Goal: Task Accomplishment & Management: Use online tool/utility

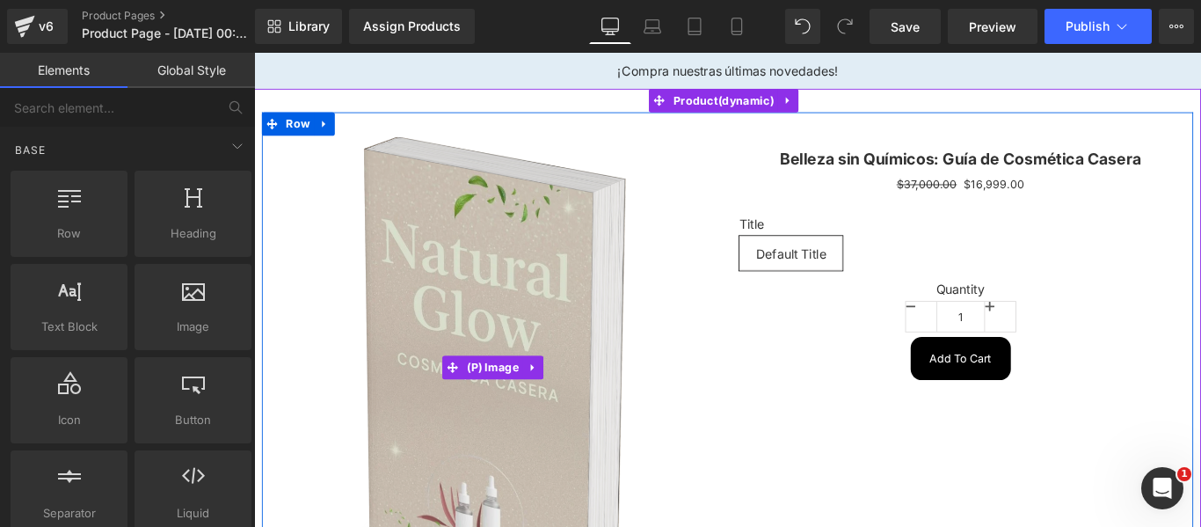
click at [610, 171] on img at bounding box center [524, 406] width 298 height 520
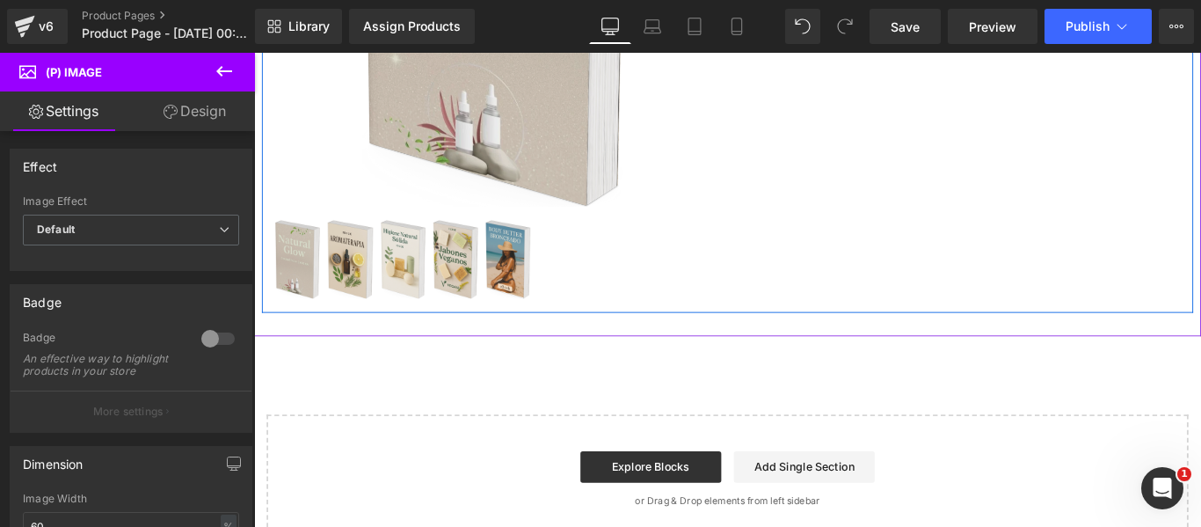
scroll to position [479, 0]
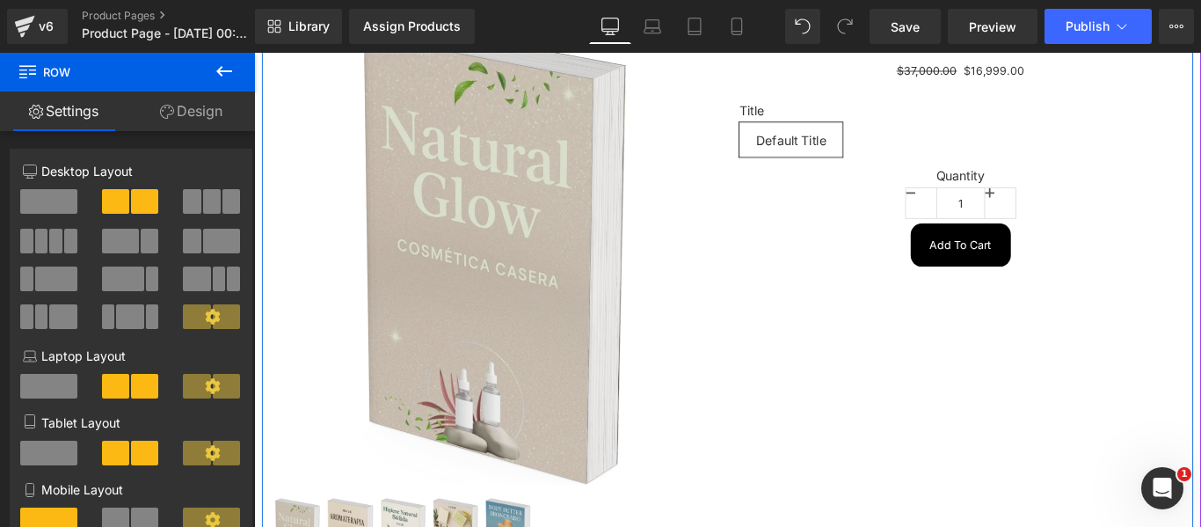
scroll to position [0, 0]
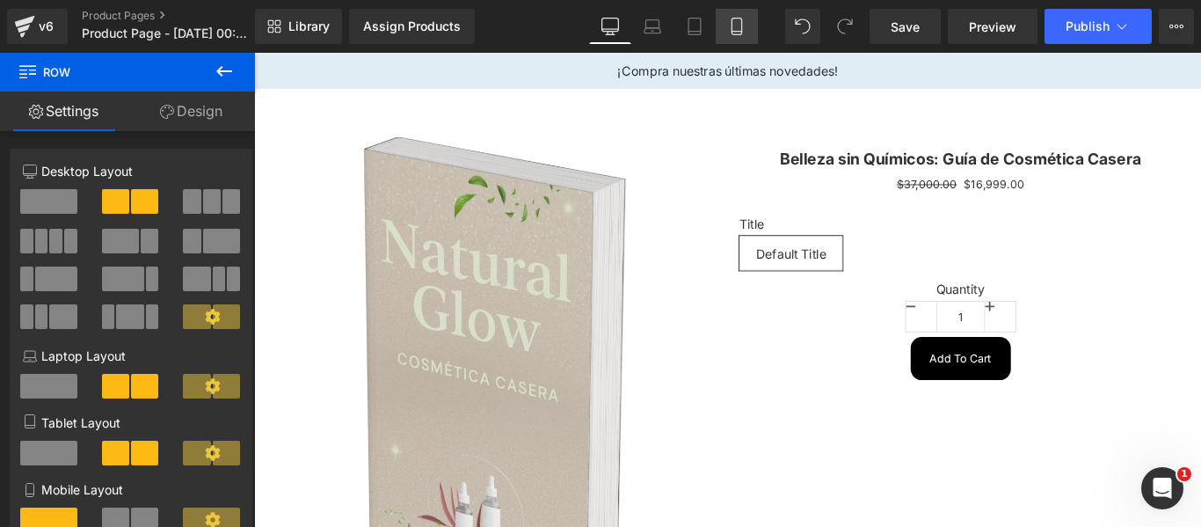
click at [731, 33] on icon at bounding box center [737, 27] width 18 height 18
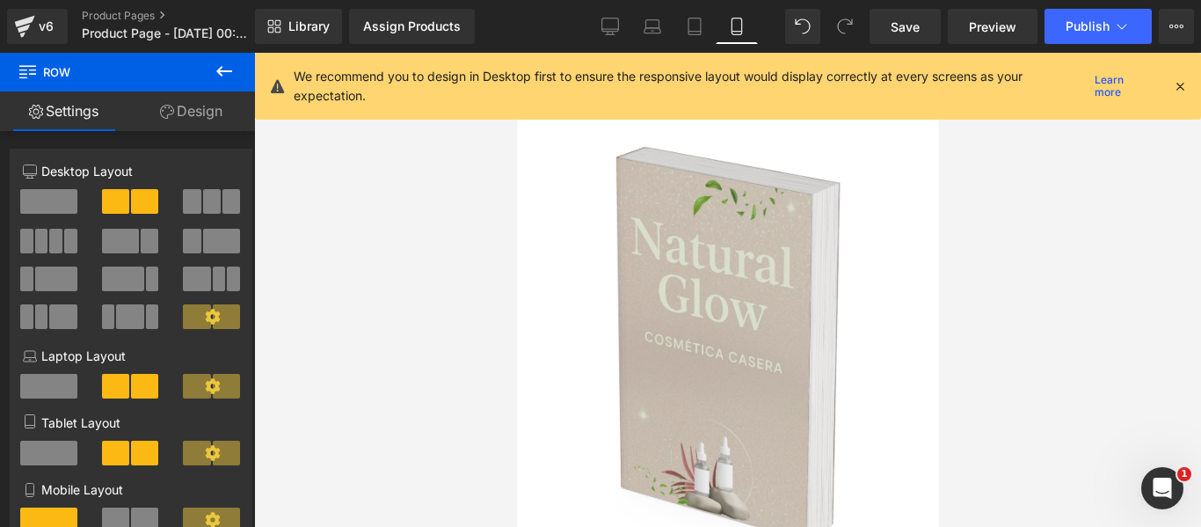
type input "100"
click at [1171, 86] on div "We recommend you to design in Desktop first to ensure the responsive layout wou…" at bounding box center [740, 86] width 893 height 39
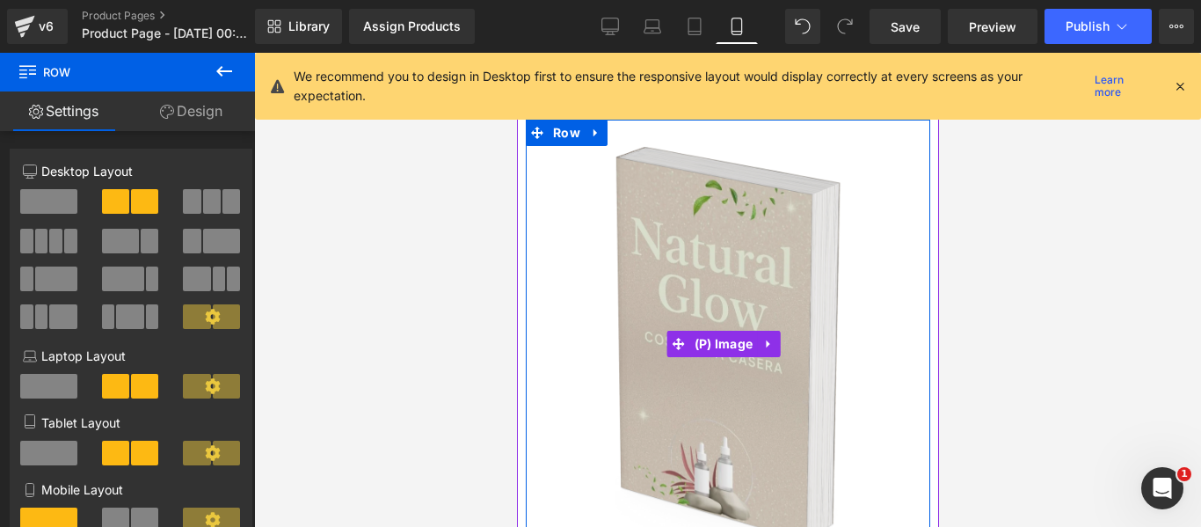
click at [649, 214] on img at bounding box center [727, 344] width 227 height 396
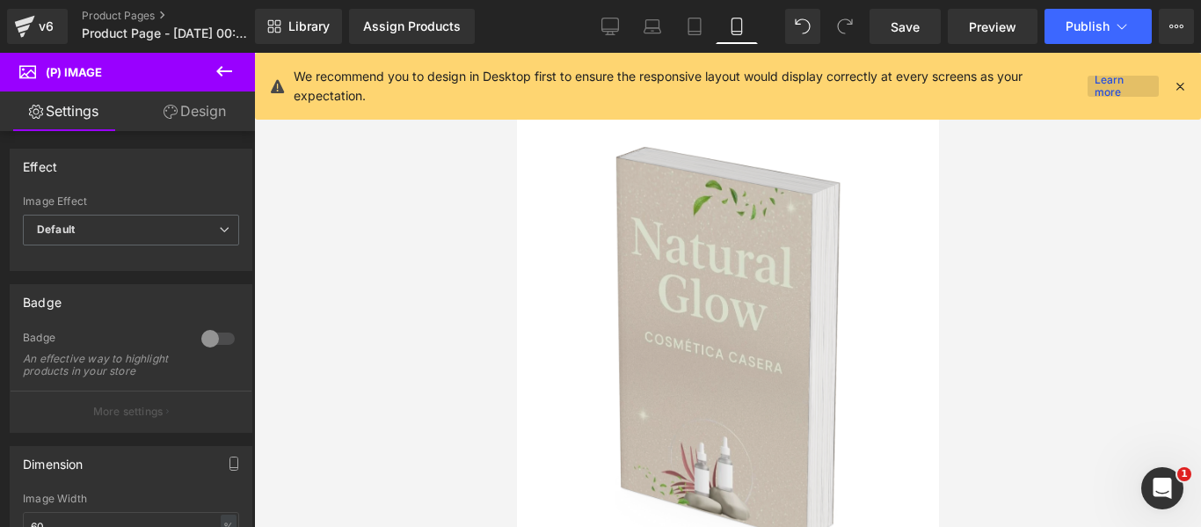
click at [1157, 88] on link "Learn more" at bounding box center [1122, 86] width 71 height 21
click at [1186, 82] on icon at bounding box center [1180, 86] width 16 height 16
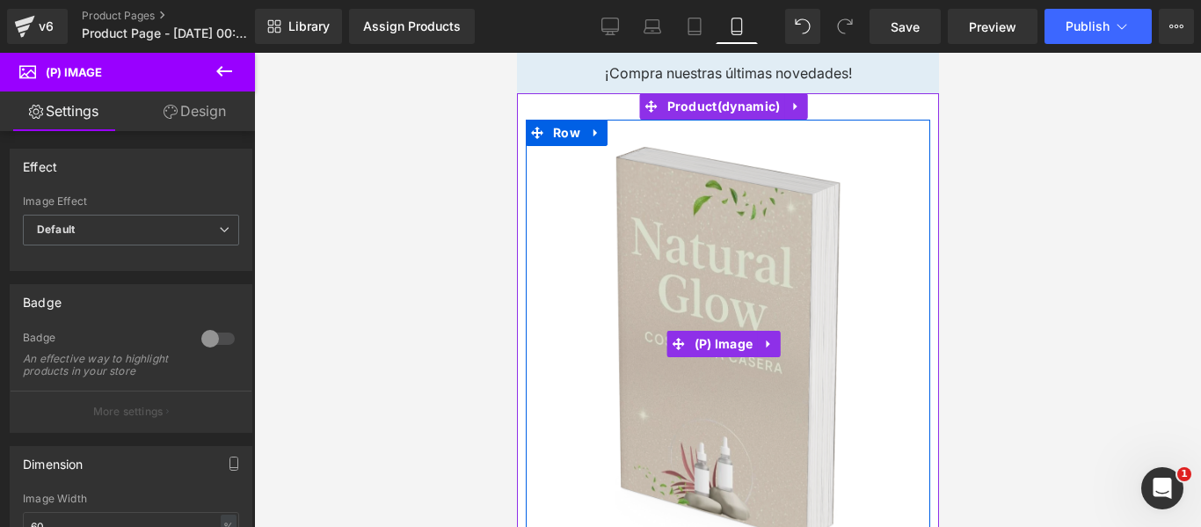
click at [564, 246] on div "Sale Off" at bounding box center [727, 344] width 378 height 396
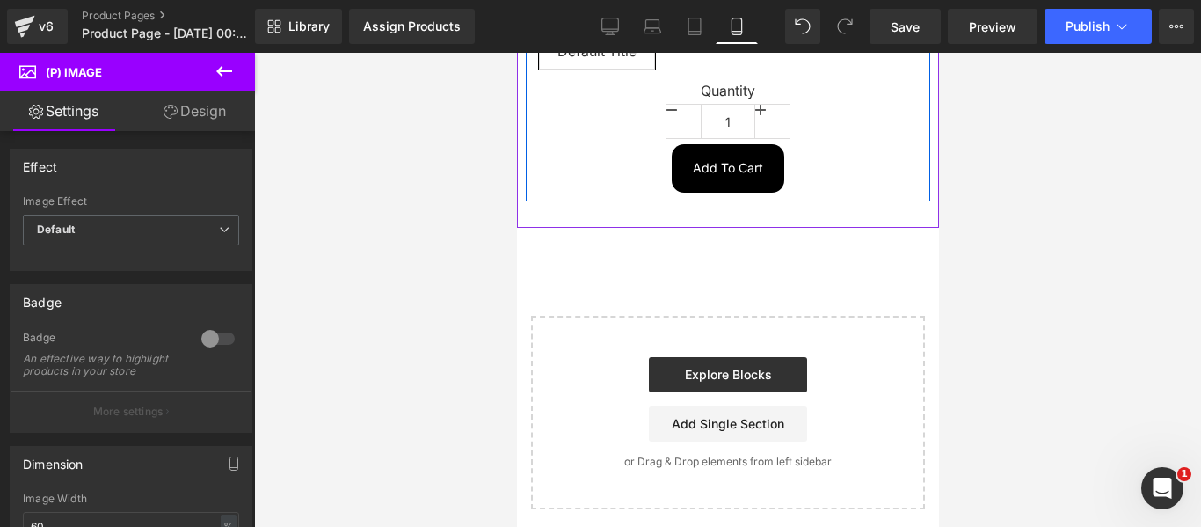
scroll to position [651, 0]
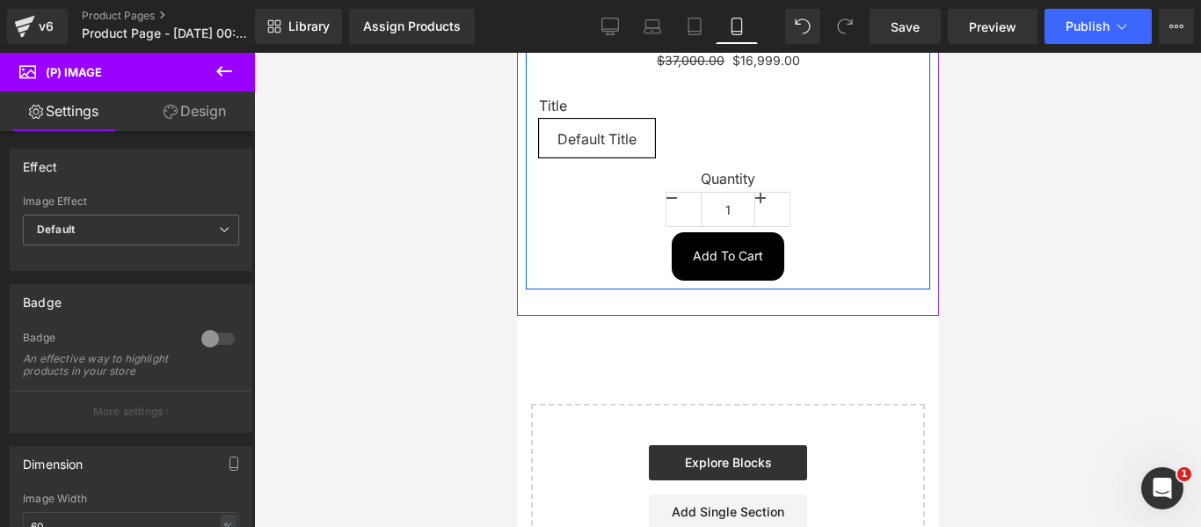
click at [862, 193] on div "Quantity 1" at bounding box center [727, 202] width 378 height 62
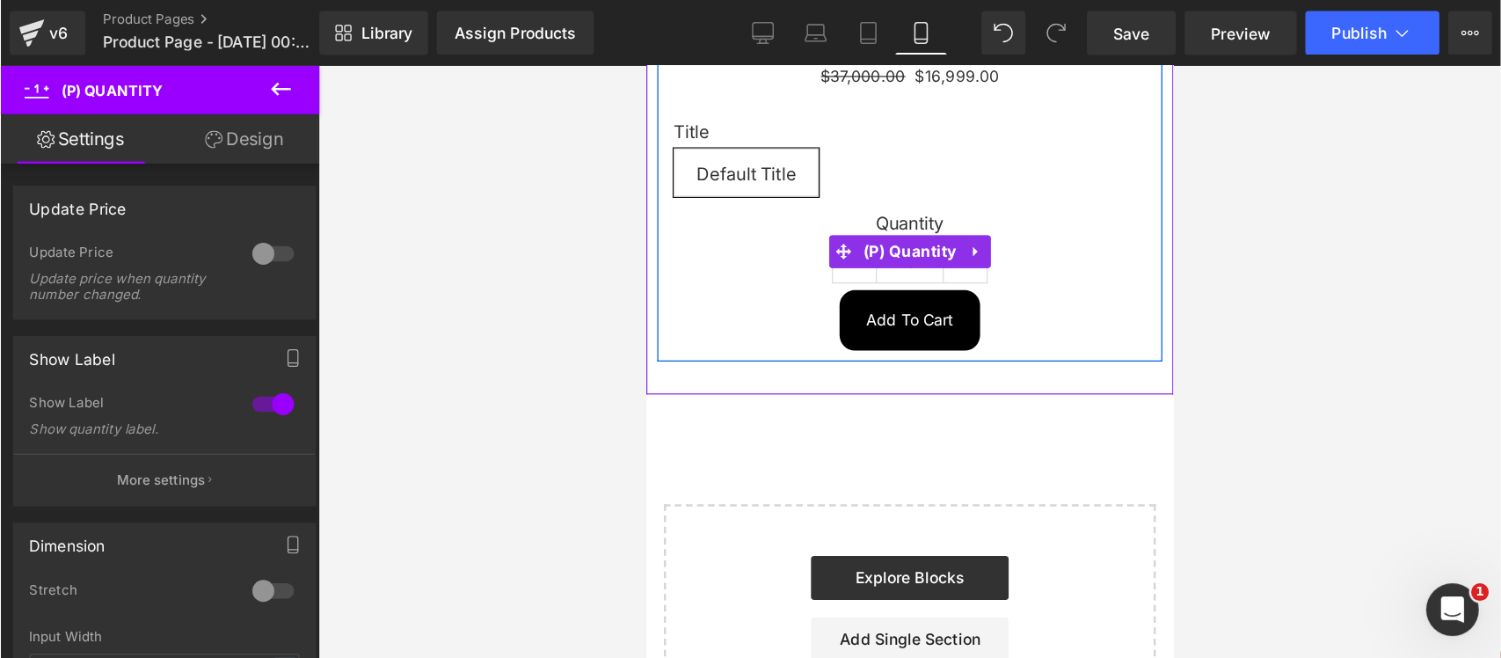
scroll to position [563, 0]
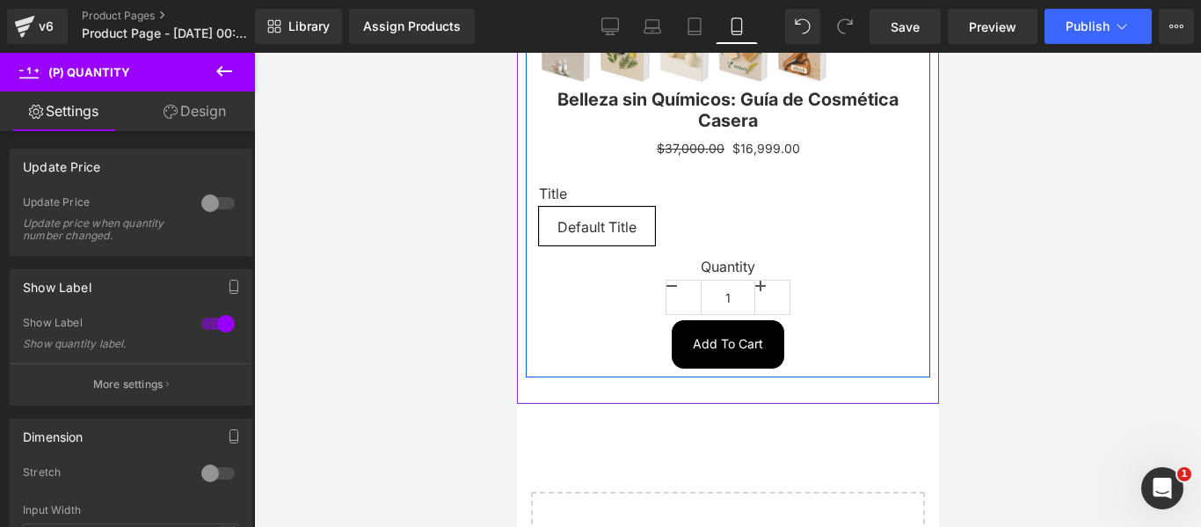
click at [884, 304] on div "Quantity 1" at bounding box center [727, 289] width 378 height 62
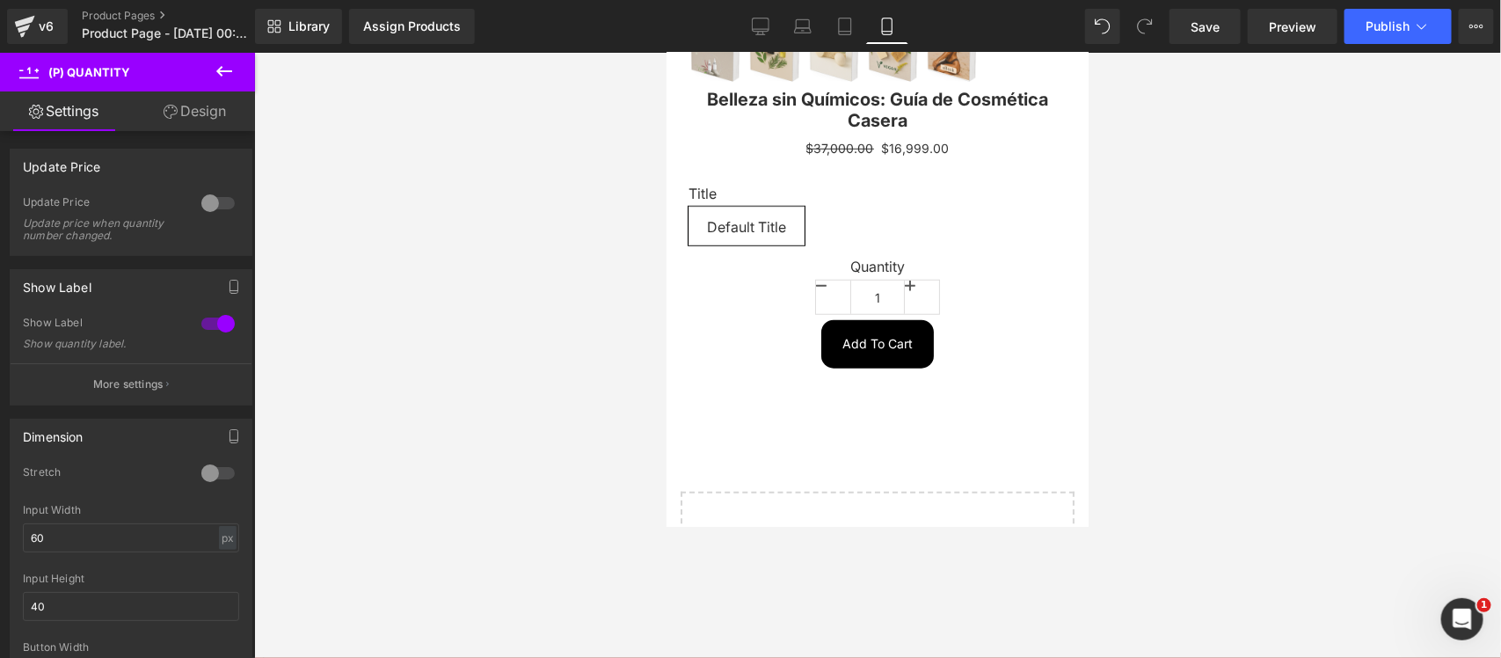
drag, startPoint x: 1200, startPoint y: 6, endPoint x: 570, endPoint y: 416, distance: 751.7
click at [570, 416] on div at bounding box center [877, 355] width 1247 height 605
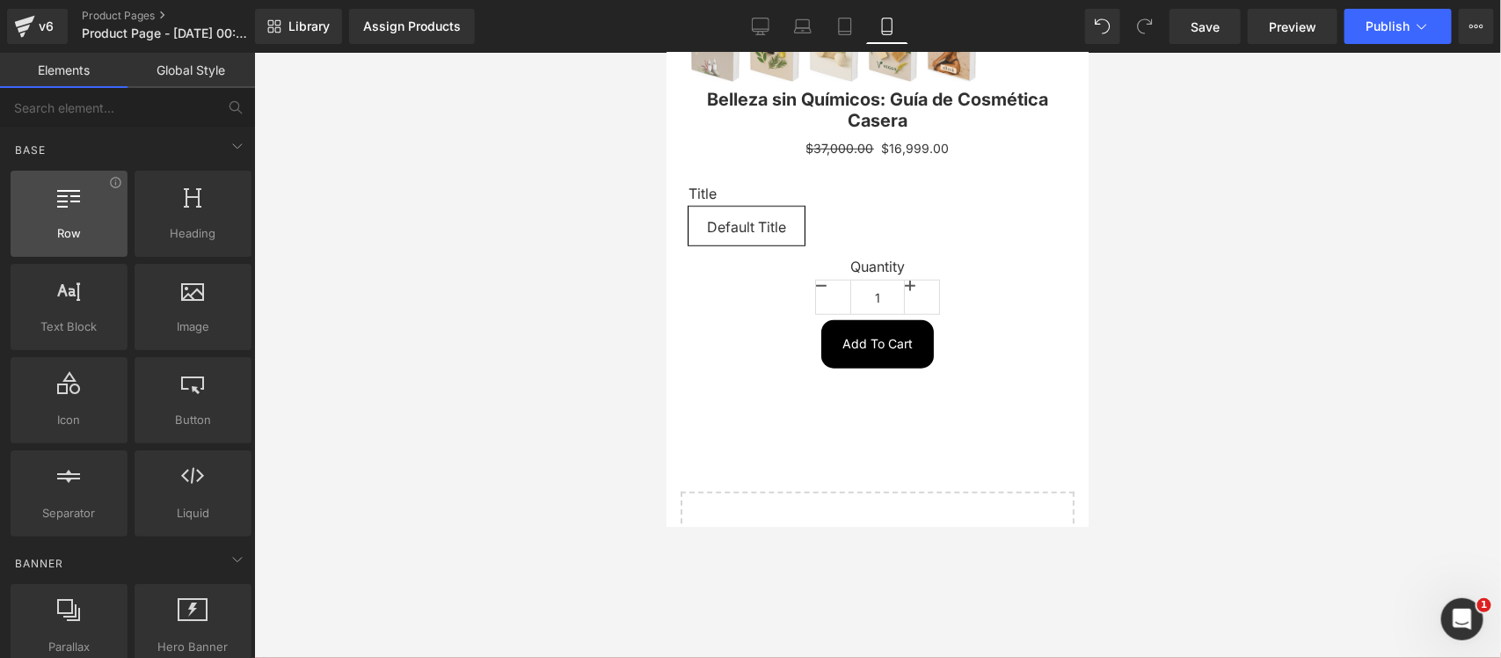
click at [79, 236] on span "Row" at bounding box center [69, 233] width 106 height 18
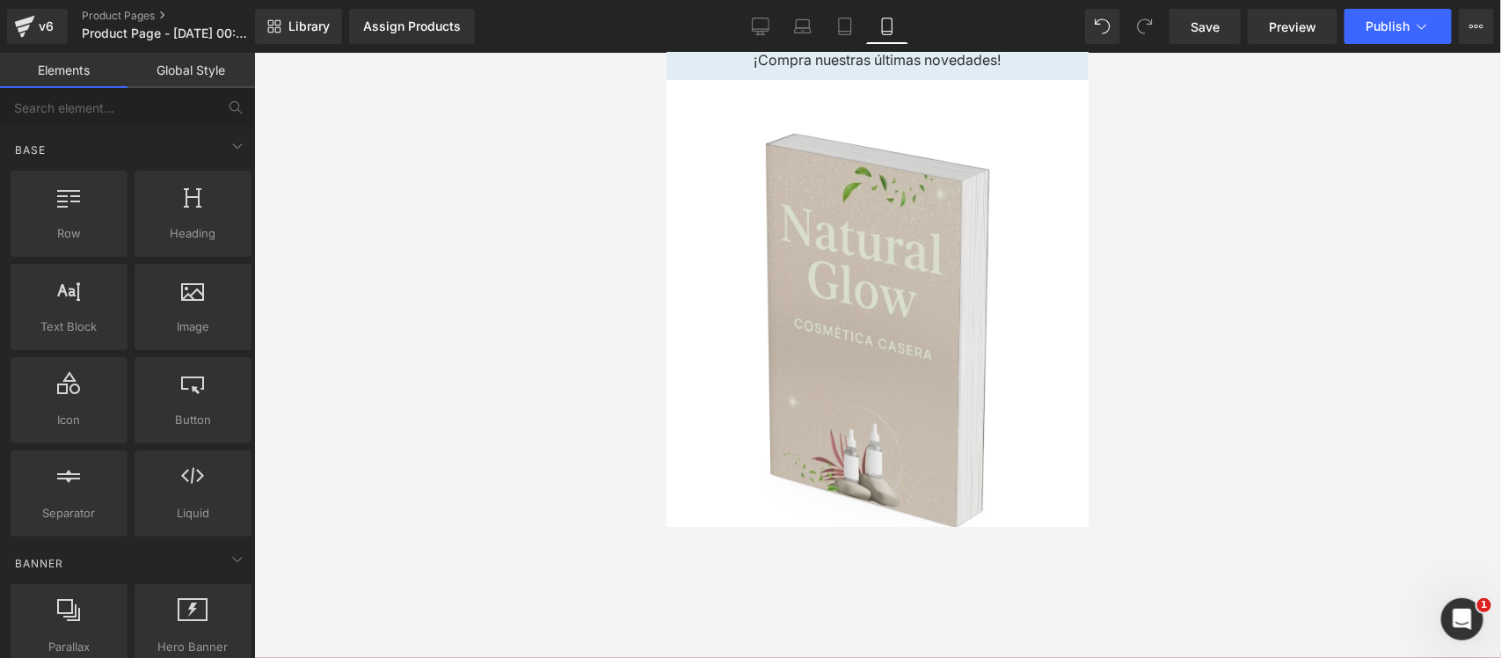
scroll to position [0, 0]
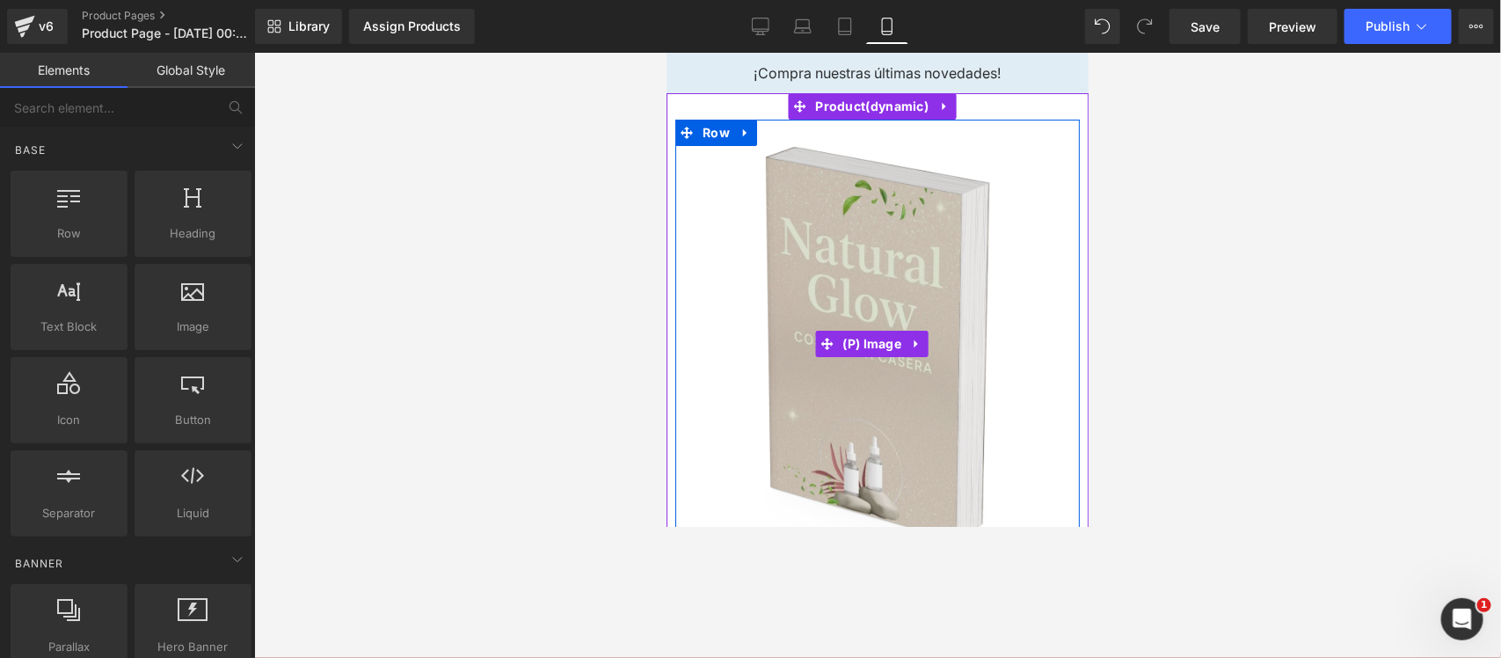
click at [969, 149] on img at bounding box center [876, 343] width 227 height 396
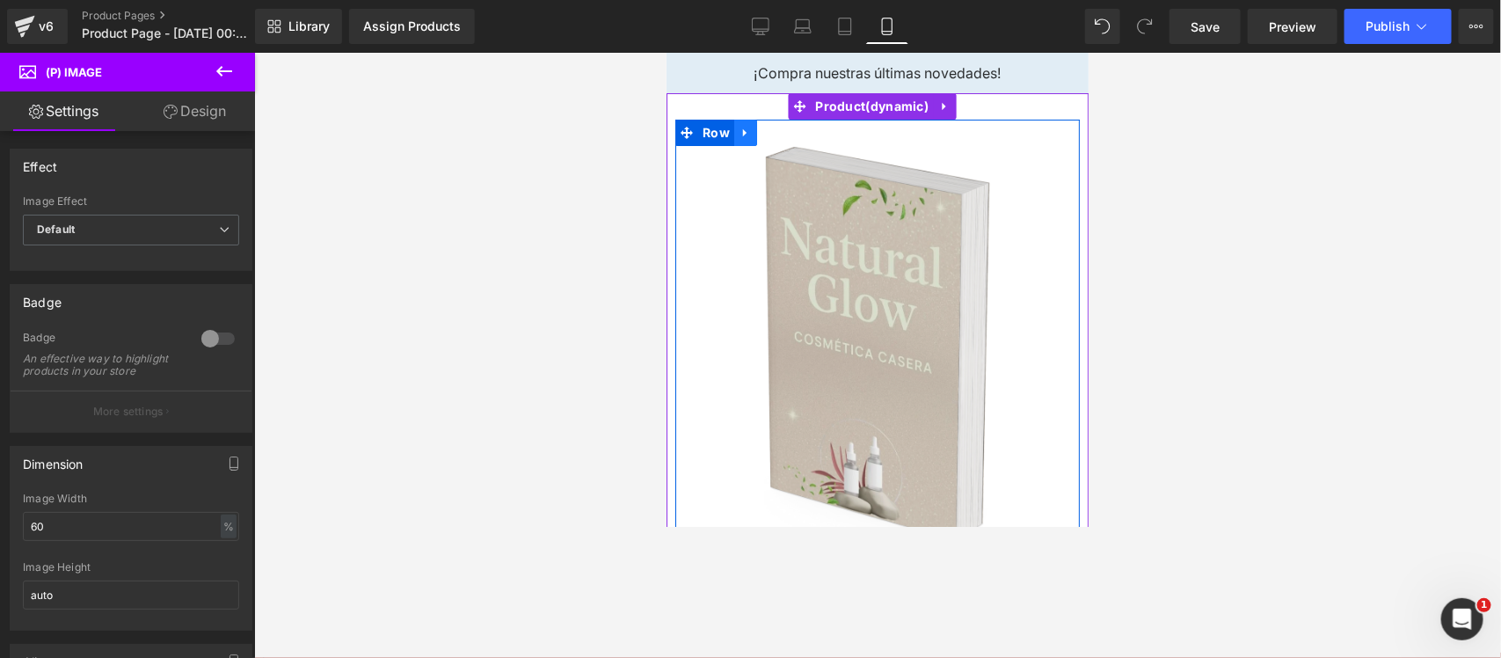
click at [750, 133] on link at bounding box center [744, 132] width 23 height 26
click at [792, 131] on icon at bounding box center [790, 132] width 12 height 12
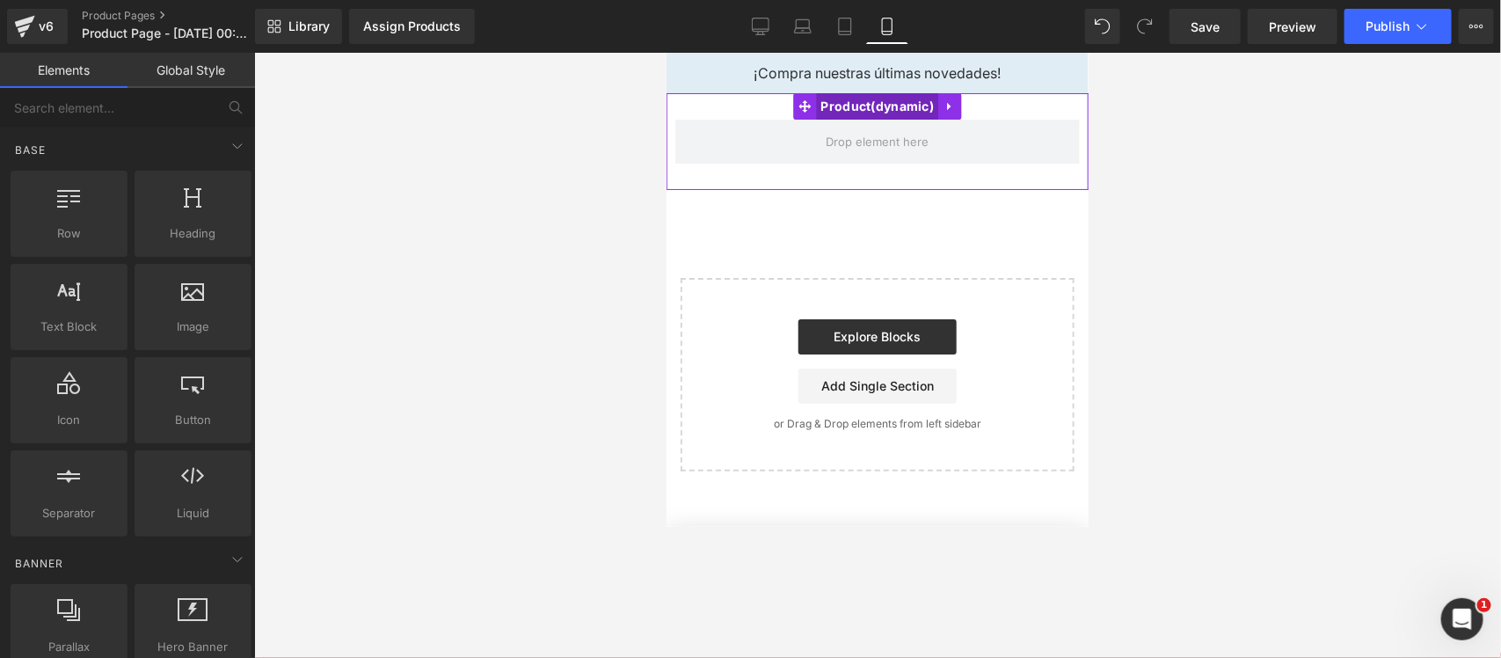
click at [929, 114] on span "Product" at bounding box center [877, 105] width 122 height 26
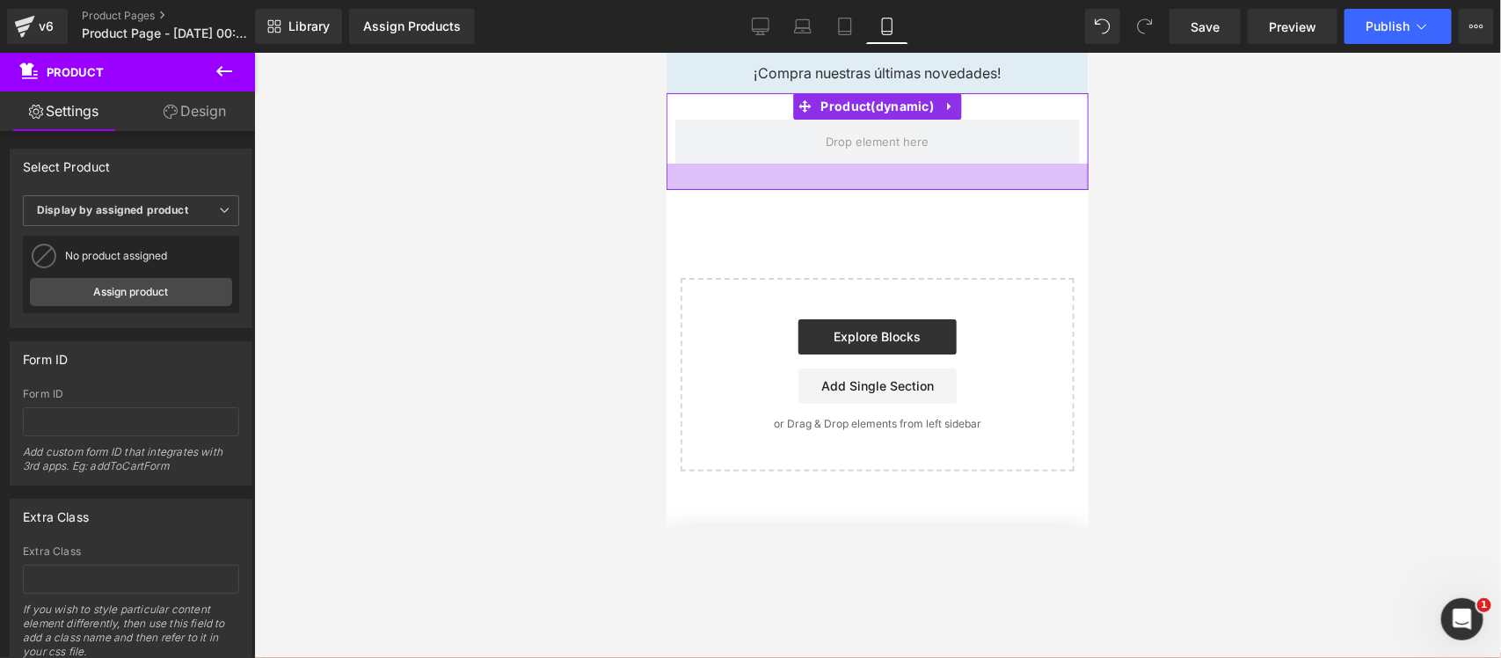
click at [926, 173] on div at bounding box center [876, 176] width 422 height 26
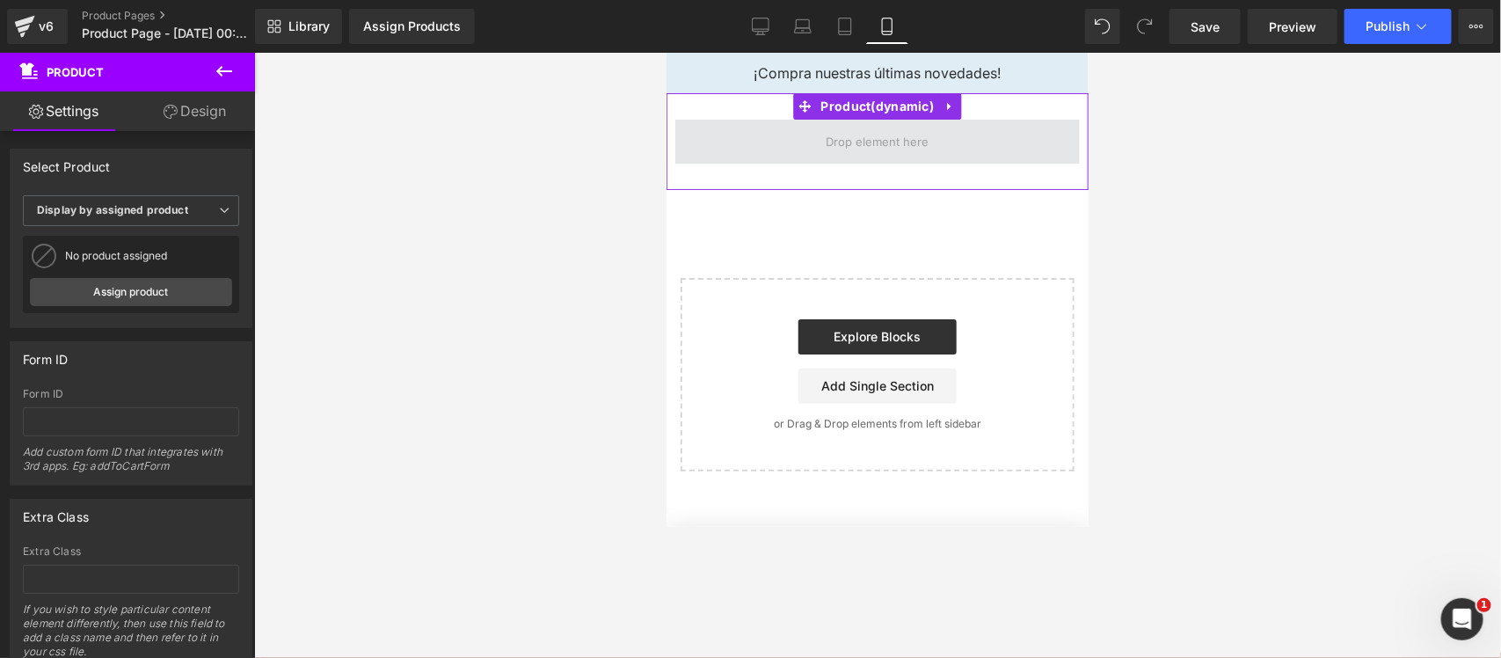
click at [937, 149] on span at bounding box center [876, 141] width 404 height 44
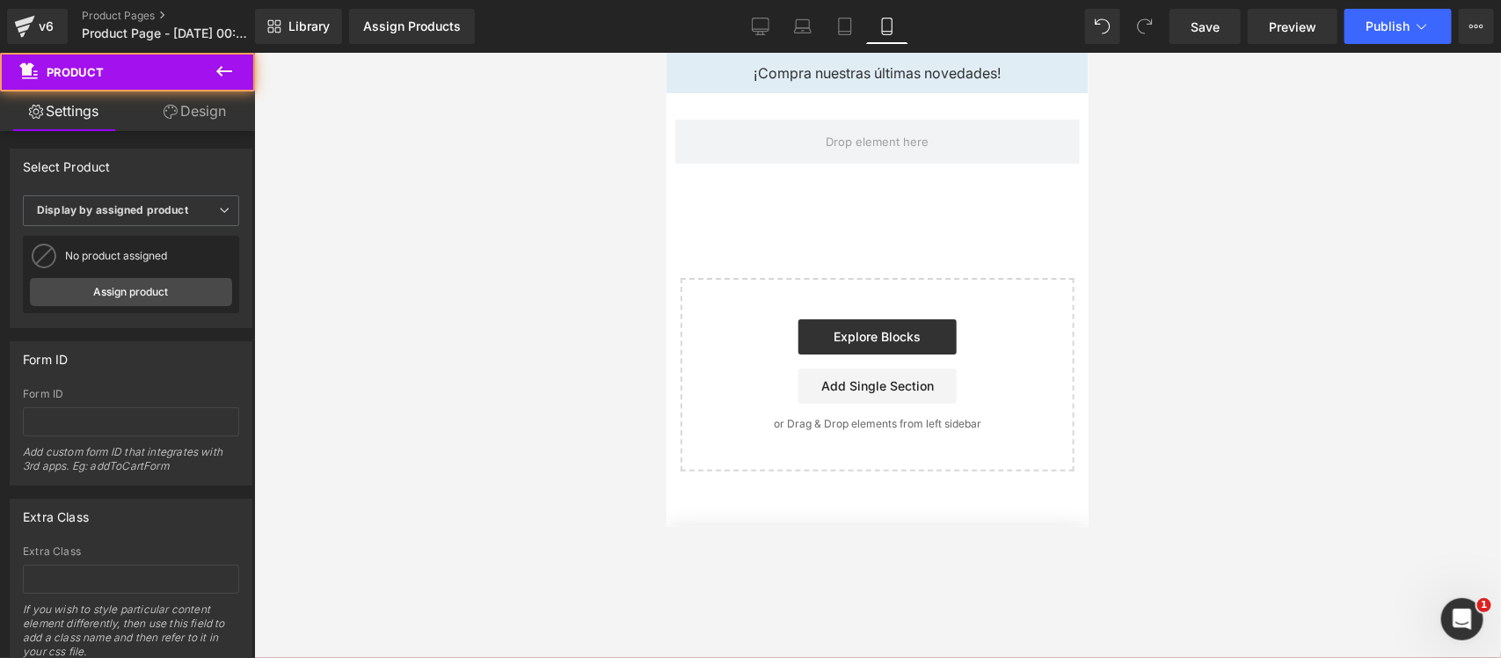
click at [1035, 321] on div "Explore Blocks Add Single Section" at bounding box center [877, 360] width 338 height 84
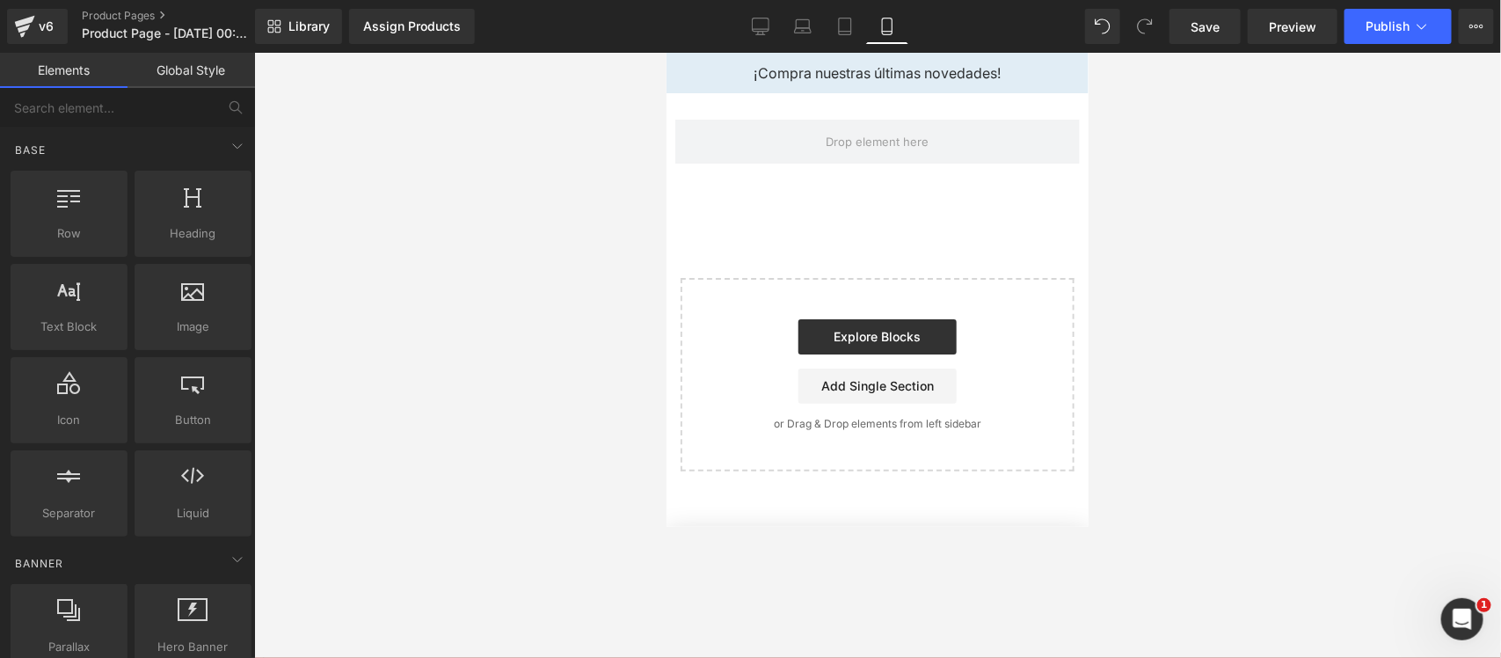
click at [909, 309] on div "Start building your page Explore Blocks Add Single Section or Drag & Drop eleme…" at bounding box center [876, 374] width 390 height 190
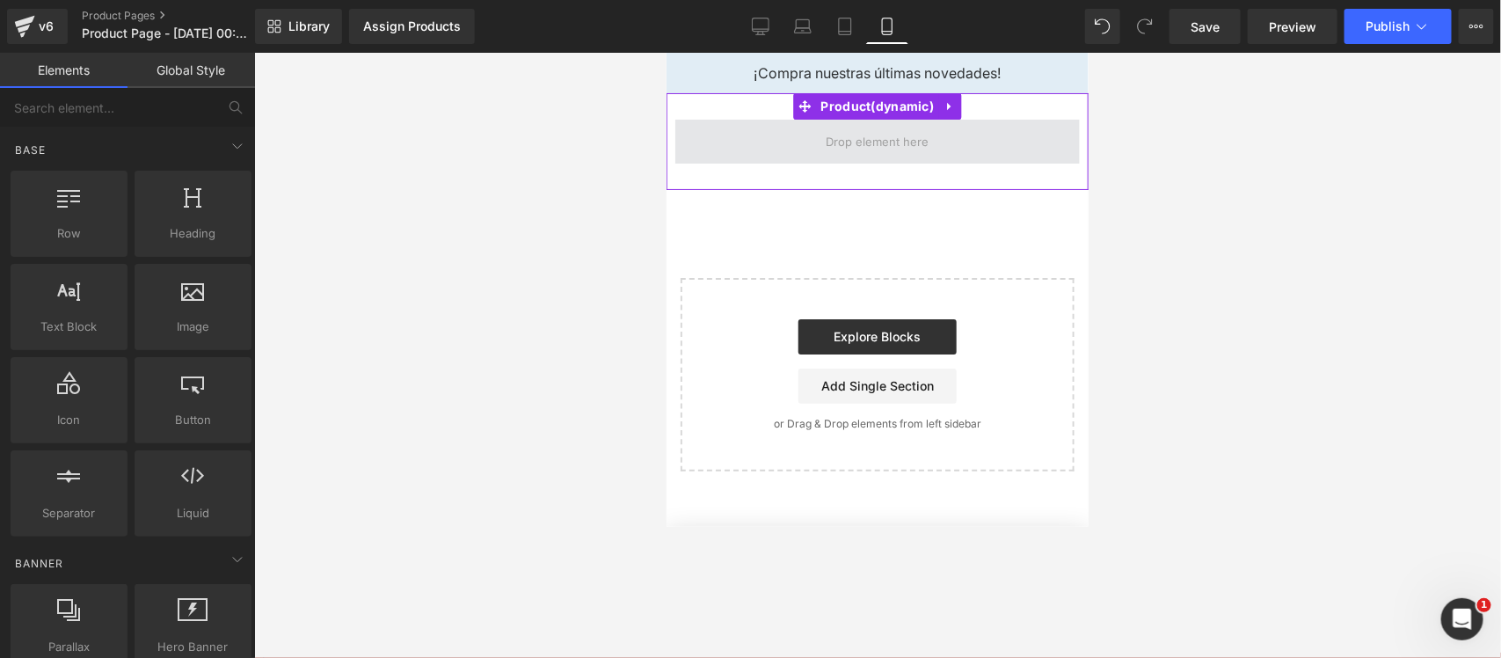
click at [829, 142] on span at bounding box center [876, 140] width 115 height 27
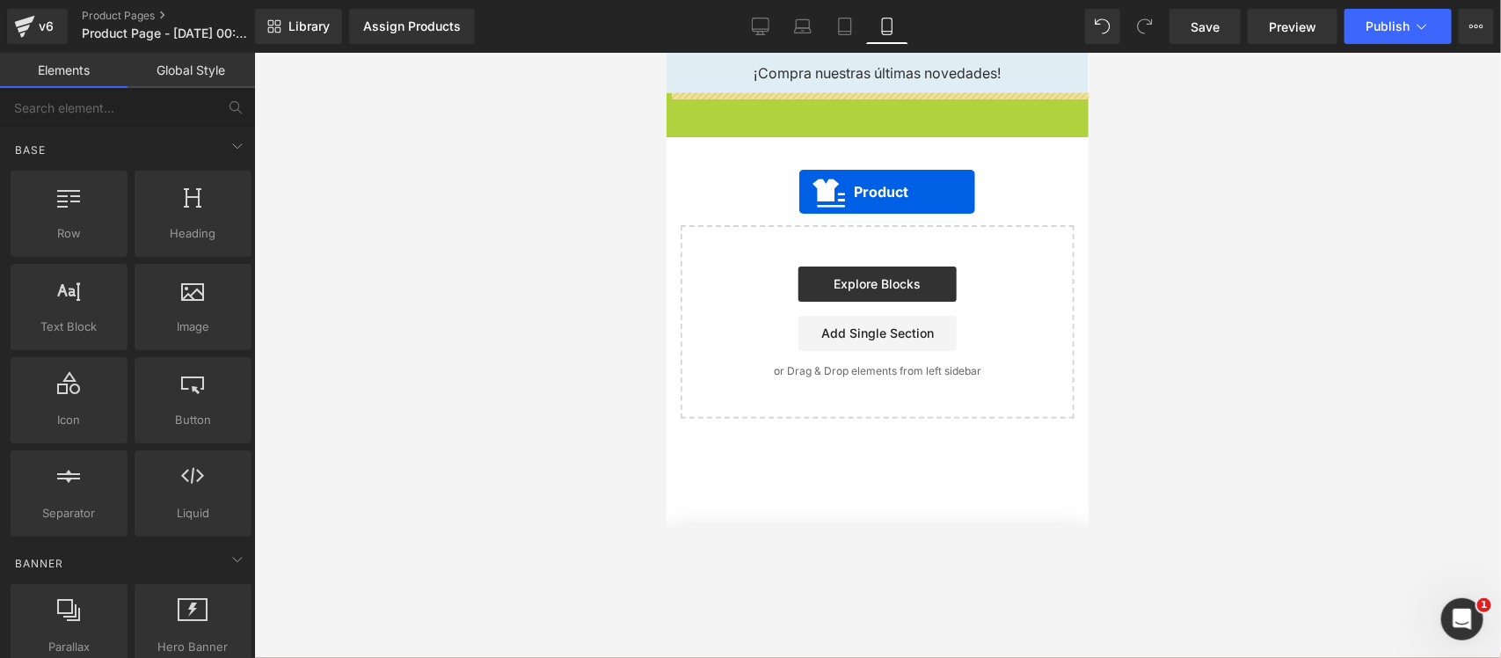
drag, startPoint x: 807, startPoint y: 101, endPoint x: 797, endPoint y: 193, distance: 91.9
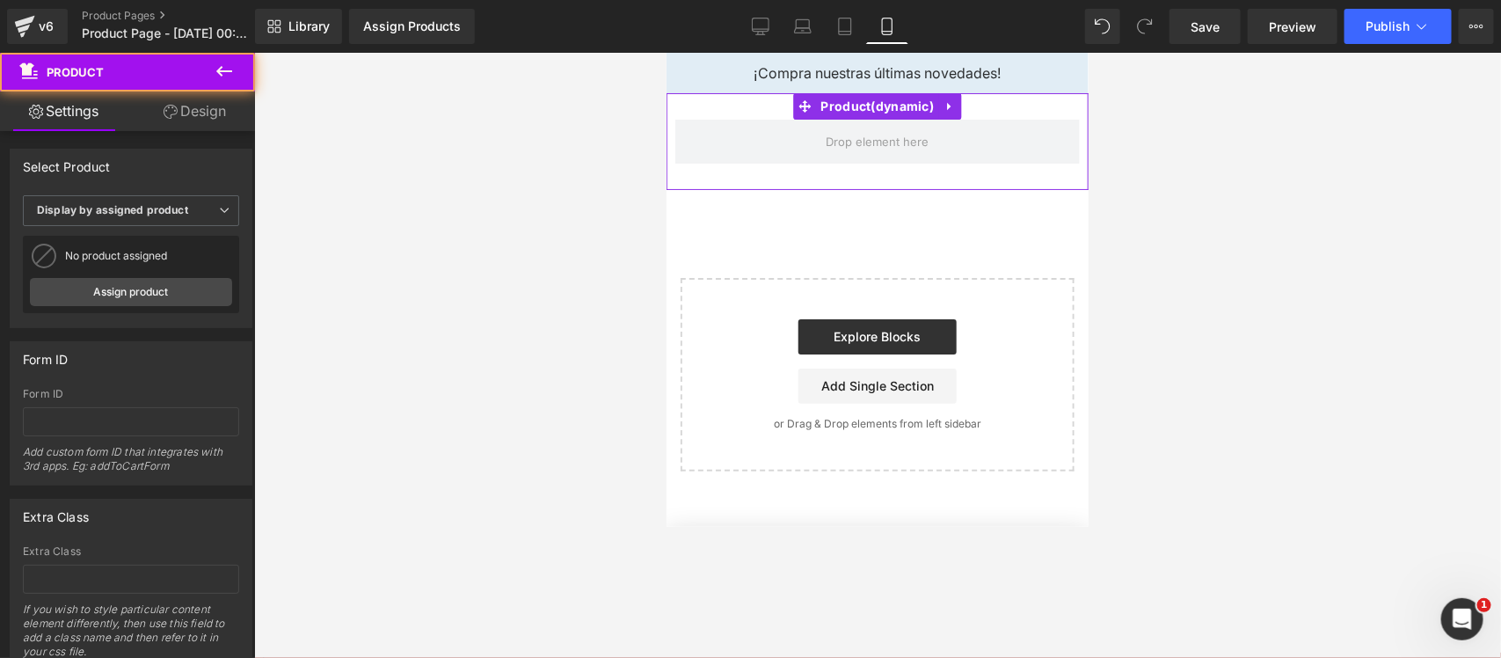
click at [797, 193] on div "Assign a product and use this template to present it on live store Product Sele…" at bounding box center [876, 281] width 422 height 378
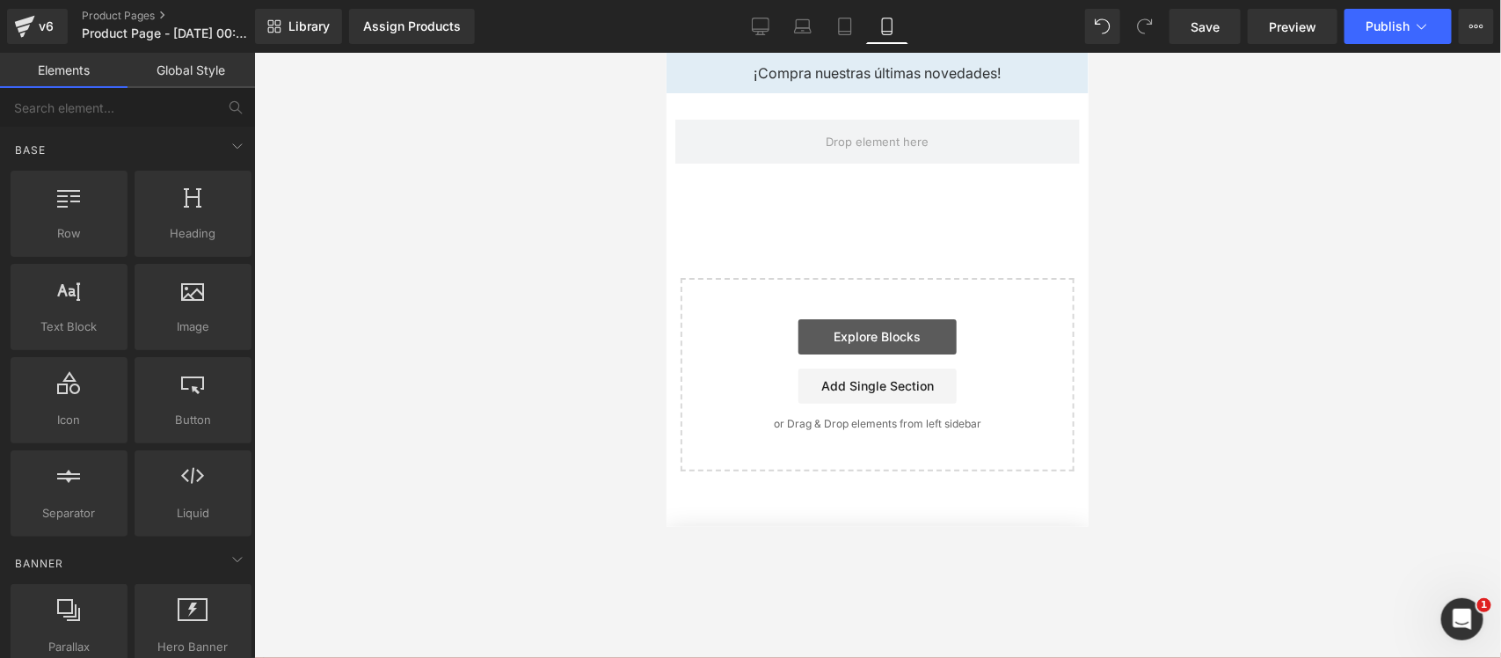
click at [849, 330] on link "Explore Blocks" at bounding box center [876, 335] width 158 height 35
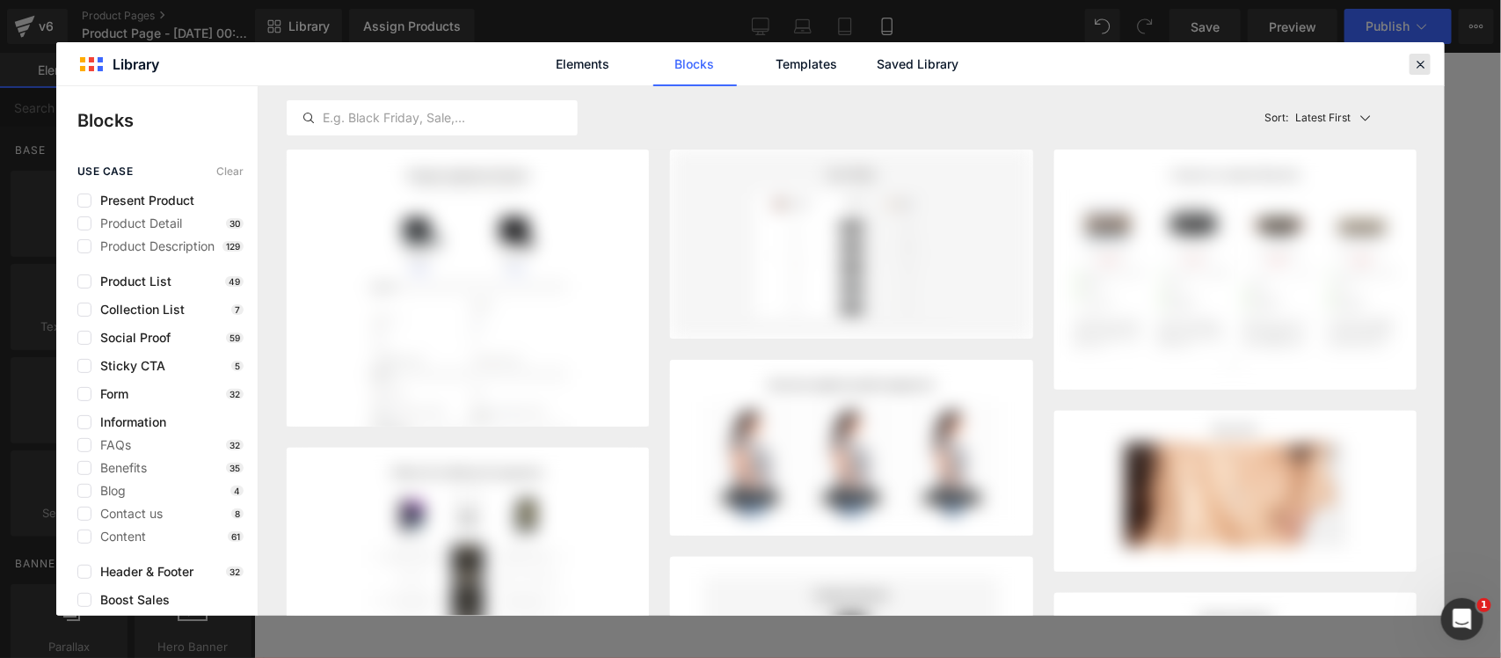
click at [1200, 67] on icon at bounding box center [1420, 64] width 16 height 16
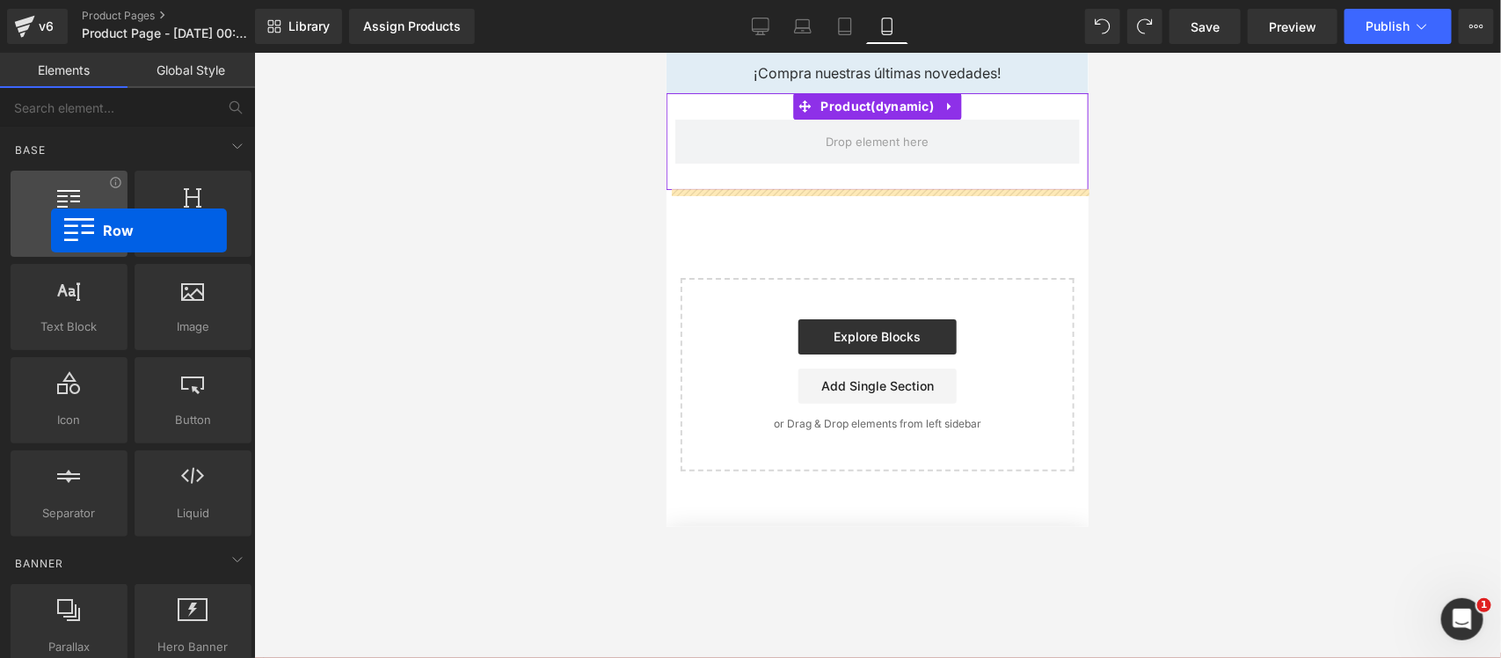
click at [51, 230] on span "Row" at bounding box center [69, 233] width 106 height 18
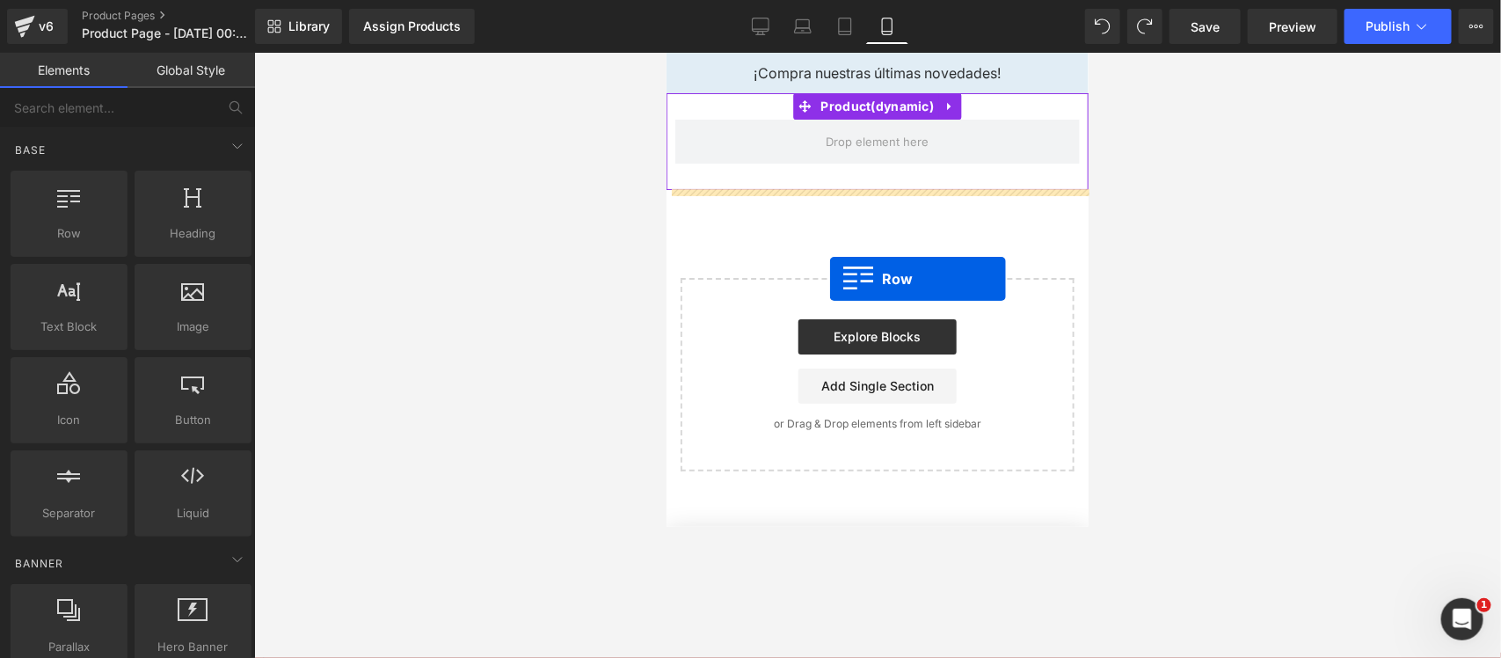
drag, startPoint x: 854, startPoint y: 248, endPoint x: 829, endPoint y: 278, distance: 39.3
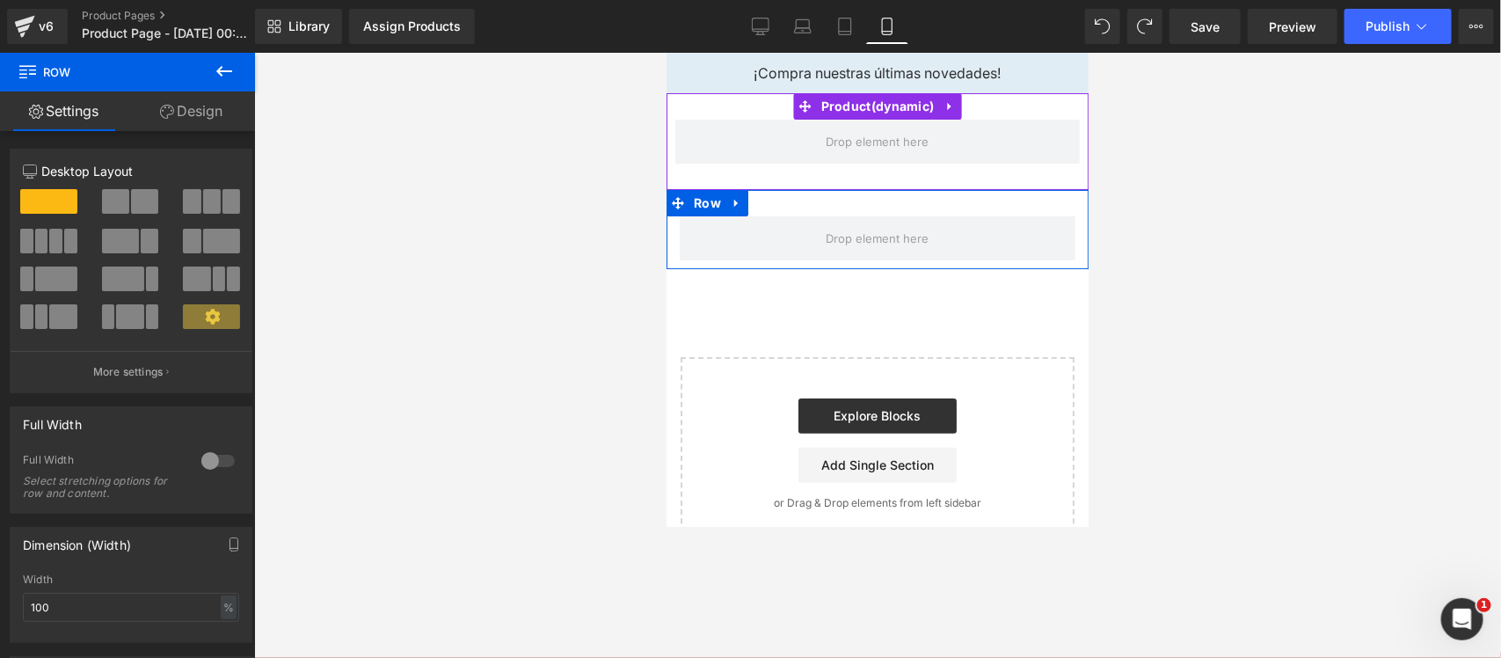
click at [59, 104] on link "Settings" at bounding box center [63, 111] width 127 height 40
drag, startPoint x: 176, startPoint y: 108, endPoint x: 111, endPoint y: 115, distance: 65.4
click at [178, 110] on link "Design" at bounding box center [190, 111] width 127 height 40
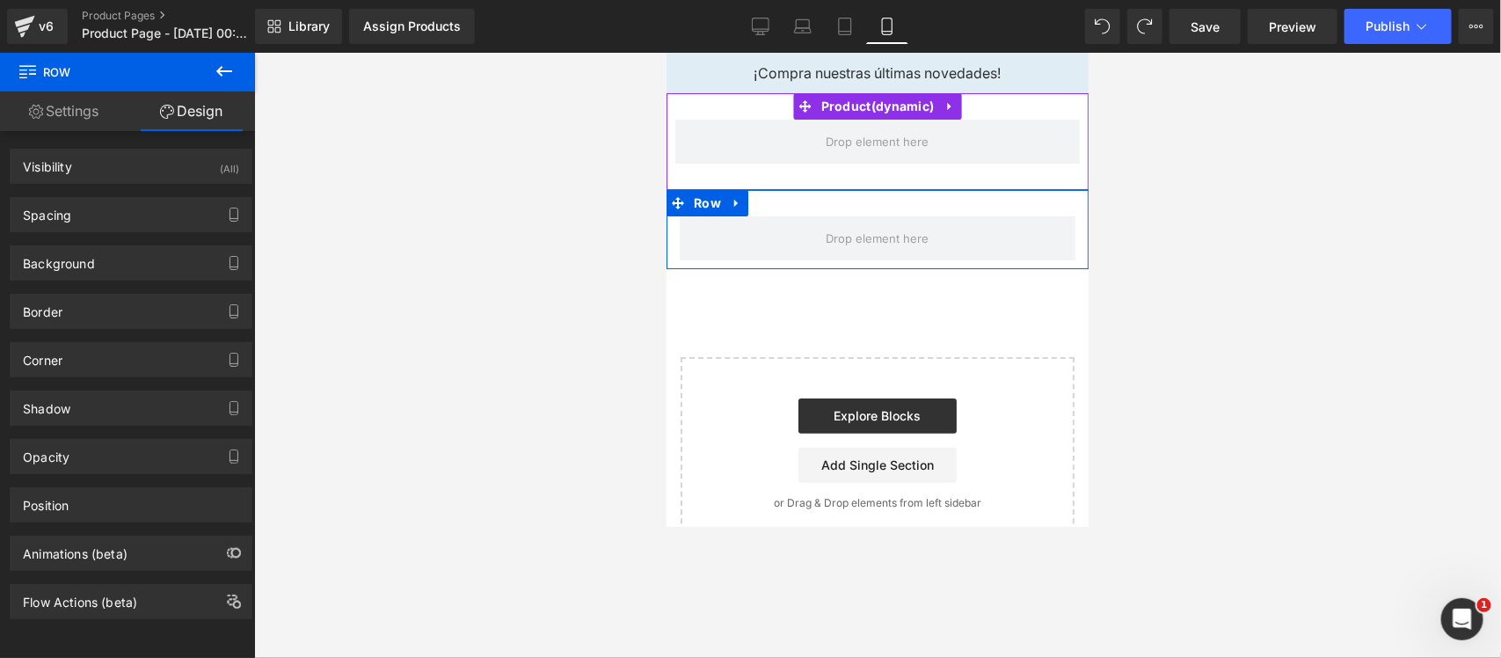
click at [71, 121] on link "Settings" at bounding box center [63, 111] width 127 height 40
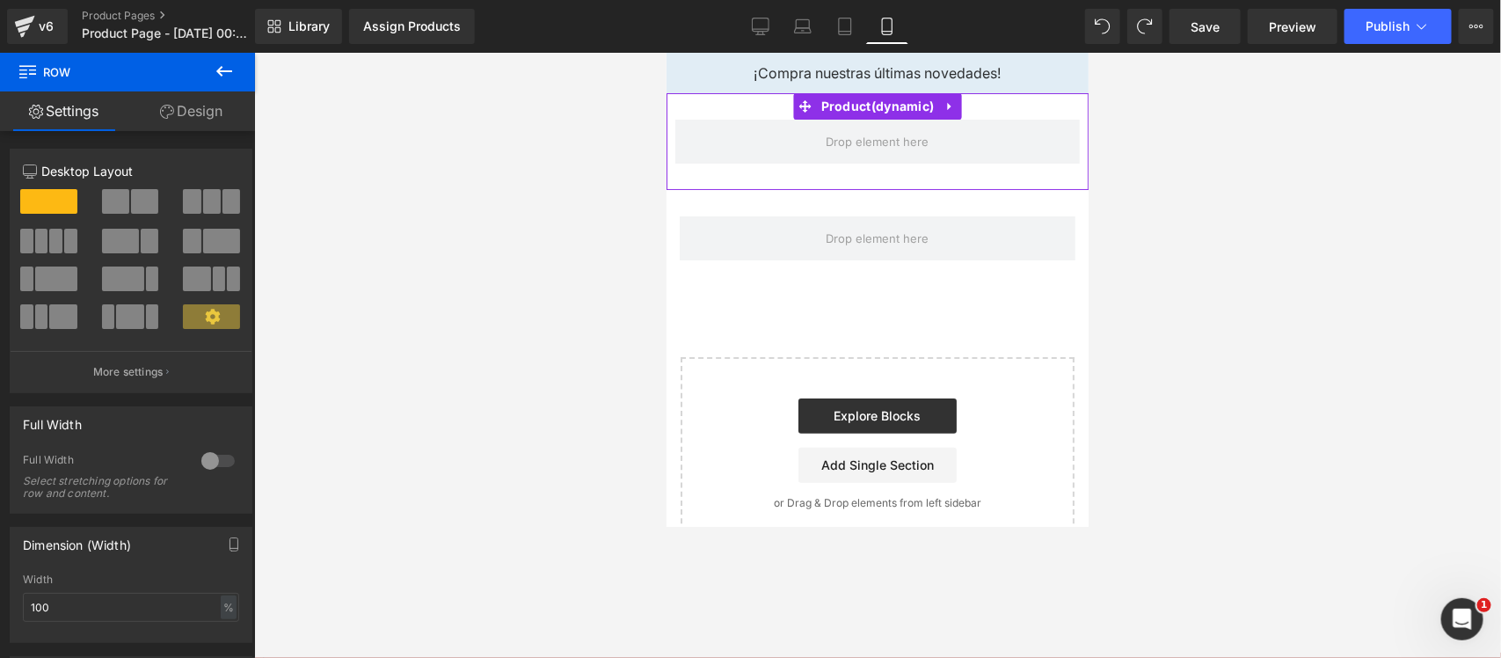
click at [214, 68] on icon at bounding box center [224, 71] width 21 height 21
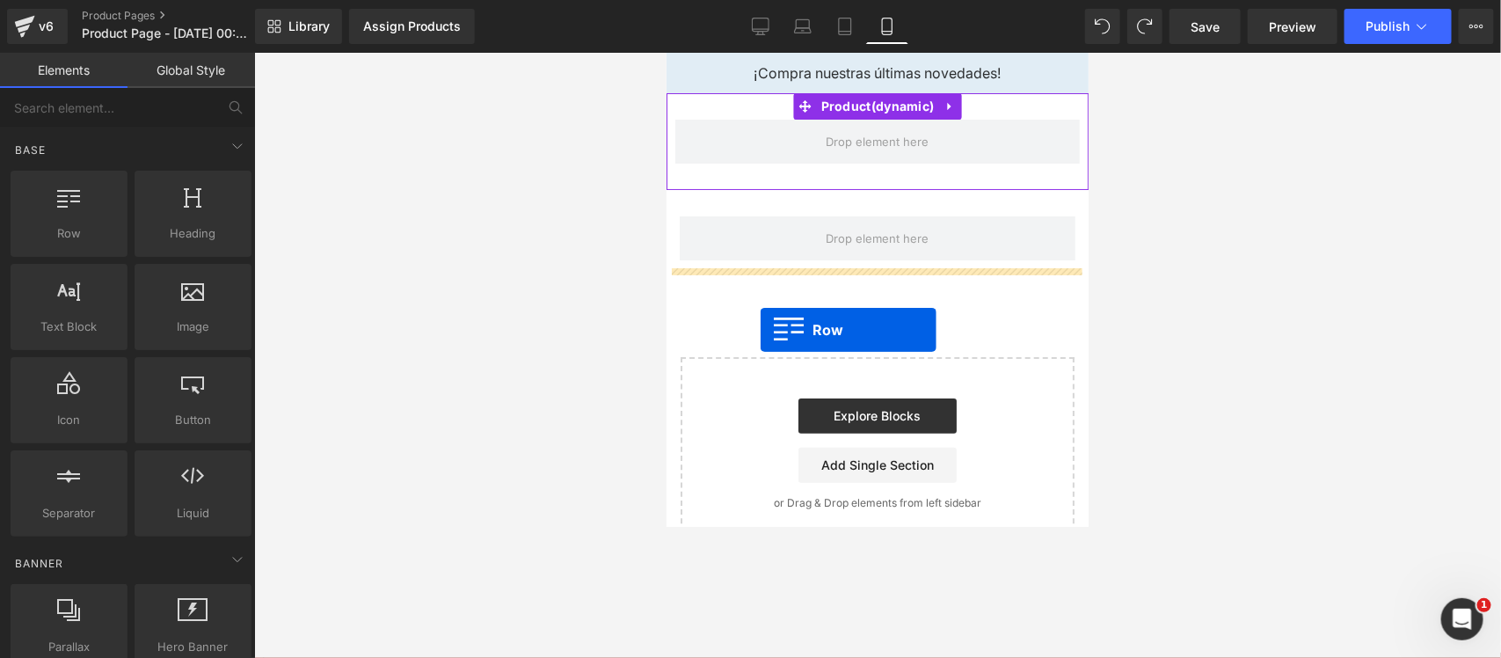
drag, startPoint x: 737, startPoint y: 281, endPoint x: 760, endPoint y: 329, distance: 52.7
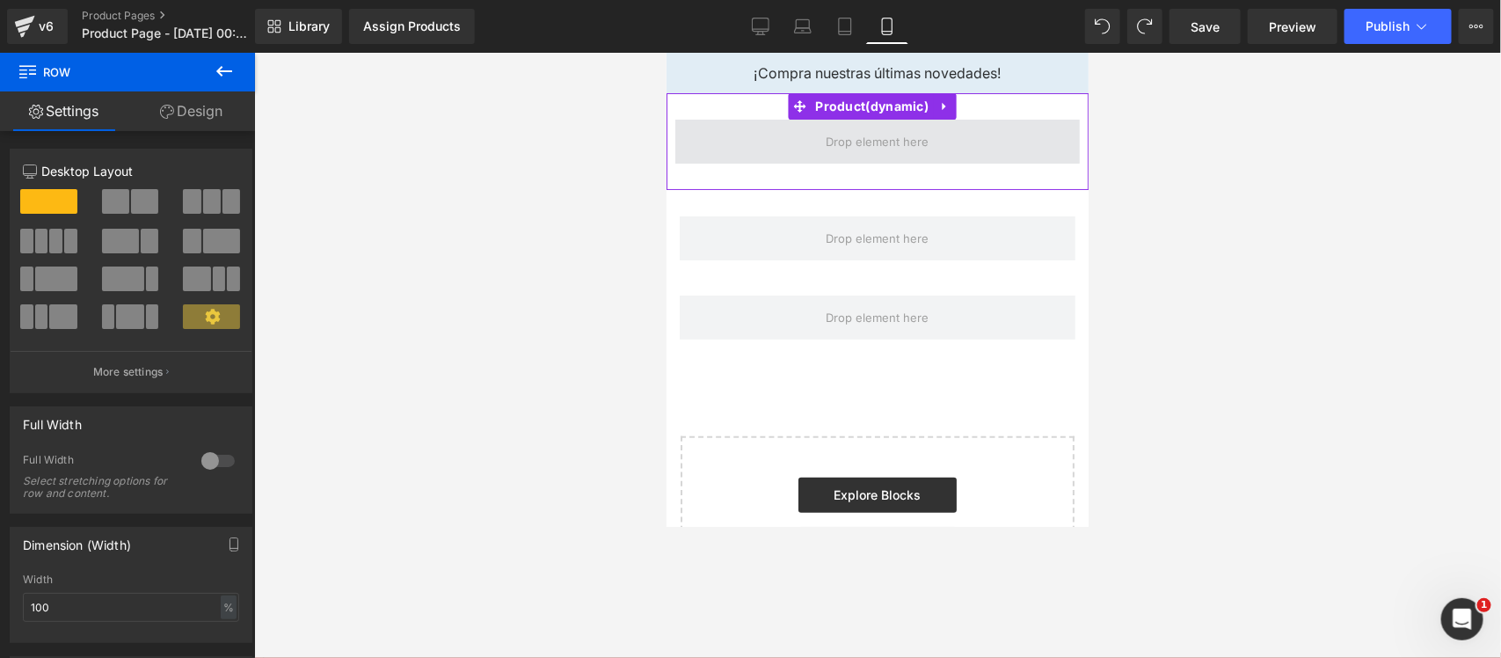
click at [716, 147] on span at bounding box center [876, 141] width 404 height 44
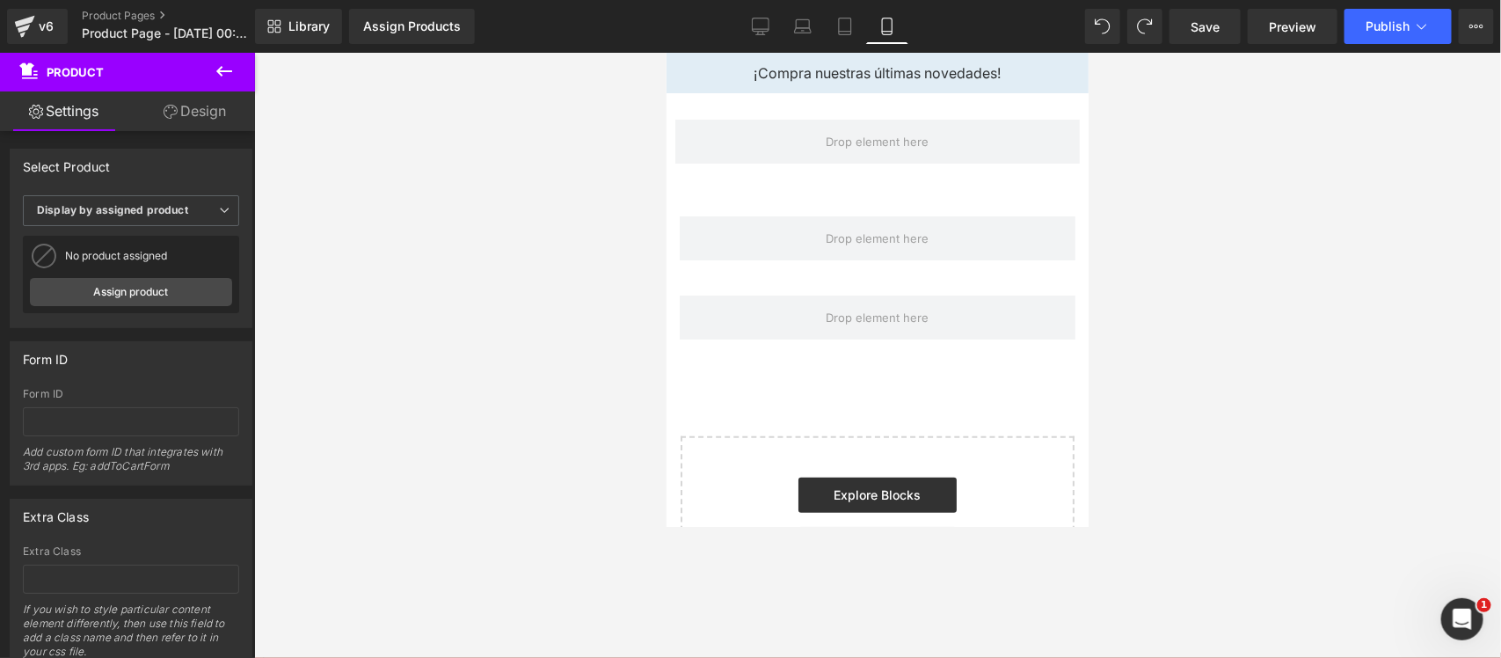
click at [222, 76] on icon at bounding box center [224, 71] width 21 height 21
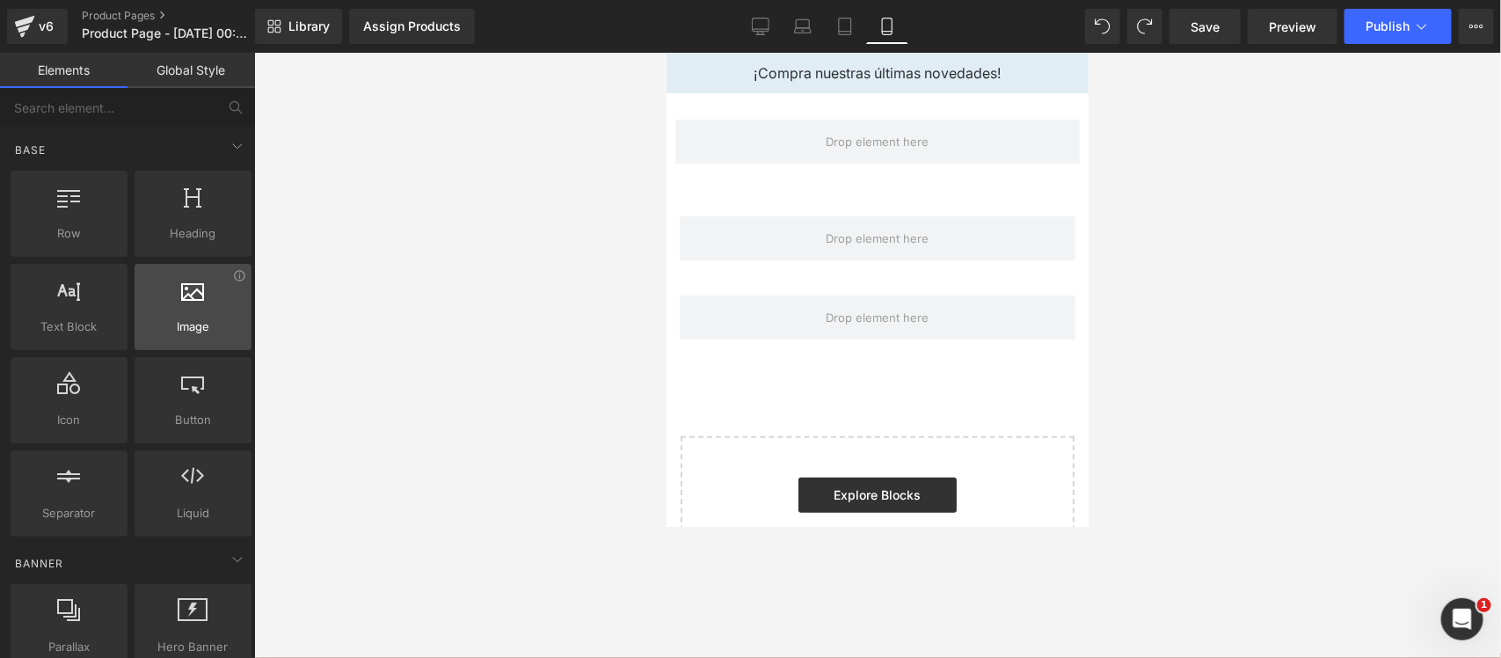
click at [140, 287] on div at bounding box center [193, 298] width 106 height 40
click at [182, 293] on icon at bounding box center [193, 289] width 23 height 23
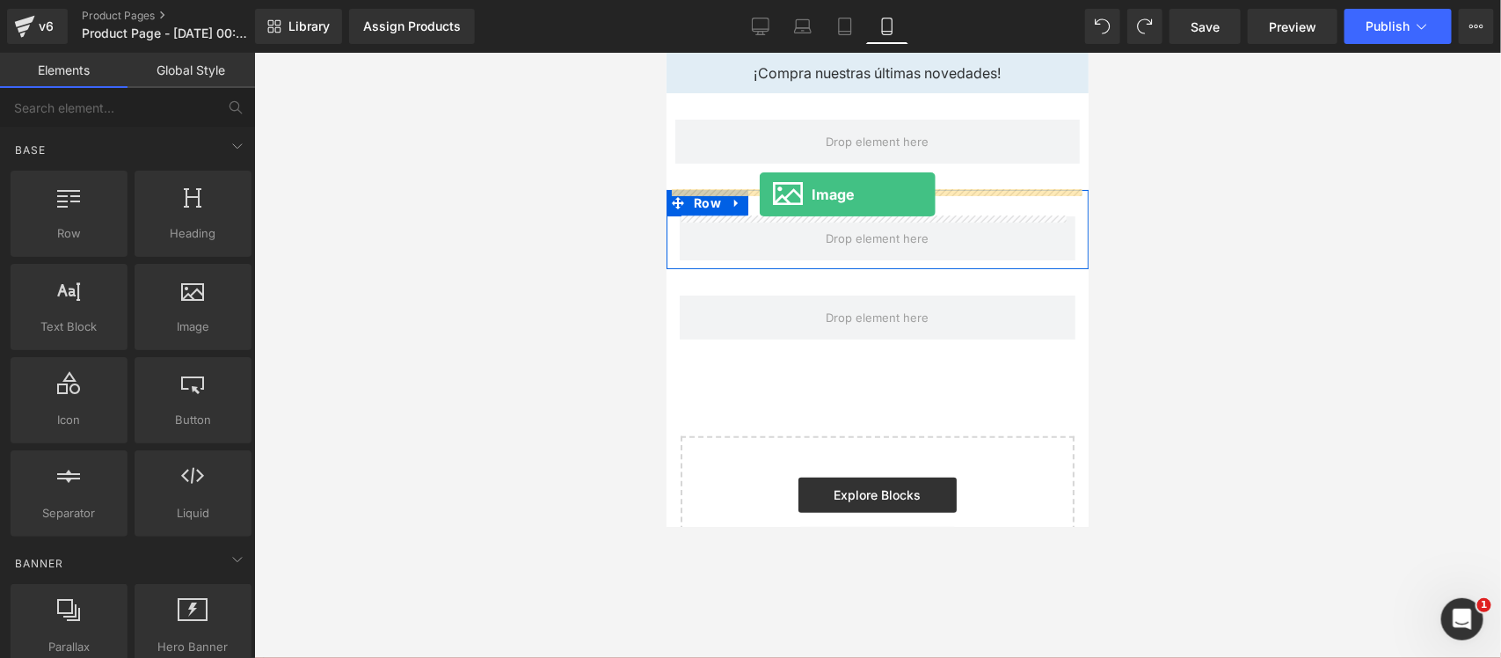
drag, startPoint x: 842, startPoint y: 346, endPoint x: 759, endPoint y: 193, distance: 174.3
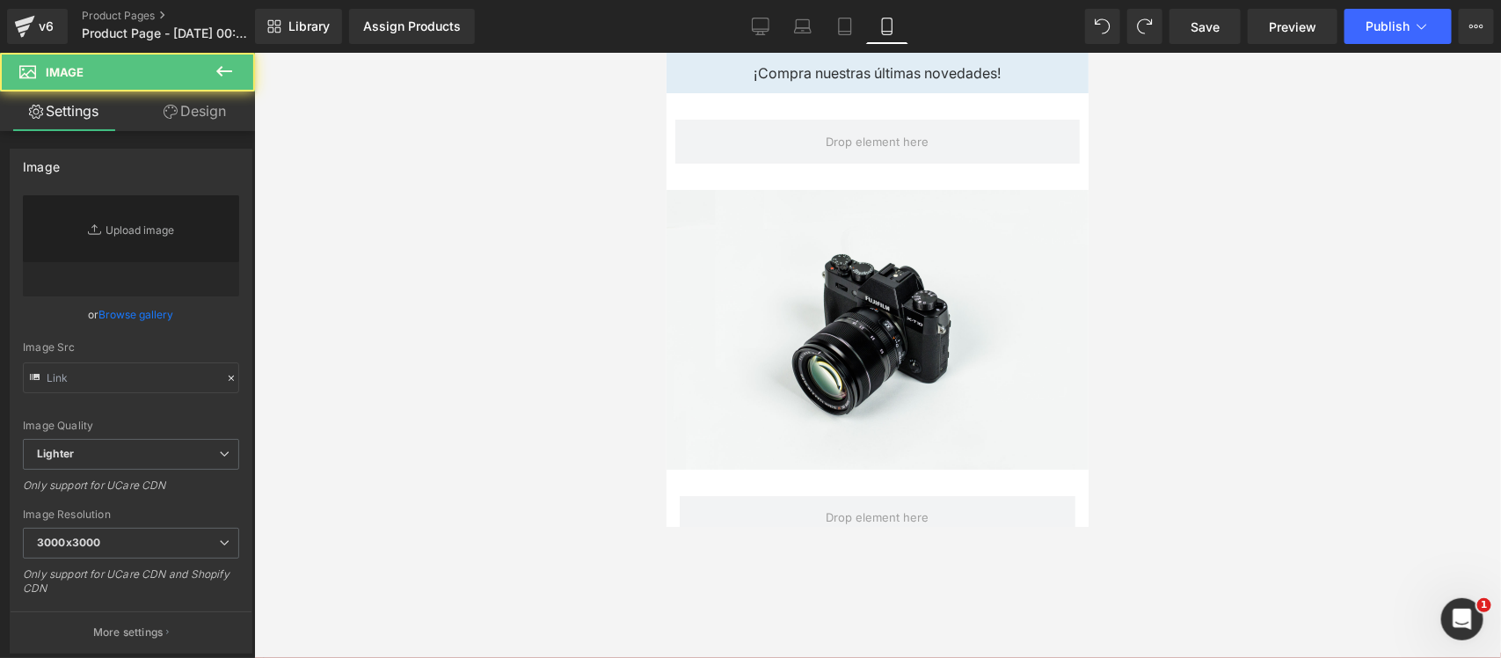
type input "//[DOMAIN_NAME][URL]"
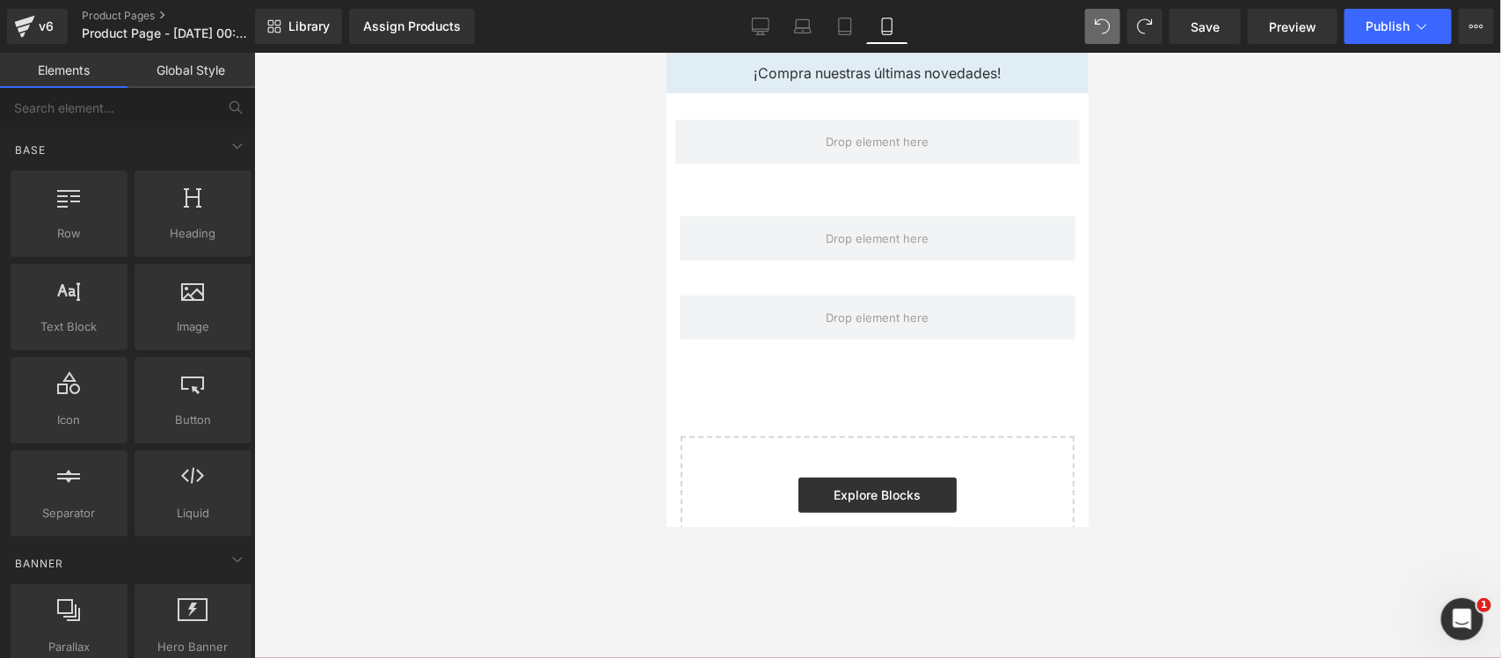
click at [874, 62] on aside "¡Compra nuestras últimas novedades!" at bounding box center [876, 72] width 422 height 40
click at [876, 85] on aside "¡Compra nuestras últimas novedades!" at bounding box center [876, 72] width 422 height 40
click at [801, 76] on aside "¡Compra nuestras últimas novedades!" at bounding box center [876, 72] width 422 height 40
drag, startPoint x: 740, startPoint y: 75, endPoint x: 972, endPoint y: 68, distance: 232.2
click at [972, 68] on p "¡Compra nuestras últimas novedades!" at bounding box center [876, 72] width 345 height 14
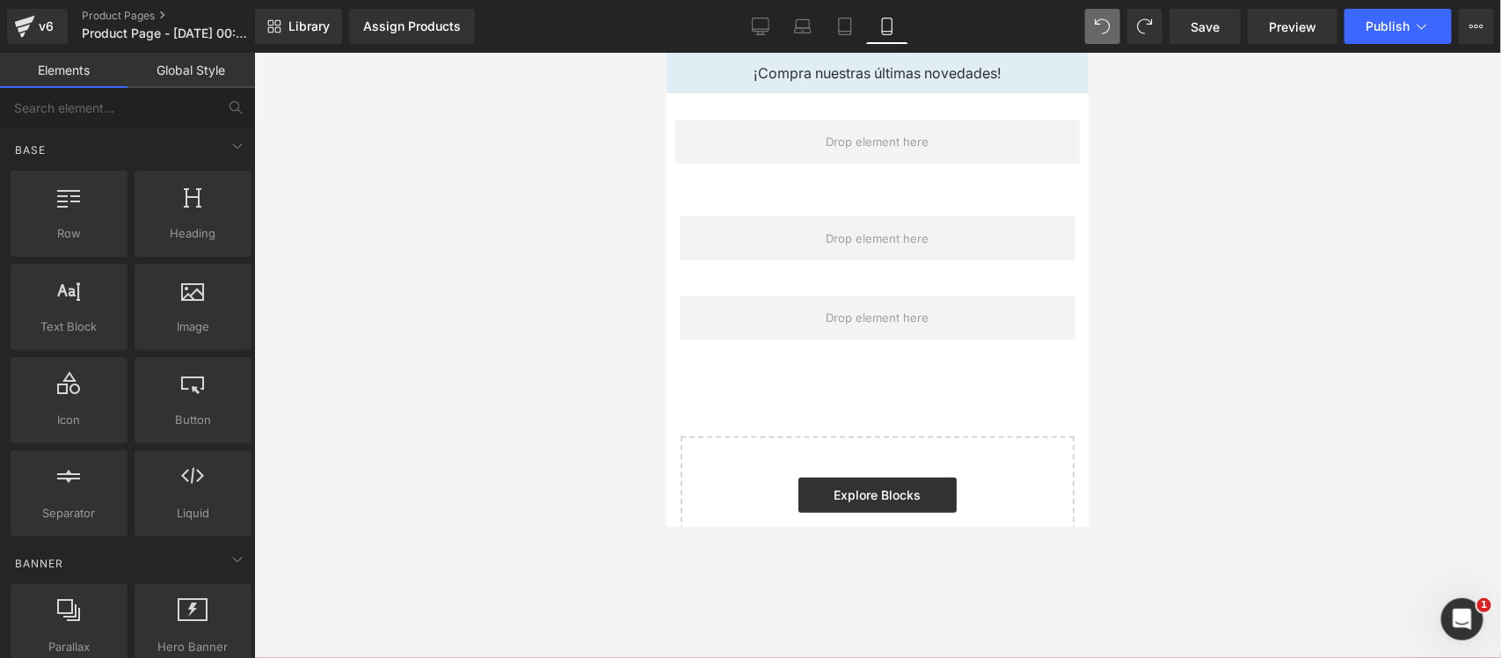
click at [1035, 75] on p "¡Compra nuestras últimas novedades!" at bounding box center [876, 72] width 345 height 14
click at [1017, 83] on aside "¡Compra nuestras últimas novedades!" at bounding box center [876, 72] width 422 height 40
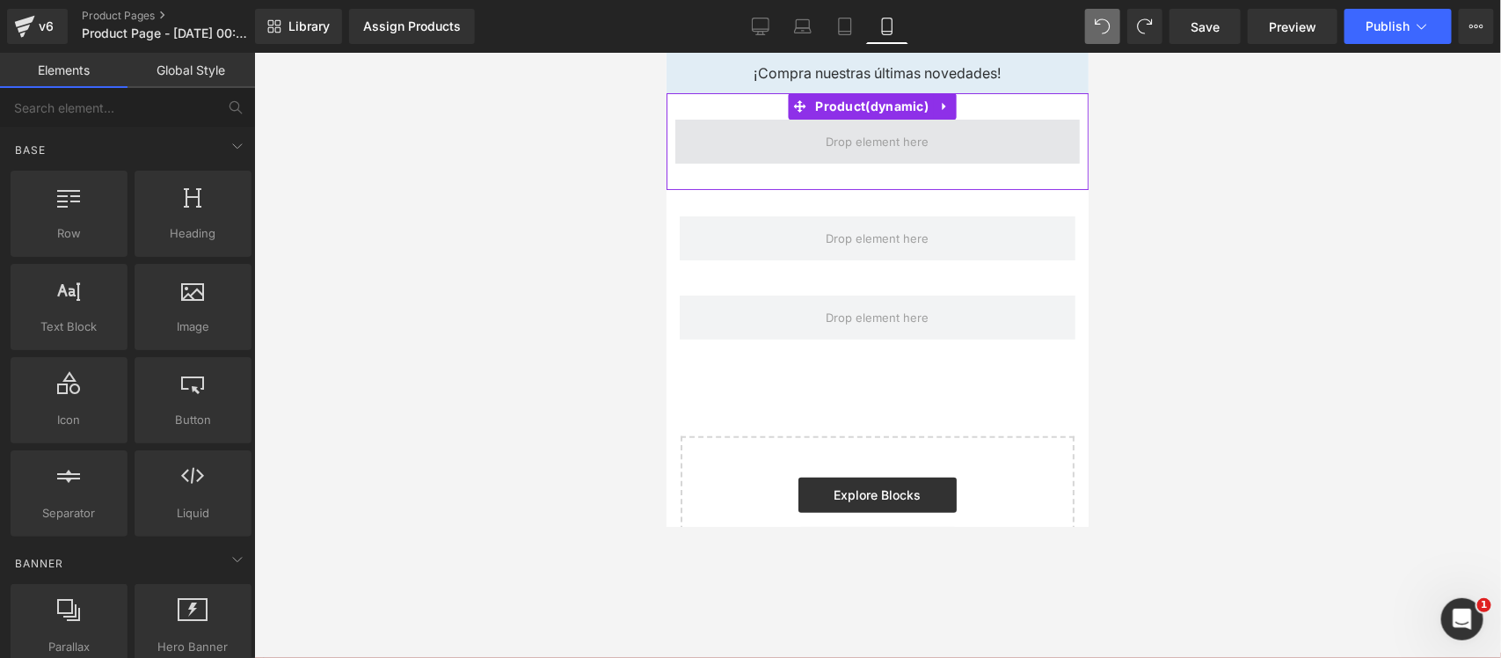
click at [1014, 127] on span at bounding box center [876, 141] width 404 height 44
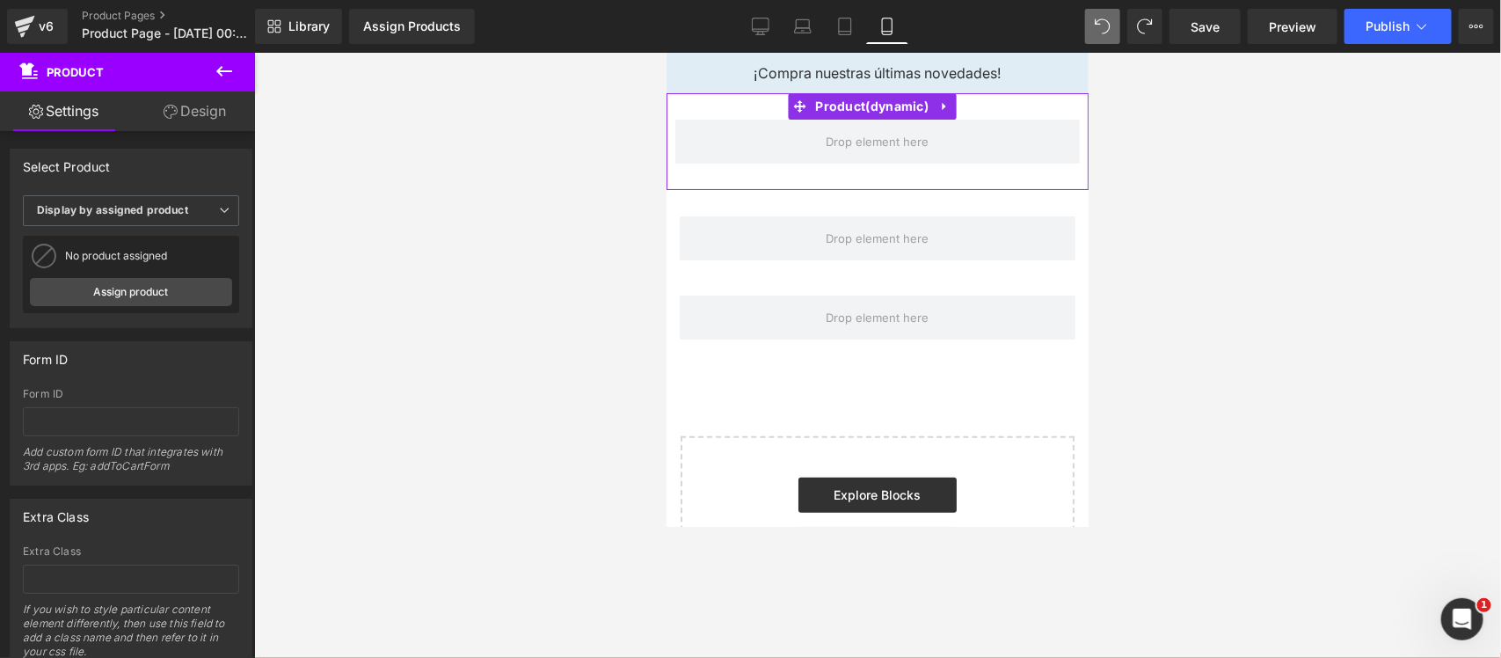
scroll to position [64, 0]
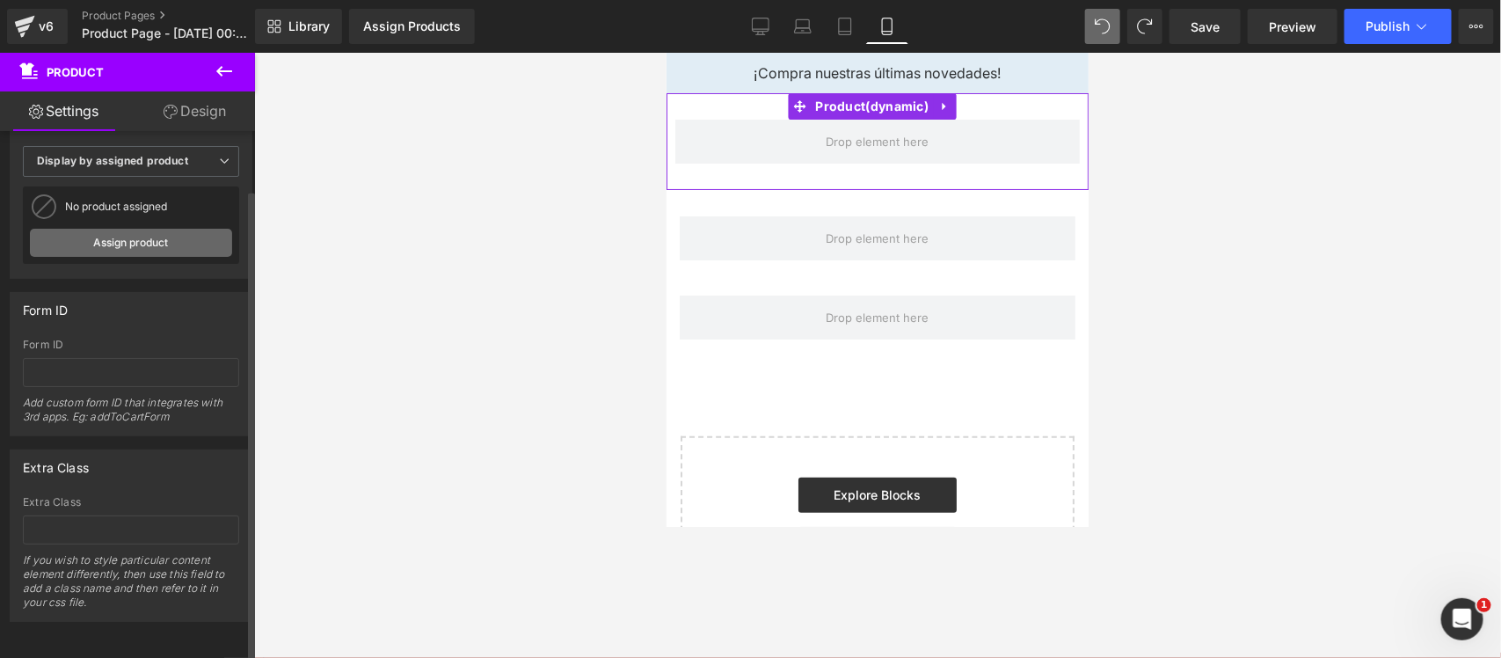
click at [199, 229] on link "Assign product" at bounding box center [131, 243] width 202 height 28
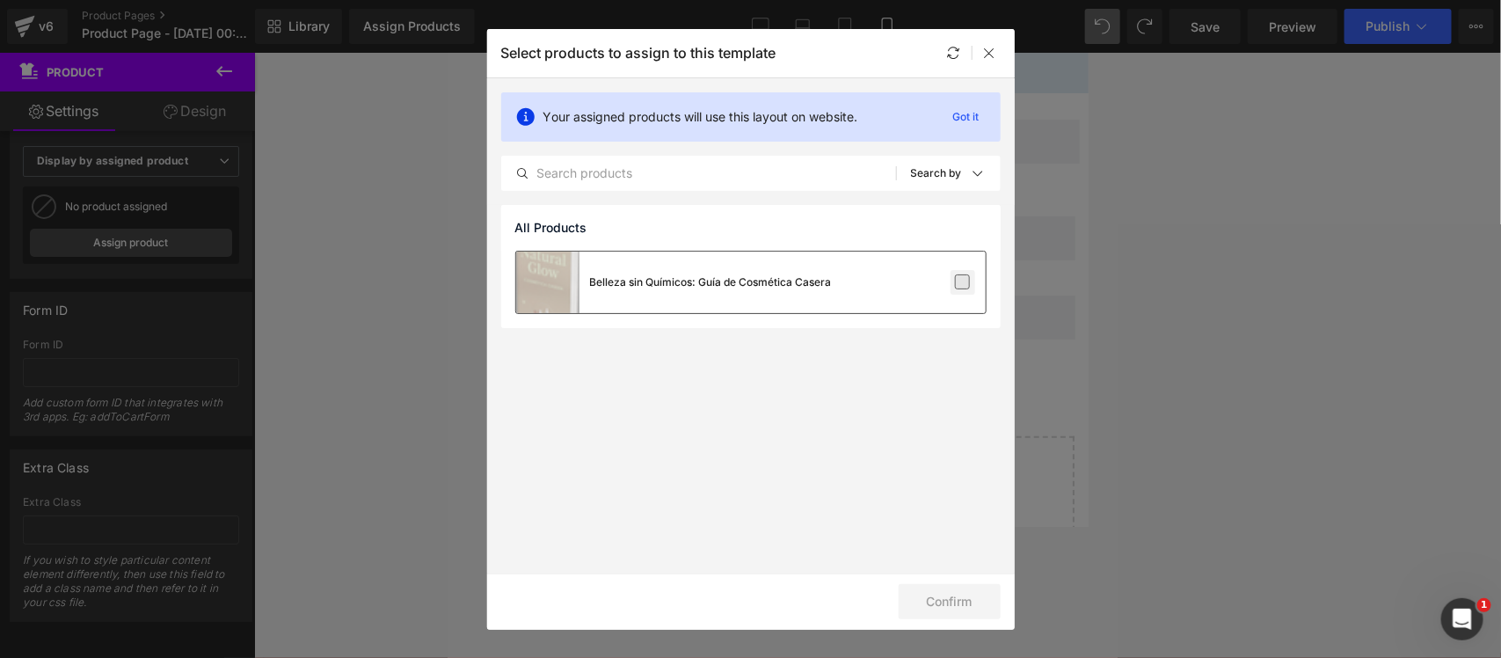
click at [963, 274] on label at bounding box center [963, 282] width 16 height 16
click at [963, 282] on input "checkbox" at bounding box center [963, 282] width 0 height 0
click at [912, 526] on button "Confirm" at bounding box center [949, 601] width 102 height 35
click at [934, 526] on button "Success" at bounding box center [938, 601] width 124 height 35
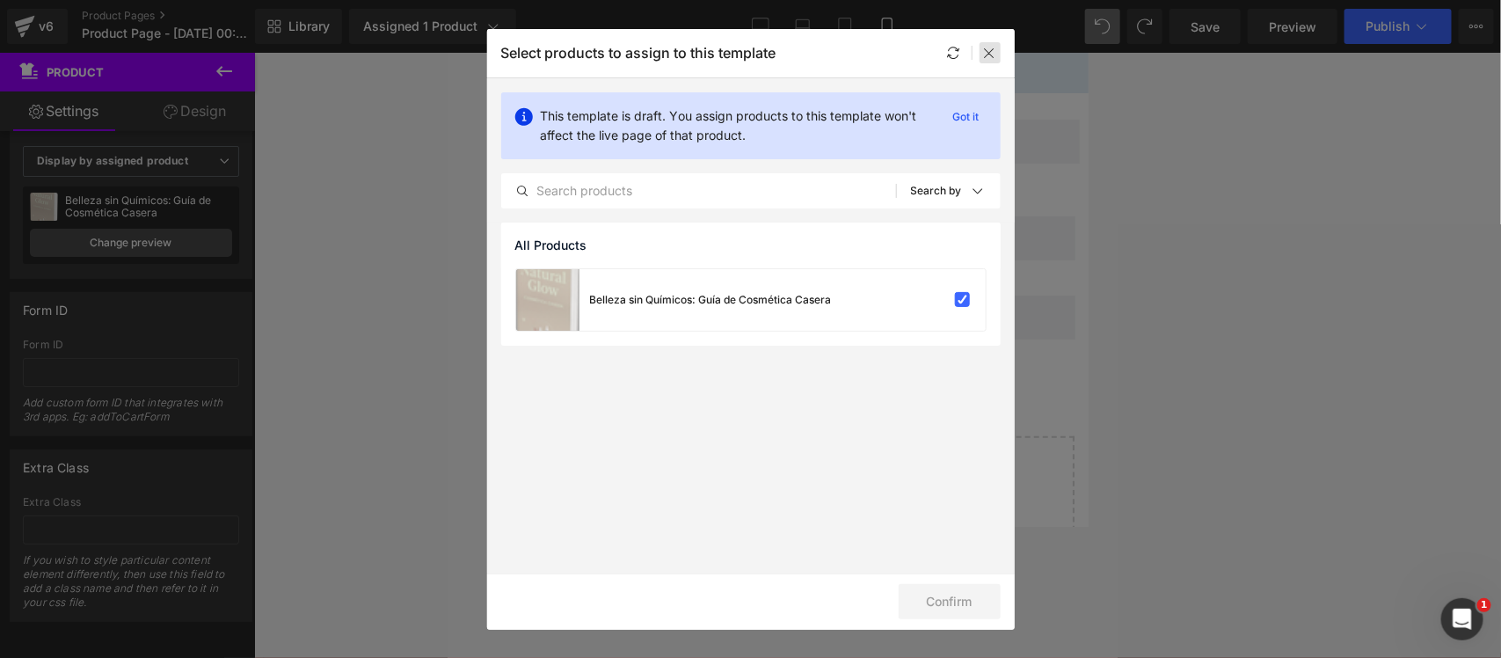
click at [992, 51] on icon at bounding box center [990, 53] width 14 height 14
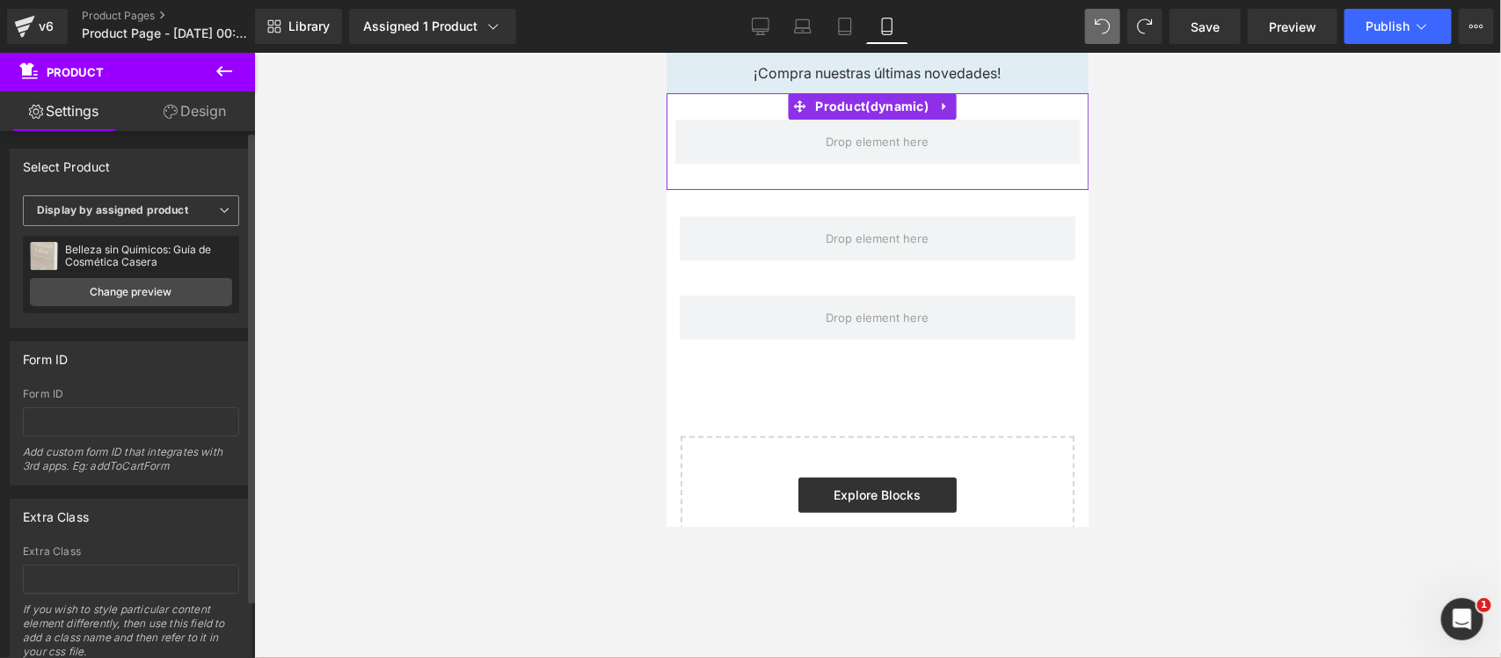
click at [181, 203] on span "Display by assigned product" at bounding box center [131, 210] width 216 height 31
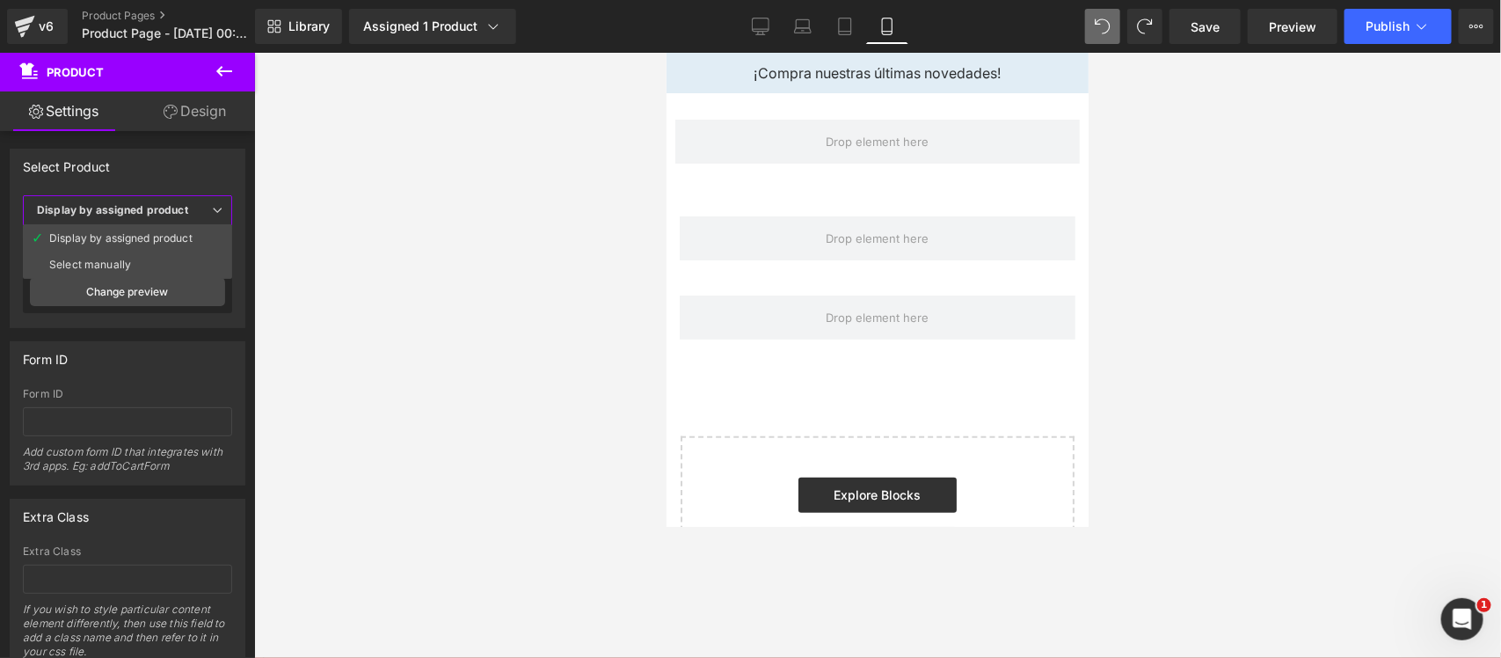
click at [407, 300] on div at bounding box center [877, 355] width 1247 height 605
click at [1196, 26] on span "Save" at bounding box center [1204, 27] width 29 height 18
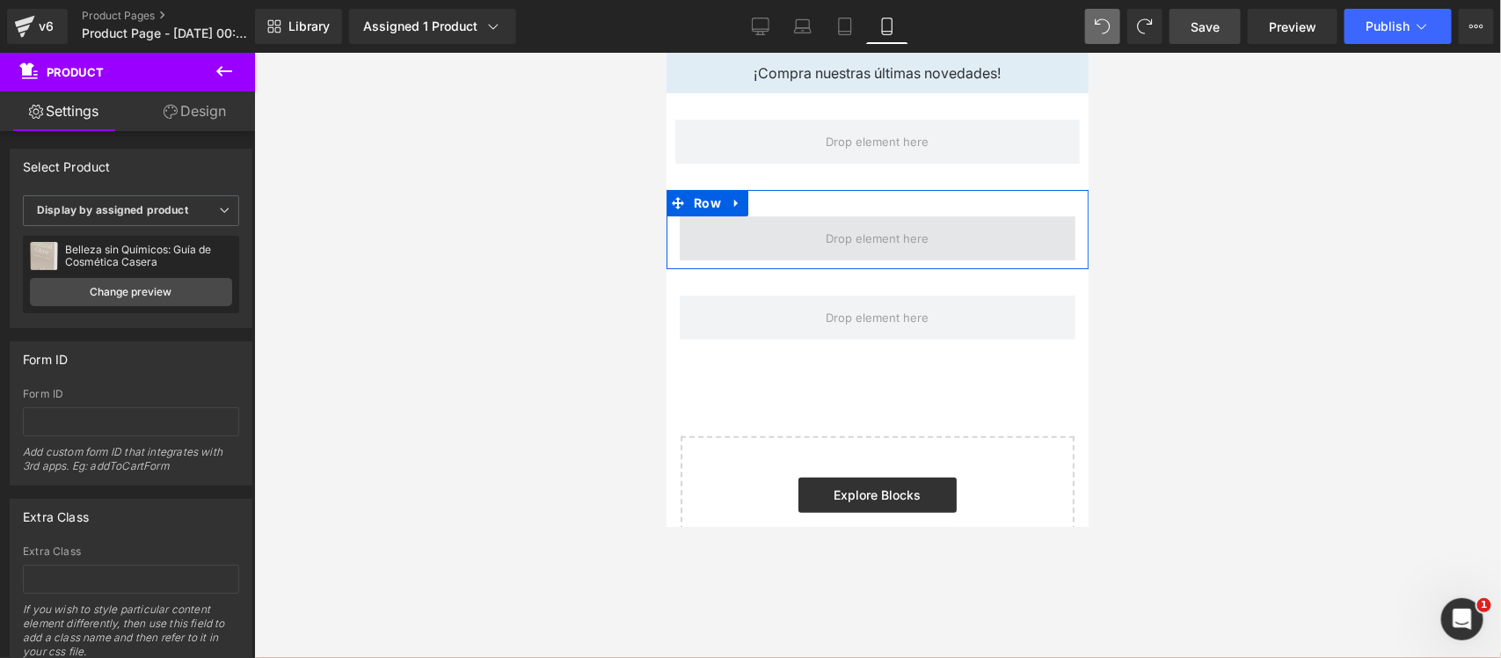
click at [739, 250] on span at bounding box center [877, 237] width 396 height 44
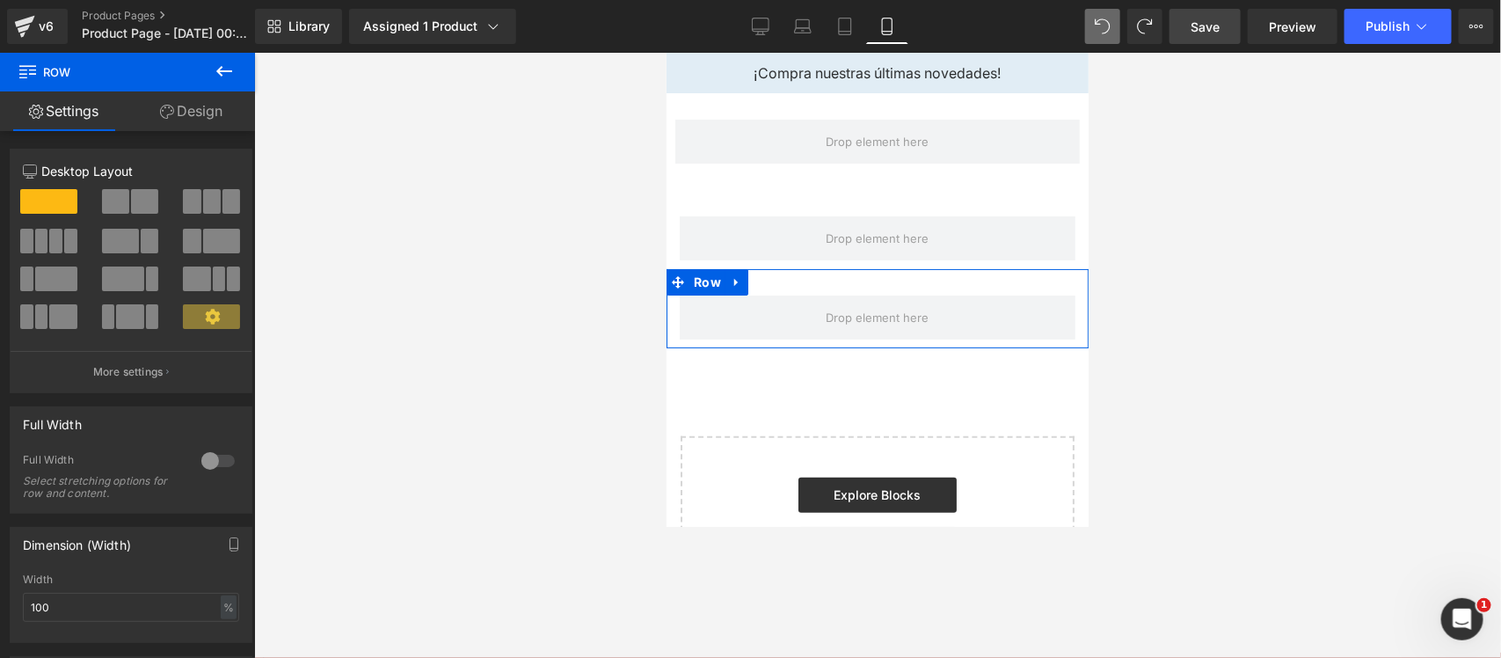
scroll to position [110, 0]
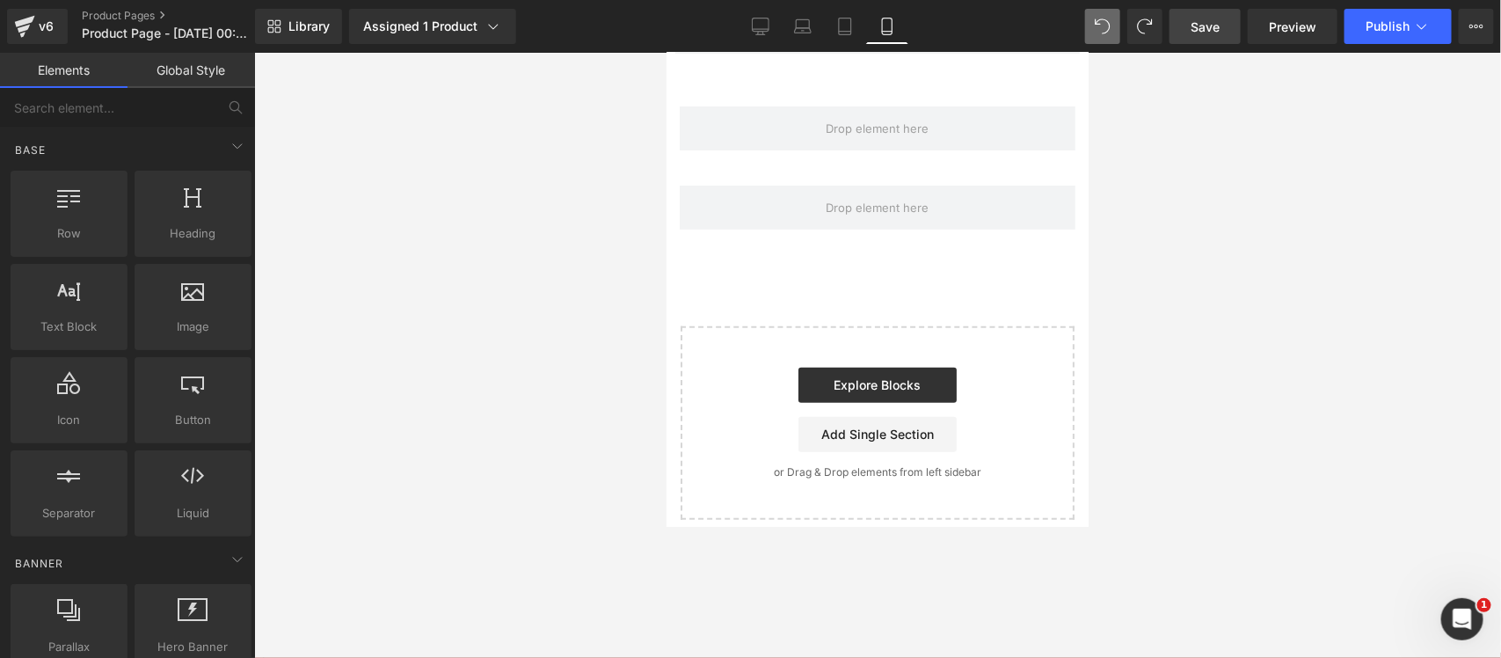
click at [414, 431] on div at bounding box center [877, 355] width 1247 height 605
click at [442, 458] on div at bounding box center [877, 355] width 1247 height 605
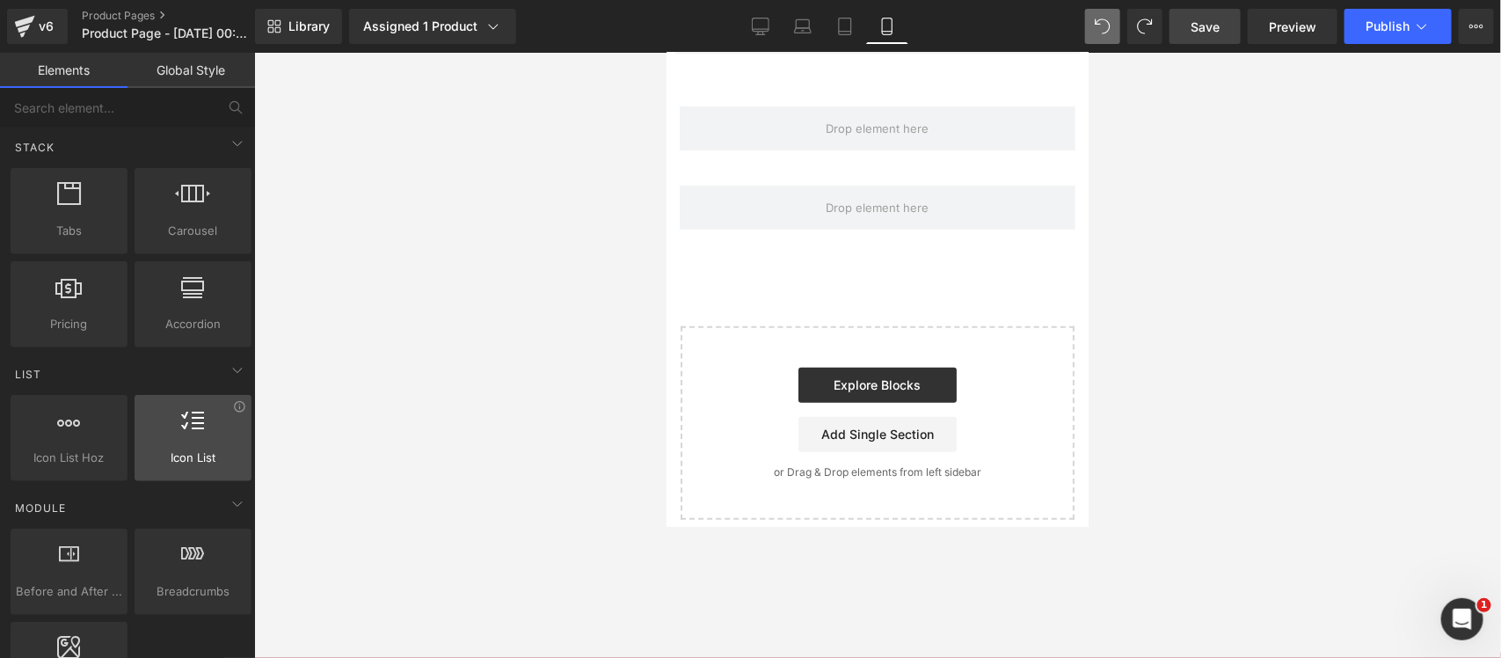
scroll to position [659, 0]
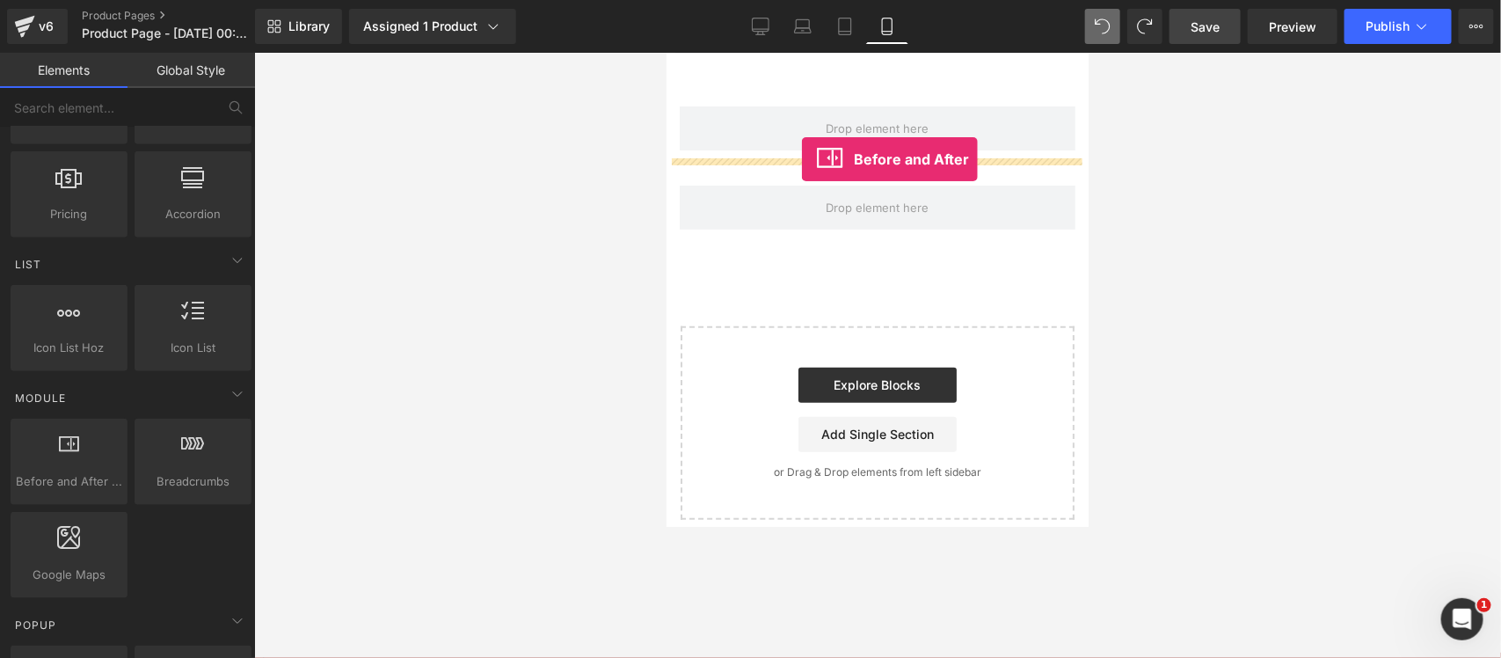
drag, startPoint x: 773, startPoint y: 523, endPoint x: 799, endPoint y: 159, distance: 364.9
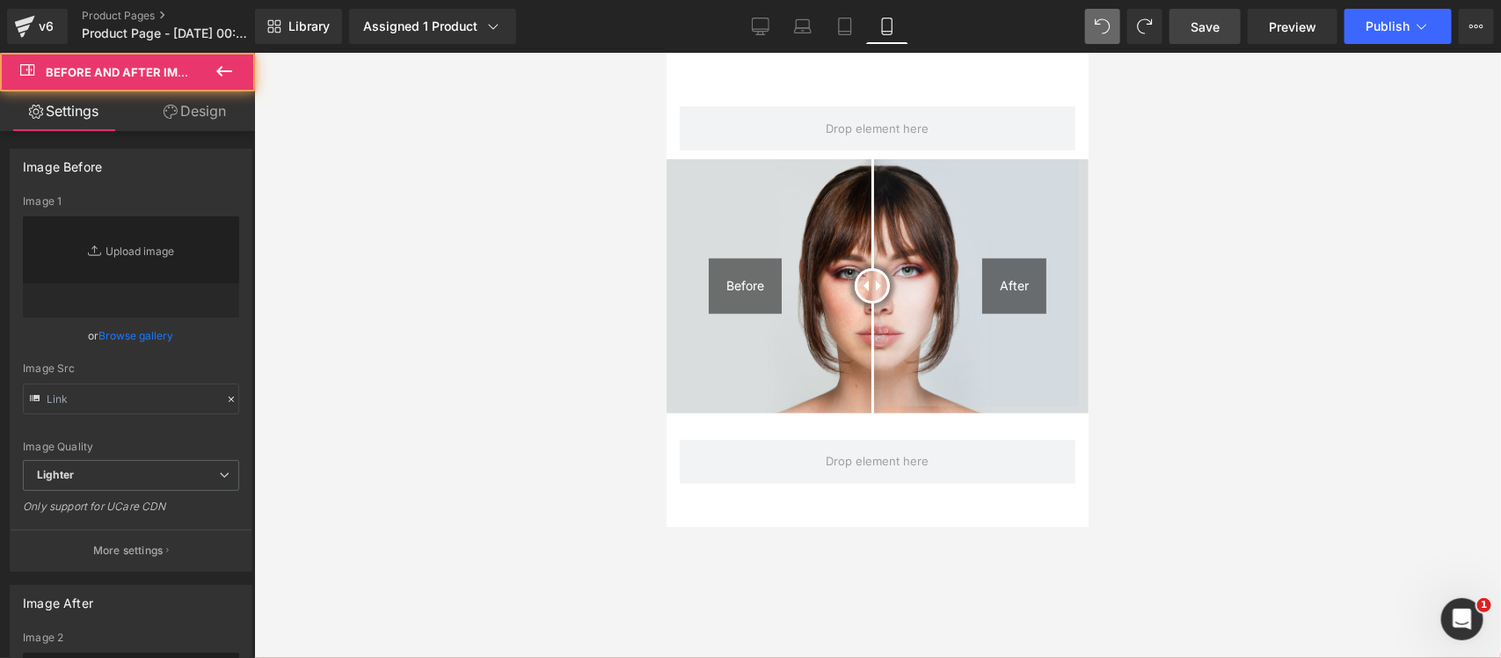
type input "https://cdn.shopify.com/s/files/1/2005/9307/files/Before-2_1024x1024.jpg"
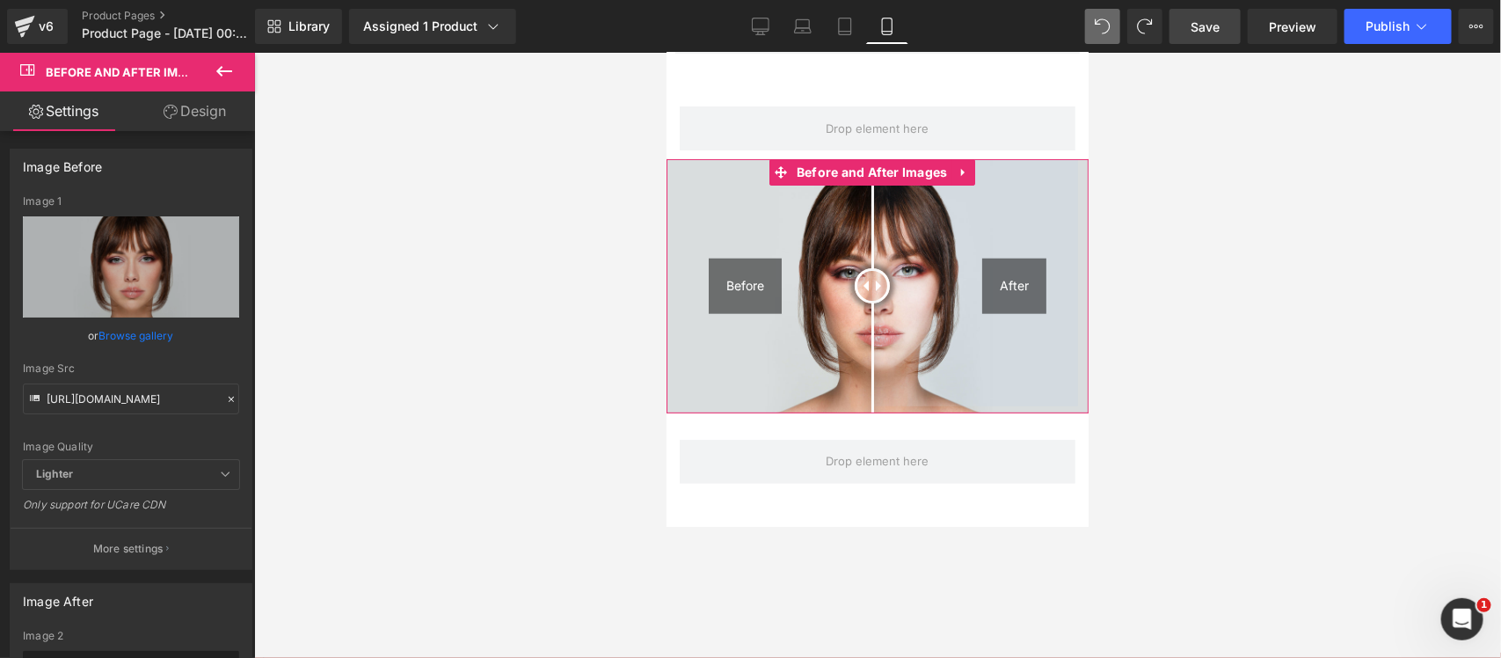
type input "https://cdn.shopify.com/s/files/1/2005/9307/files/After-2_1024x1024.jpg"
drag, startPoint x: 868, startPoint y: 279, endPoint x: 865, endPoint y: 291, distance: 12.6
click at [865, 291] on div at bounding box center [864, 284] width 35 height 35
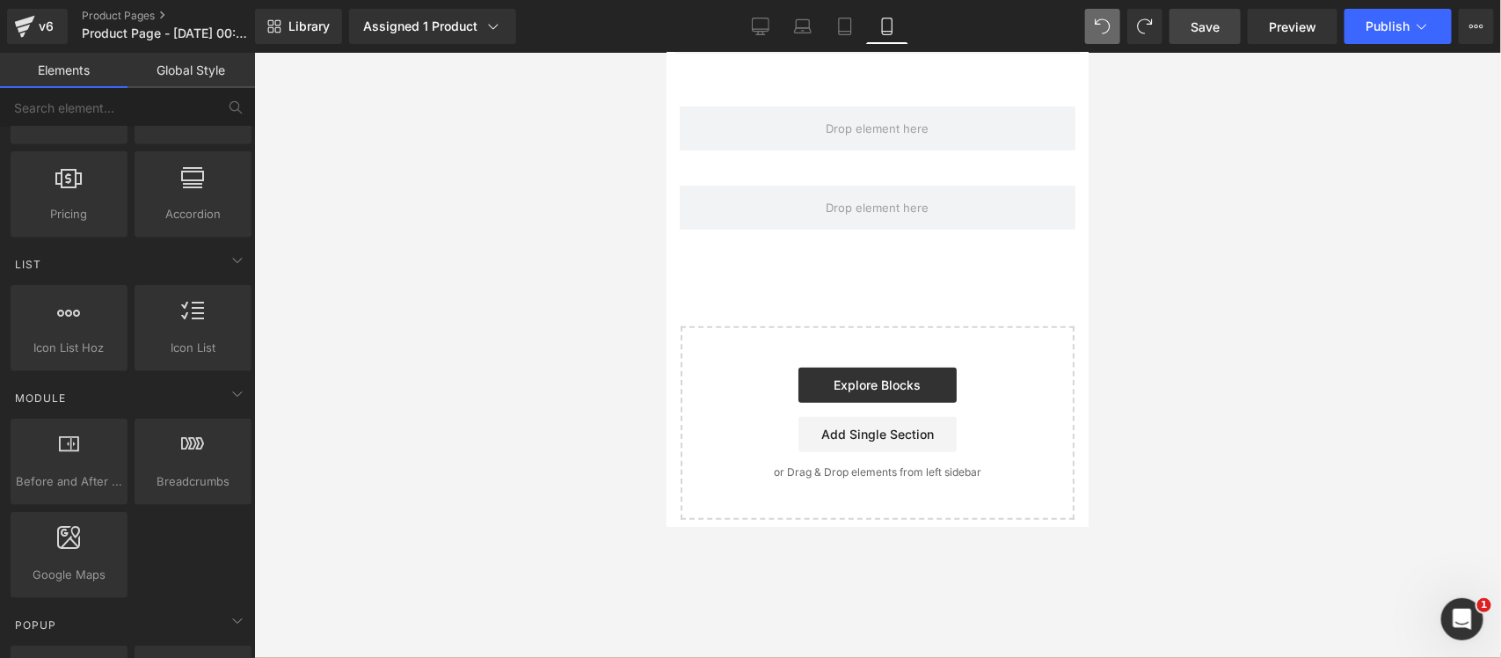
click at [1200, 216] on div at bounding box center [877, 355] width 1247 height 605
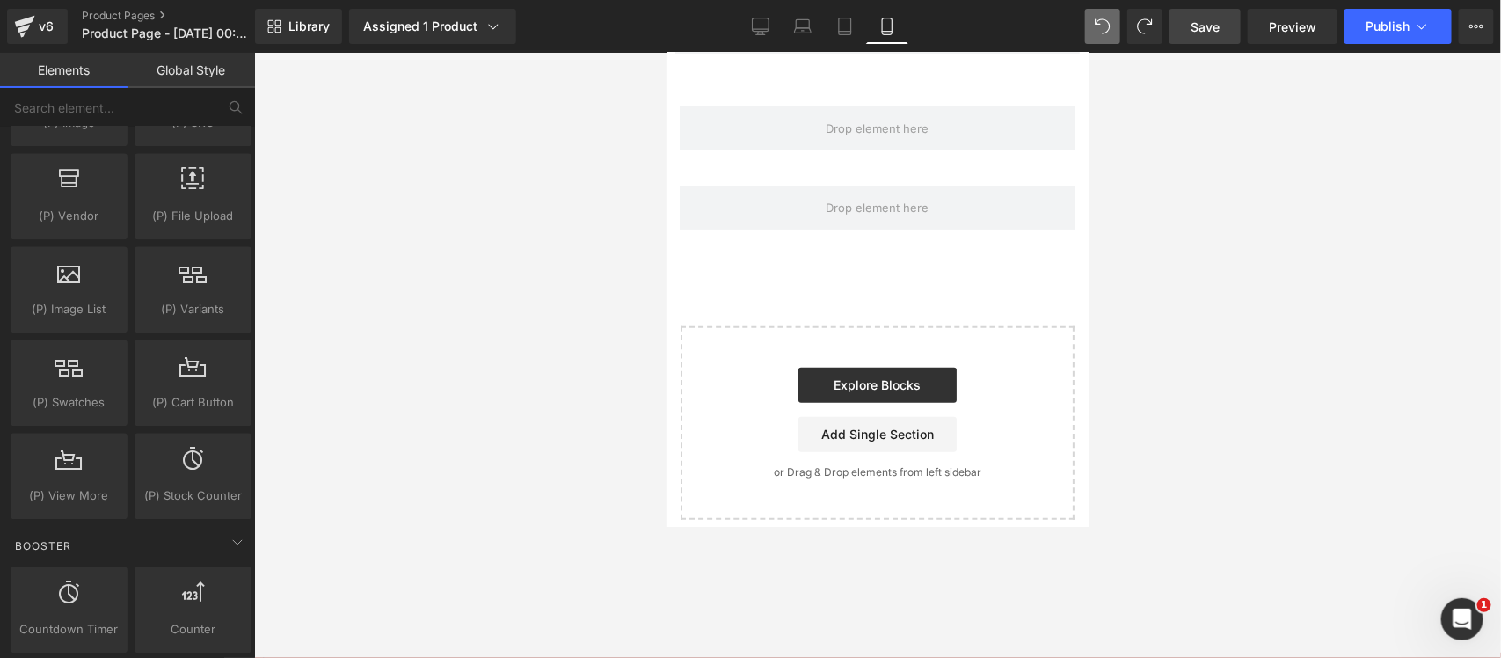
scroll to position [2198, 0]
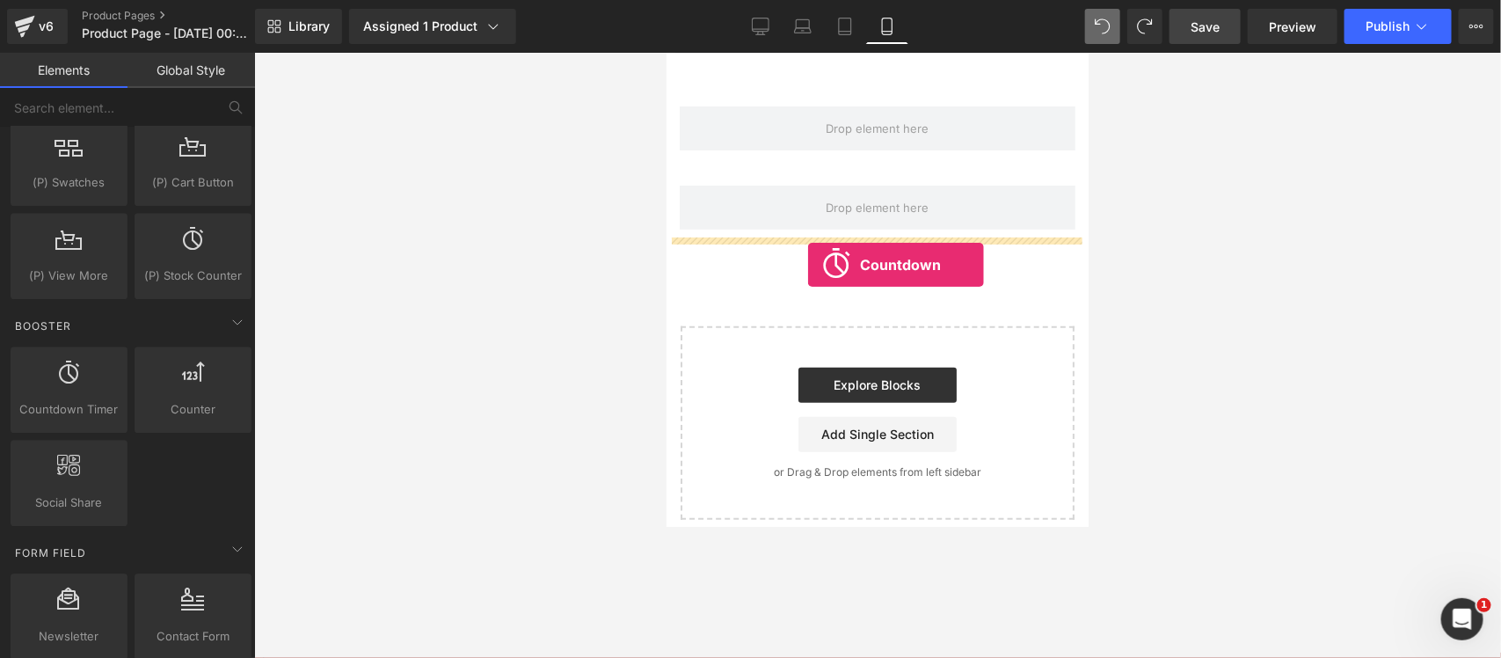
drag, startPoint x: 769, startPoint y: 456, endPoint x: 807, endPoint y: 264, distance: 196.2
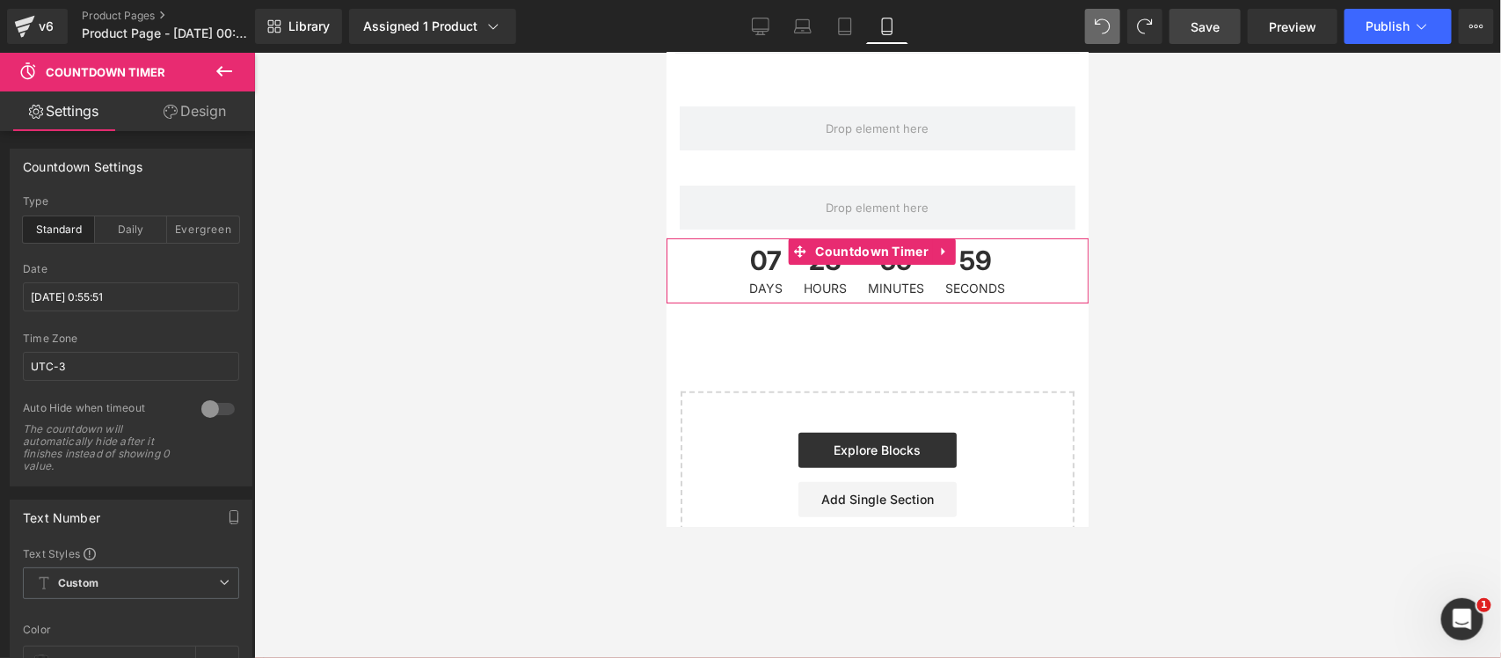
click at [752, 273] on span "07" at bounding box center [765, 263] width 33 height 35
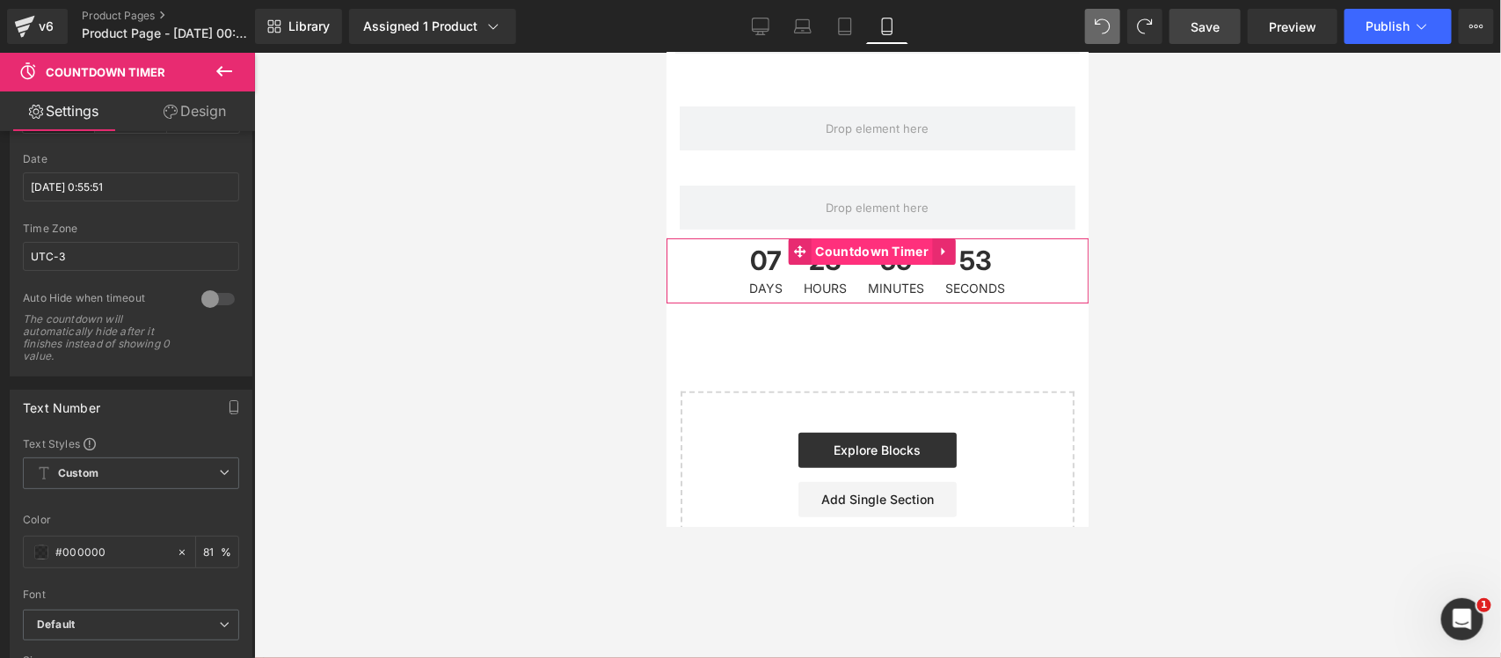
scroll to position [193, 0]
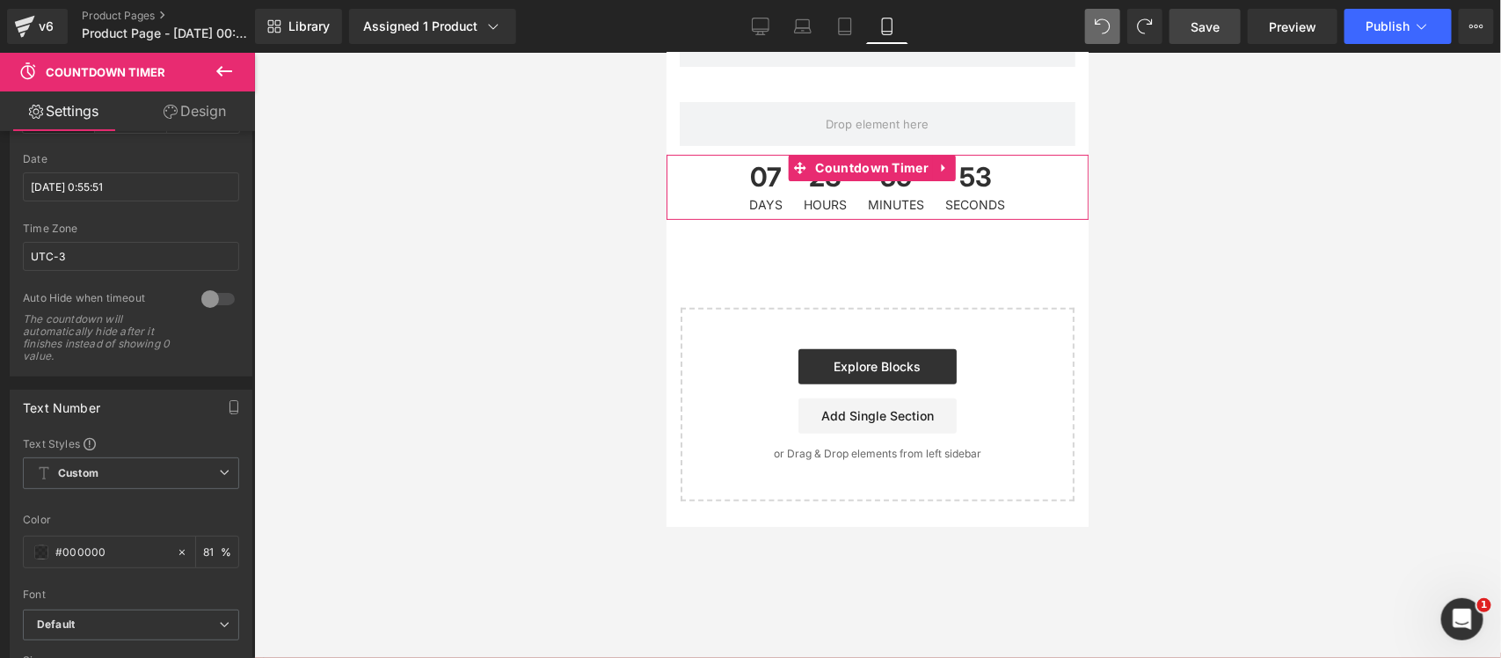
click at [894, 251] on div "Product Row Row 07 Days 23 Hours 59 Minutes 53 Seconds Countdown Timer Select y…" at bounding box center [876, 199] width 422 height 601
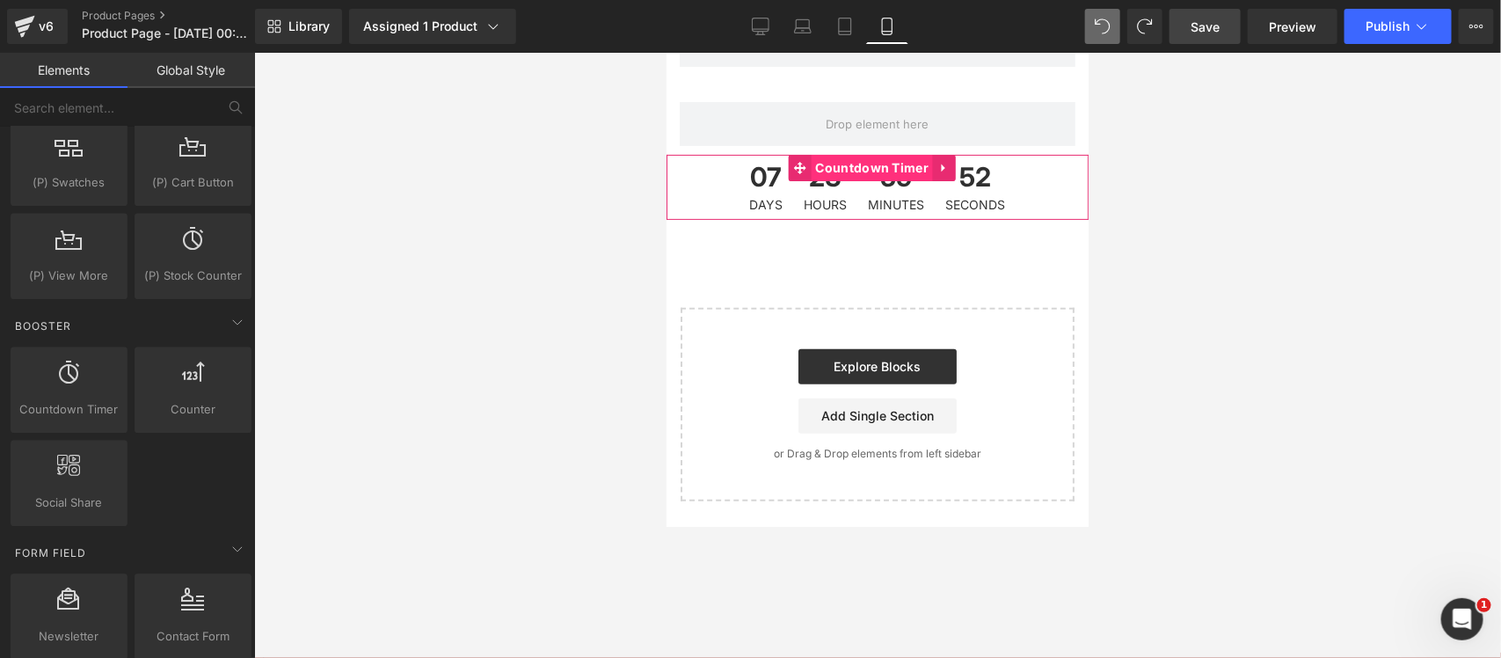
click at [909, 164] on span "Countdown Timer" at bounding box center [872, 167] width 122 height 26
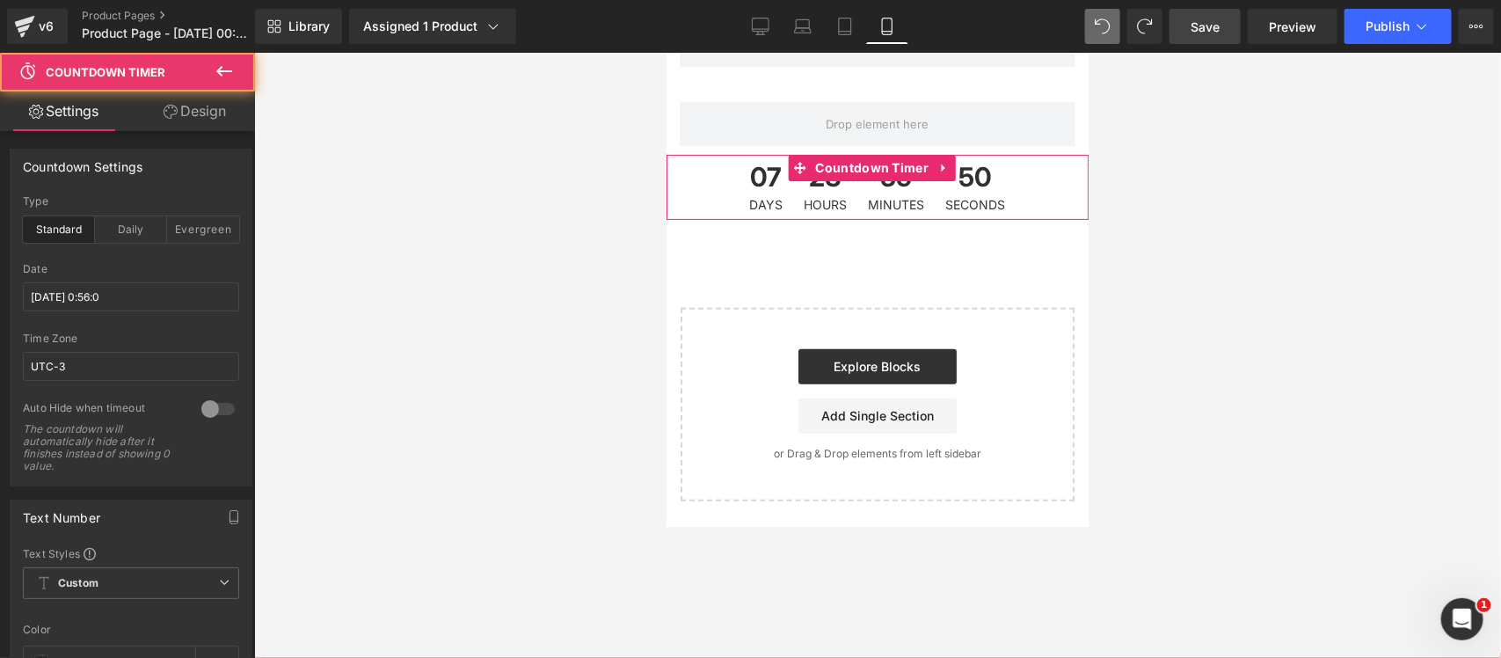
click at [952, 164] on span "50" at bounding box center [975, 180] width 60 height 35
click at [942, 167] on icon at bounding box center [943, 167] width 12 height 13
click at [986, 169] on div "07 Days 23 Hours 59 Minutes 49 Seconds Countdown Timer" at bounding box center [876, 186] width 422 height 65
click at [981, 169] on link at bounding box center [977, 167] width 23 height 26
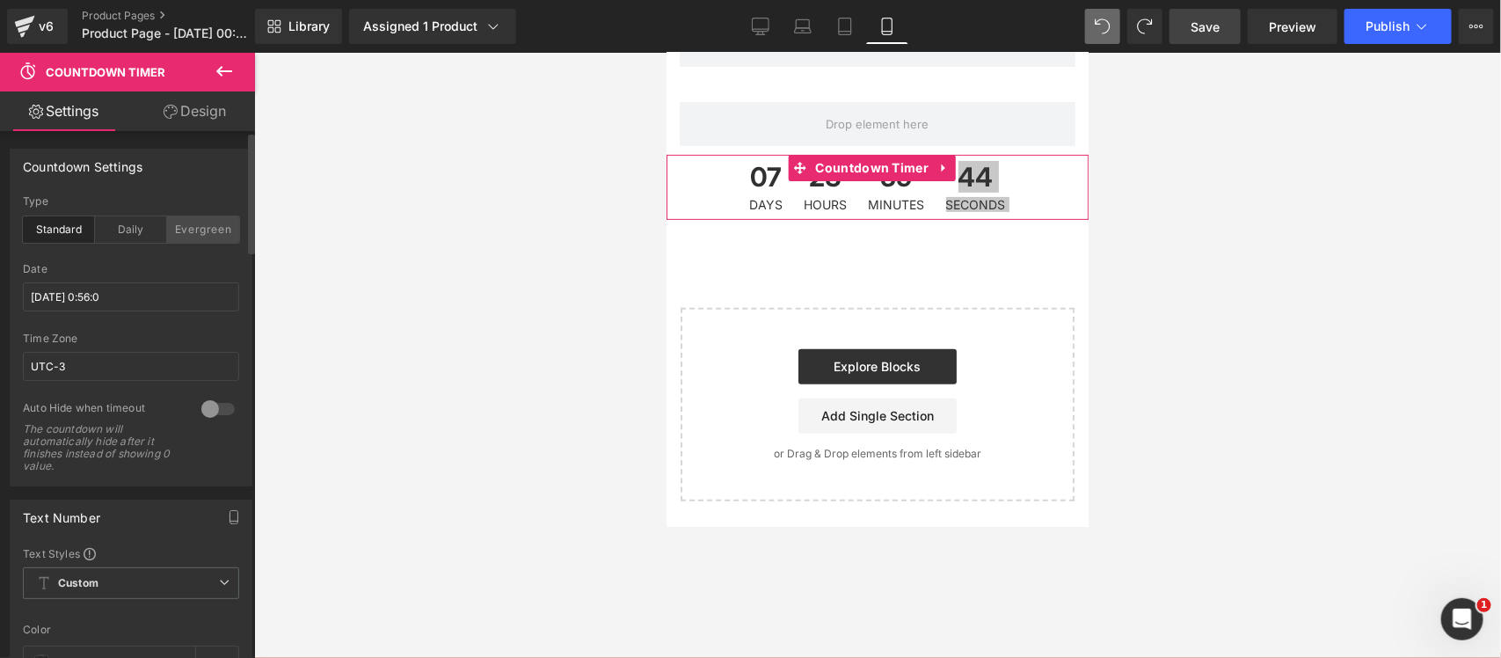
click at [185, 220] on div "Evergreen" at bounding box center [203, 229] width 72 height 26
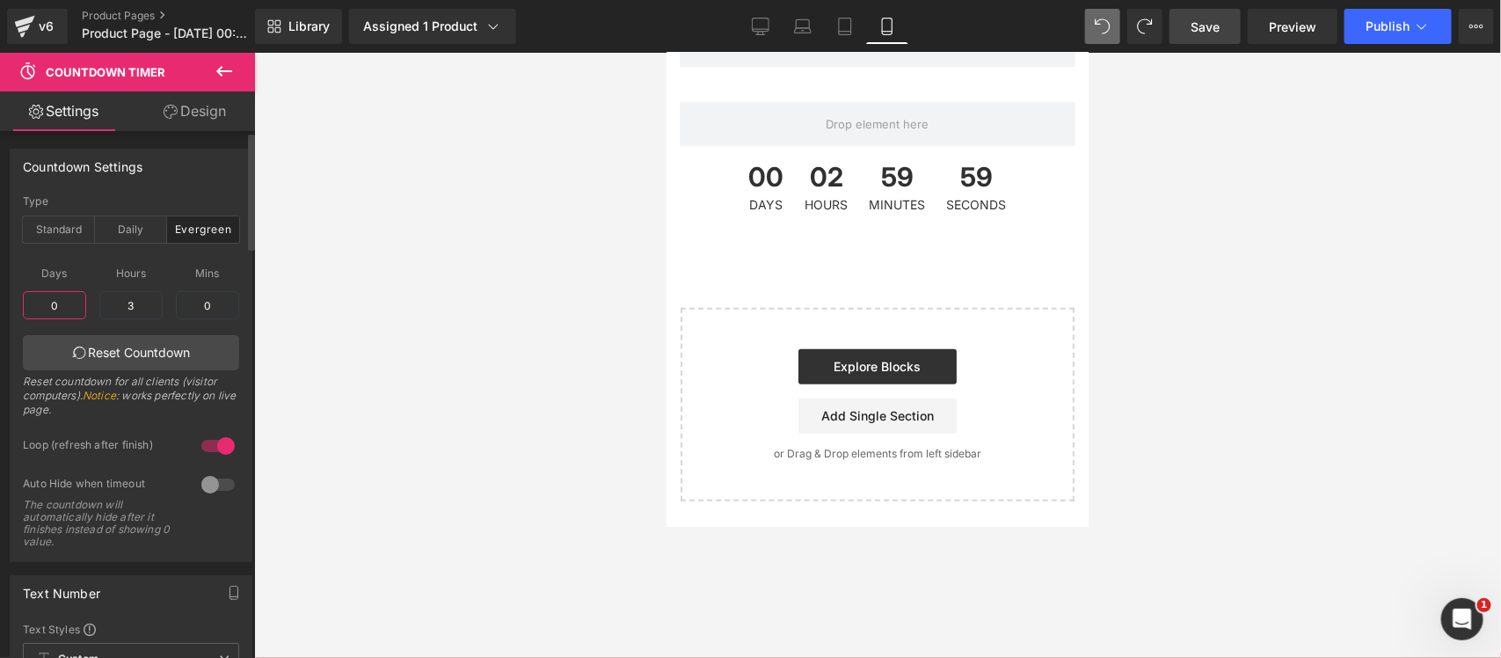
click at [70, 305] on input "0" at bounding box center [54, 305] width 63 height 28
click at [145, 300] on input "3" at bounding box center [130, 305] width 63 height 28
type input "30"
type input "1"
type input "6"
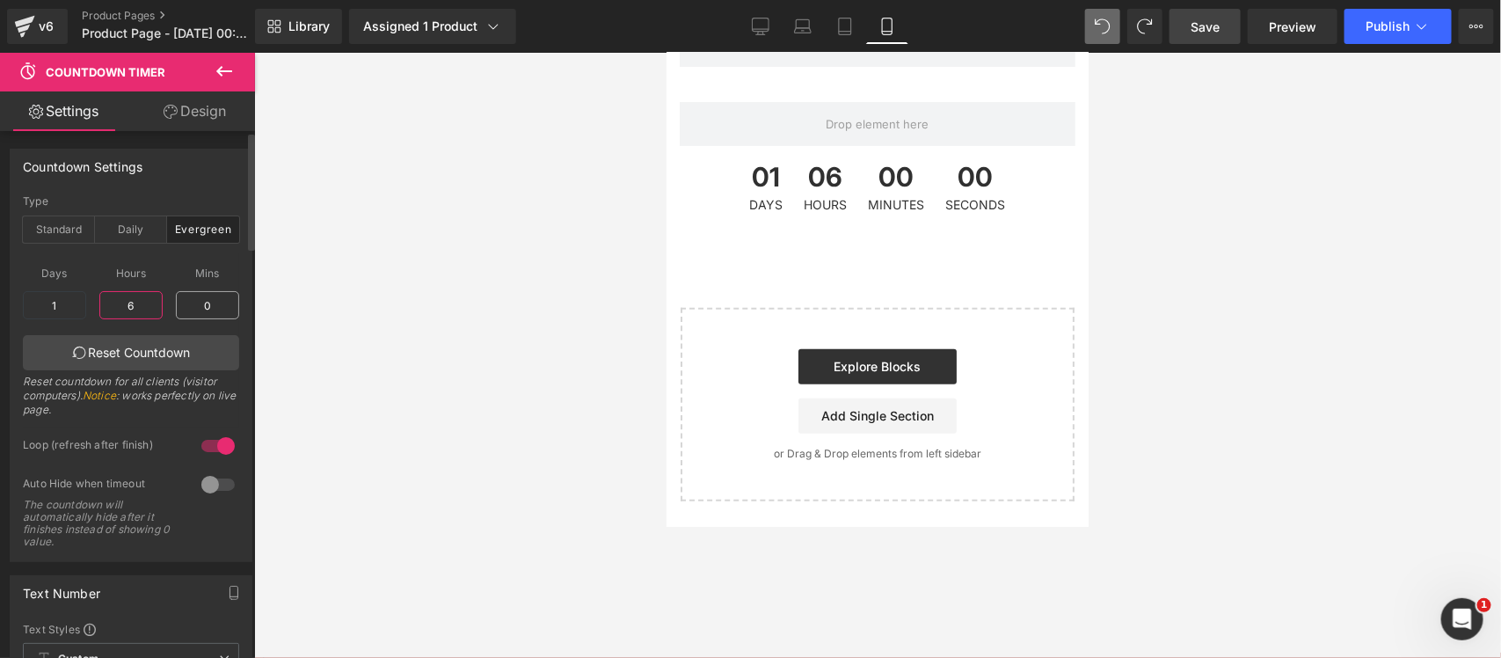
type input "6"
click at [200, 316] on input "0" at bounding box center [207, 305] width 63 height 28
click at [207, 302] on input "0" at bounding box center [207, 305] width 63 height 28
type input "4"
type input "430"
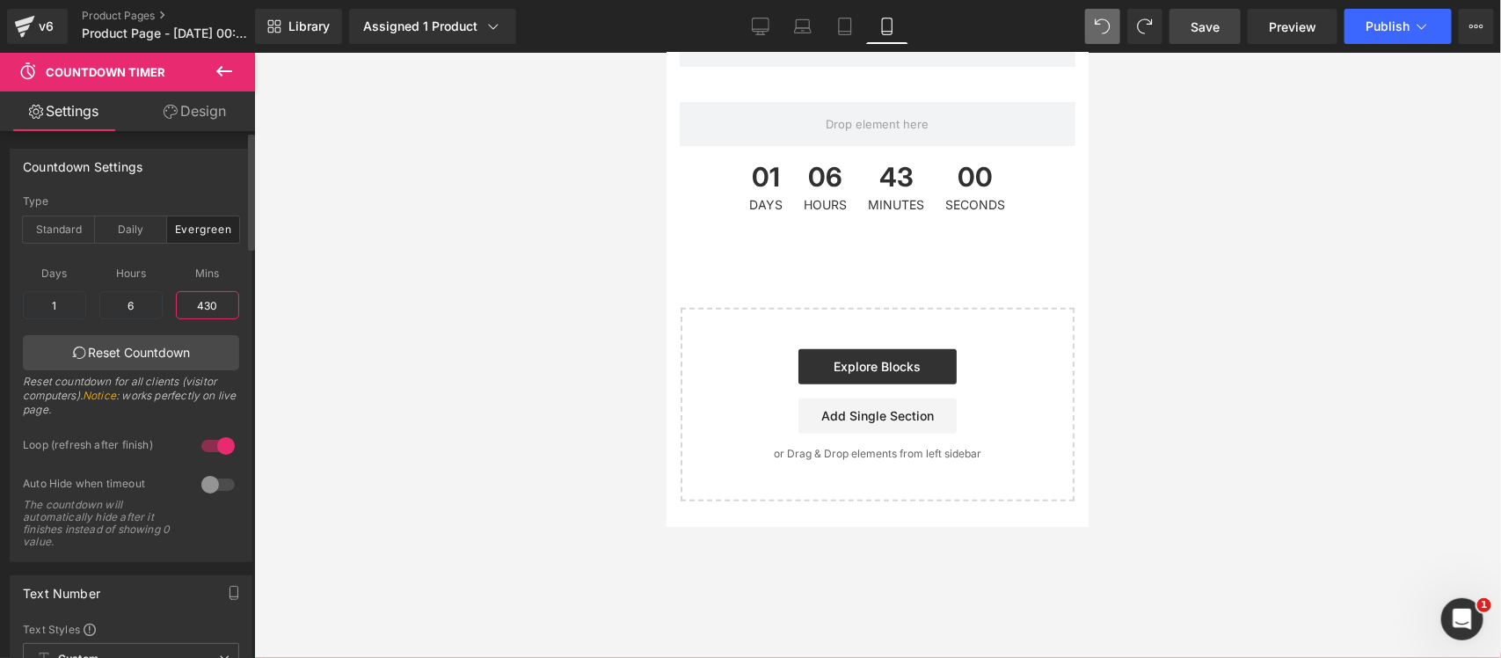
type input "0"
type input "7"
click at [200, 308] on input "10" at bounding box center [207, 305] width 63 height 28
type input "130"
type input "2"
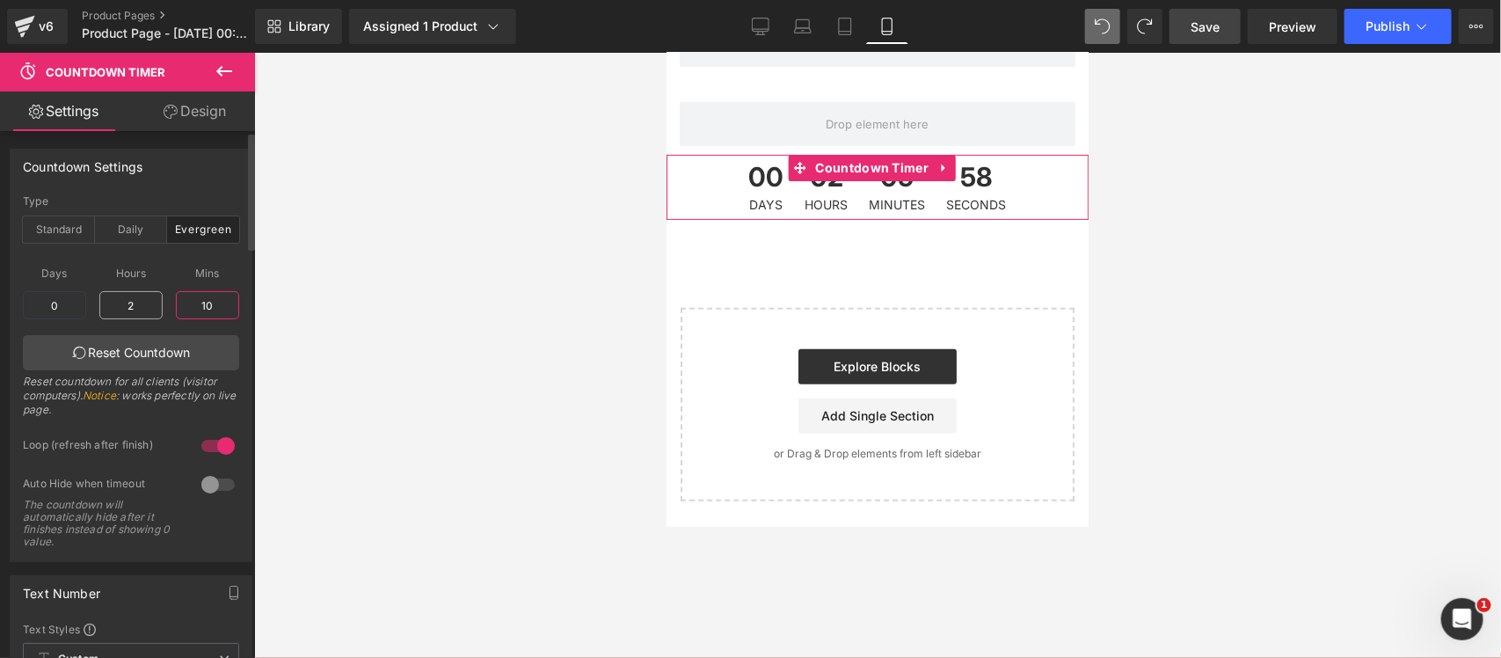
type input "10"
click at [145, 308] on input "2" at bounding box center [130, 305] width 63 height 28
type input "2"
click at [213, 303] on input "10" at bounding box center [207, 305] width 63 height 28
type input "100"
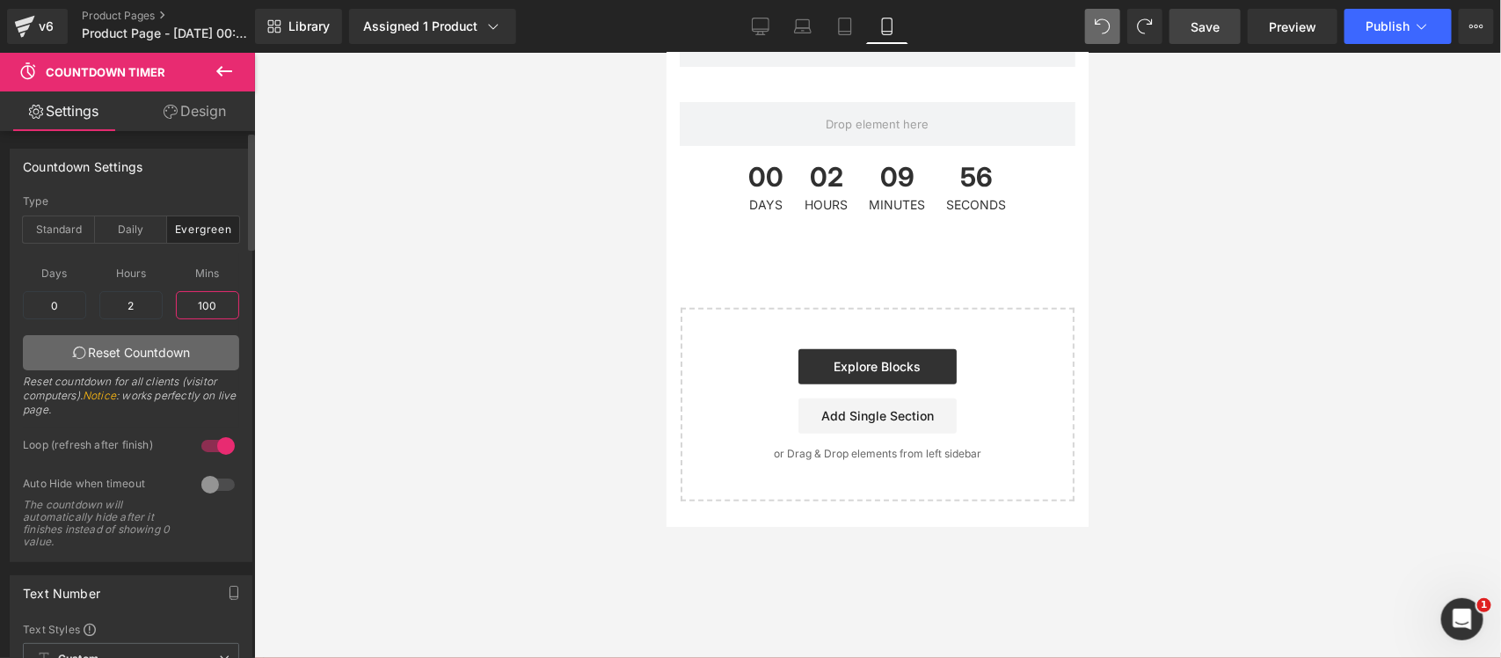
type input "1"
type input "40"
click at [141, 308] on input "1" at bounding box center [130, 305] width 63 height 28
type input "1"
click at [149, 304] on input "10" at bounding box center [130, 305] width 63 height 28
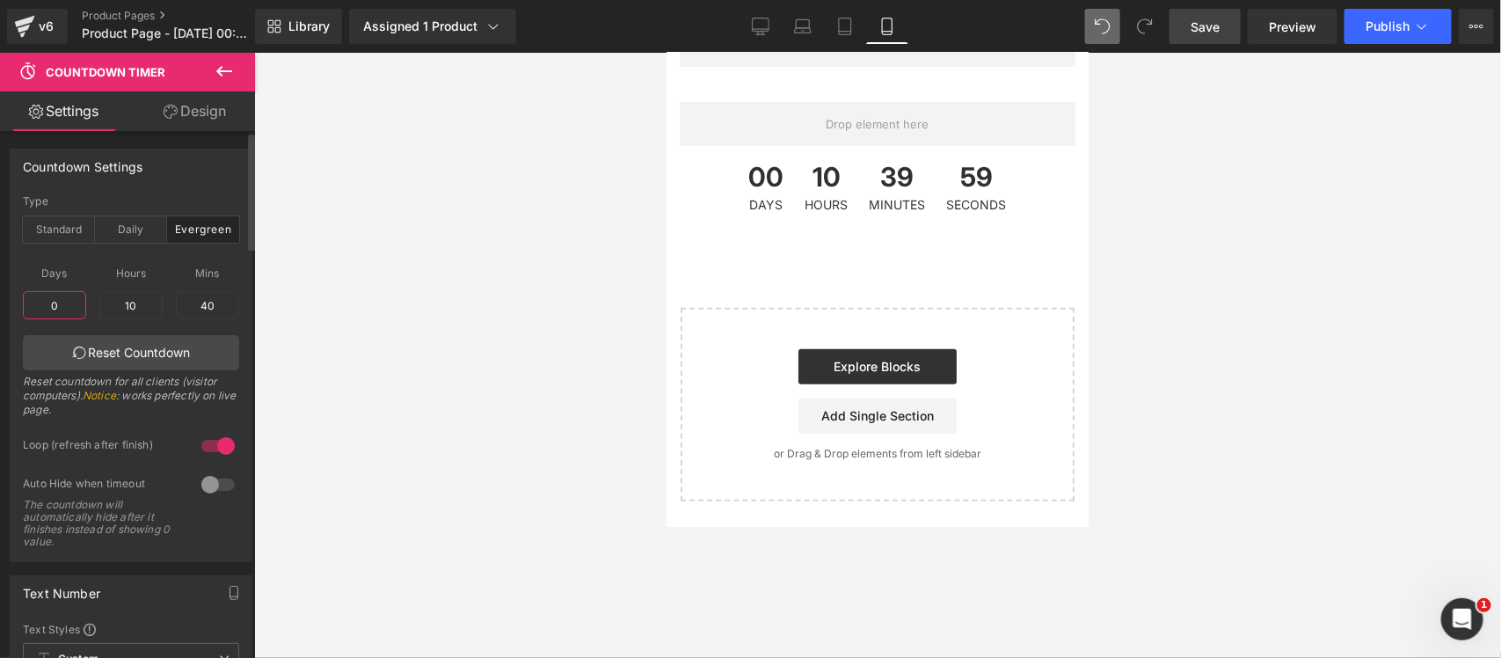
click at [53, 300] on input "0" at bounding box center [54, 305] width 63 height 28
click at [130, 309] on input "10" at bounding box center [130, 305] width 63 height 28
drag, startPoint x: 119, startPoint y: 301, endPoint x: 127, endPoint y: 304, distance: 9.5
click at [126, 304] on input "10" at bounding box center [130, 305] width 63 height 28
click at [132, 304] on input "10" at bounding box center [130, 305] width 63 height 28
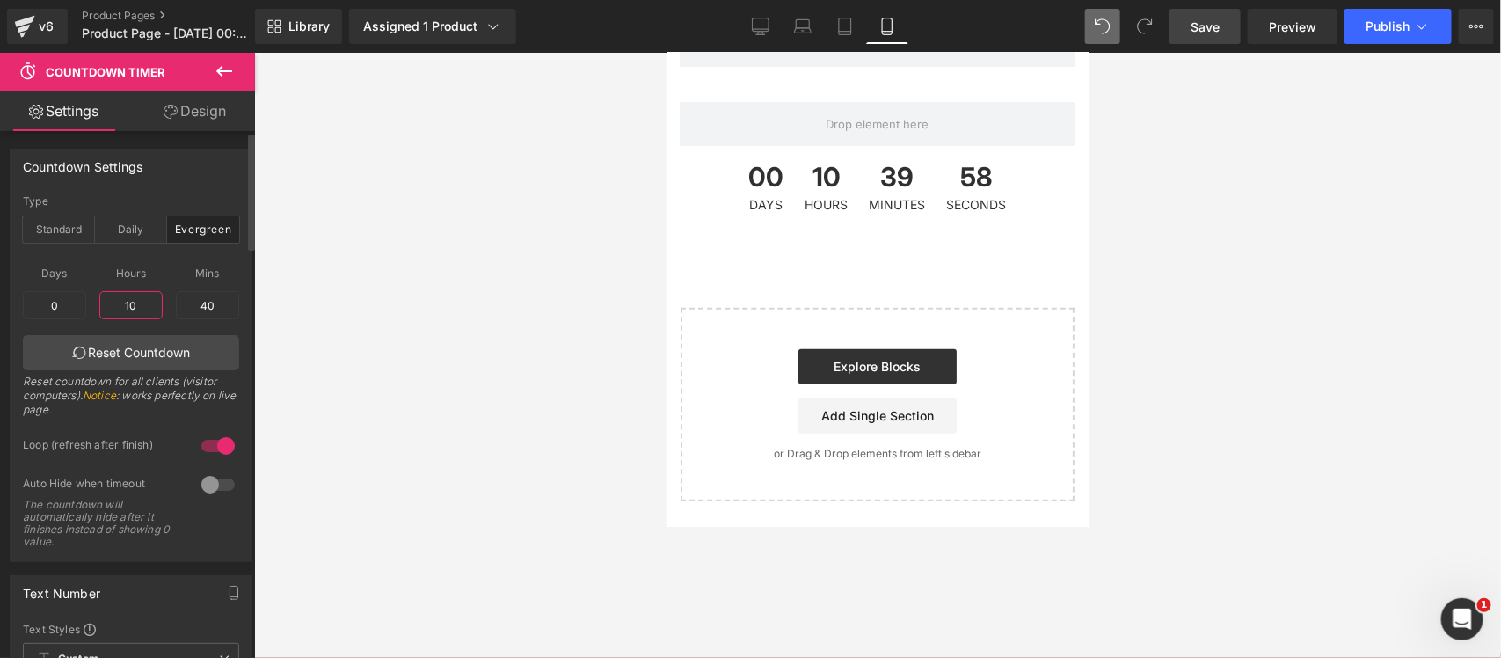
click at [127, 302] on input "10" at bounding box center [130, 305] width 63 height 28
type input "0"
click at [200, 304] on input "40" at bounding box center [207, 305] width 63 height 28
type input "30"
click at [457, 425] on div at bounding box center [877, 355] width 1247 height 605
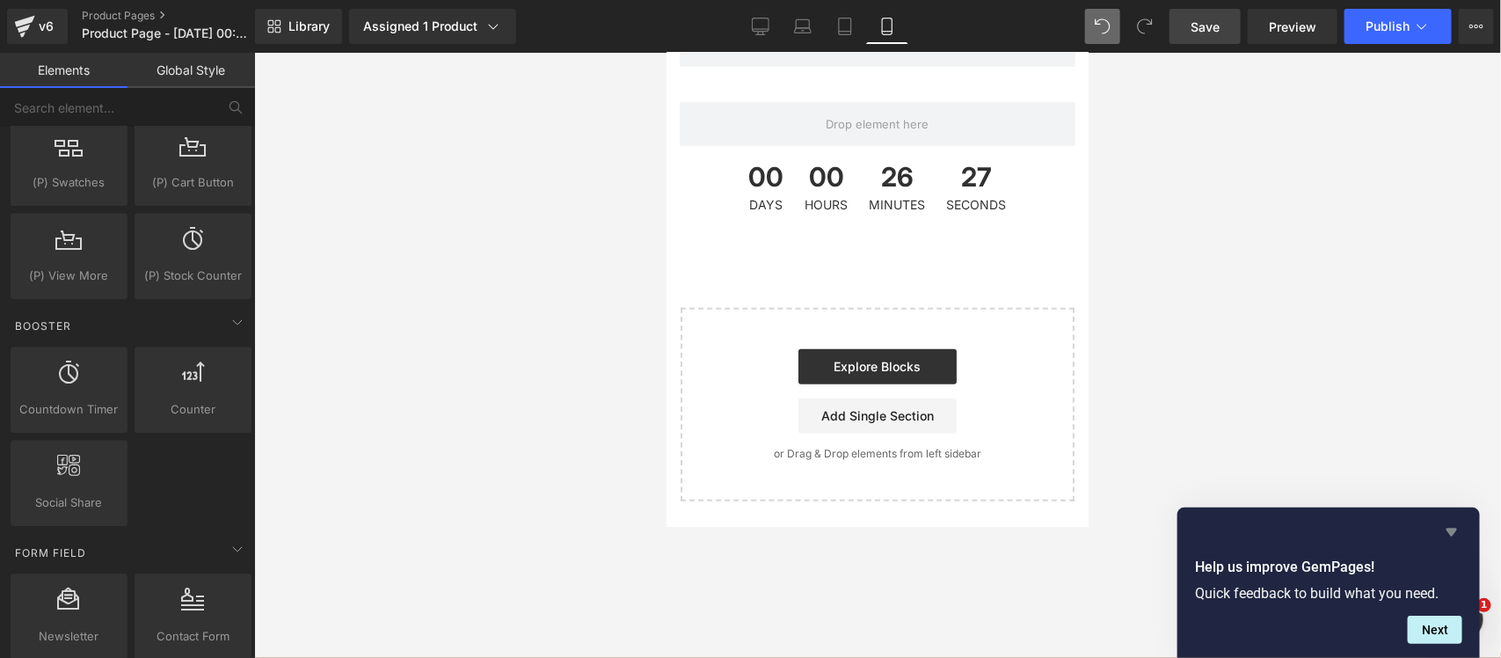
click at [1200, 526] on icon "Hide survey" at bounding box center [1451, 531] width 21 height 21
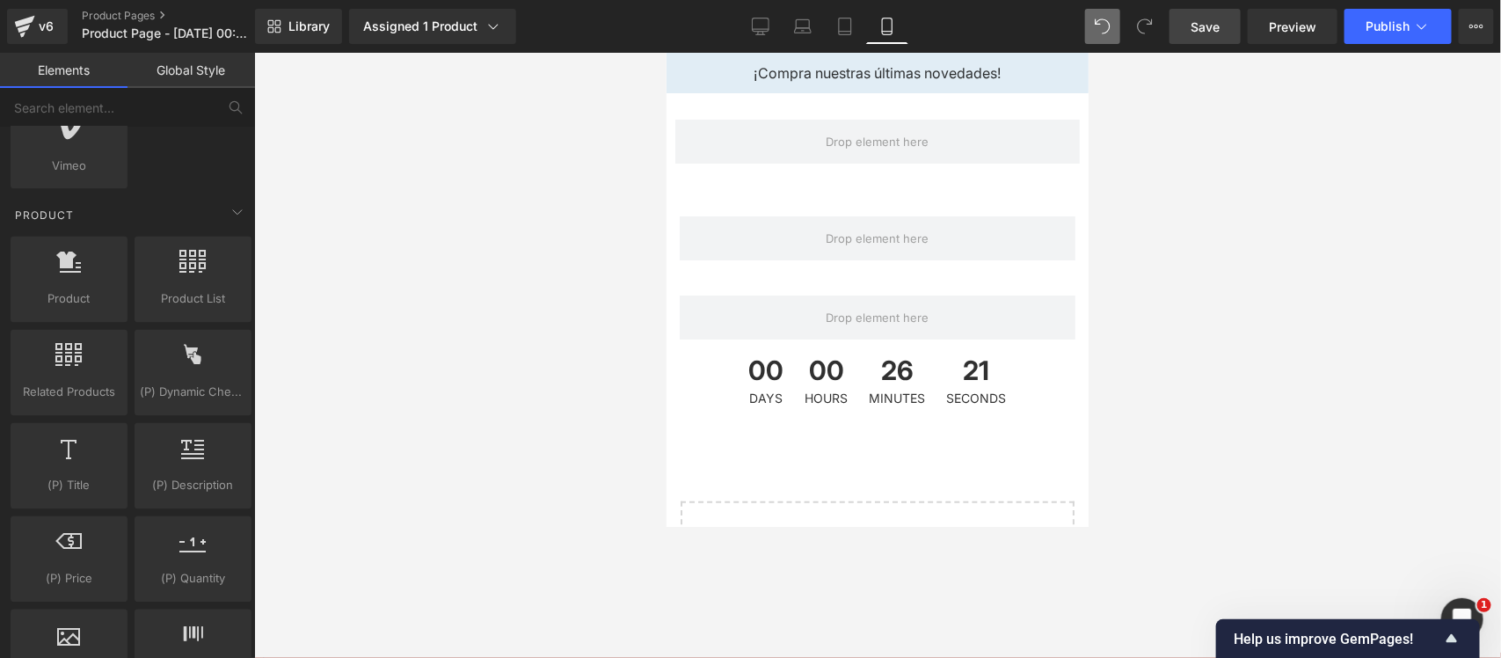
scroll to position [1099, 0]
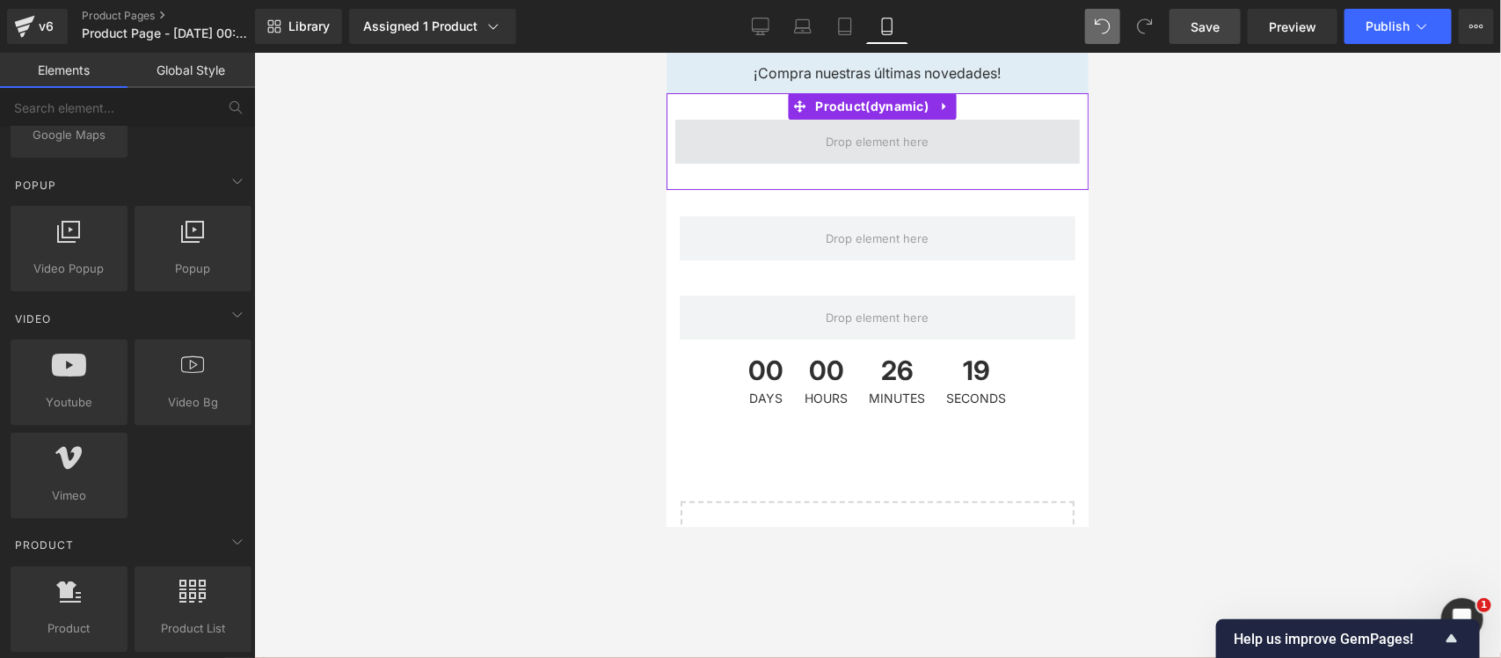
click at [880, 151] on span at bounding box center [876, 140] width 115 height 27
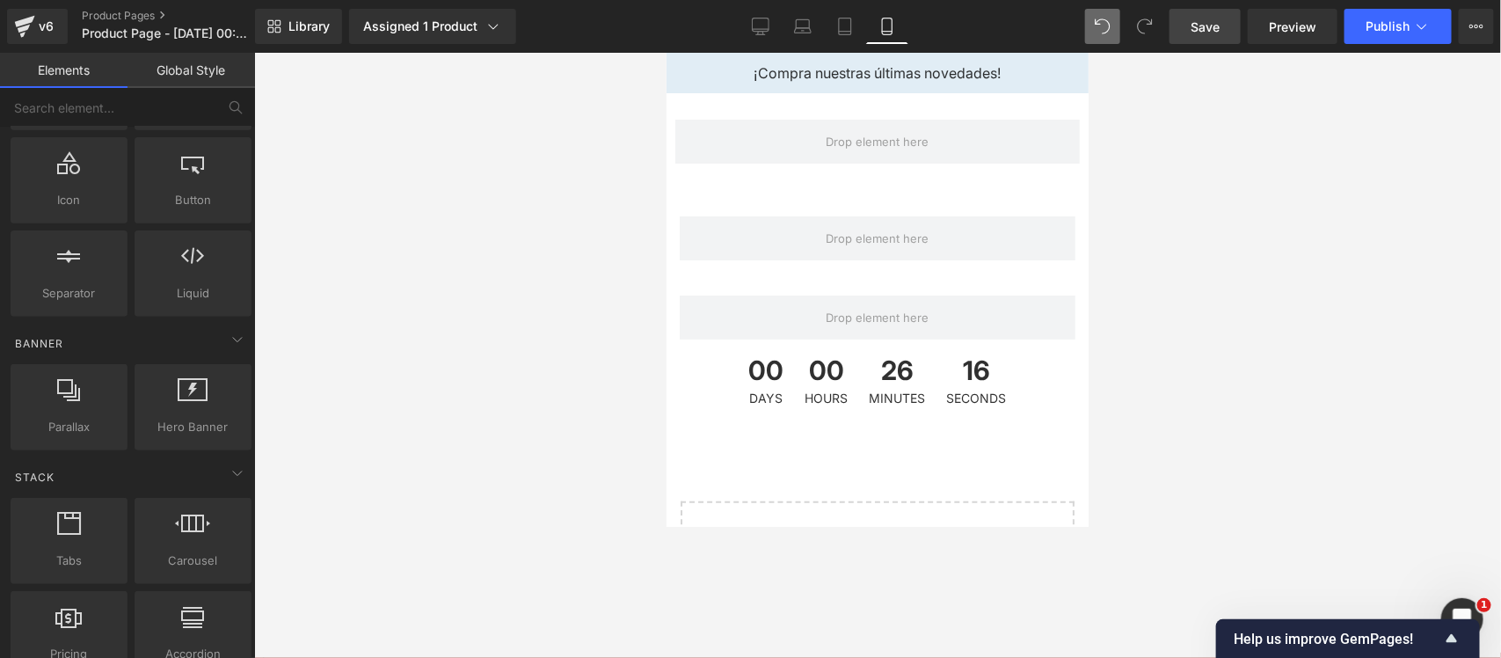
scroll to position [0, 0]
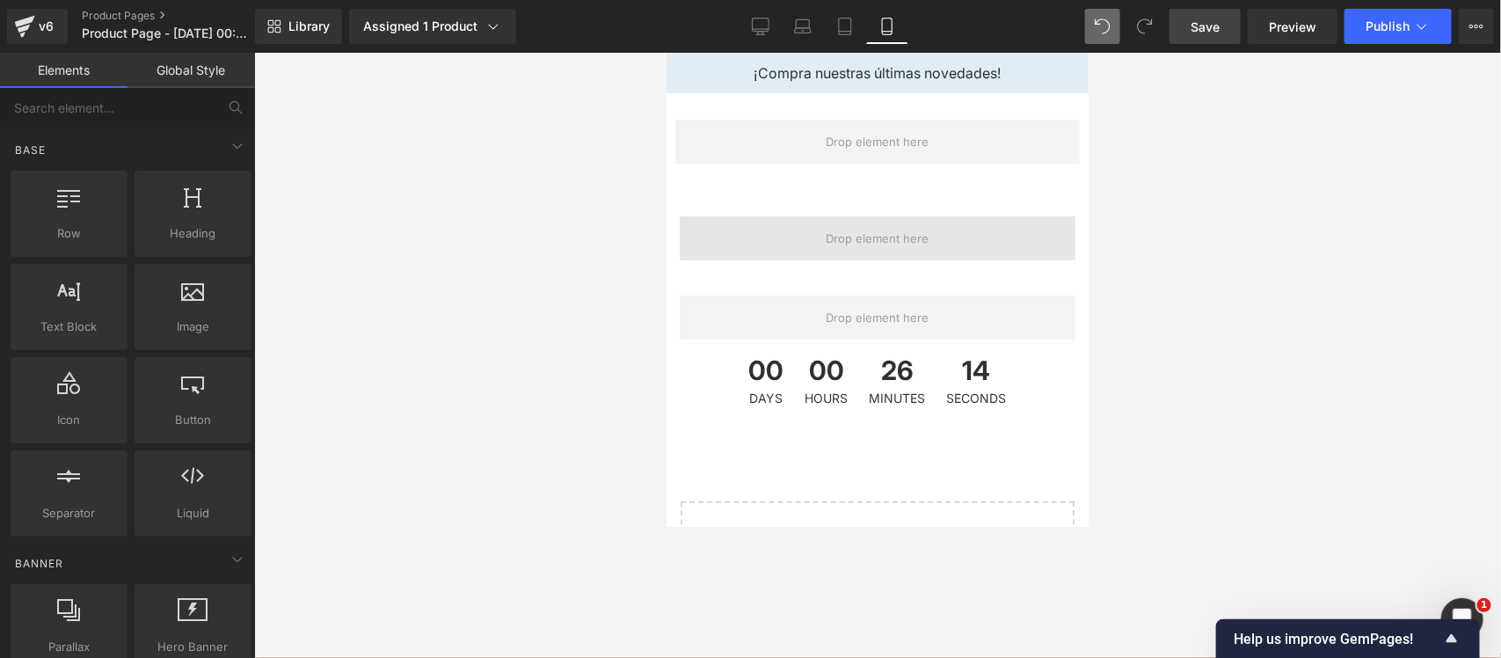
click at [926, 248] on span at bounding box center [877, 237] width 396 height 44
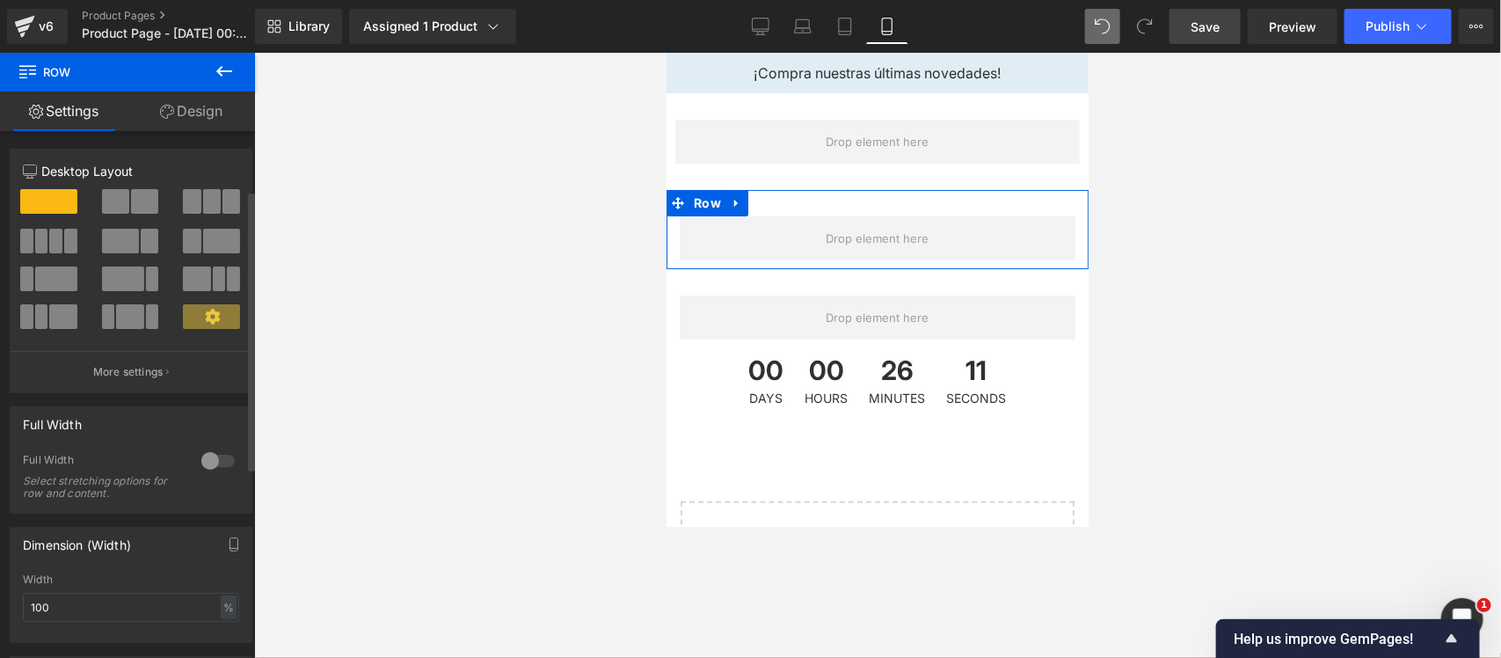
scroll to position [466, 0]
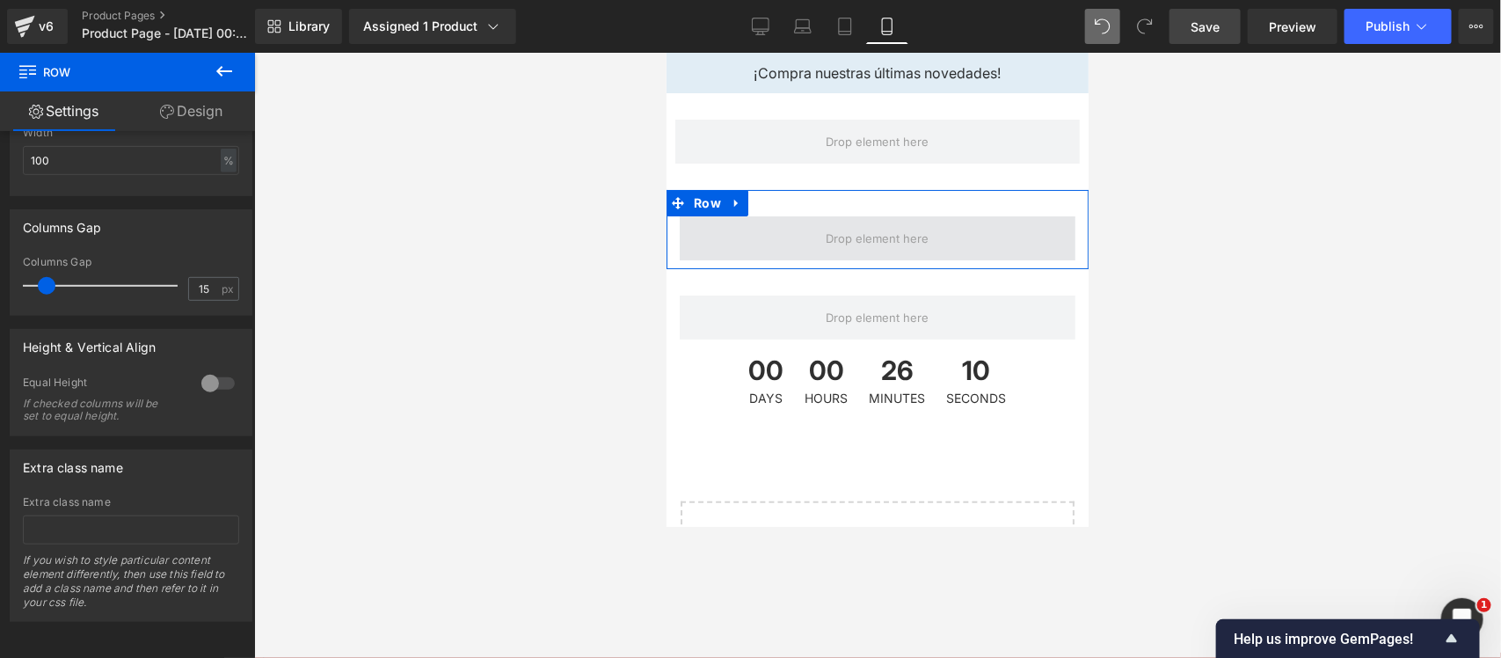
click at [947, 256] on span at bounding box center [877, 237] width 396 height 44
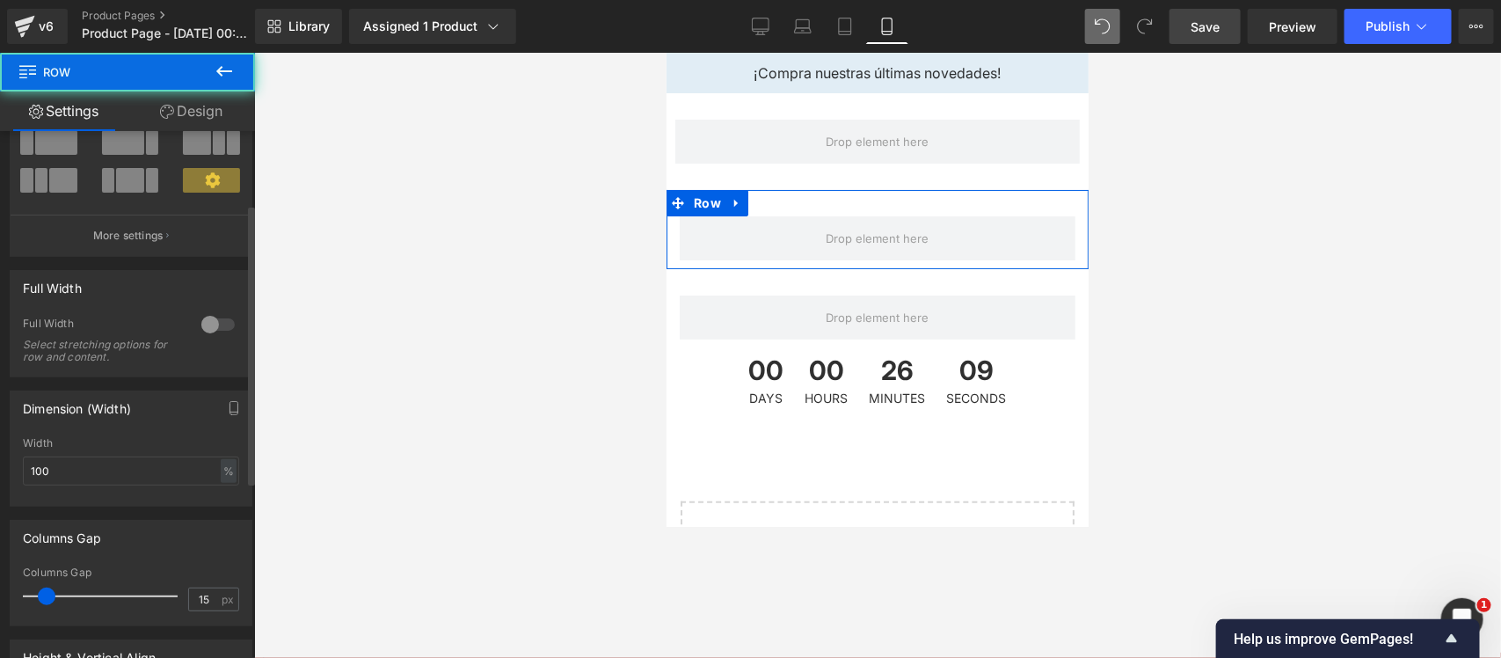
scroll to position [0, 0]
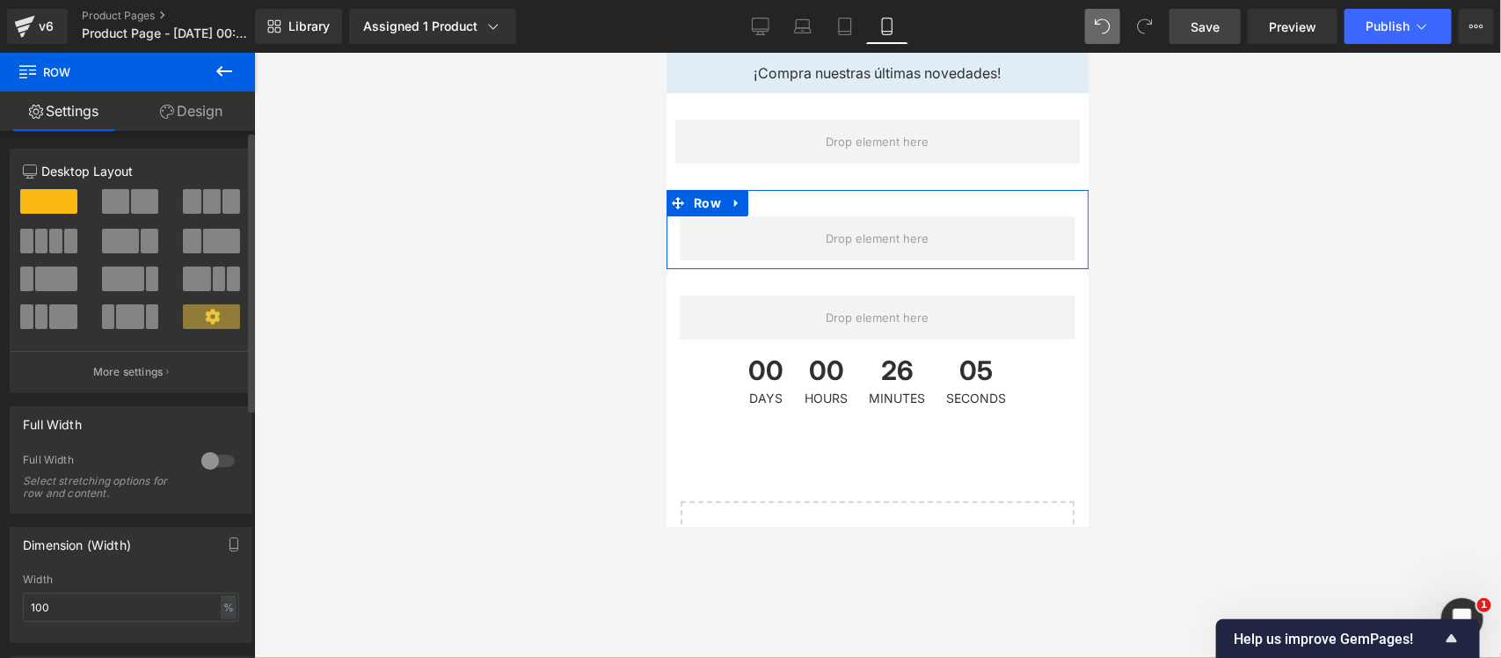
click at [84, 169] on p "Desktop Layout" at bounding box center [131, 171] width 216 height 18
click at [131, 195] on span at bounding box center [144, 201] width 27 height 25
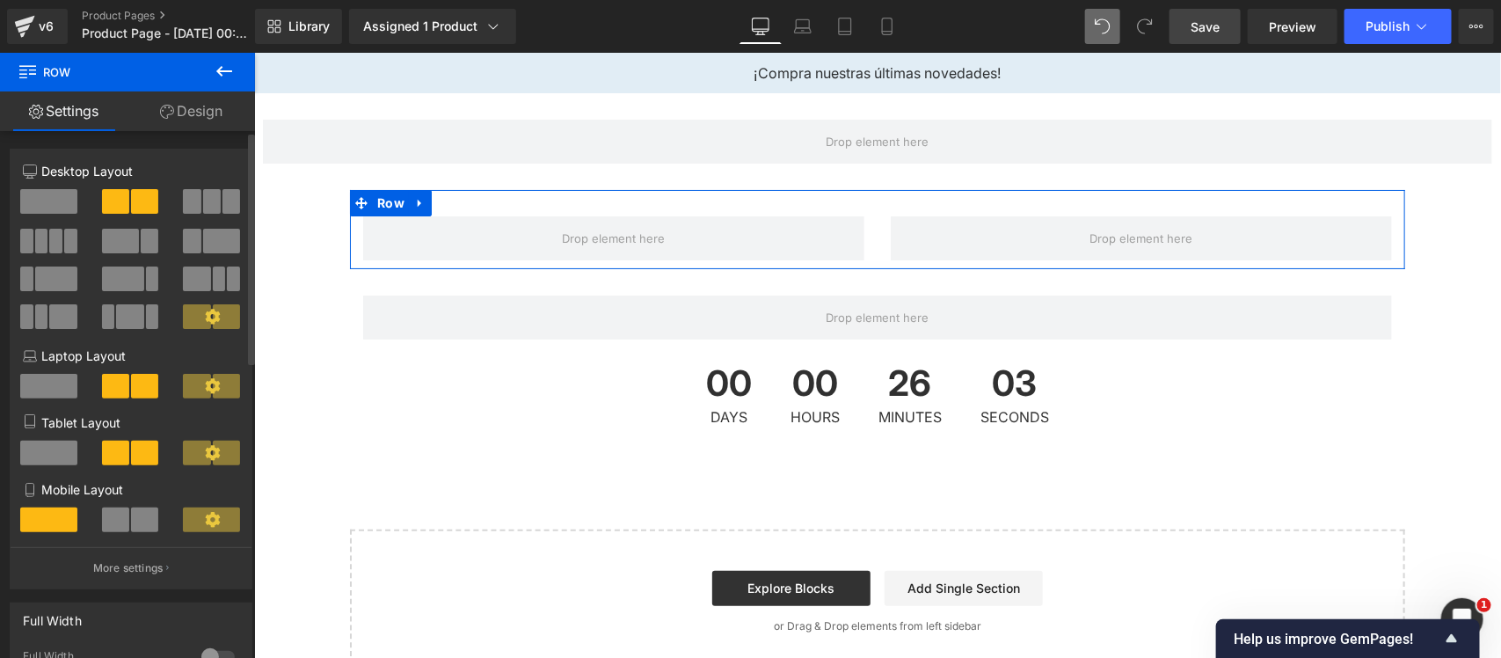
click at [59, 196] on span at bounding box center [48, 201] width 57 height 25
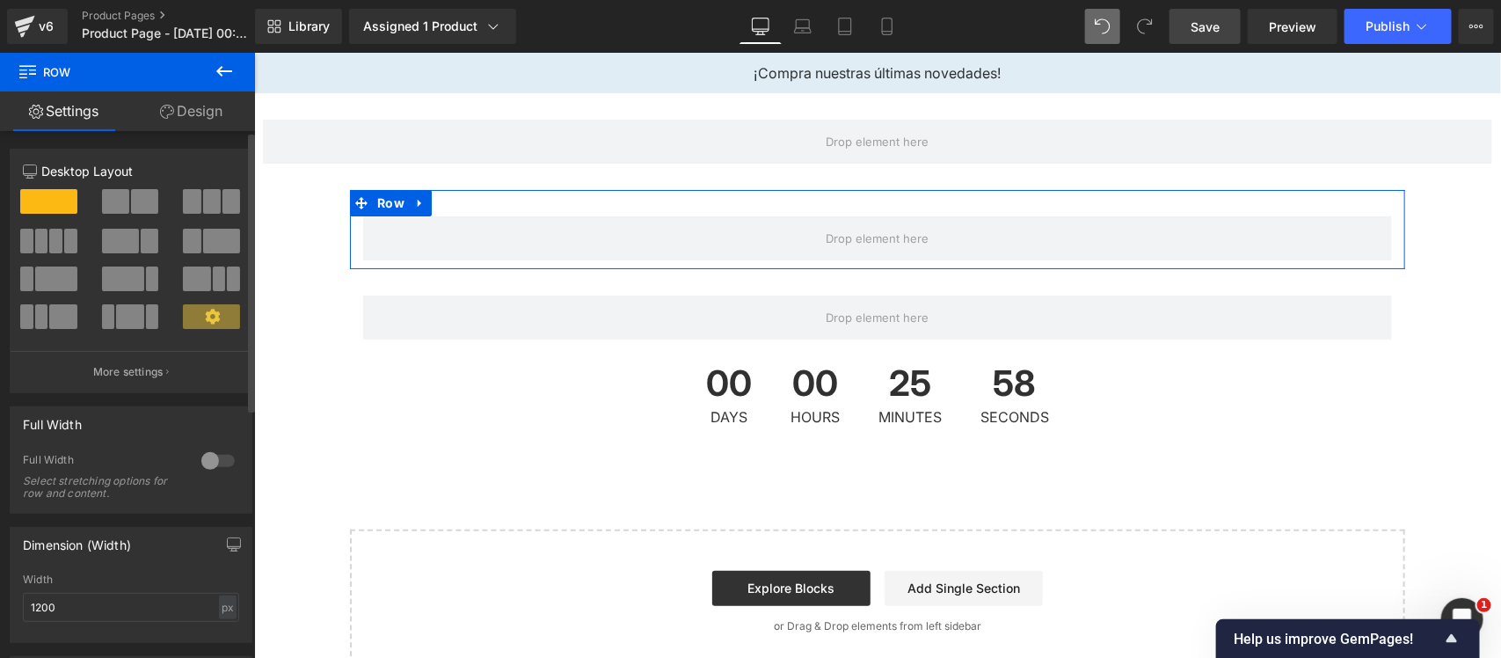
click at [120, 200] on span at bounding box center [115, 201] width 27 height 25
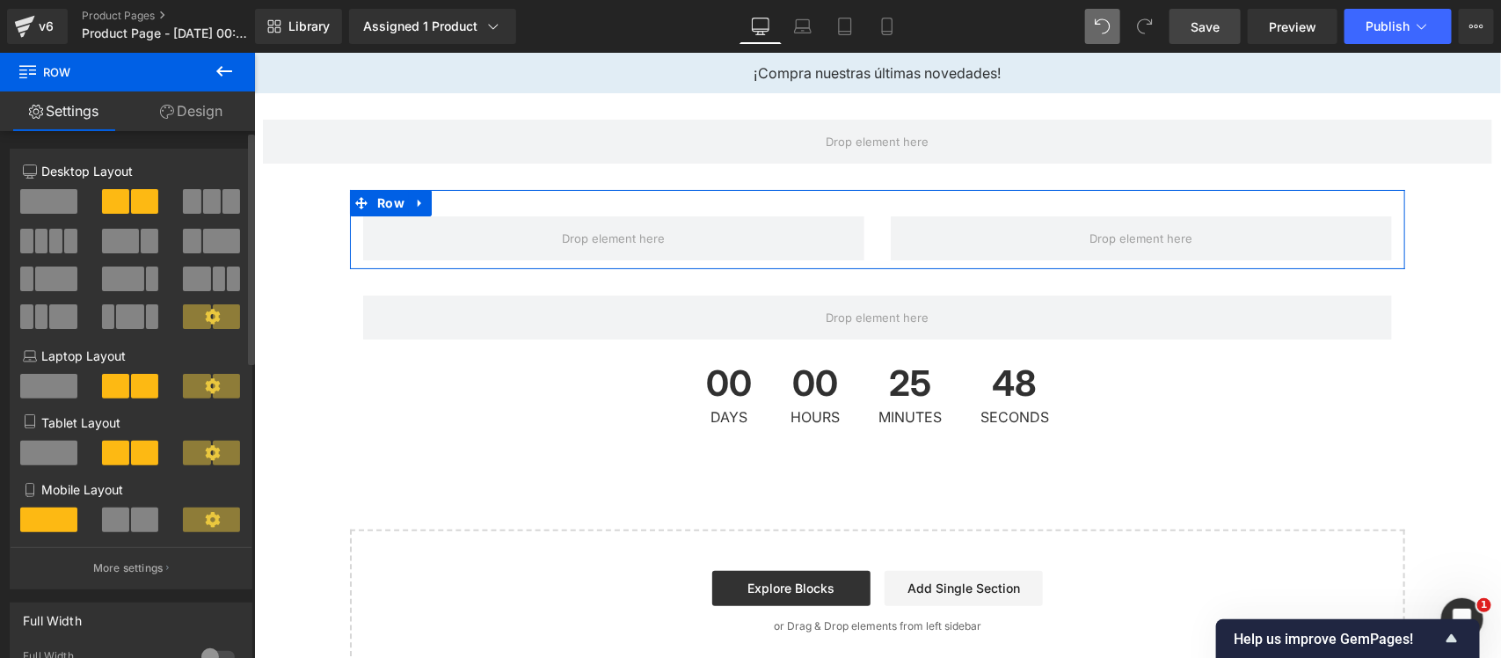
click at [126, 520] on button at bounding box center [131, 519] width 59 height 25
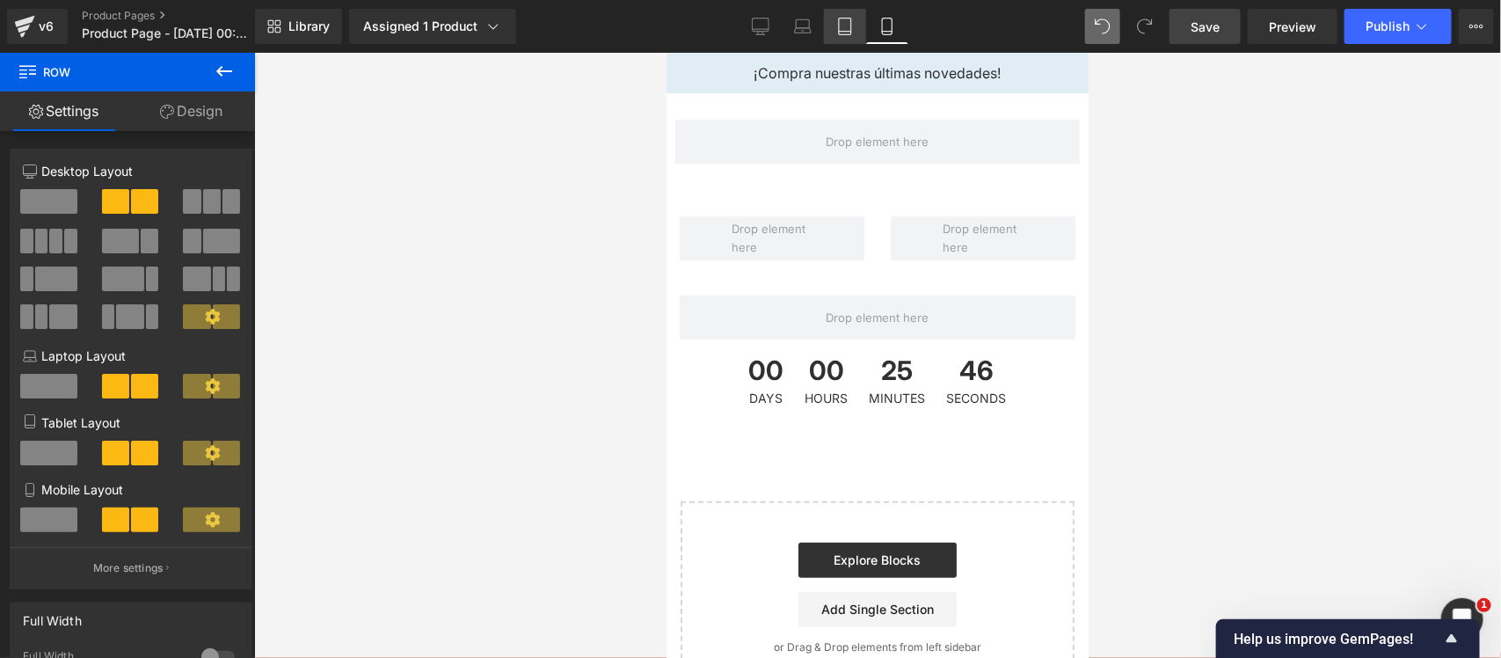
click at [836, 27] on icon at bounding box center [845, 27] width 18 height 18
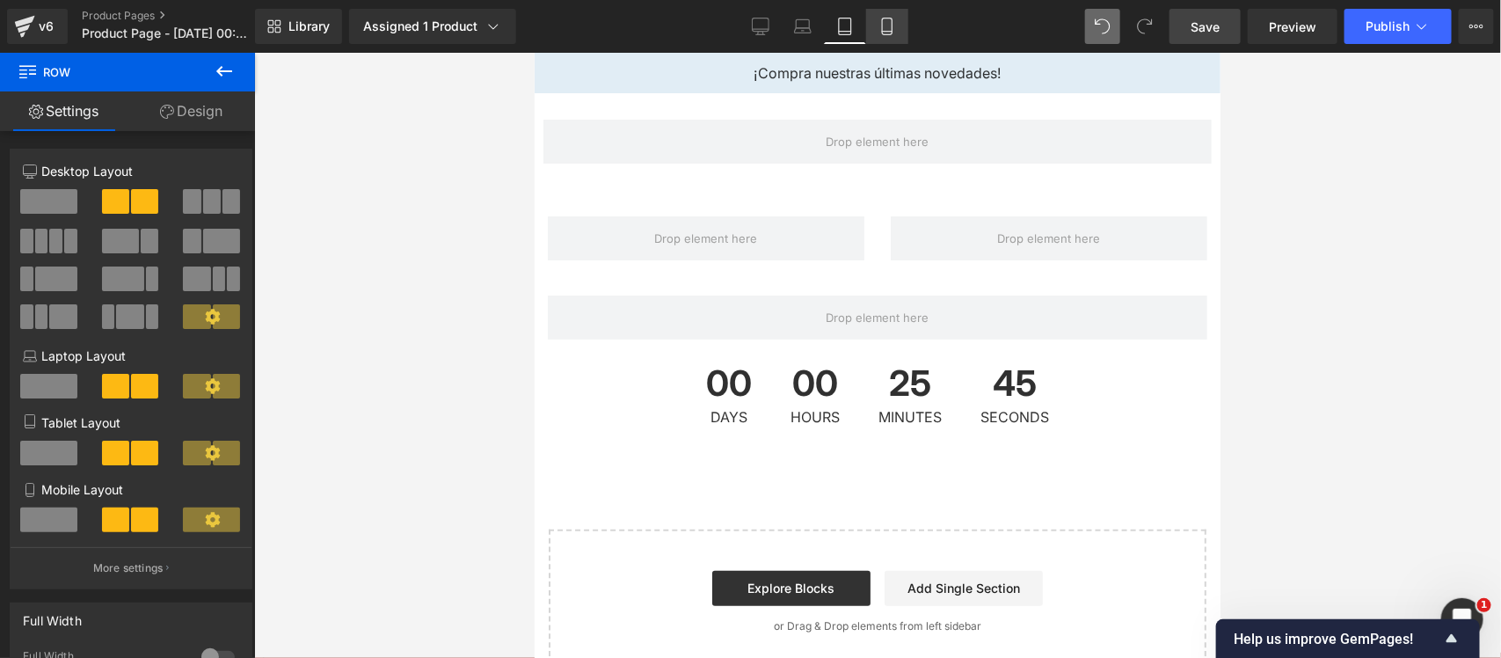
click at [879, 31] on icon at bounding box center [887, 27] width 18 height 18
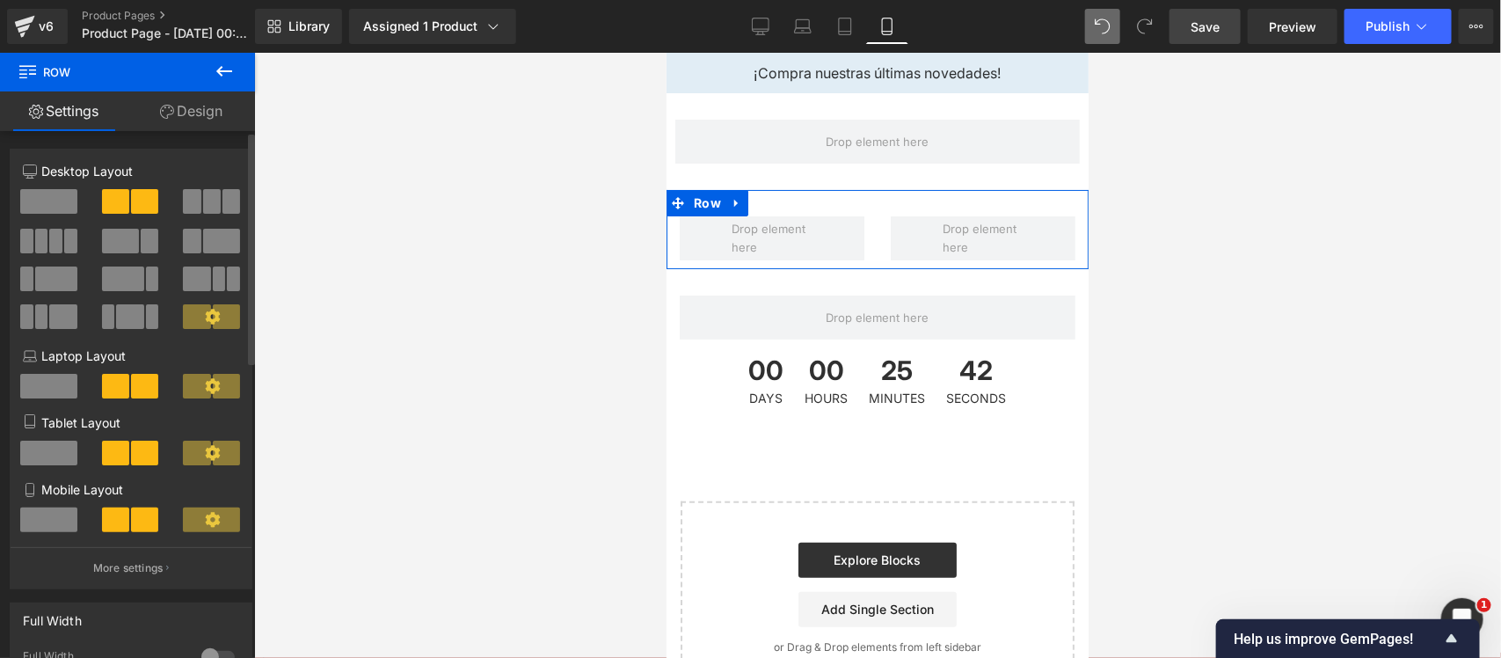
click at [173, 202] on div at bounding box center [212, 208] width 82 height 38
click at [191, 202] on span at bounding box center [192, 201] width 18 height 25
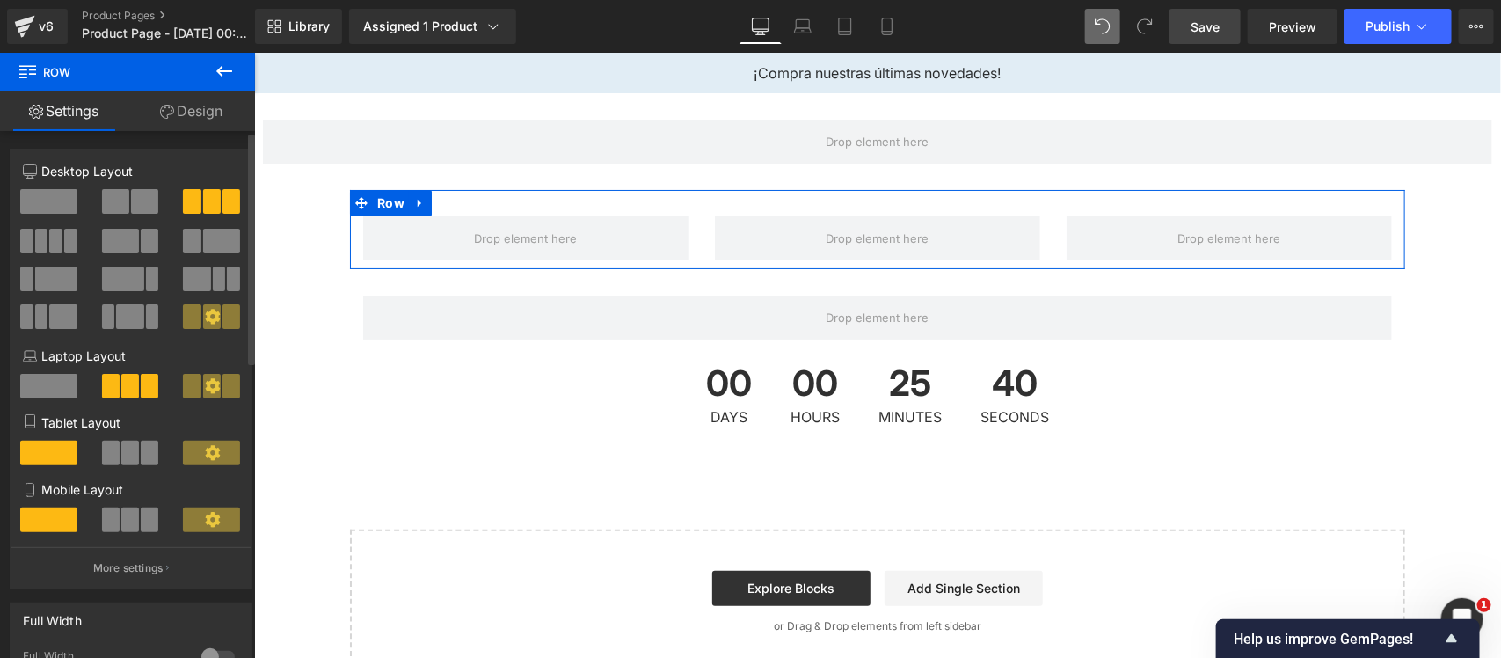
click at [112, 465] on span at bounding box center [111, 452] width 18 height 25
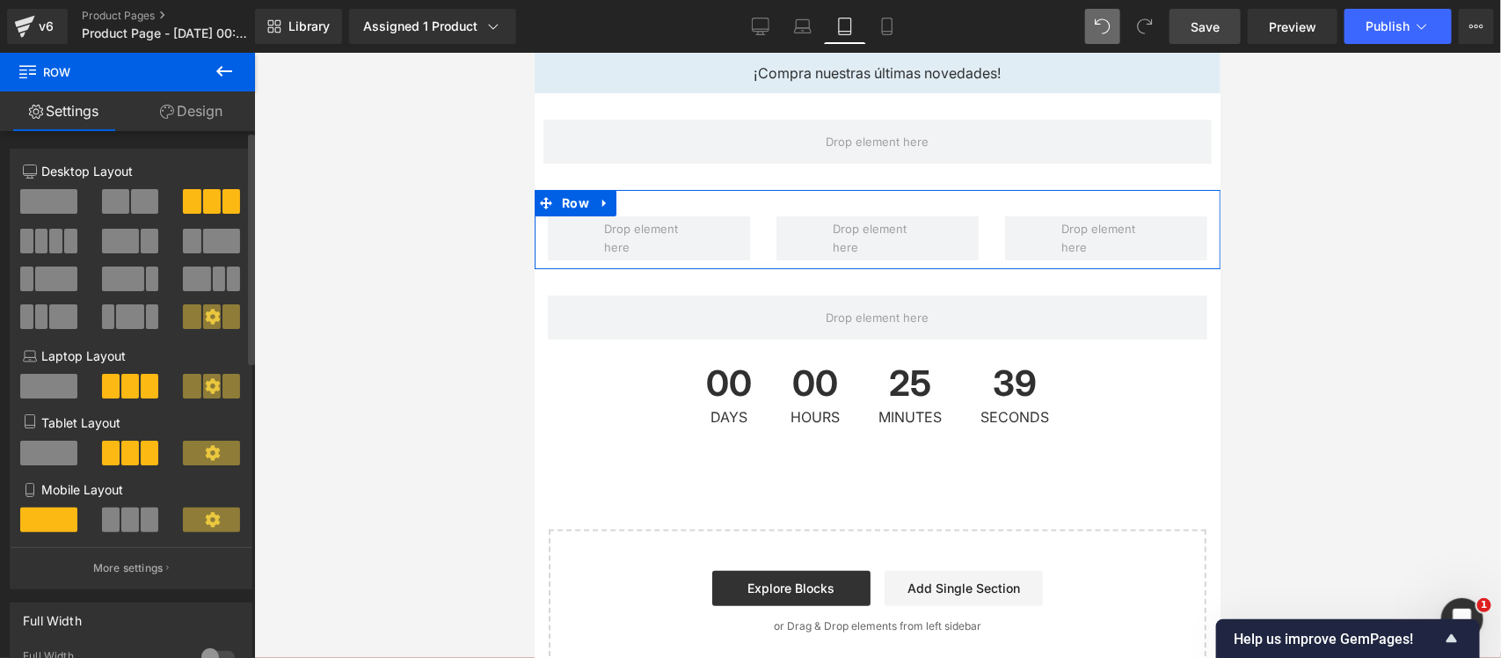
click at [141, 526] on span at bounding box center [150, 519] width 18 height 25
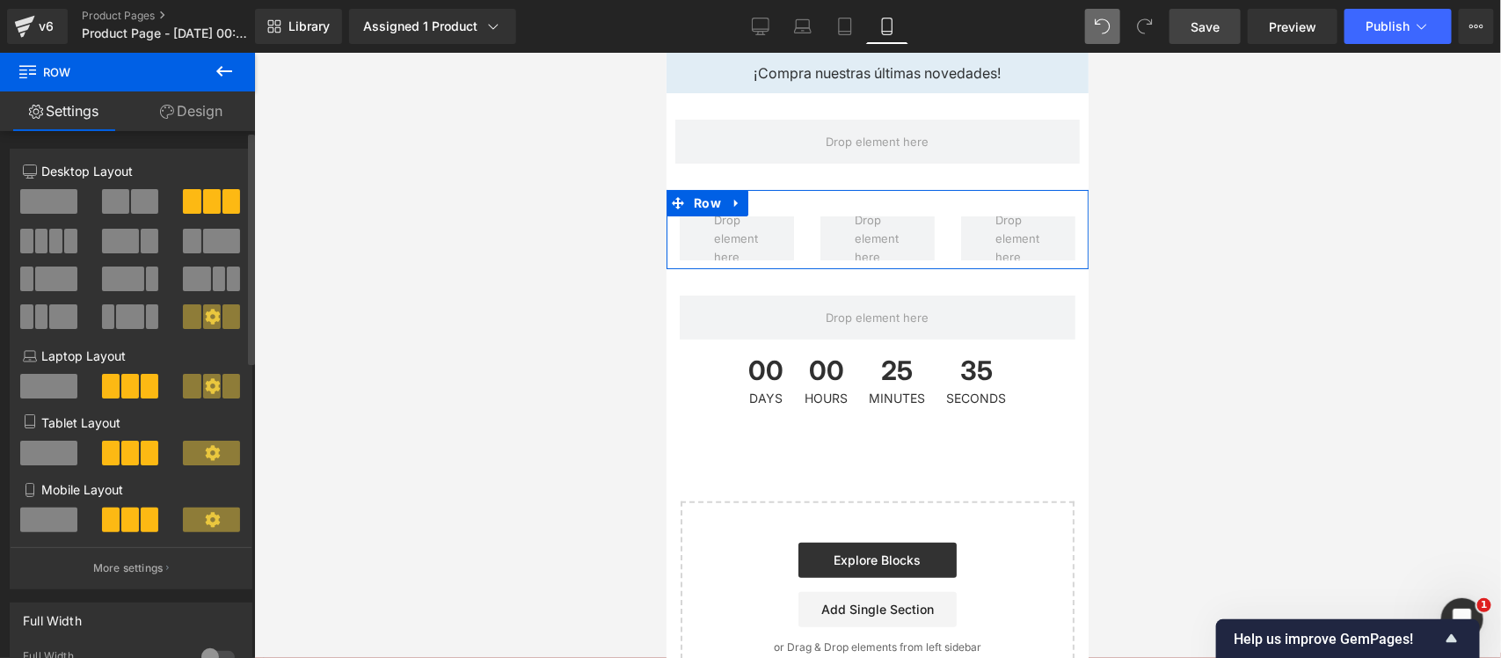
click at [62, 400] on button at bounding box center [49, 387] width 59 height 26
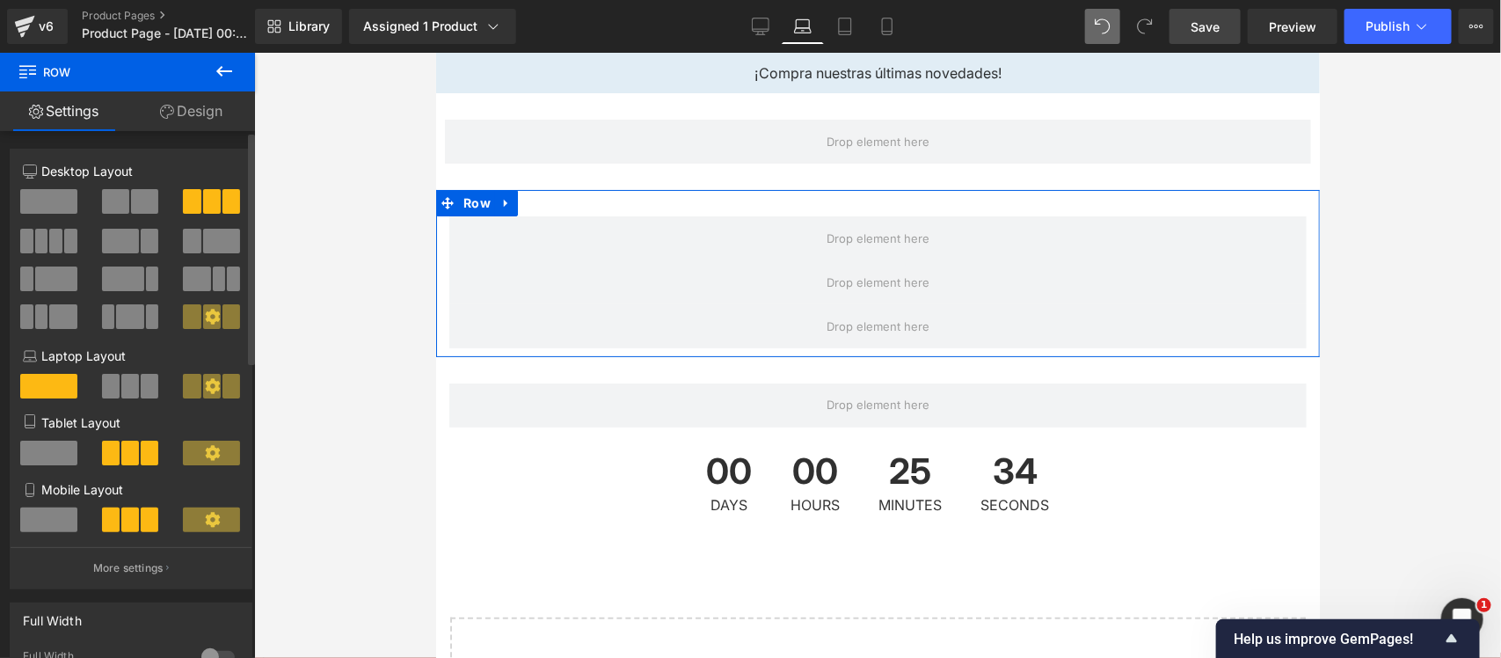
click at [102, 388] on span at bounding box center [111, 386] width 18 height 25
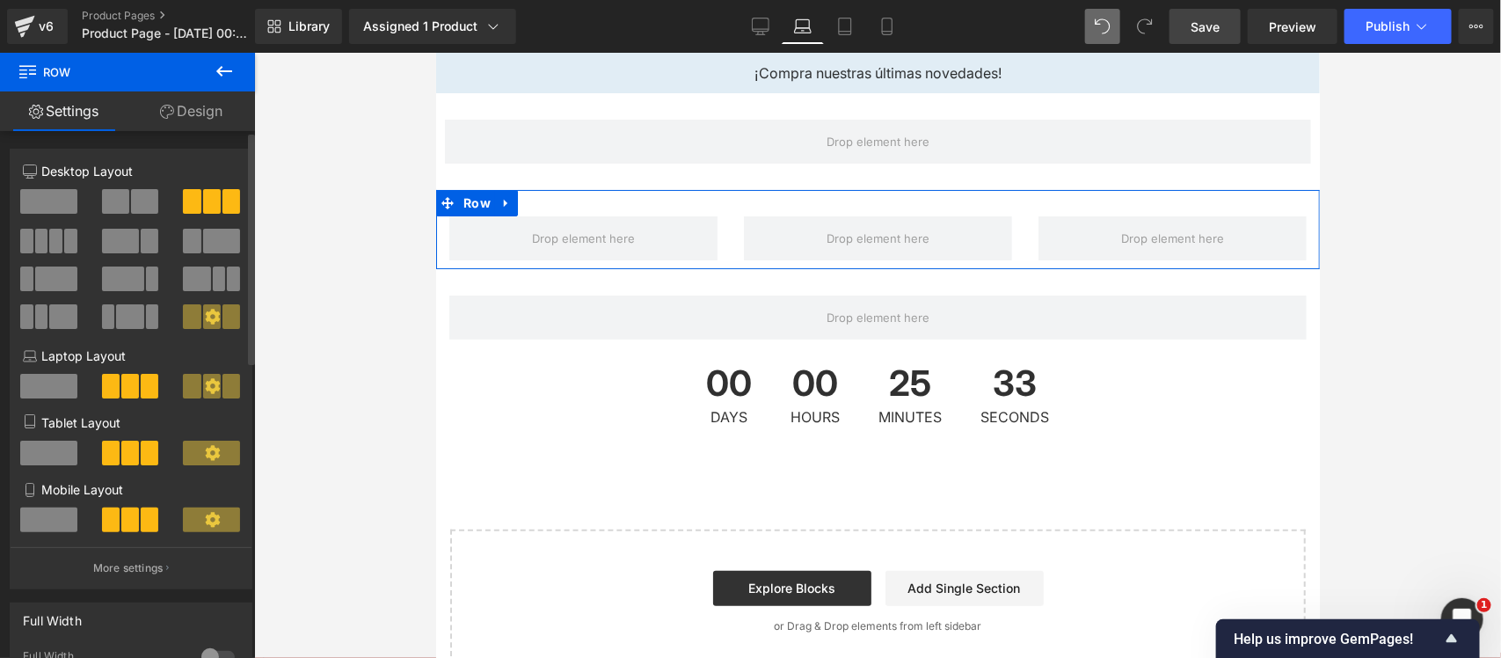
click at [45, 465] on span at bounding box center [48, 452] width 57 height 25
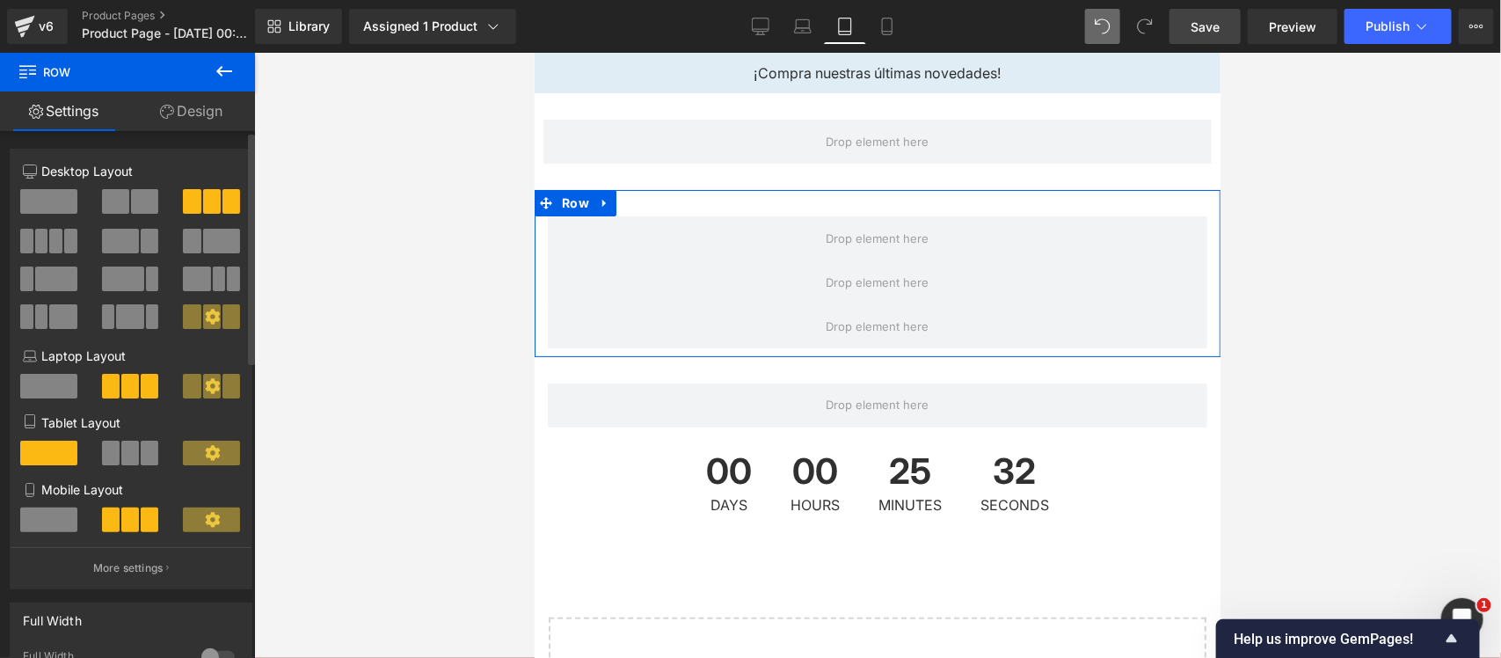
click at [55, 526] on span at bounding box center [48, 519] width 57 height 25
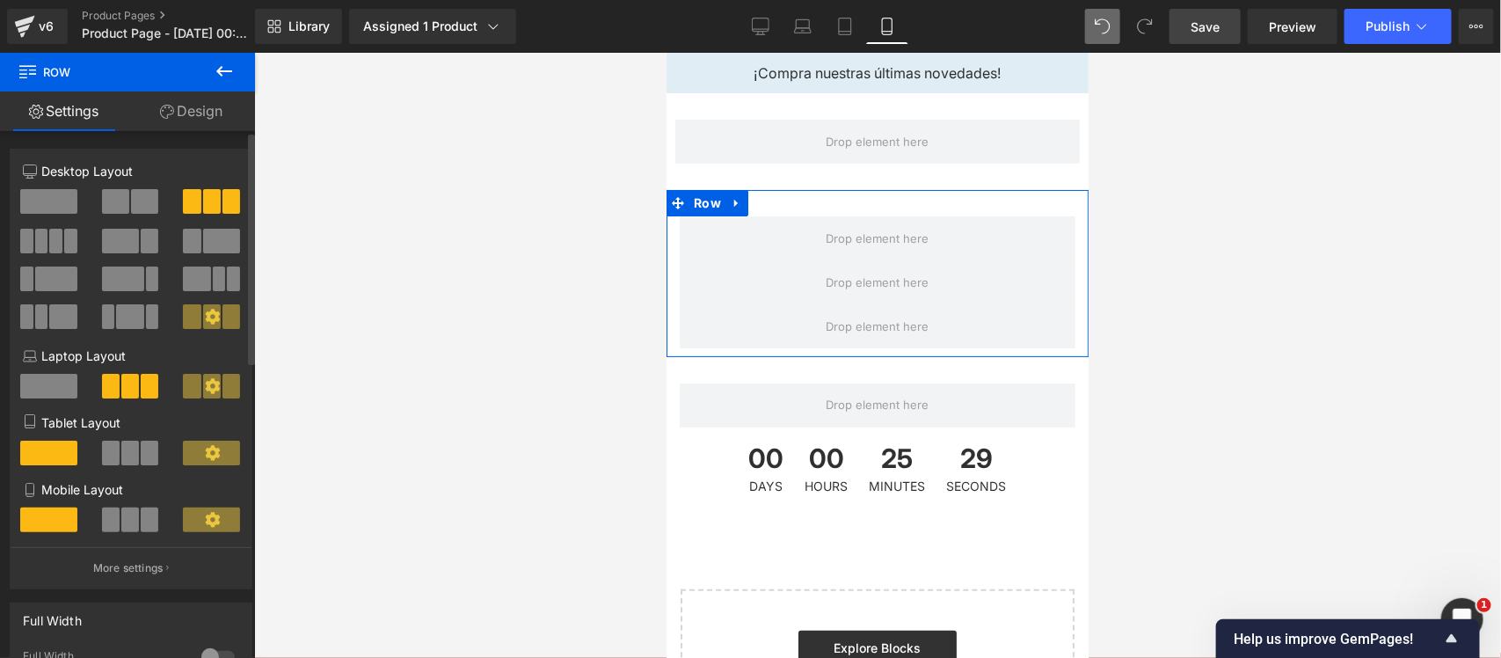
click at [68, 208] on span at bounding box center [48, 201] width 57 height 25
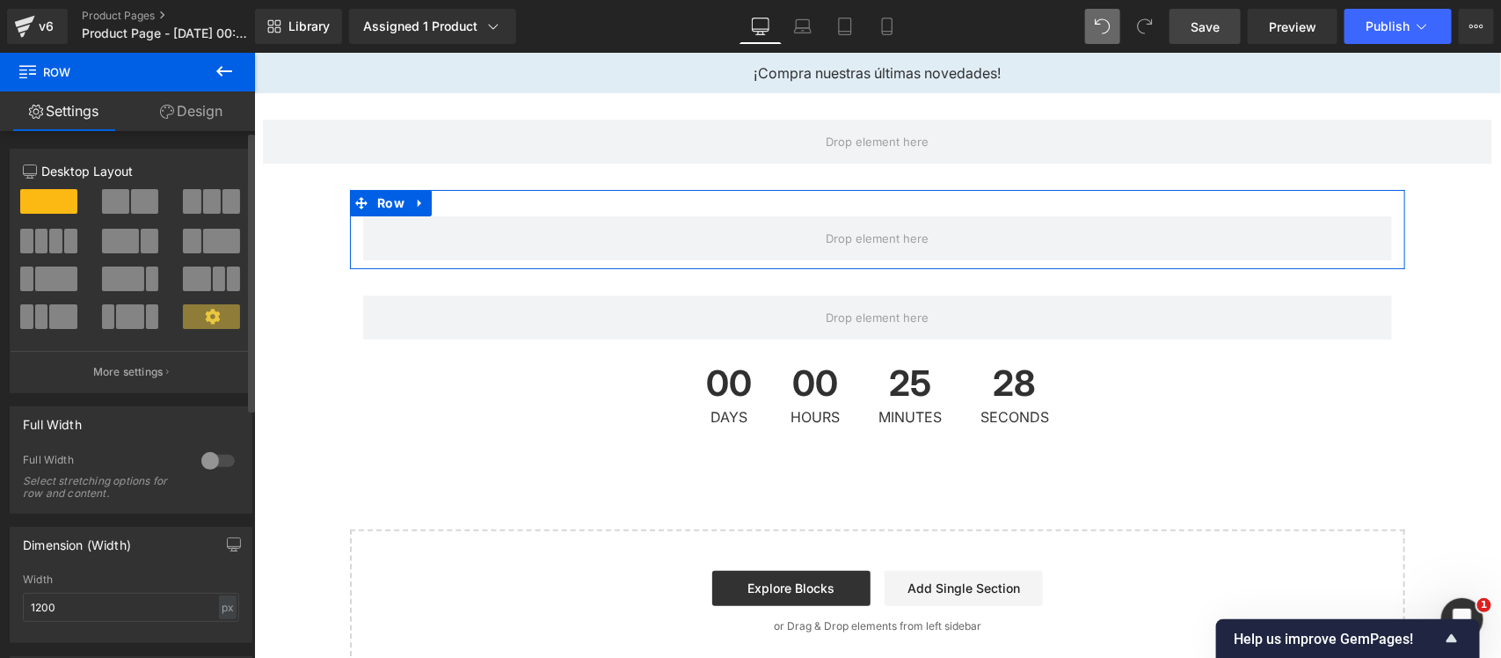
click at [164, 220] on div at bounding box center [132, 208] width 82 height 38
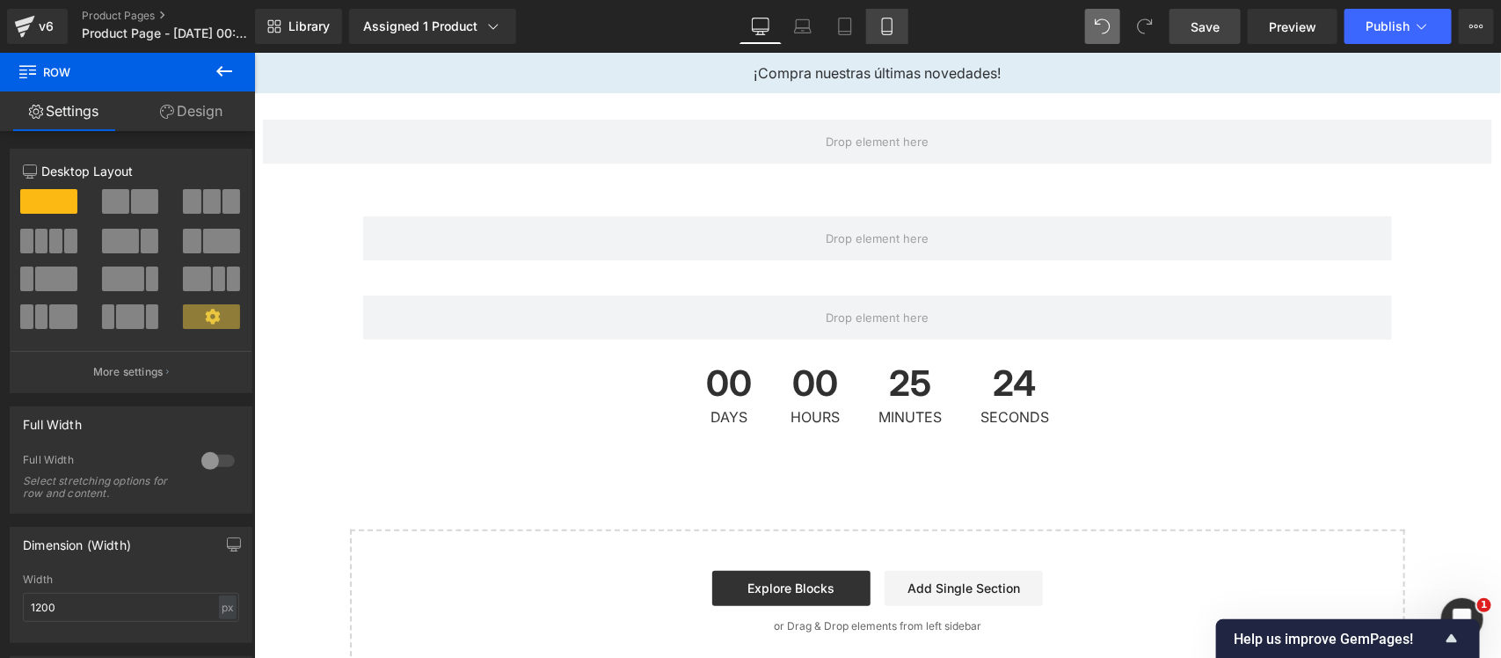
click at [886, 29] on icon at bounding box center [887, 27] width 18 height 18
type input "100"
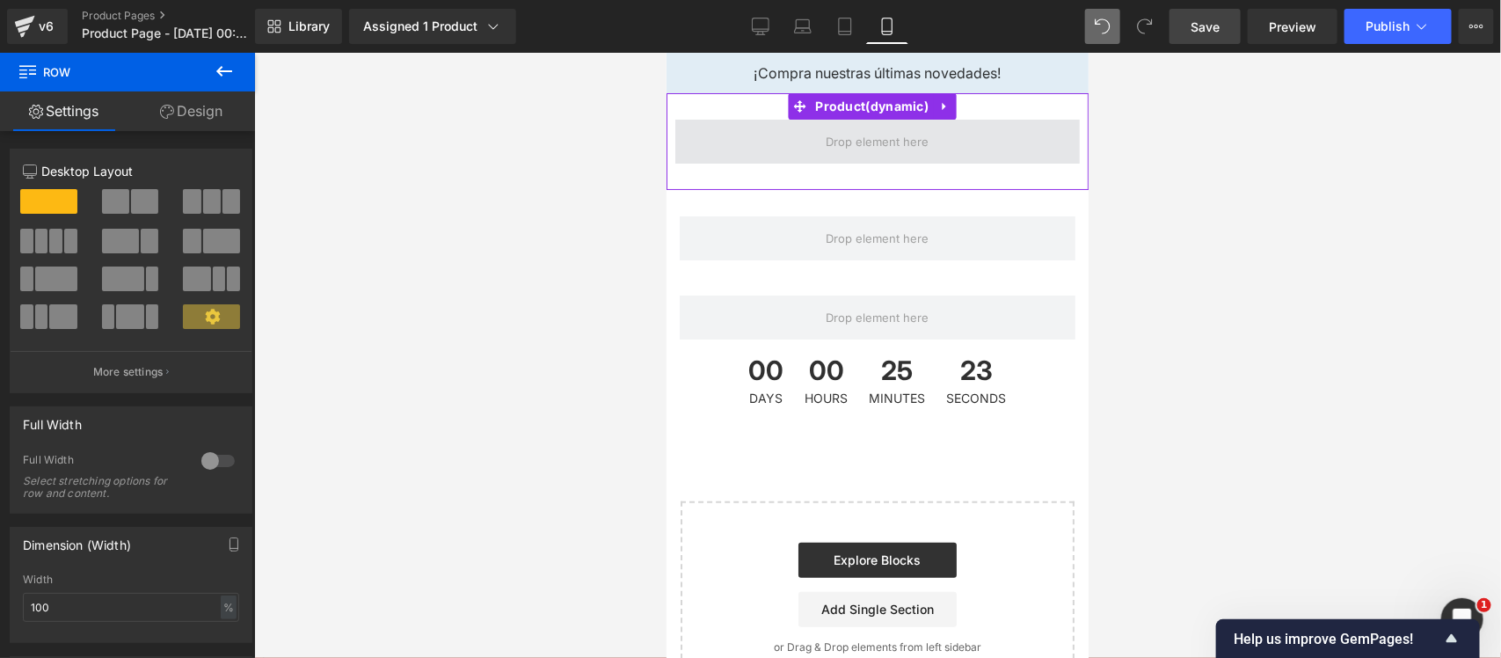
click at [841, 142] on span at bounding box center [876, 140] width 115 height 27
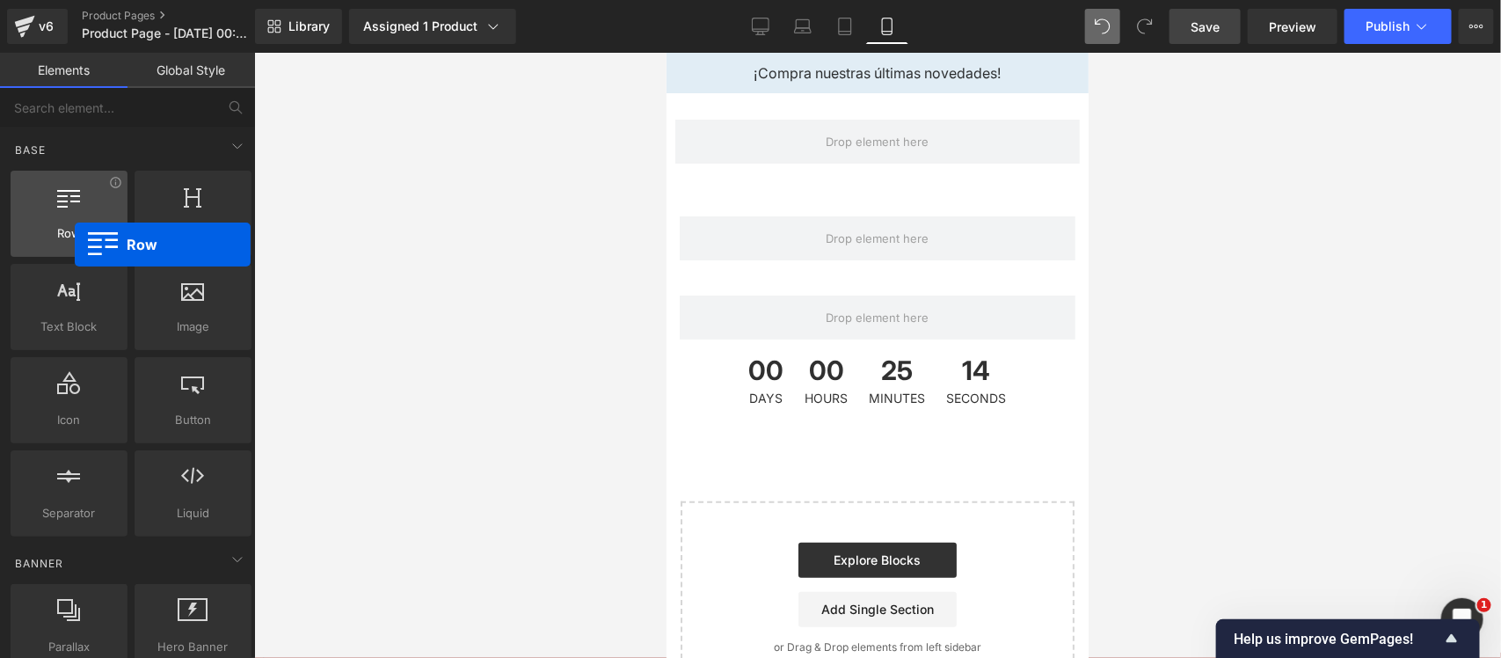
click at [75, 244] on div "Row rows, columns, layouts, div" at bounding box center [69, 214] width 117 height 86
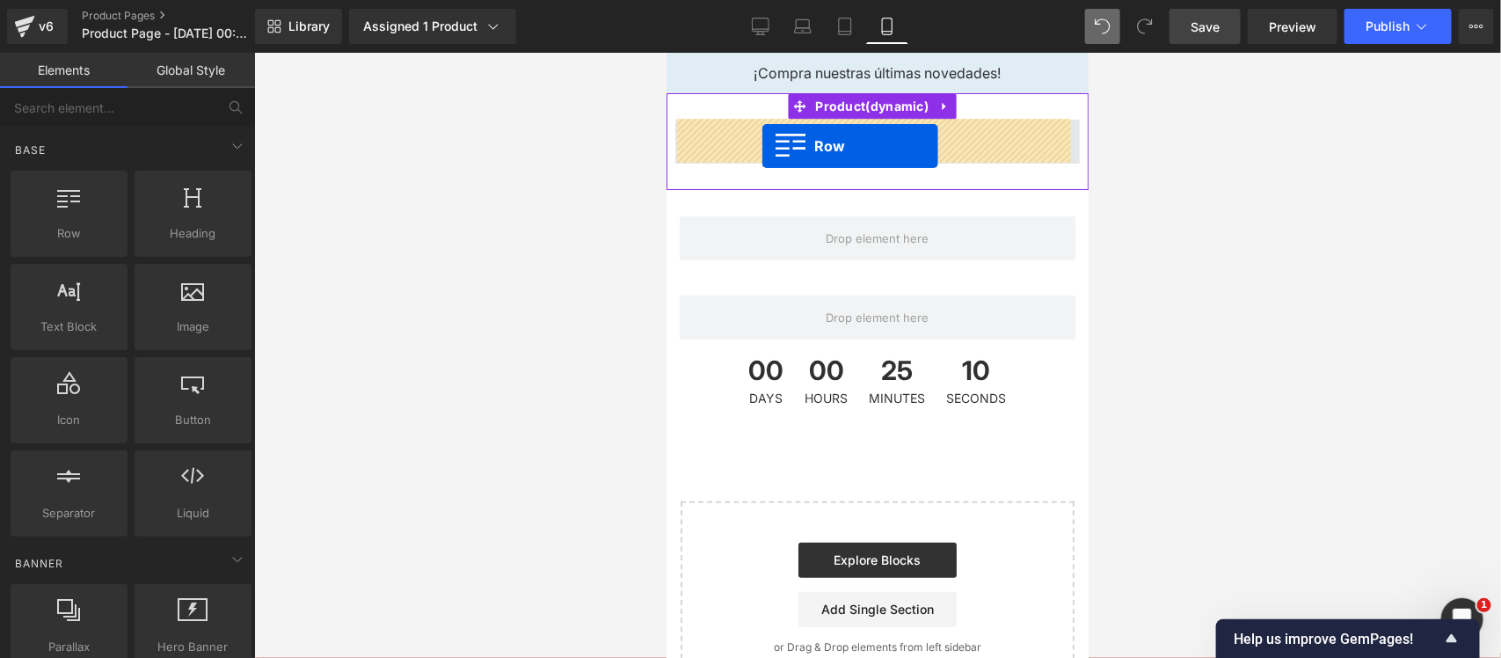
drag, startPoint x: 750, startPoint y: 274, endPoint x: 761, endPoint y: 145, distance: 129.7
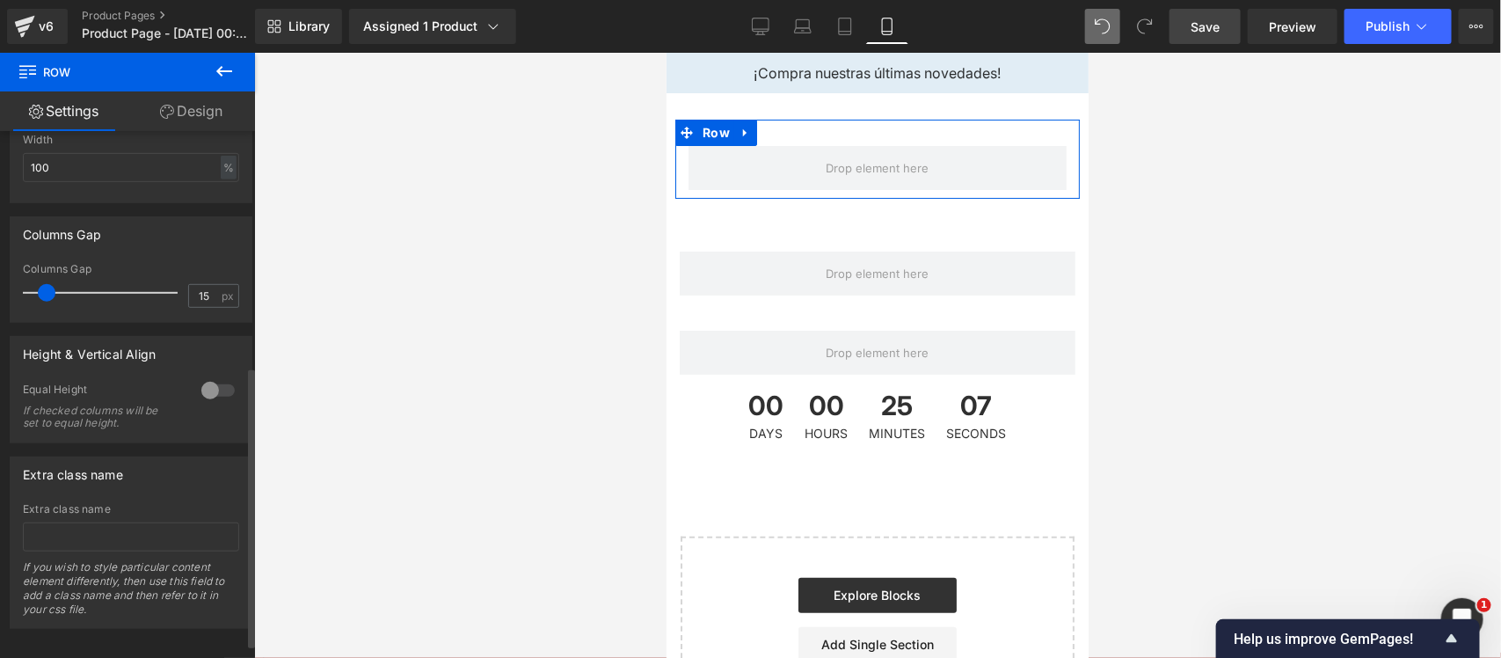
scroll to position [466, 0]
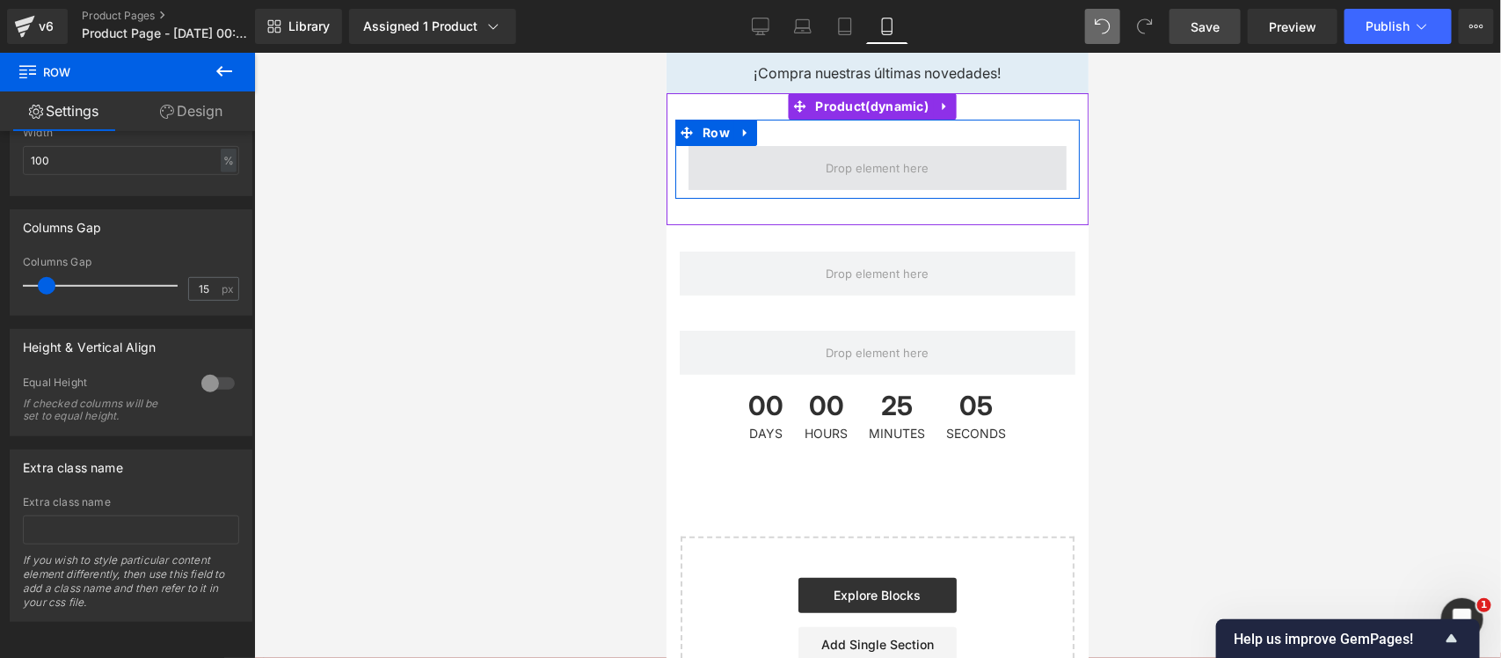
click at [905, 158] on span at bounding box center [876, 167] width 115 height 27
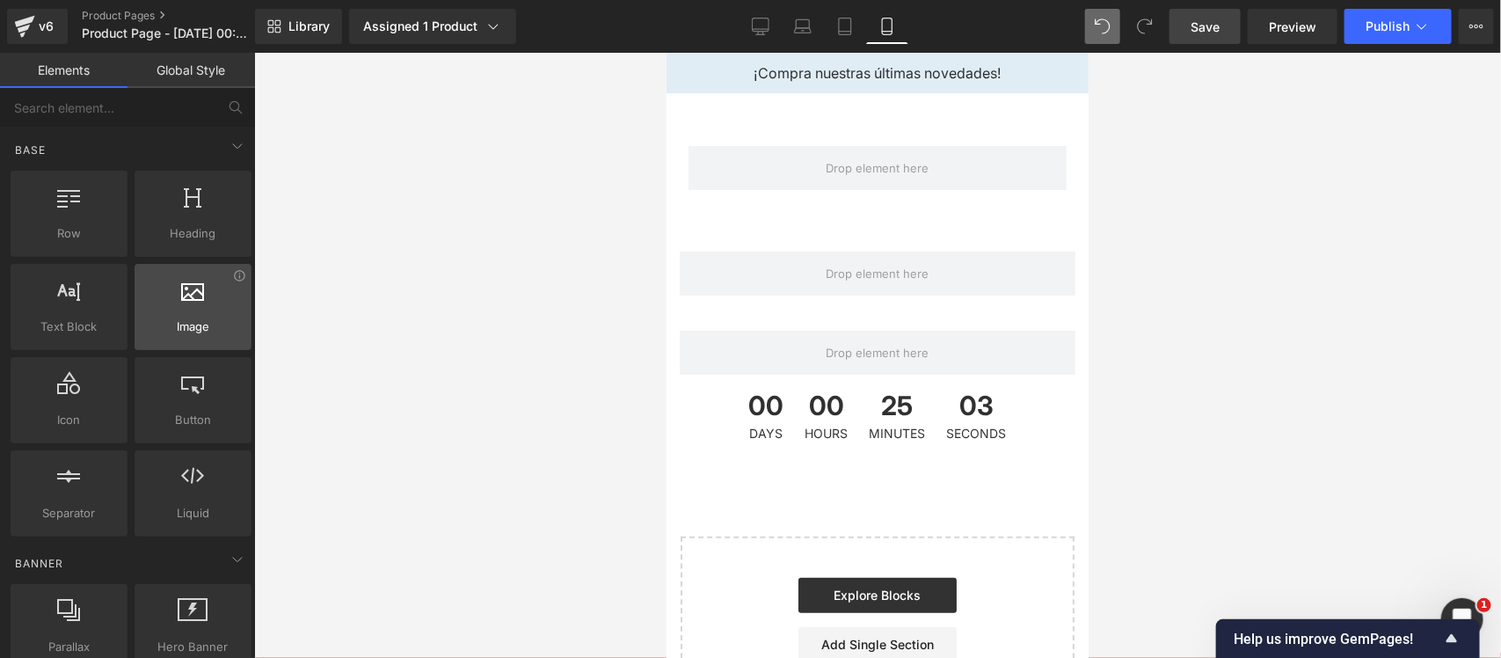
click at [182, 312] on div at bounding box center [193, 298] width 106 height 40
click at [214, 308] on div at bounding box center [193, 298] width 106 height 40
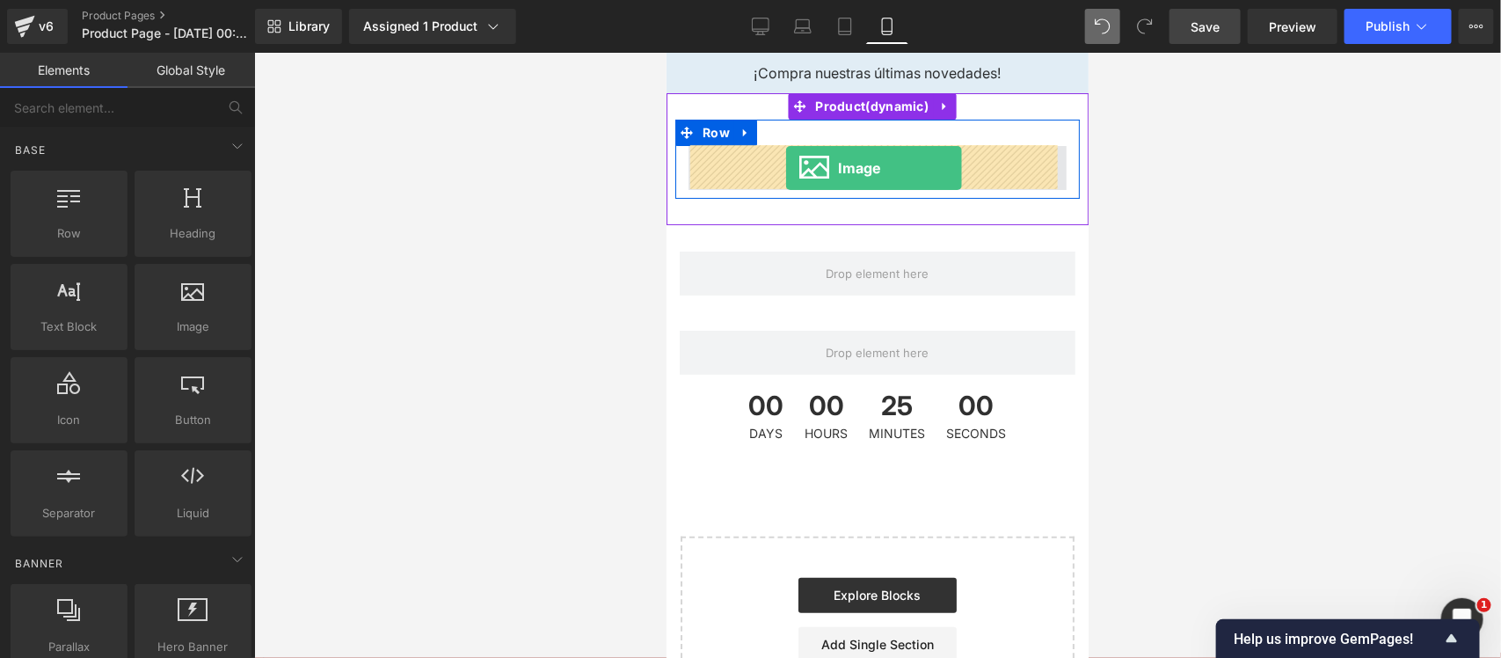
drag, startPoint x: 896, startPoint y: 355, endPoint x: 785, endPoint y: 167, distance: 218.3
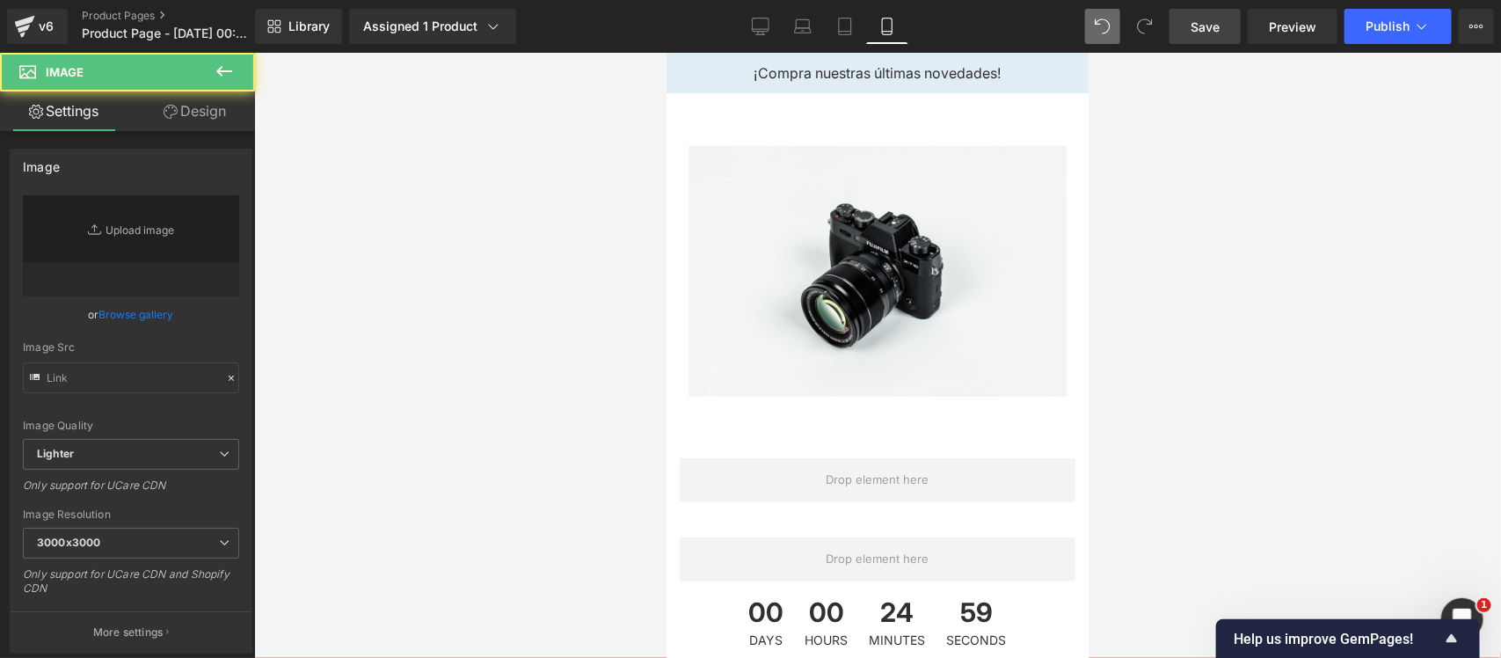
type input "//[DOMAIN_NAME][URL]"
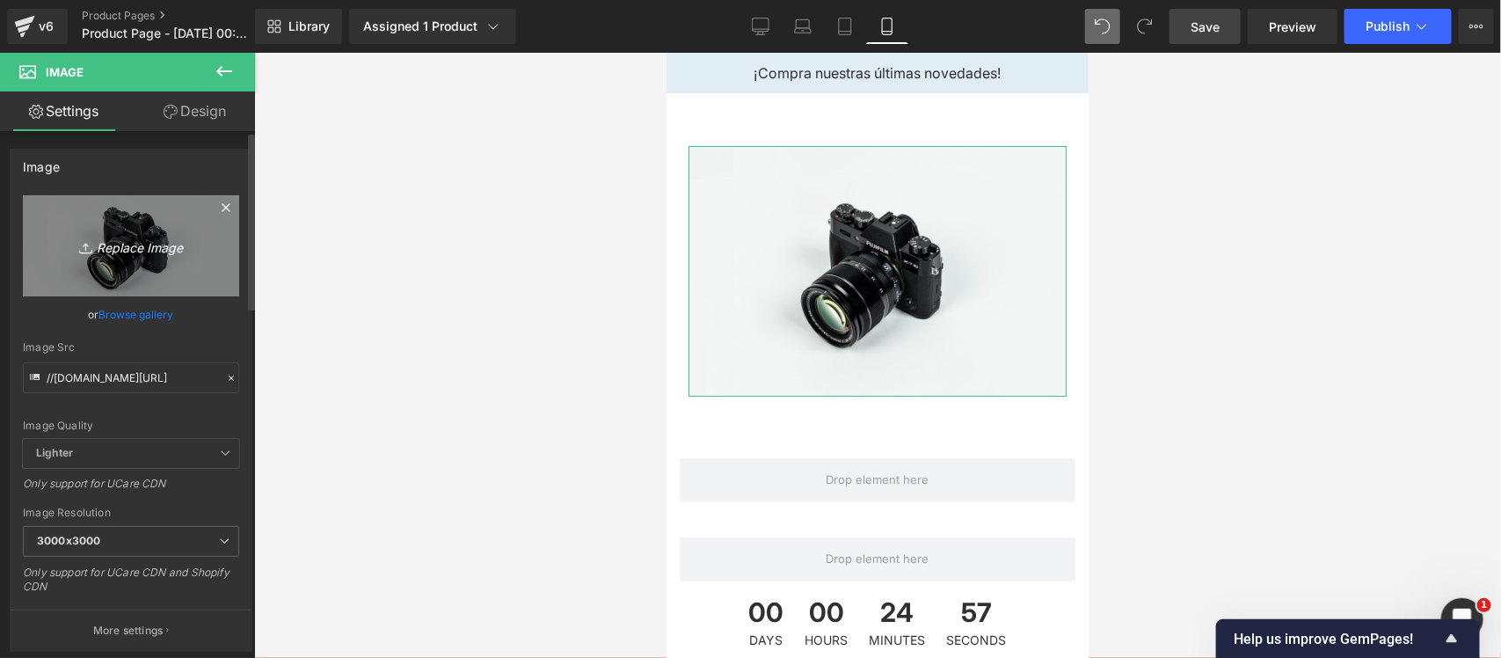
click at [119, 227] on link "Replace Image" at bounding box center [131, 245] width 216 height 101
type input "C:\fakepath\1.png"
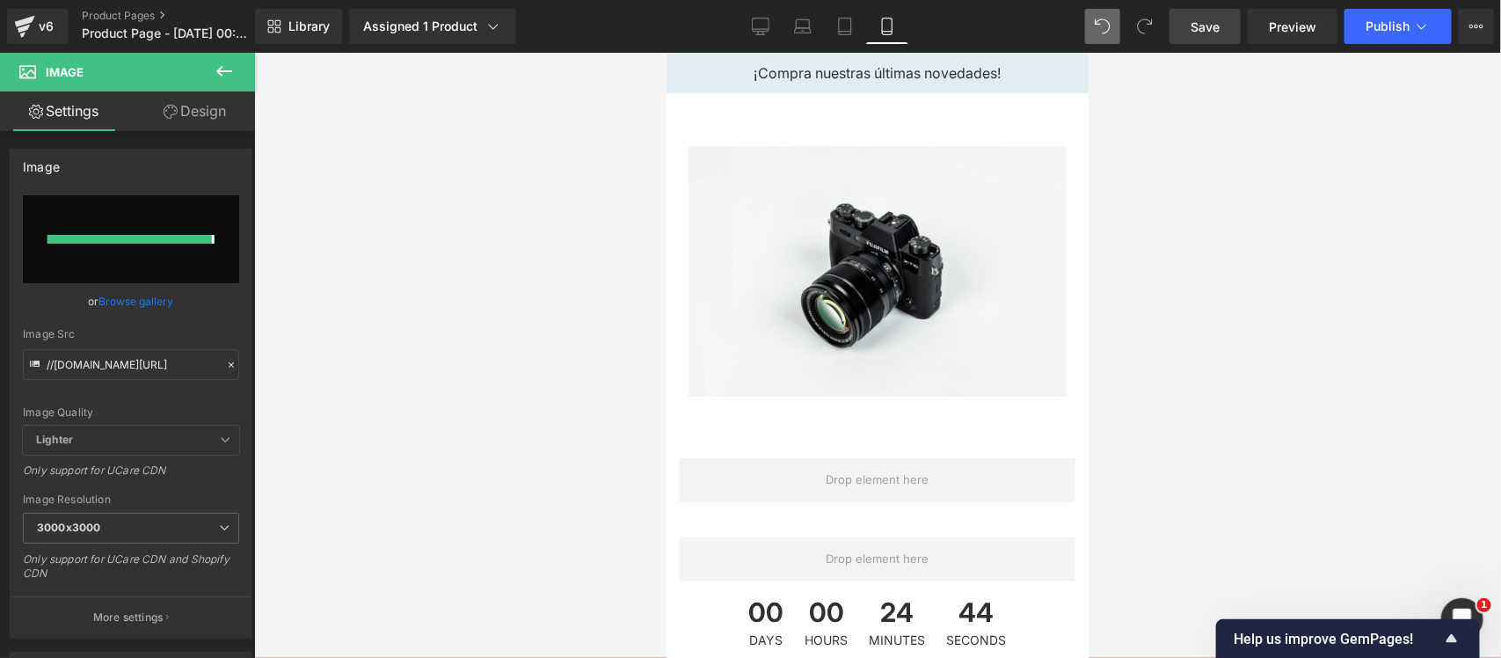
type input "https://ucarecdn.com/f5825567-2e2e-49d2-9fb5-c503a374a20c/-/format/auto/-/previ…"
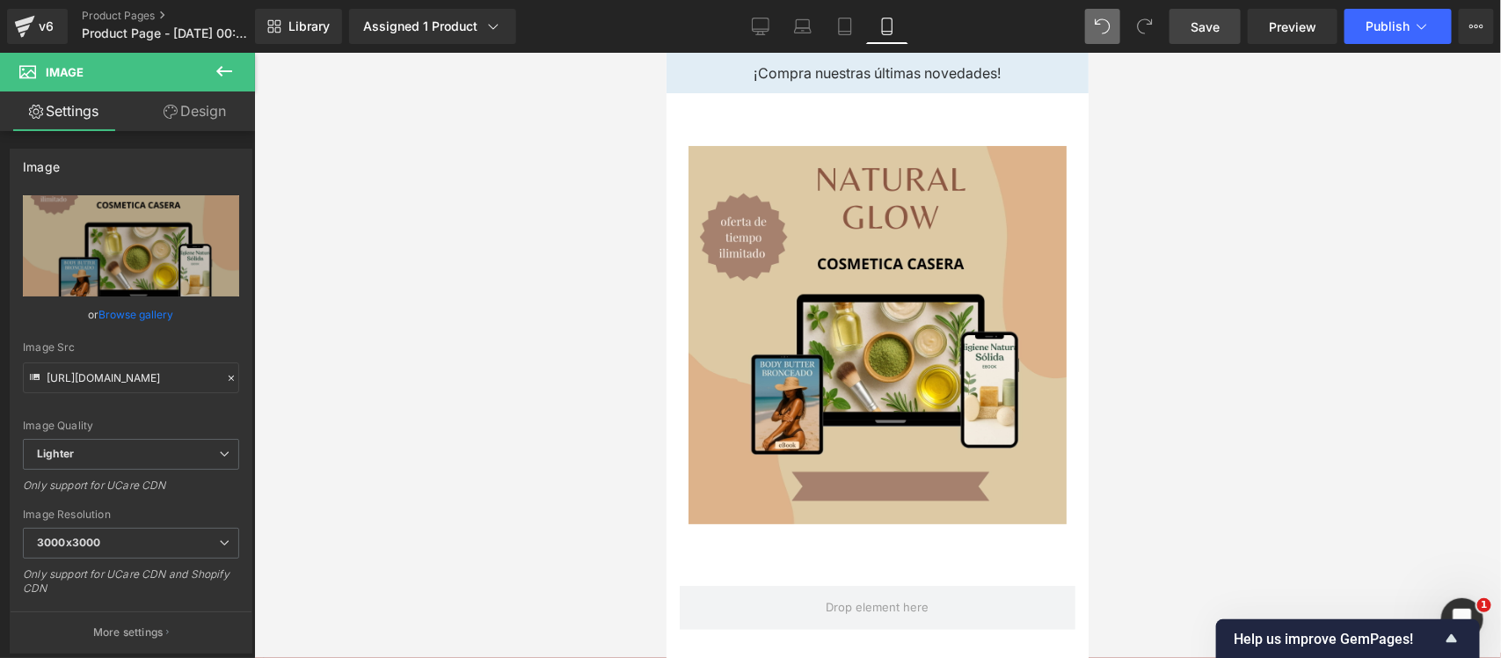
click at [1200, 28] on link "Save" at bounding box center [1204, 26] width 71 height 35
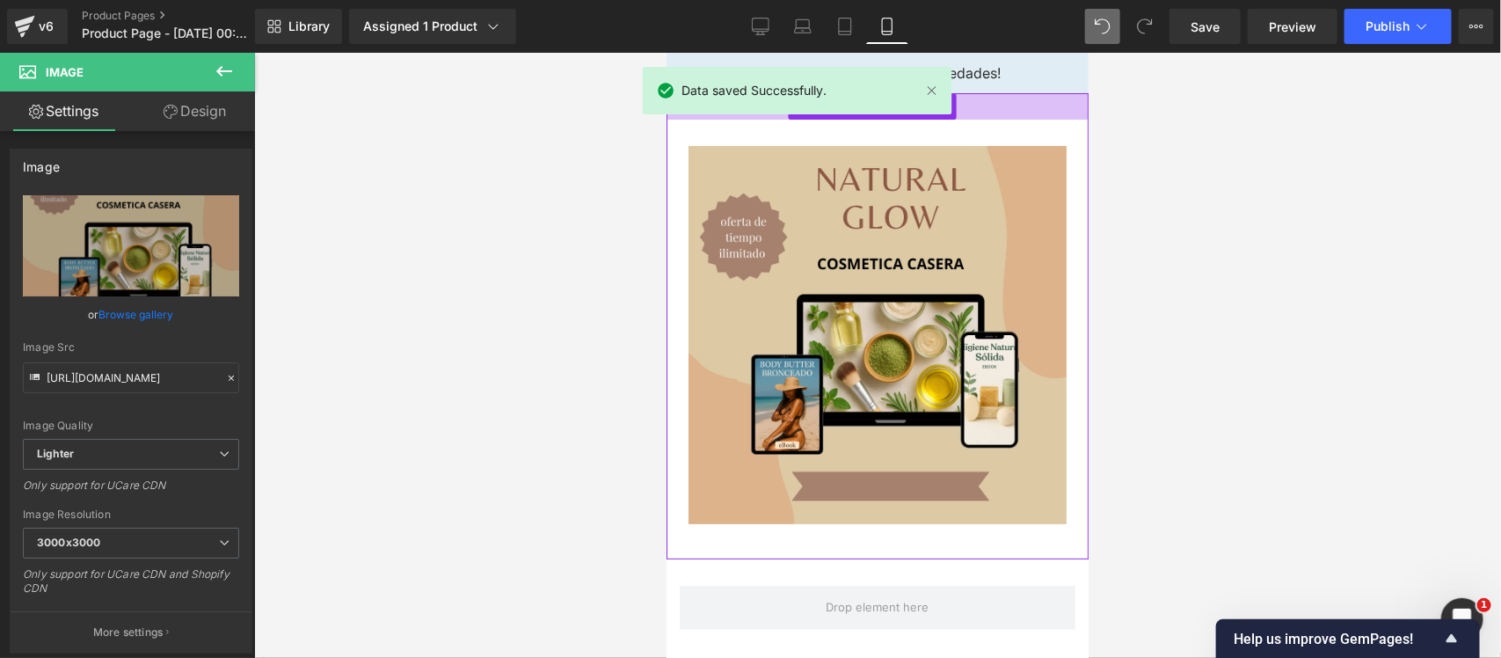
click at [1021, 105] on div at bounding box center [876, 105] width 422 height 26
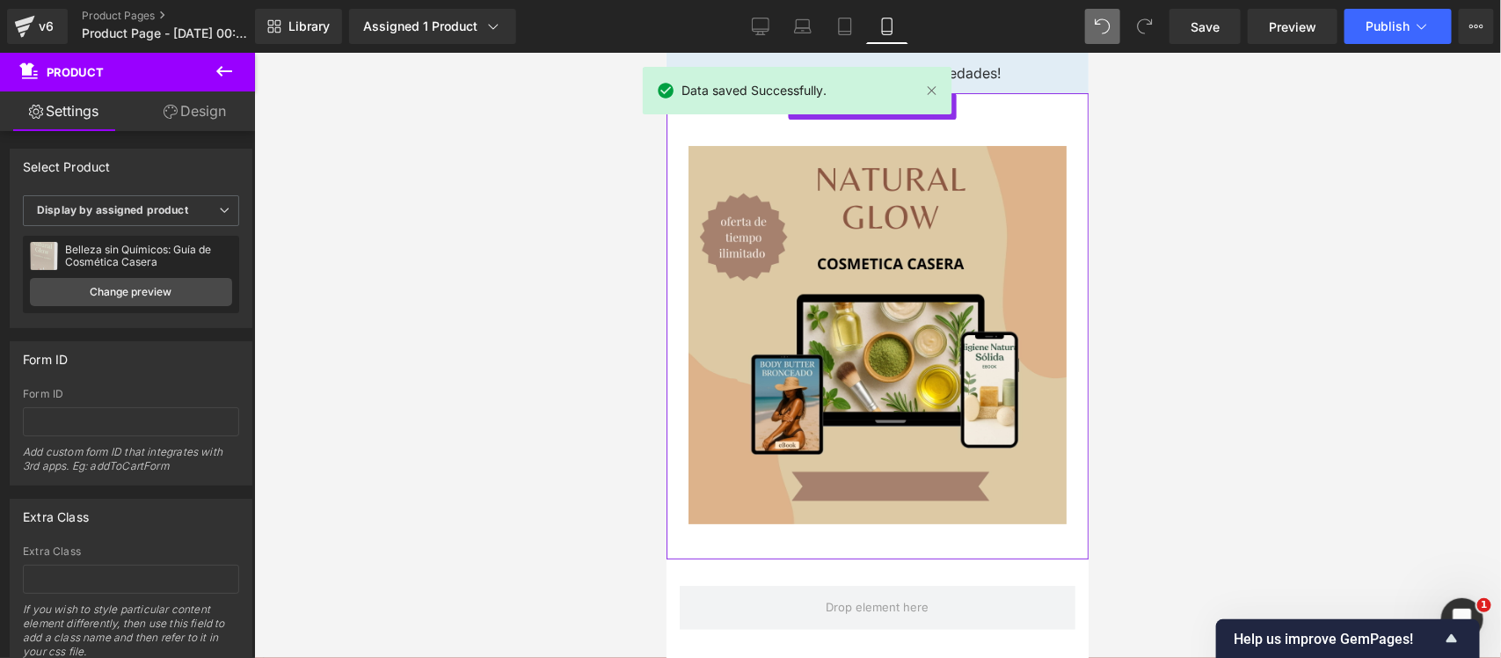
click at [187, 117] on link "Design" at bounding box center [194, 111] width 127 height 40
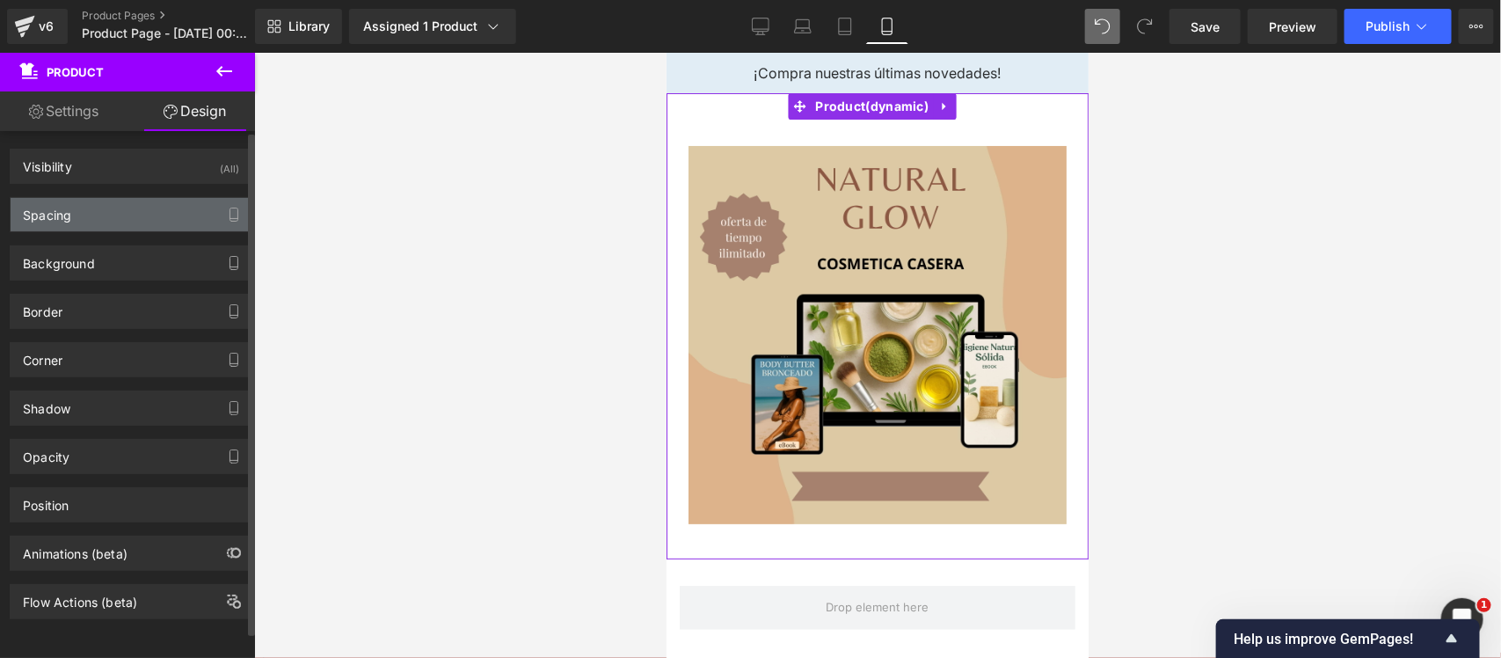
click at [169, 203] on div "Spacing" at bounding box center [131, 214] width 241 height 33
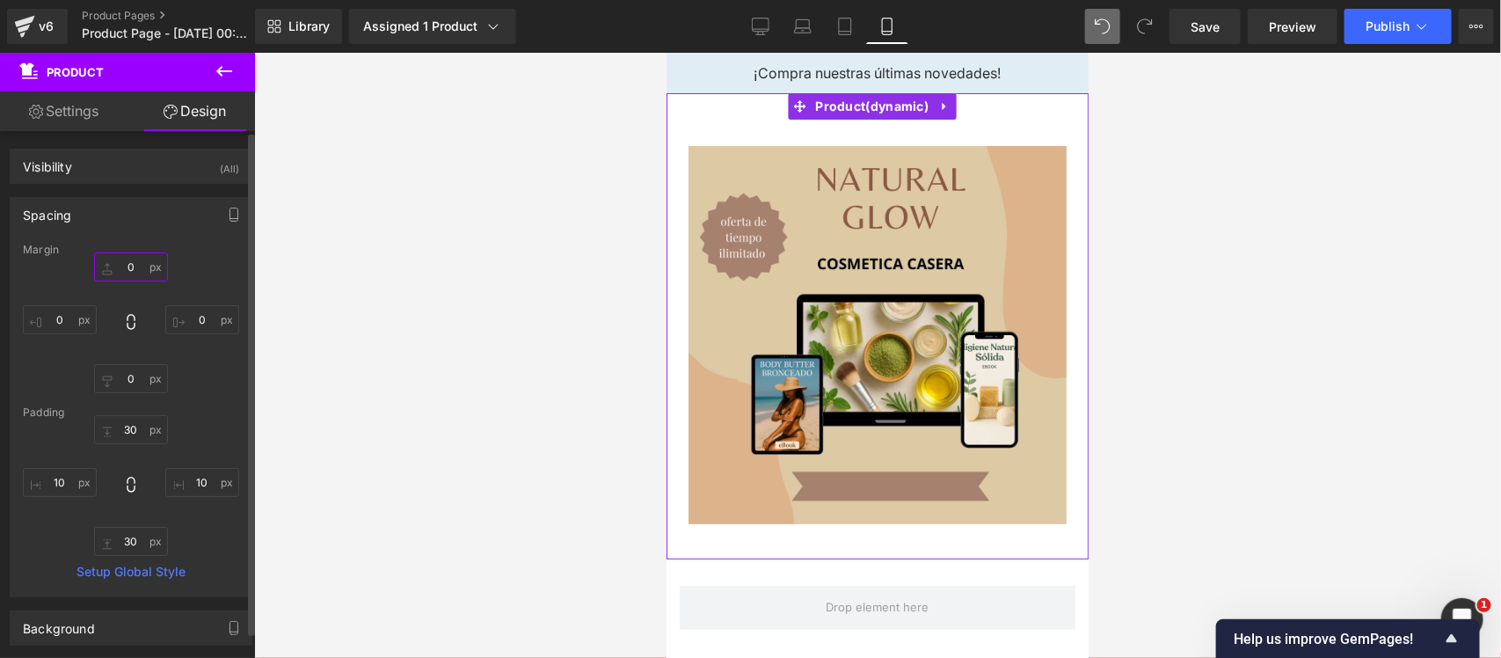
click at [127, 262] on input "0" at bounding box center [131, 266] width 74 height 29
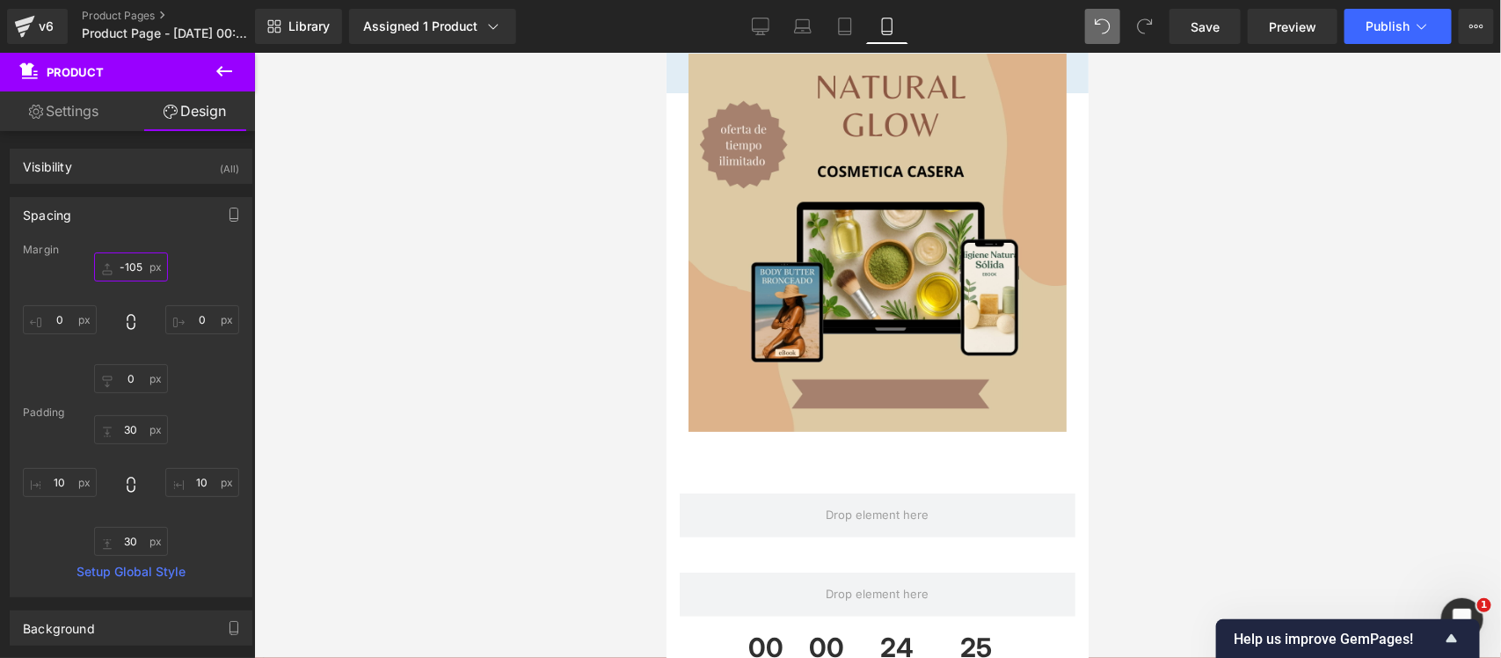
type input "-106"
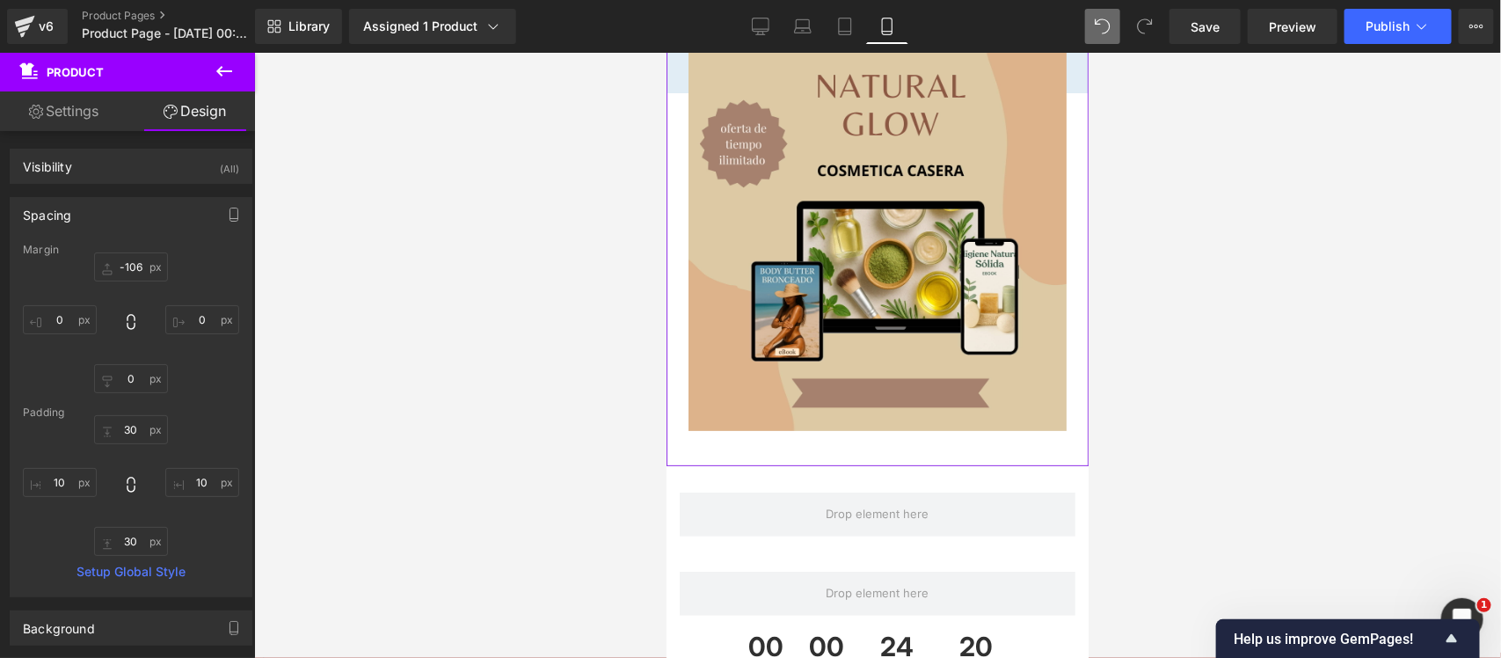
click at [1067, 78] on div "Image Row Product" at bounding box center [876, 232] width 422 height 466
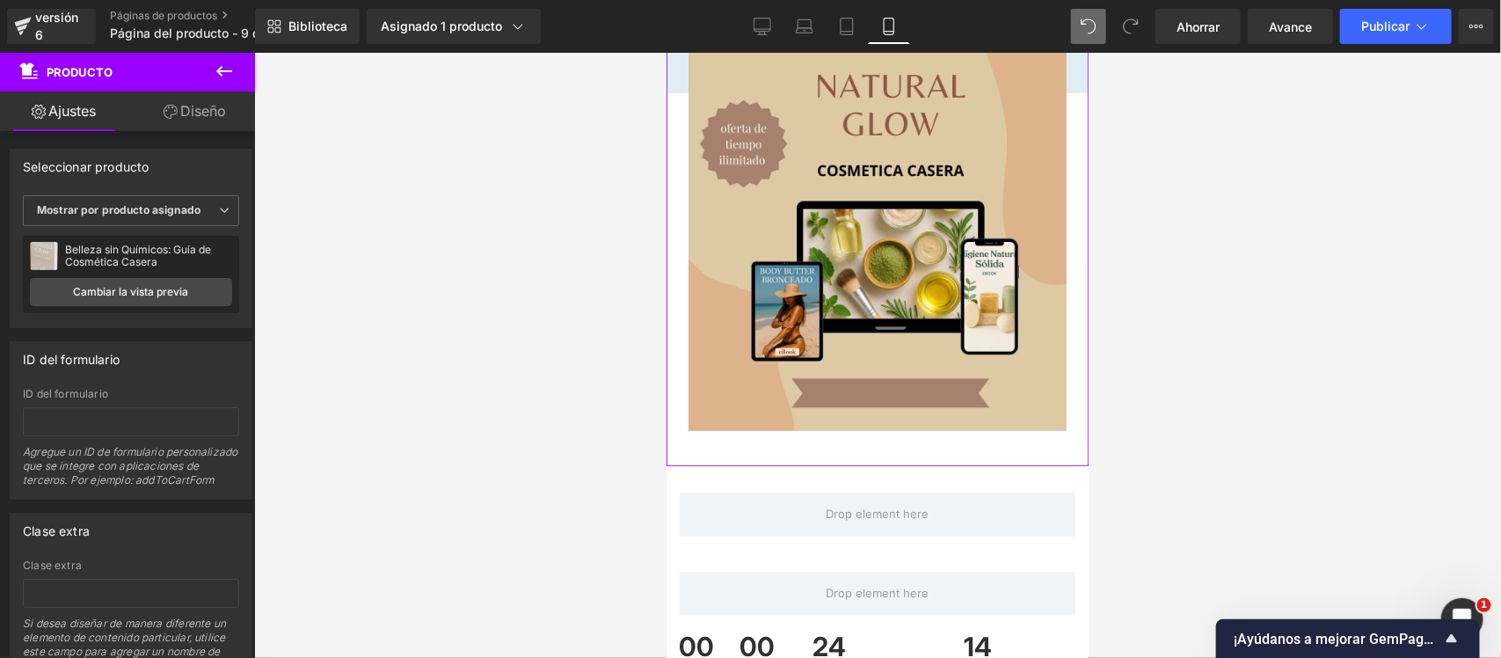
click at [209, 105] on font "Diseño" at bounding box center [203, 111] width 46 height 18
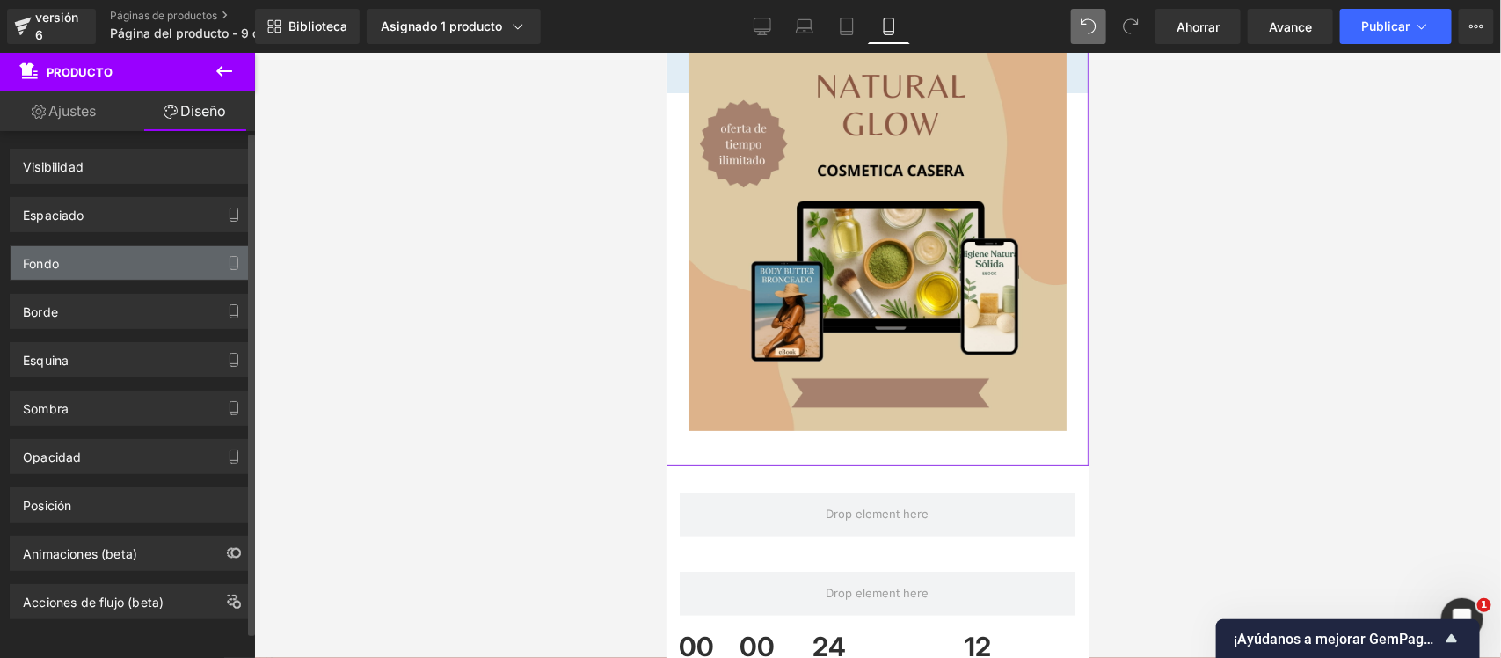
click at [139, 274] on div "Fondo" at bounding box center [131, 262] width 241 height 33
click at [113, 265] on div "Fondo" at bounding box center [131, 262] width 241 height 33
click at [40, 259] on font "Fondo" at bounding box center [41, 263] width 36 height 15
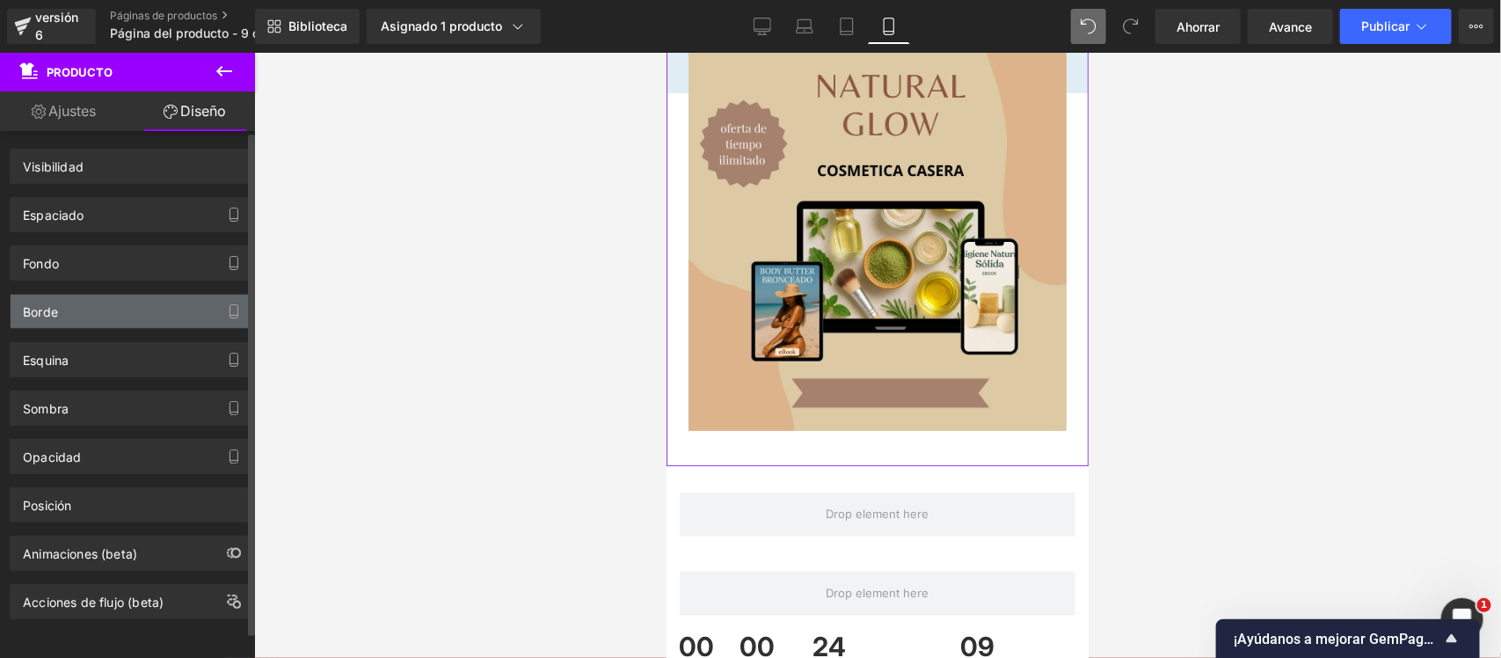
click at [72, 316] on div "Borde" at bounding box center [131, 310] width 241 height 33
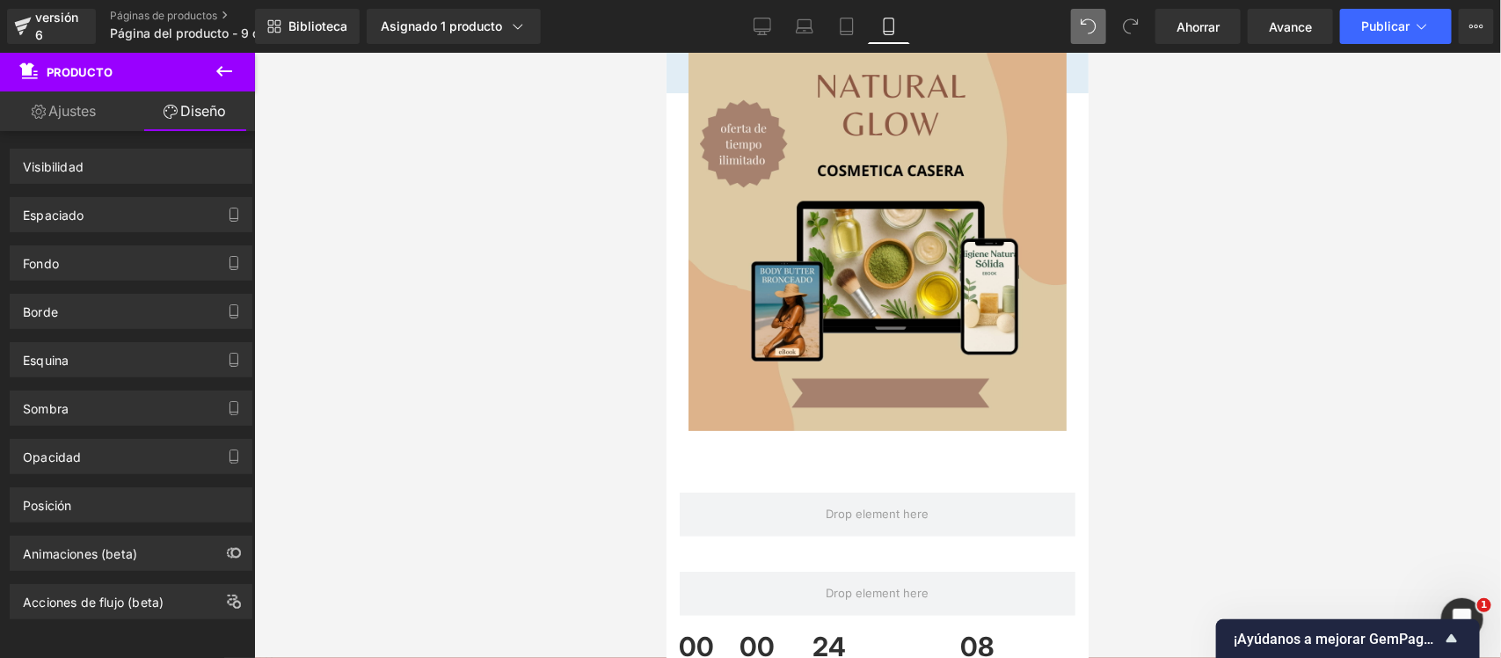
click at [366, 262] on div at bounding box center [877, 355] width 1247 height 605
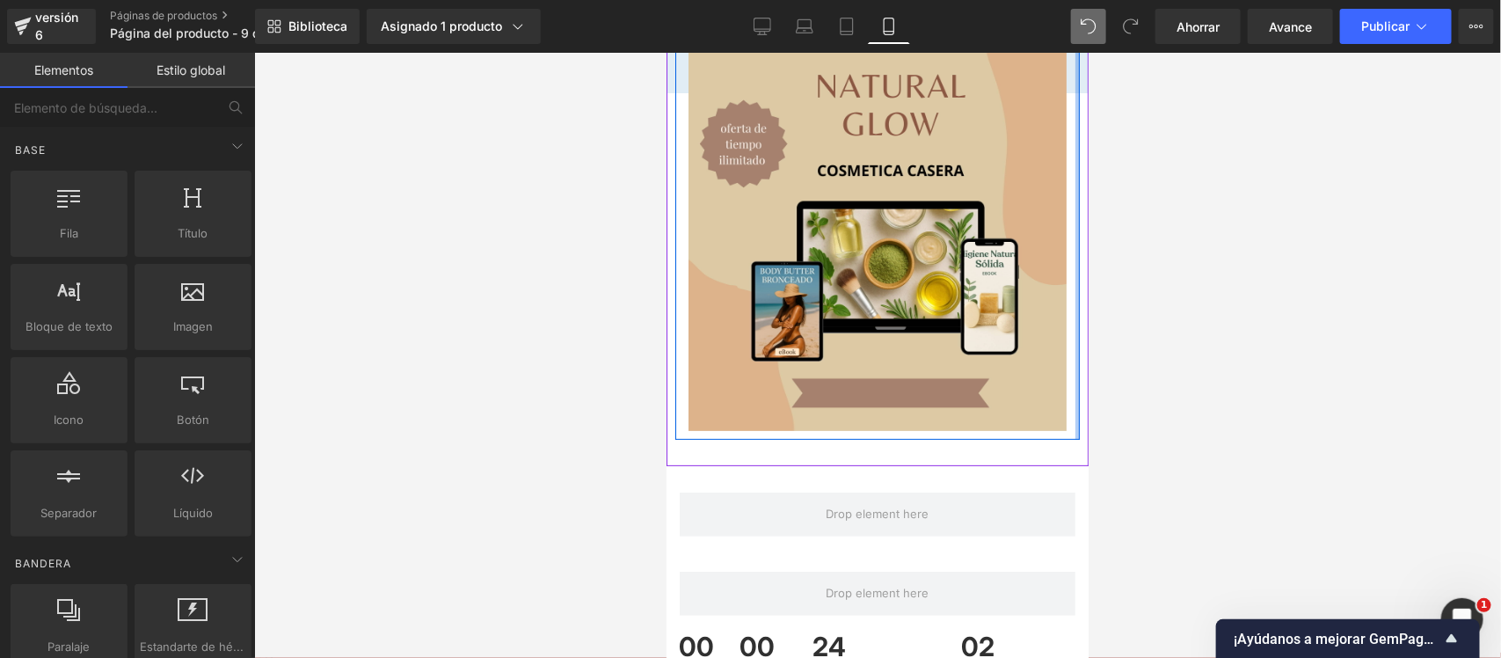
click at [1074, 167] on div at bounding box center [1076, 231] width 4 height 413
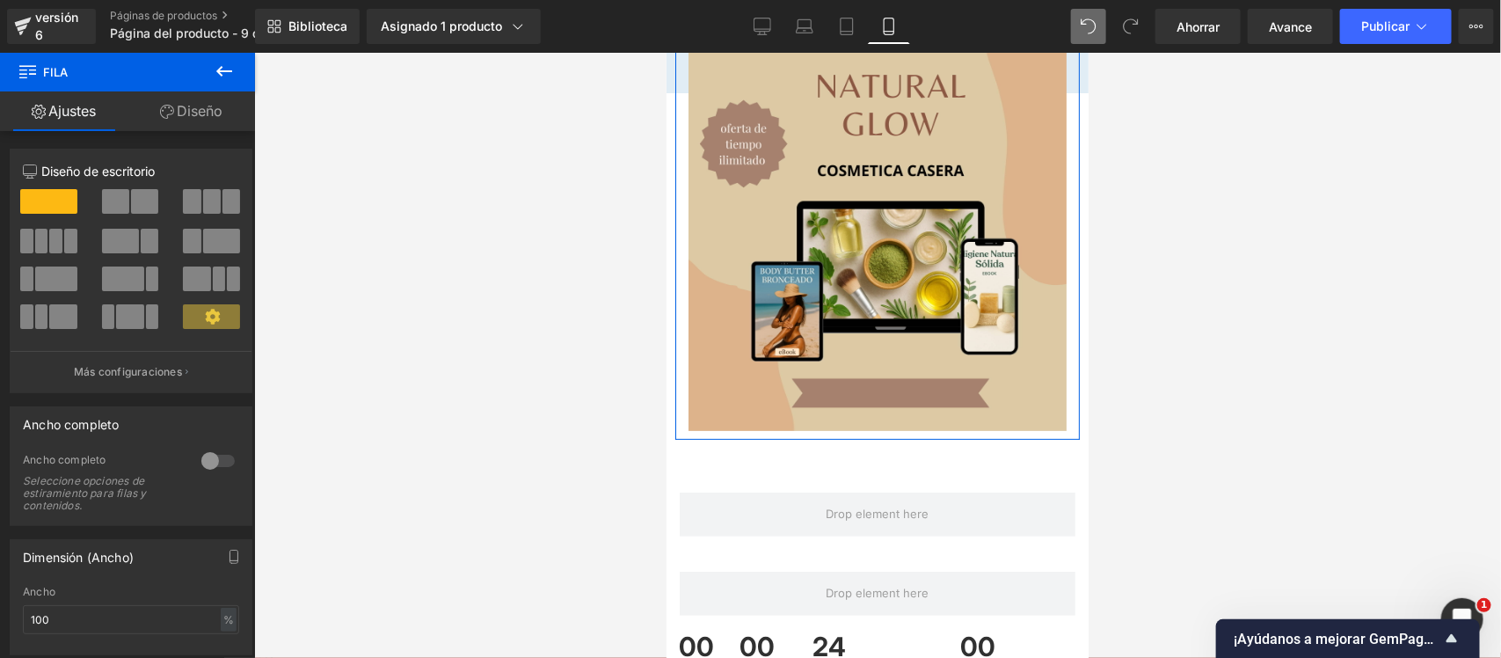
click at [174, 117] on link "Diseño" at bounding box center [190, 111] width 127 height 40
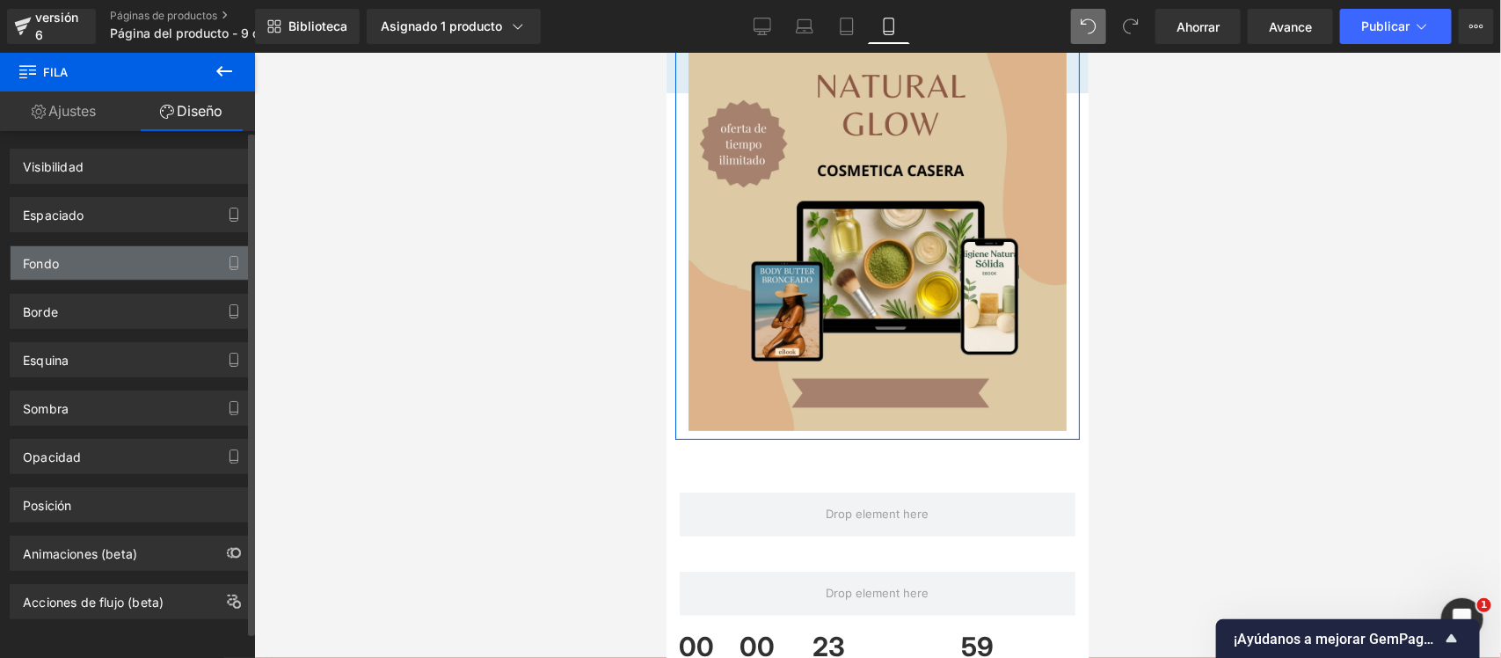
click at [93, 262] on div "Fondo" at bounding box center [131, 262] width 241 height 33
drag, startPoint x: 102, startPoint y: 265, endPoint x: 117, endPoint y: 260, distance: 15.8
click at [117, 260] on div "Fondo" at bounding box center [131, 262] width 241 height 33
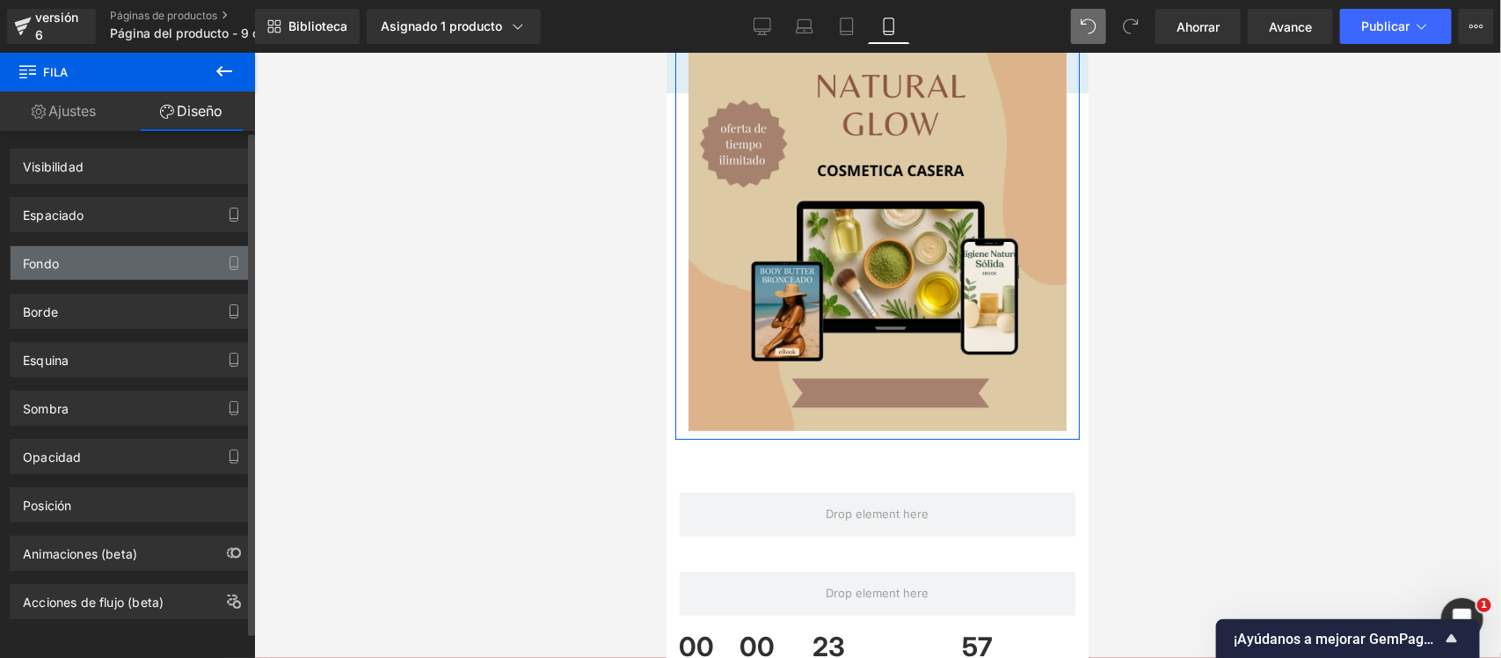
click at [117, 260] on div "Fondo" at bounding box center [131, 262] width 241 height 33
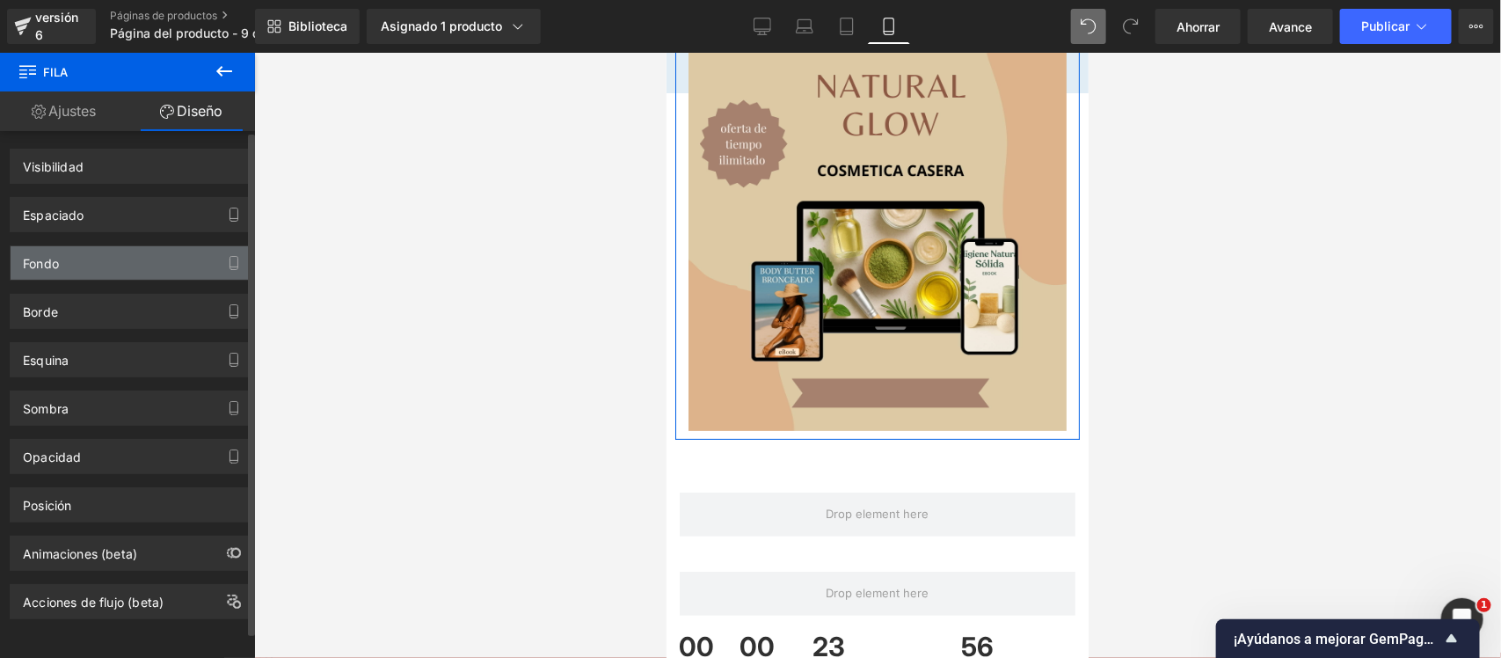
click at [117, 260] on div "Fondo" at bounding box center [131, 262] width 241 height 33
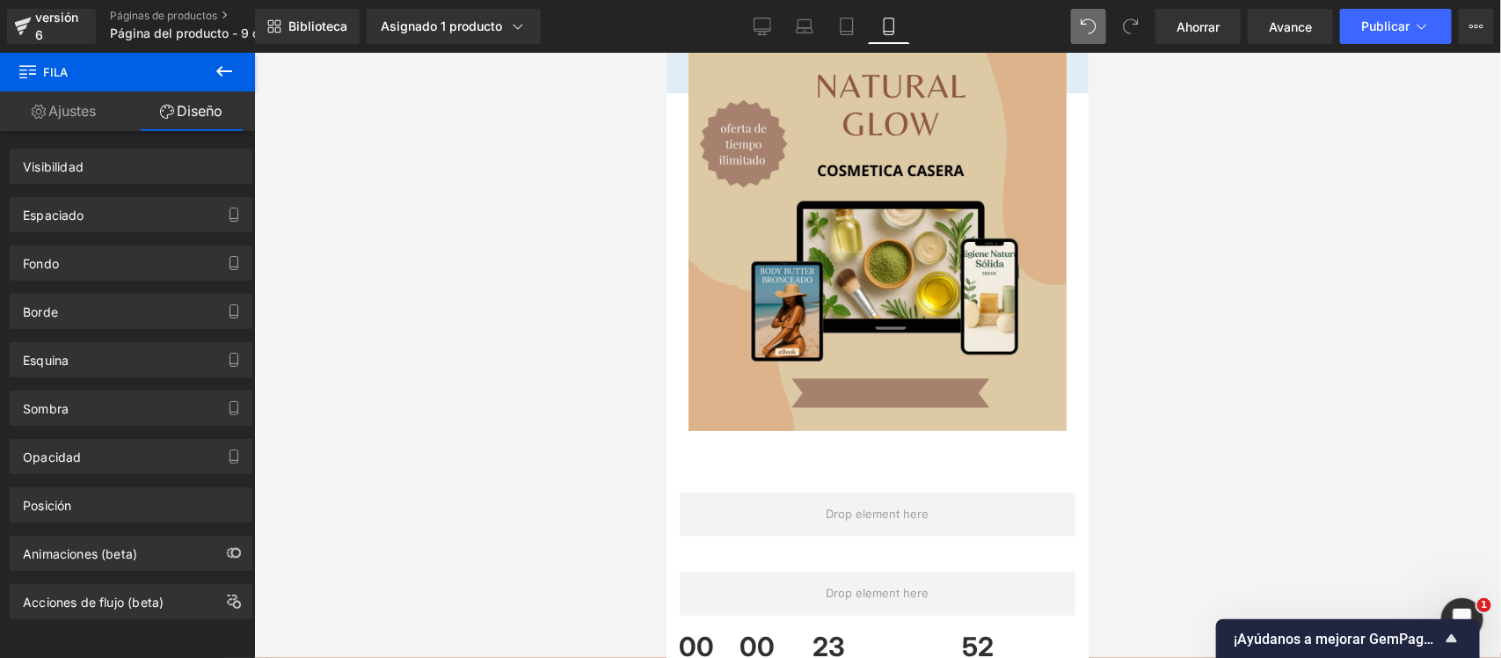
click at [469, 296] on div at bounding box center [877, 355] width 1247 height 605
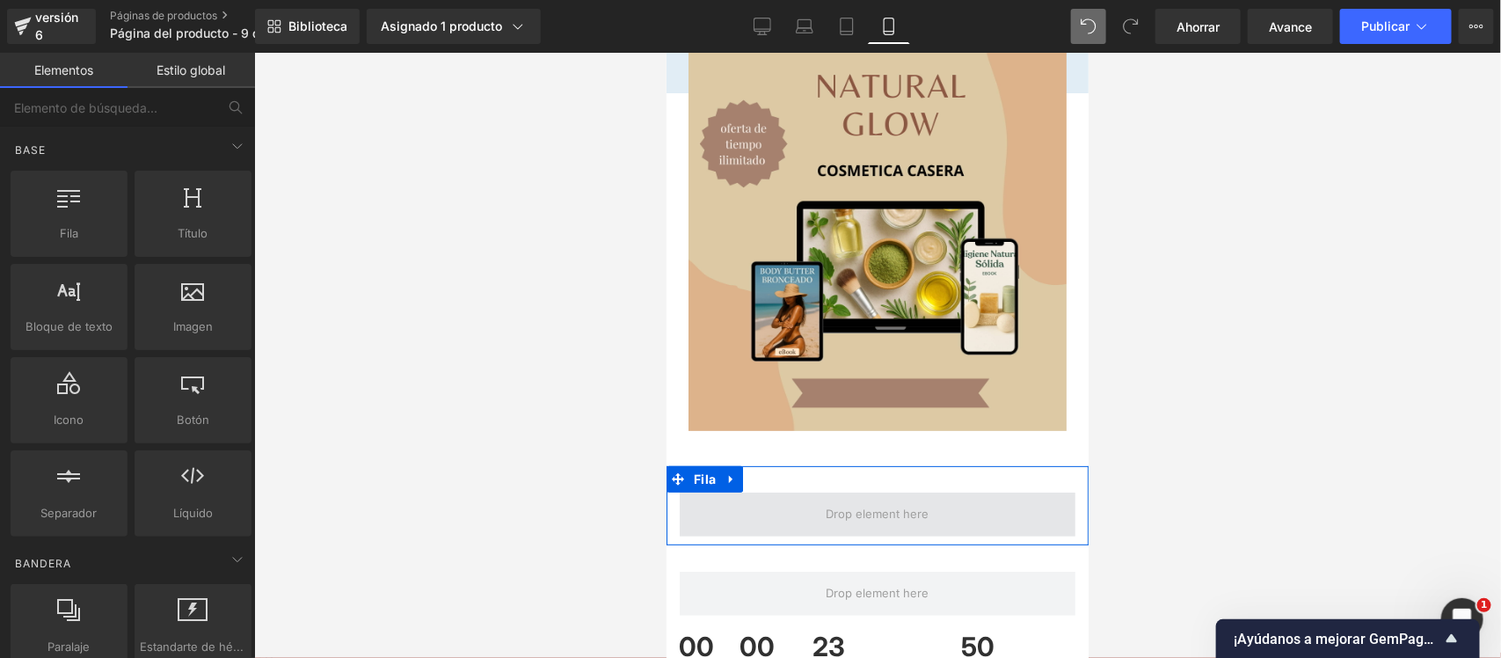
click at [855, 500] on span at bounding box center [876, 513] width 115 height 27
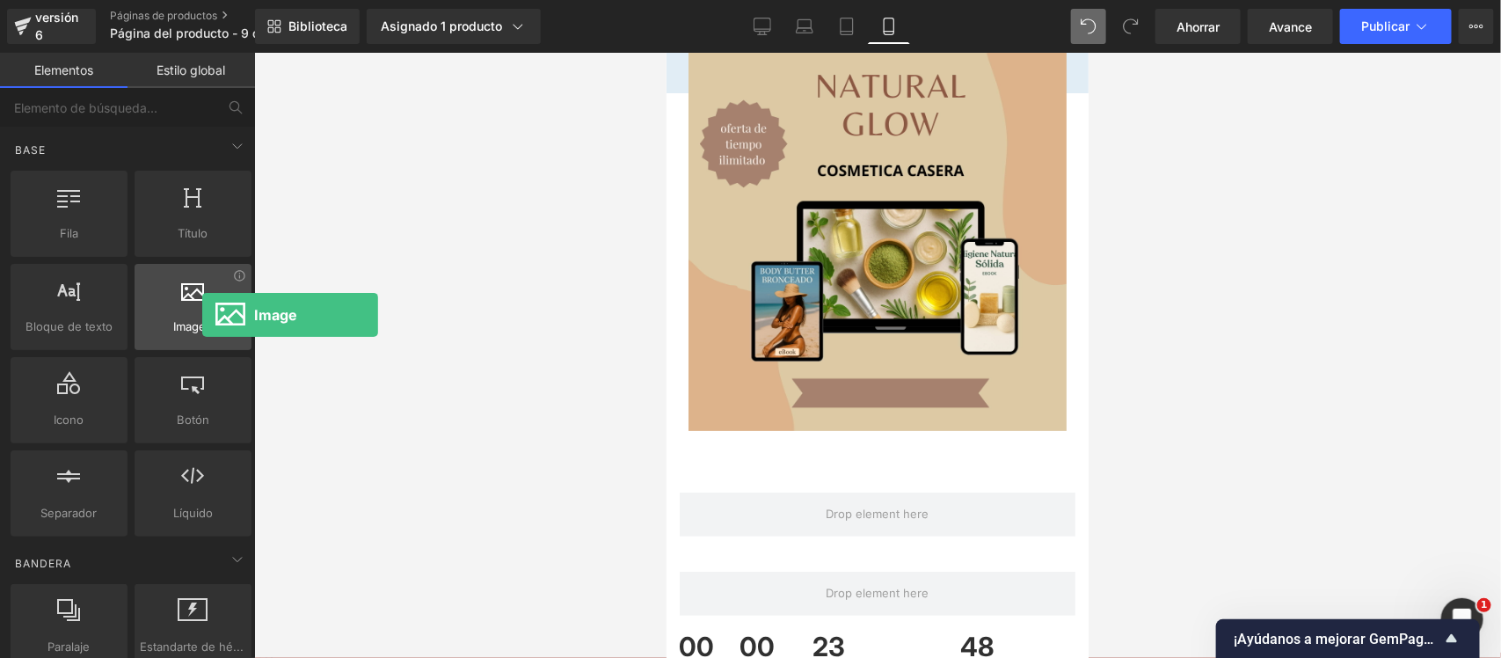
click at [202, 315] on div at bounding box center [193, 298] width 106 height 40
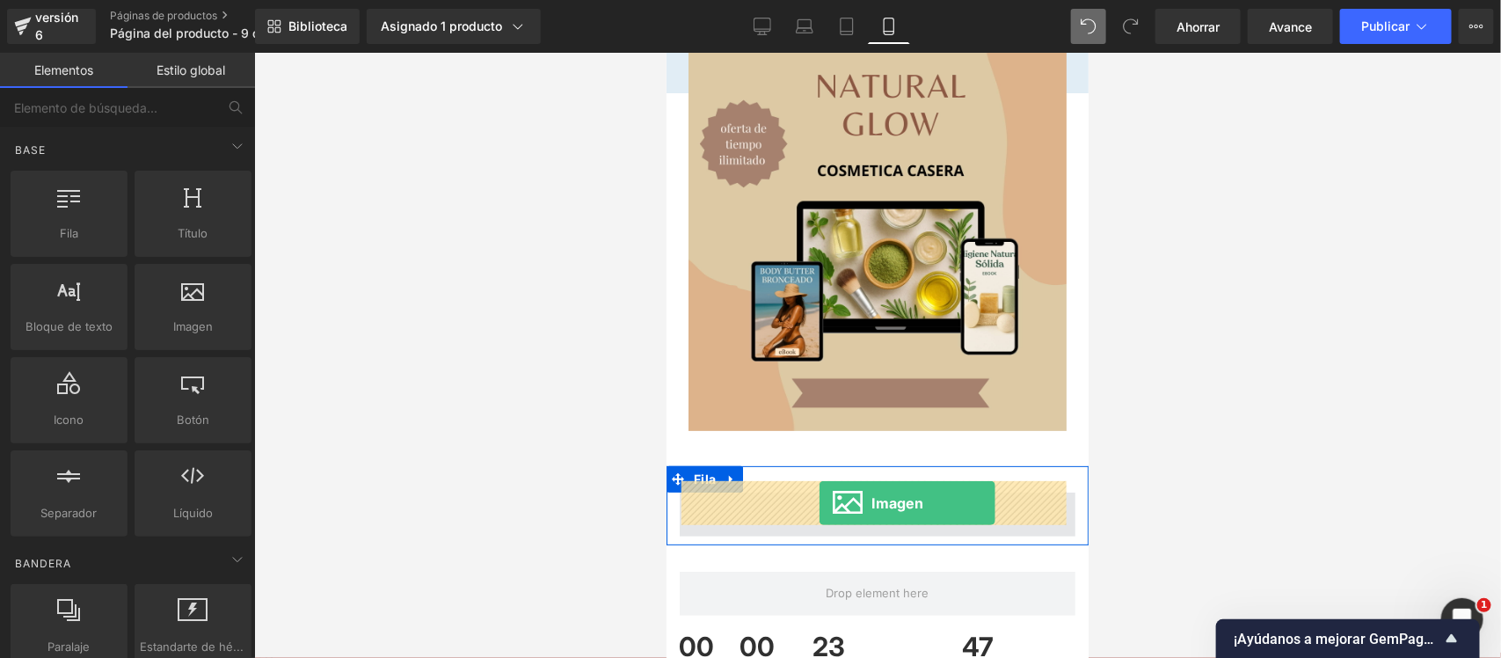
drag, startPoint x: 876, startPoint y: 353, endPoint x: 818, endPoint y: 502, distance: 159.5
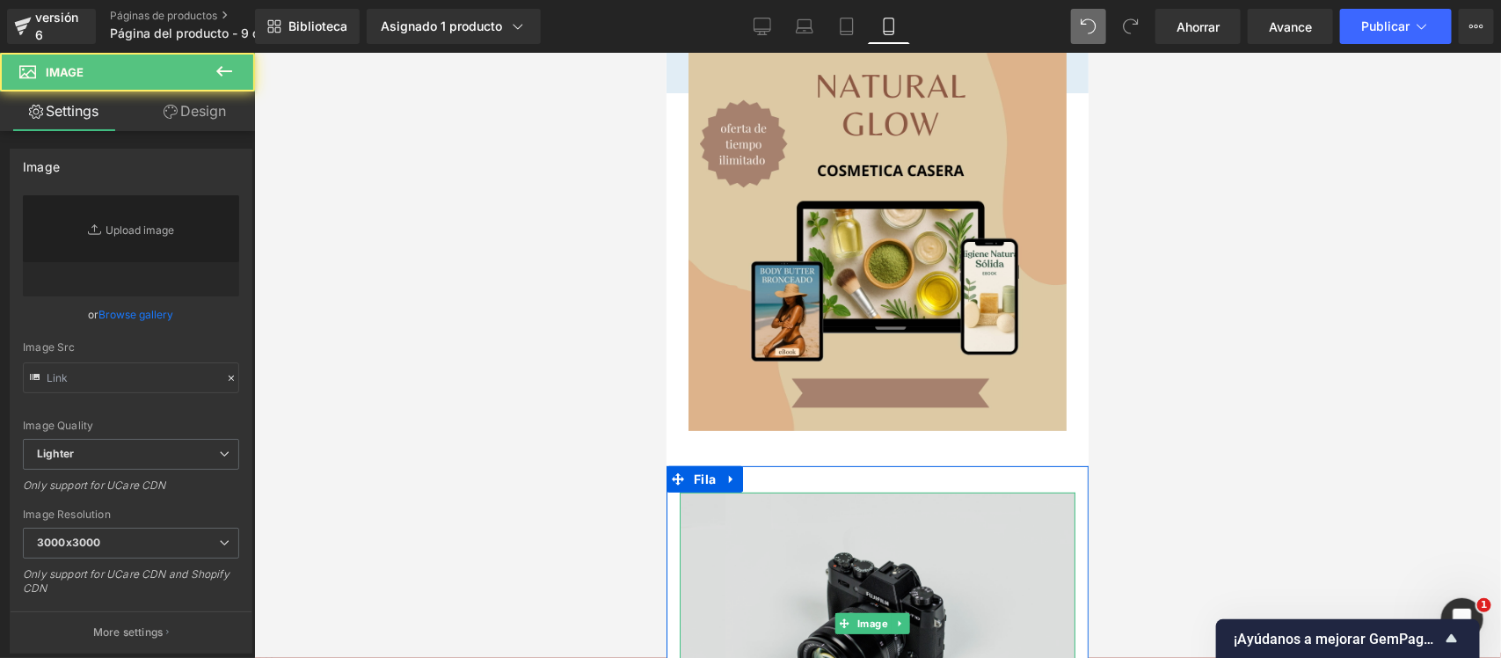
type input "//[DOMAIN_NAME][URL]"
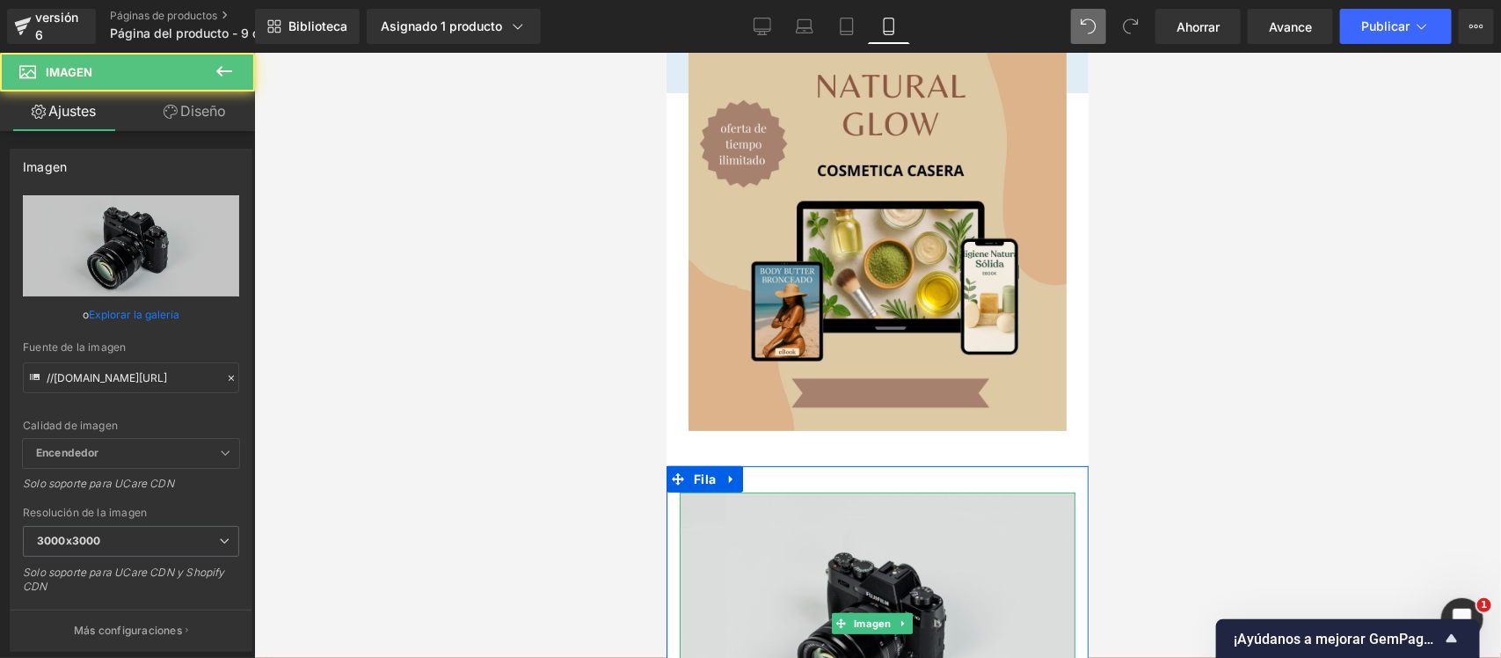
click at [829, 526] on img at bounding box center [877, 622] width 396 height 262
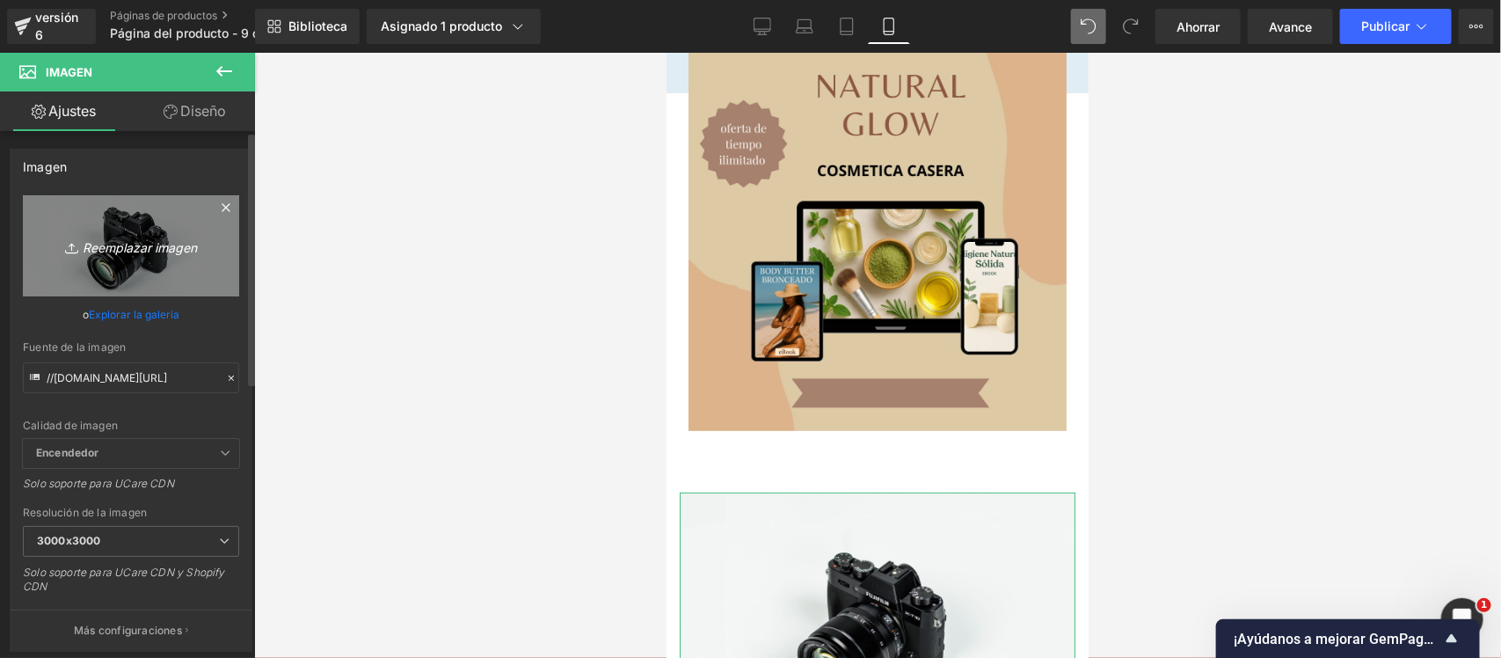
click at [142, 256] on icon "Reemplazar imagen" at bounding box center [131, 246] width 141 height 22
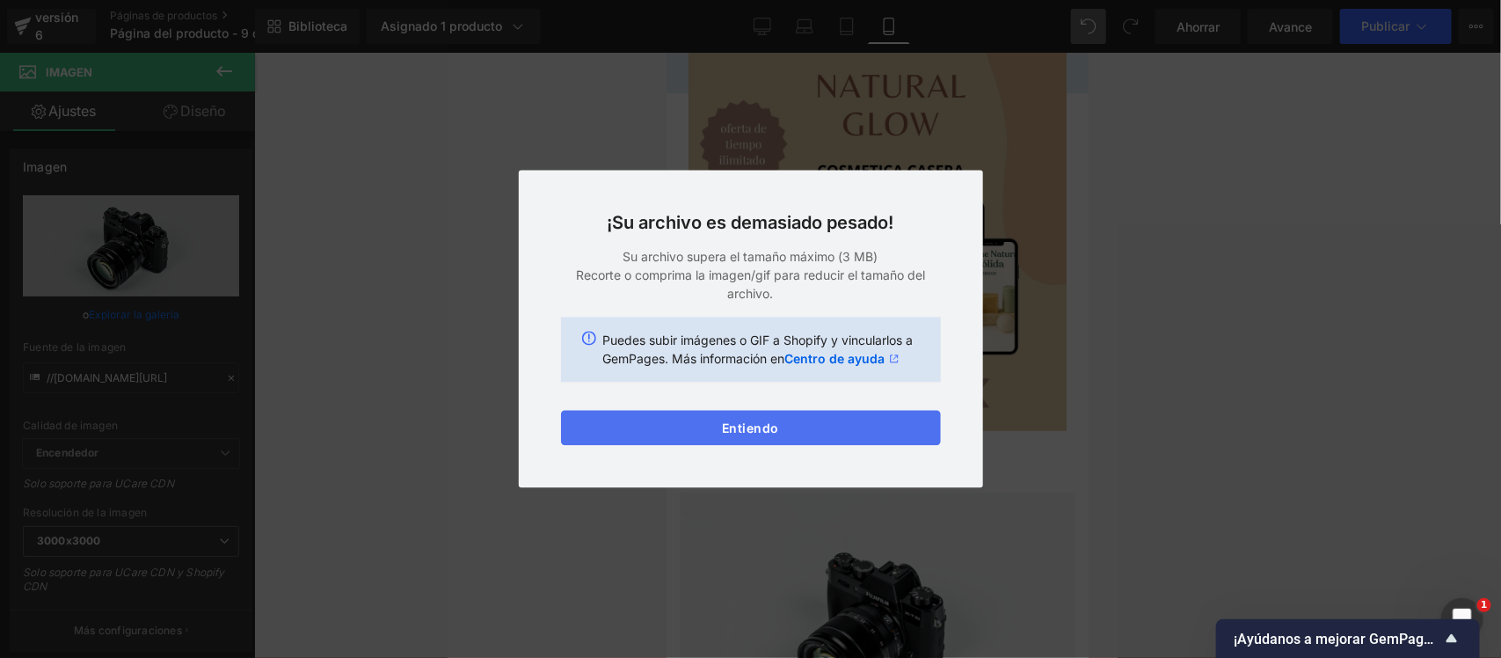
click at [766, 421] on font "Entiendo" at bounding box center [750, 428] width 57 height 15
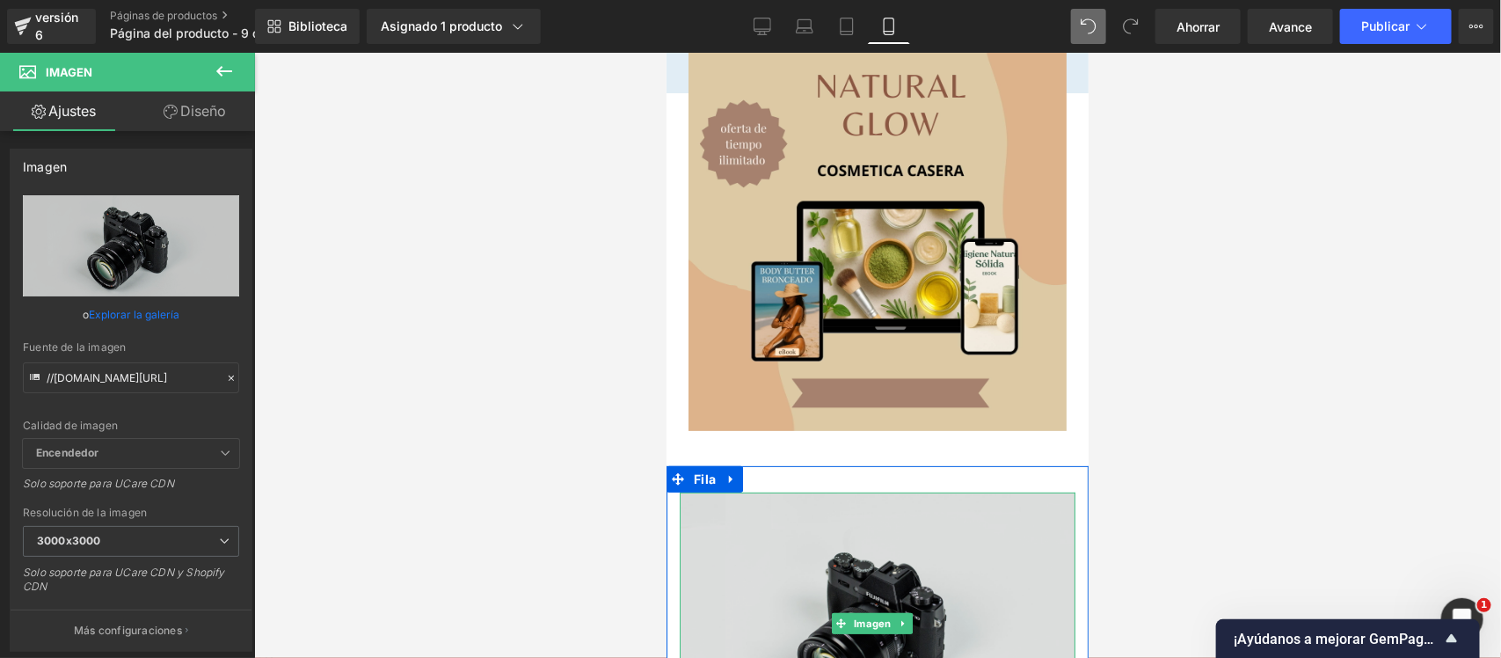
click at [850, 515] on img at bounding box center [877, 622] width 396 height 262
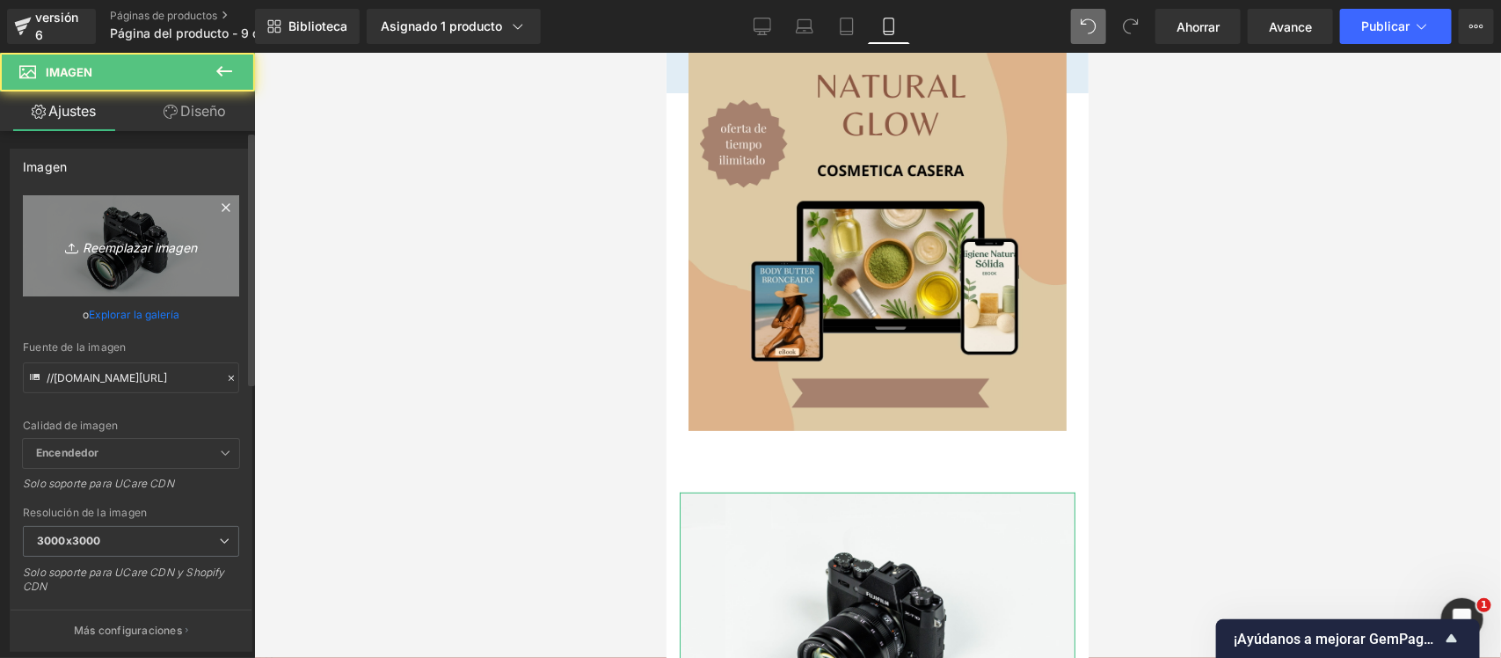
click at [176, 240] on font "Reemplazar imagen" at bounding box center [140, 247] width 114 height 15
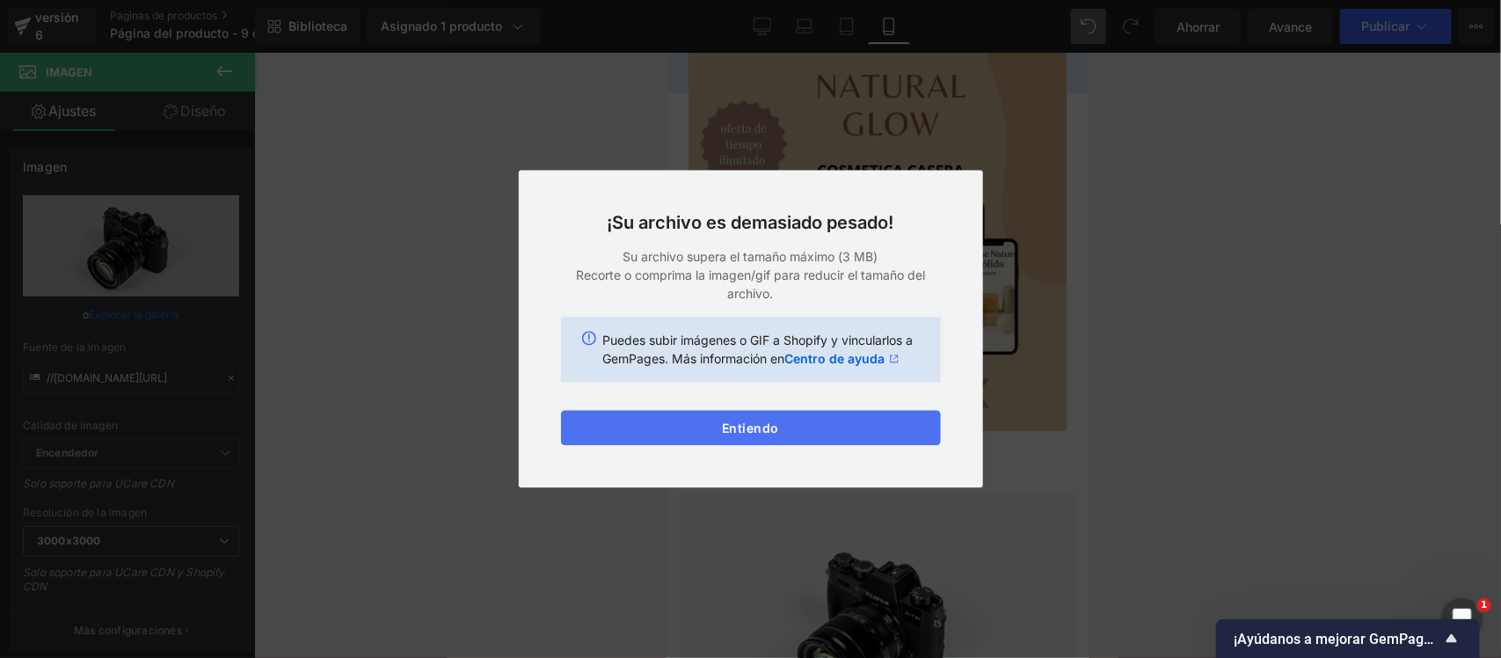
drag, startPoint x: 150, startPoint y: 379, endPoint x: 818, endPoint y: 432, distance: 669.3
click at [818, 432] on button "Entiendo" at bounding box center [751, 428] width 380 height 35
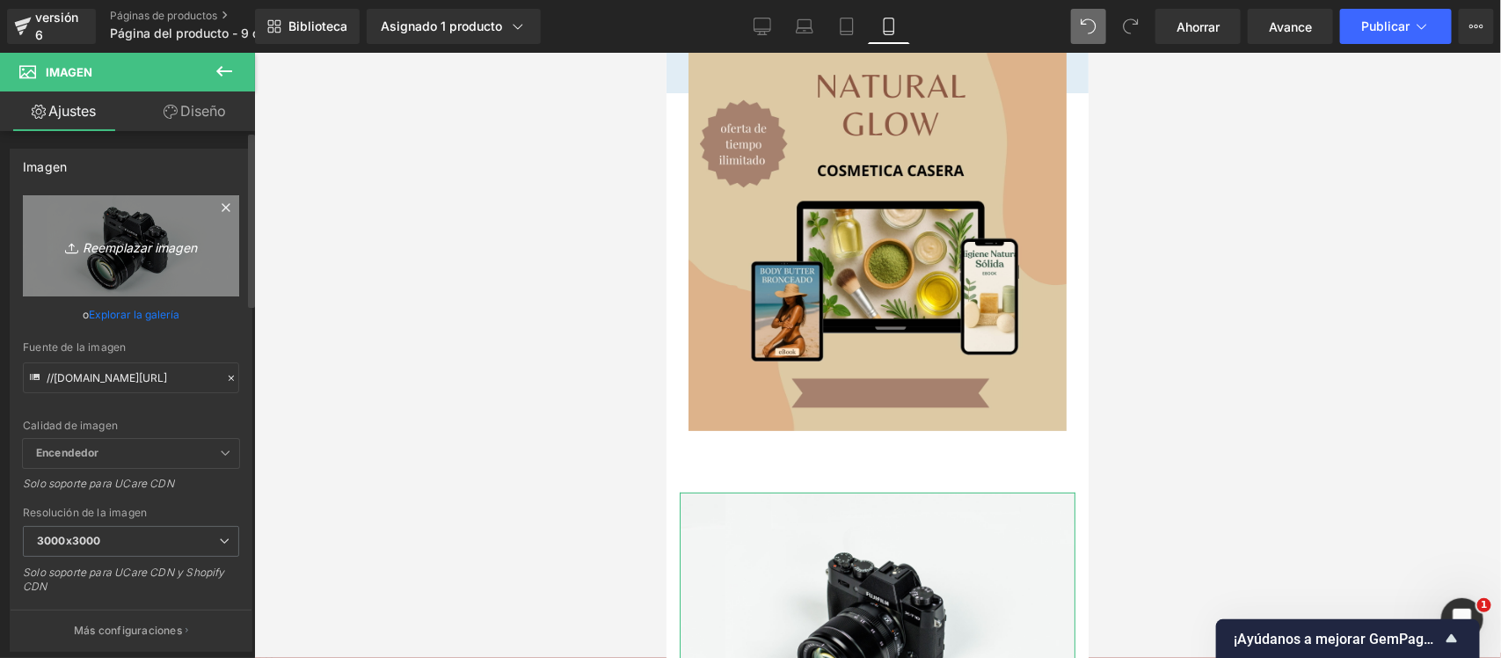
click at [190, 275] on link "Reemplazar imagen" at bounding box center [131, 245] width 216 height 101
type input "C:\fakepath\Copia de Copia de MOCKUP TEMPLATES - DIGITAL PRODUCTS - 1.jpg"
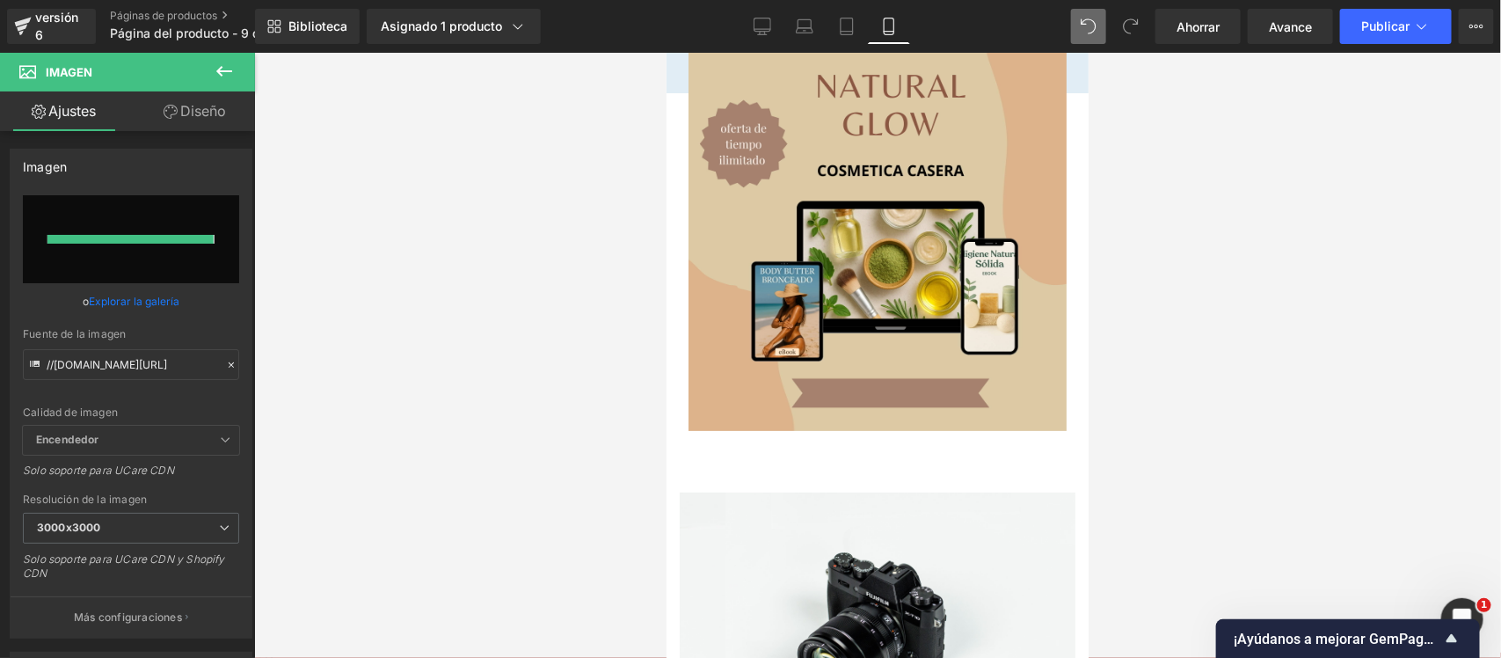
type input "https://ucarecdn.com/01d1df53-3924-4cc1-9896-cdb8ddd05b32/-/format/auto/-/previ…"
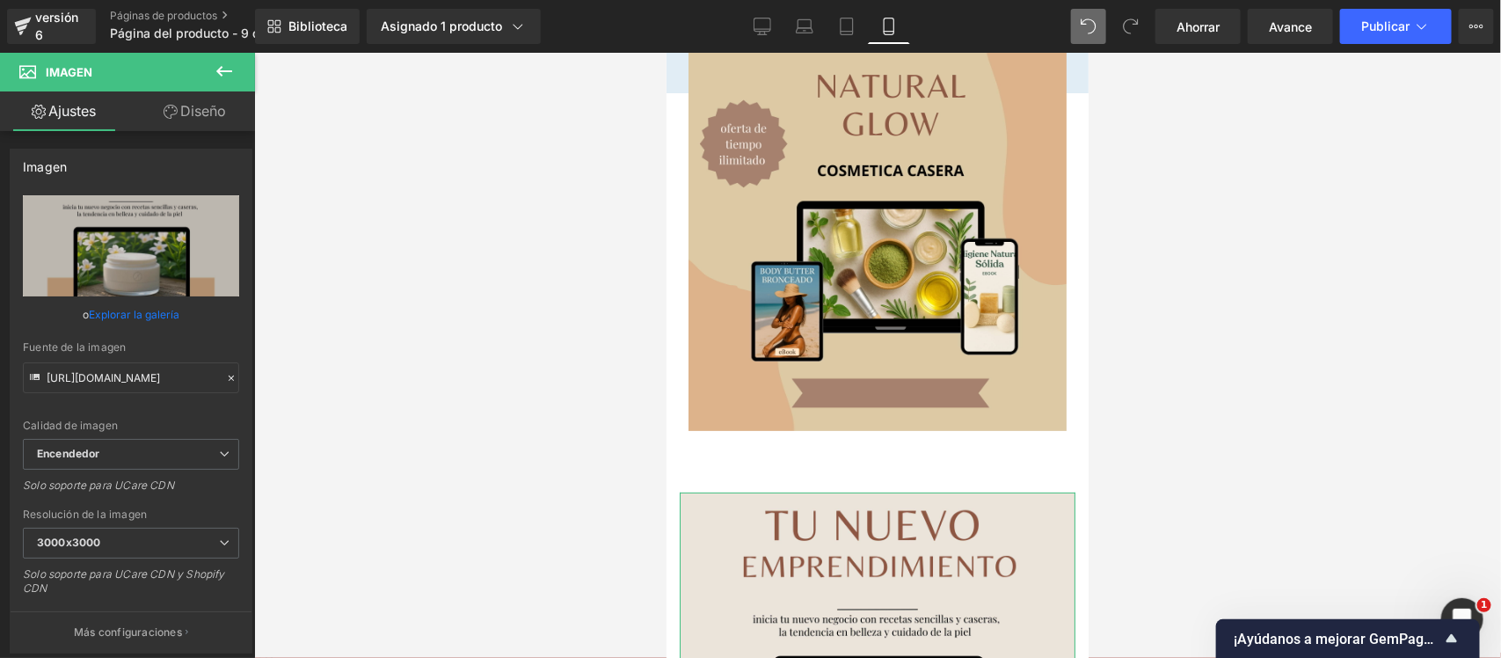
click at [196, 110] on font "Diseño" at bounding box center [203, 111] width 46 height 18
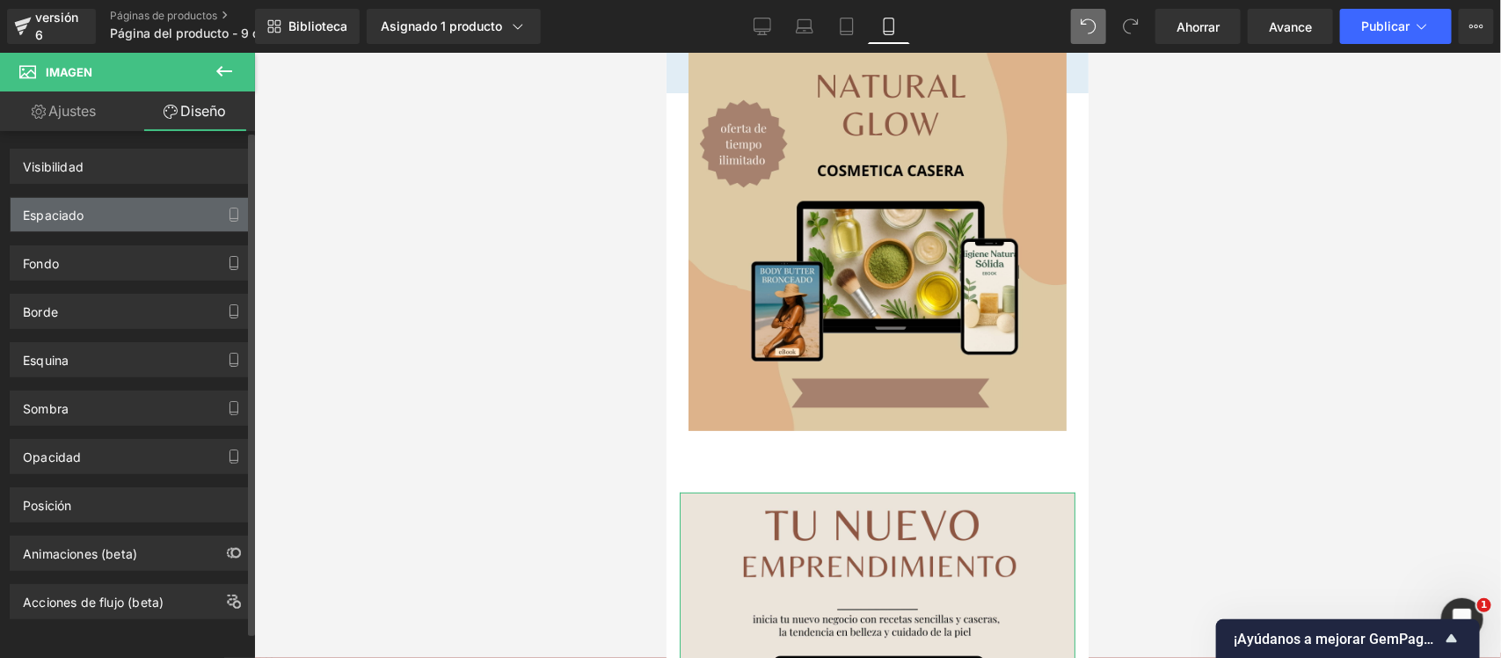
click at [88, 224] on div "Espaciado" at bounding box center [131, 214] width 241 height 33
click at [124, 220] on div "Espaciado" at bounding box center [131, 214] width 241 height 33
click at [230, 208] on icon "button" at bounding box center [234, 214] width 8 height 13
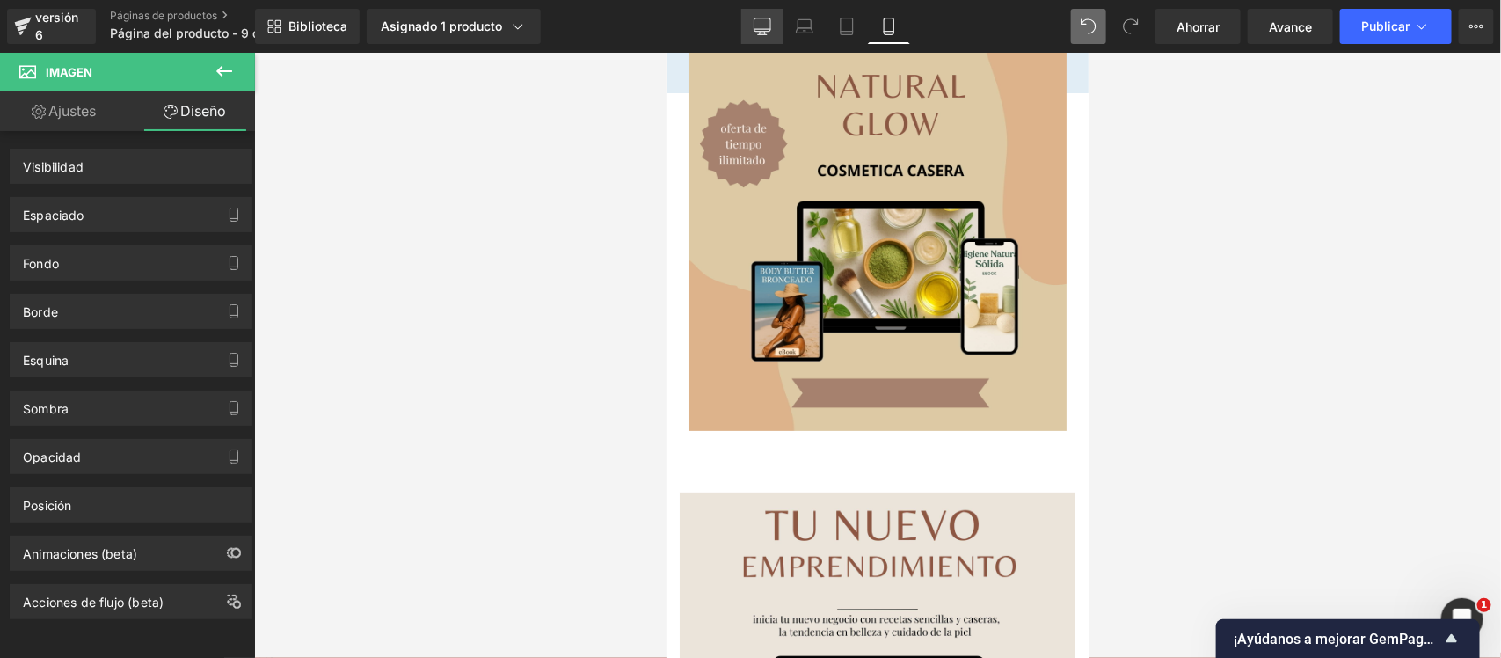
click at [745, 33] on link "De oficina" at bounding box center [762, 26] width 42 height 35
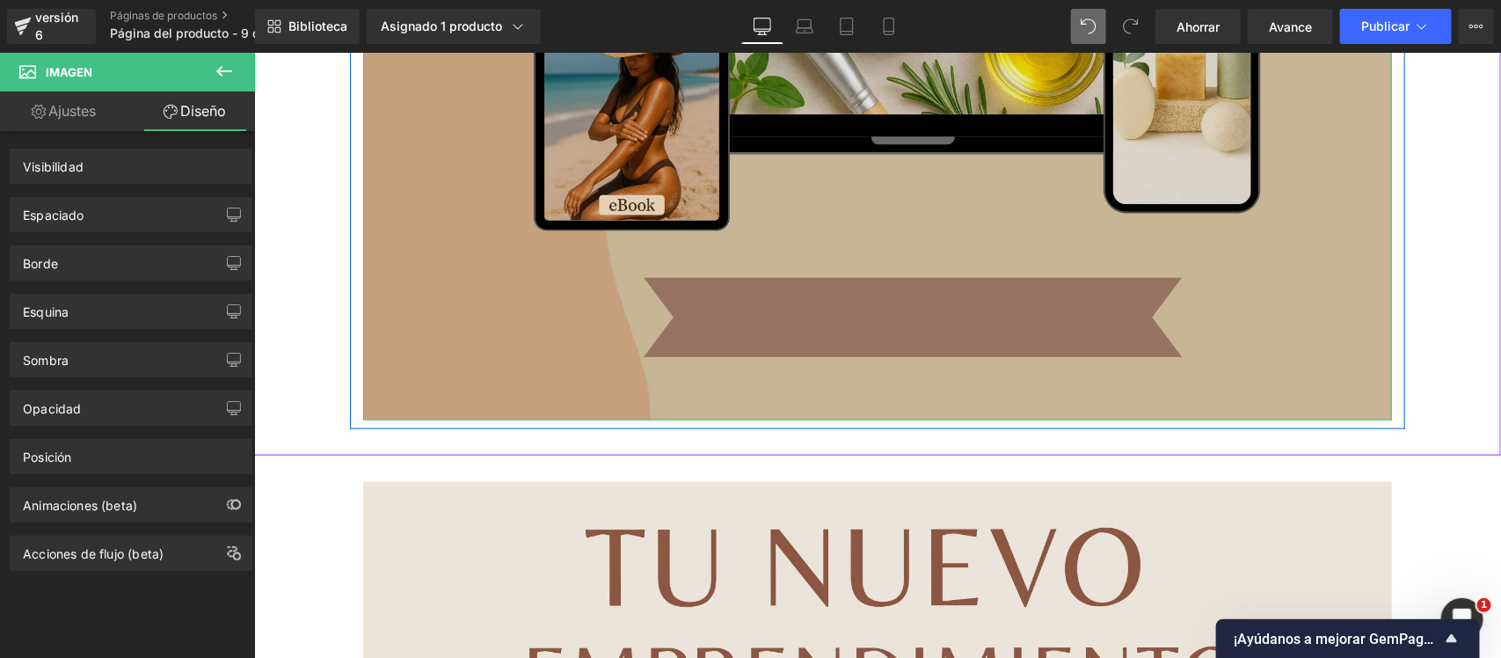
scroll to position [1194, 0]
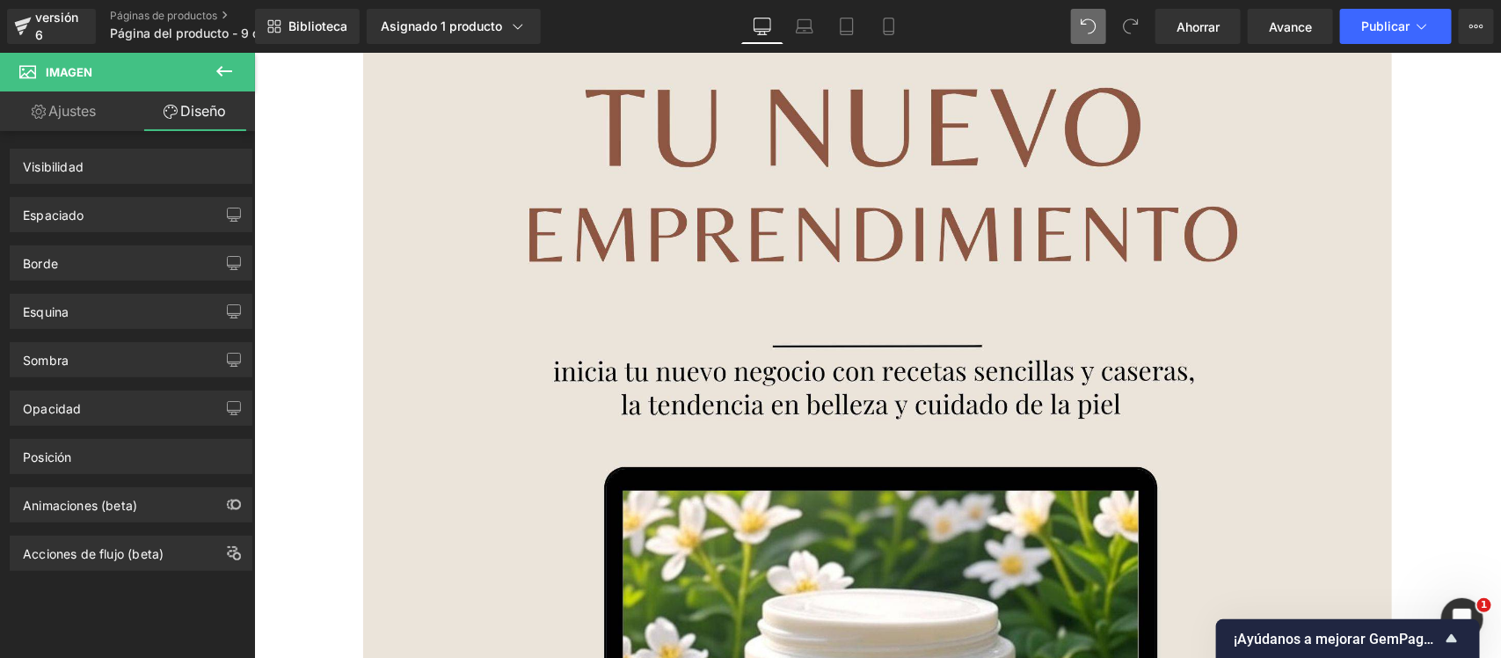
click at [1200, 440] on div "Imagen Fila Producto Imagen Fila Fila 00 Días 00 Horas 22 Minutos 43 Artículos …" at bounding box center [876, 191] width 1247 height 2585
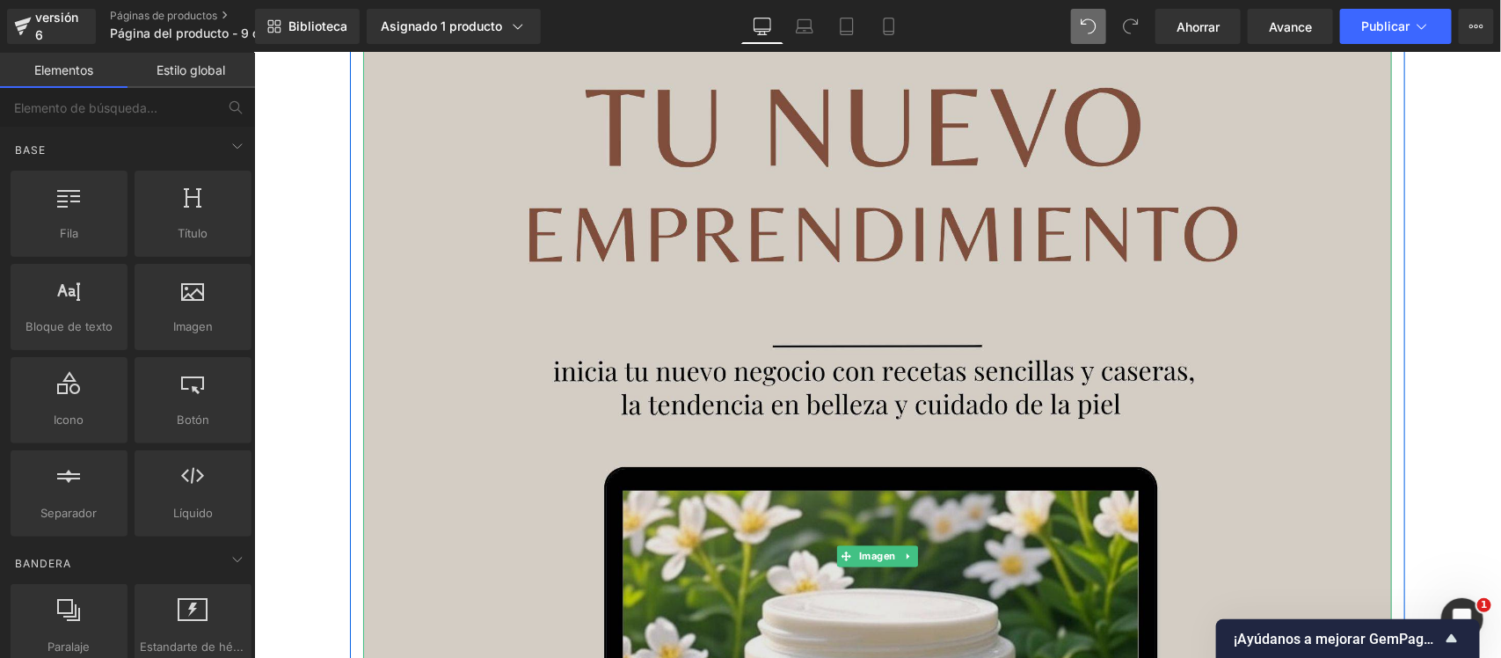
scroll to position [864, 0]
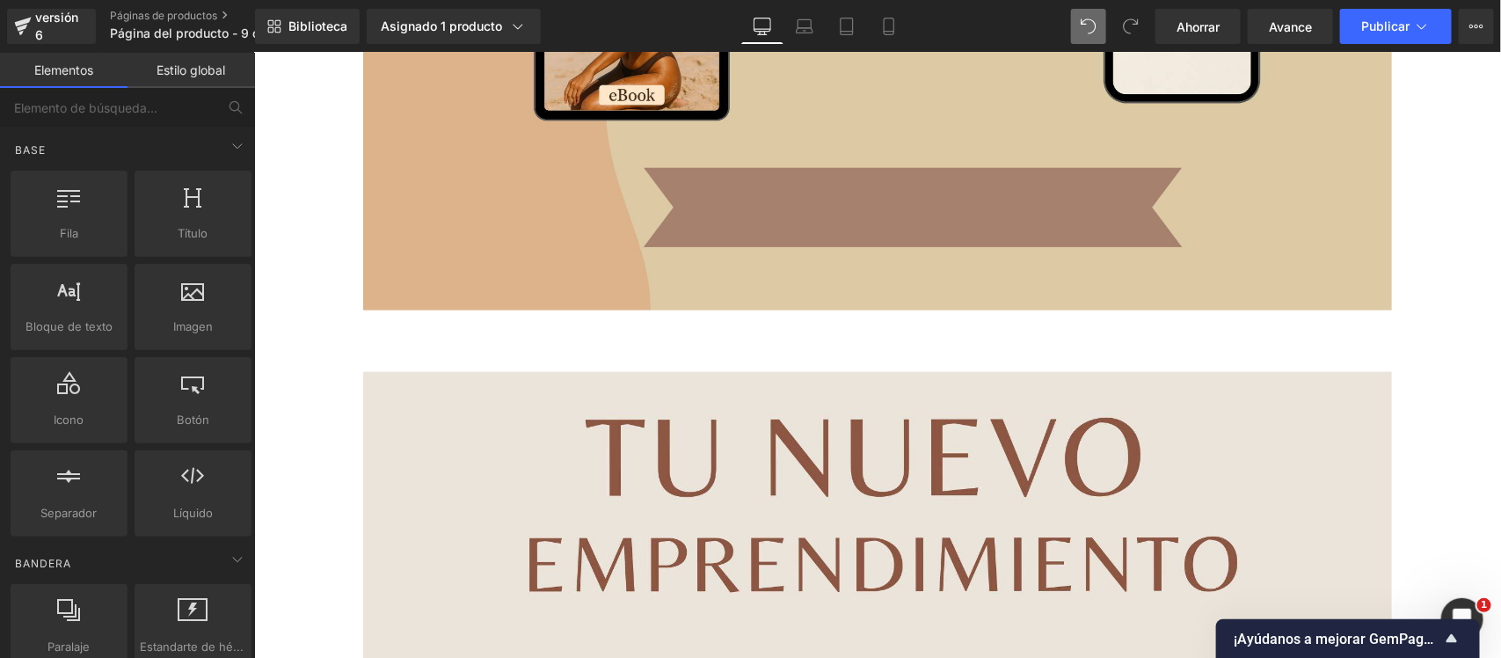
click at [253, 52] on div at bounding box center [253, 52] width 0 height 0
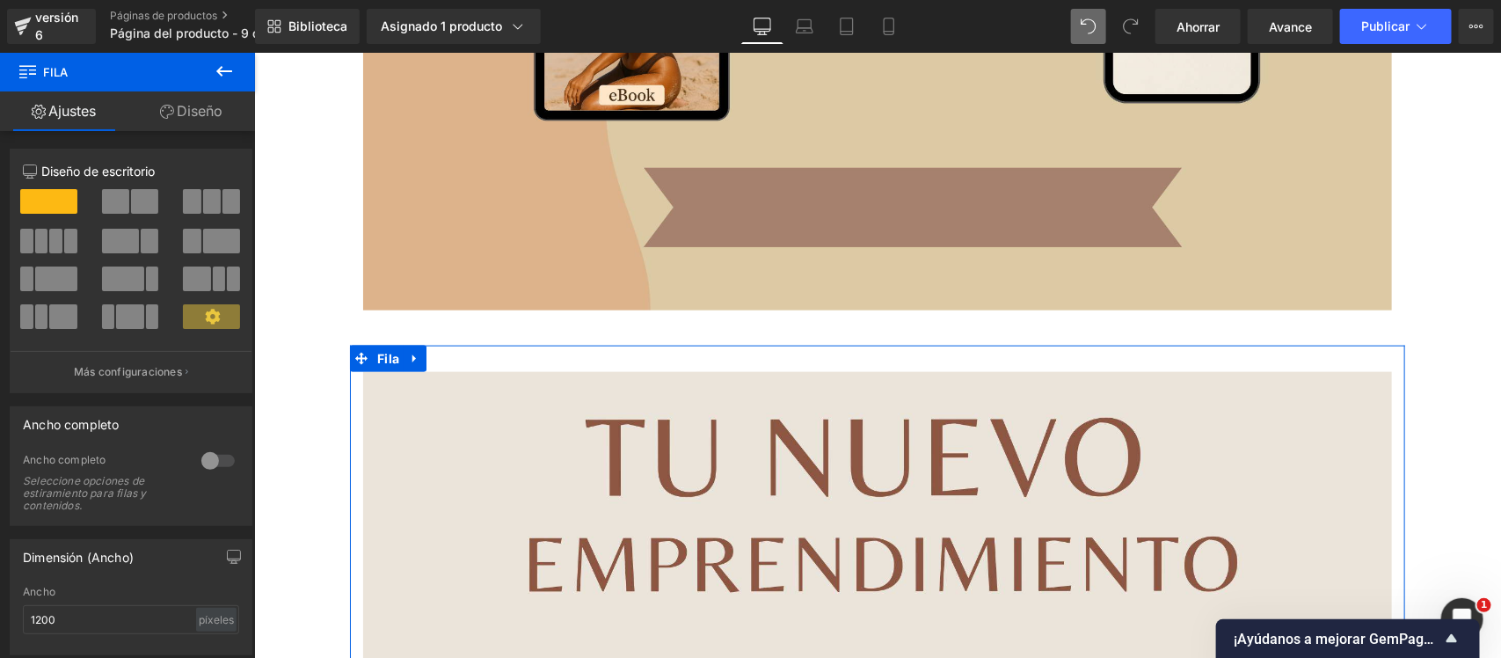
click at [180, 110] on font "Diseño" at bounding box center [200, 111] width 46 height 18
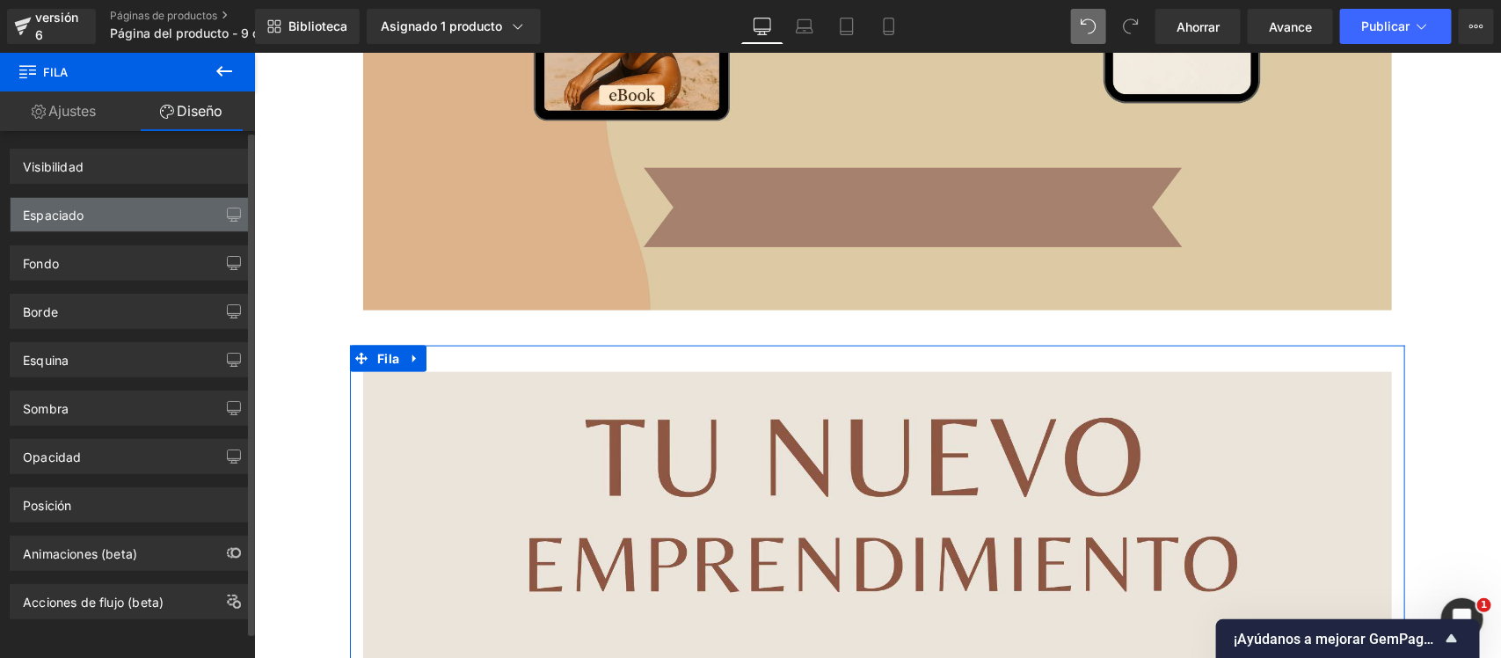
click at [110, 222] on div "Espaciado" at bounding box center [131, 214] width 241 height 33
click at [183, 200] on div "Espaciado" at bounding box center [131, 214] width 241 height 33
click at [191, 207] on div "Espaciado" at bounding box center [131, 214] width 241 height 33
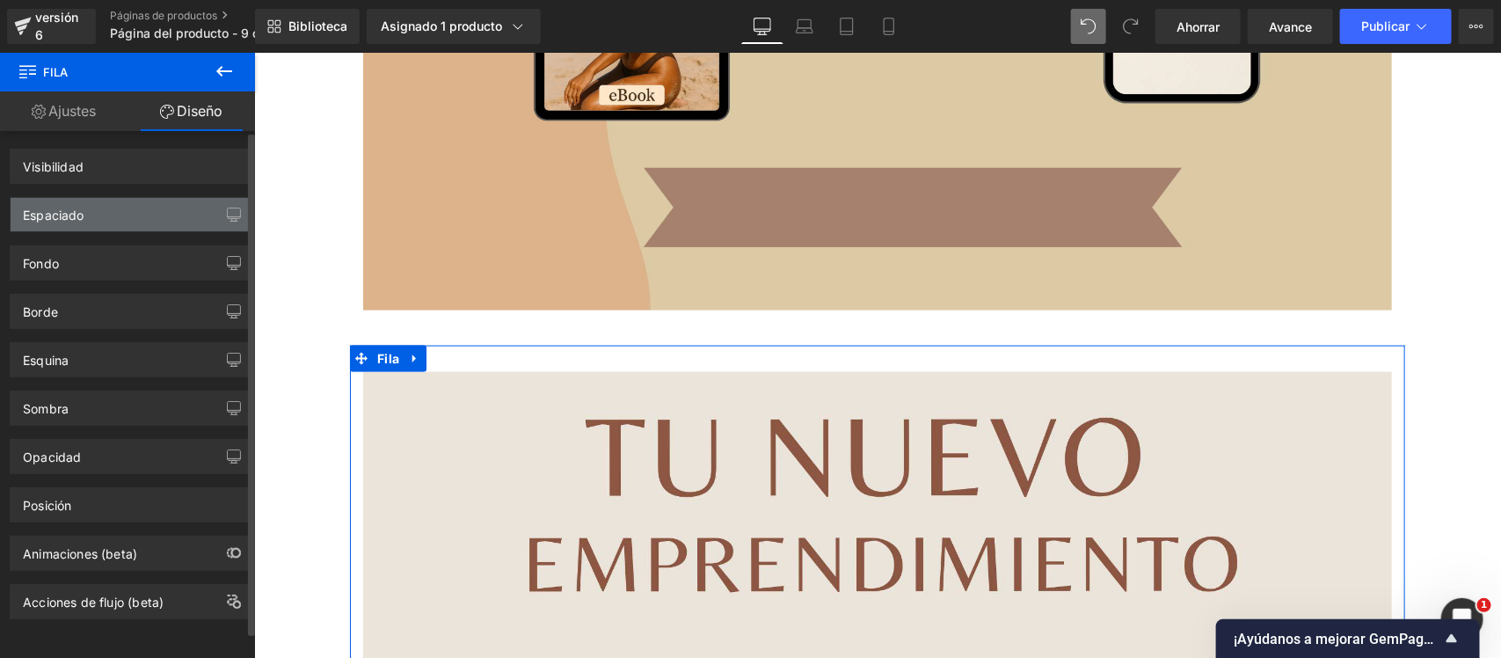
click at [191, 207] on div "Espaciado" at bounding box center [131, 214] width 241 height 33
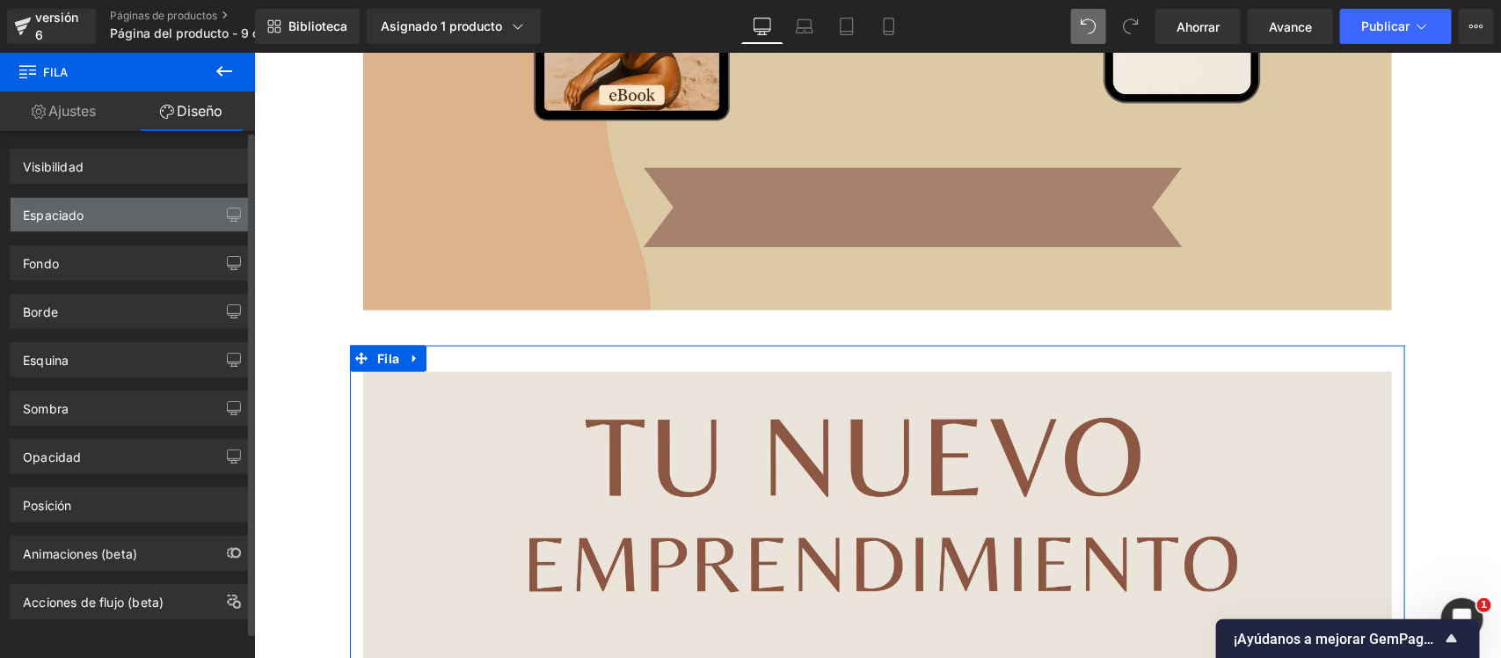
click at [191, 207] on div "Espaciado" at bounding box center [131, 214] width 241 height 33
click at [220, 211] on button "button" at bounding box center [234, 214] width 28 height 33
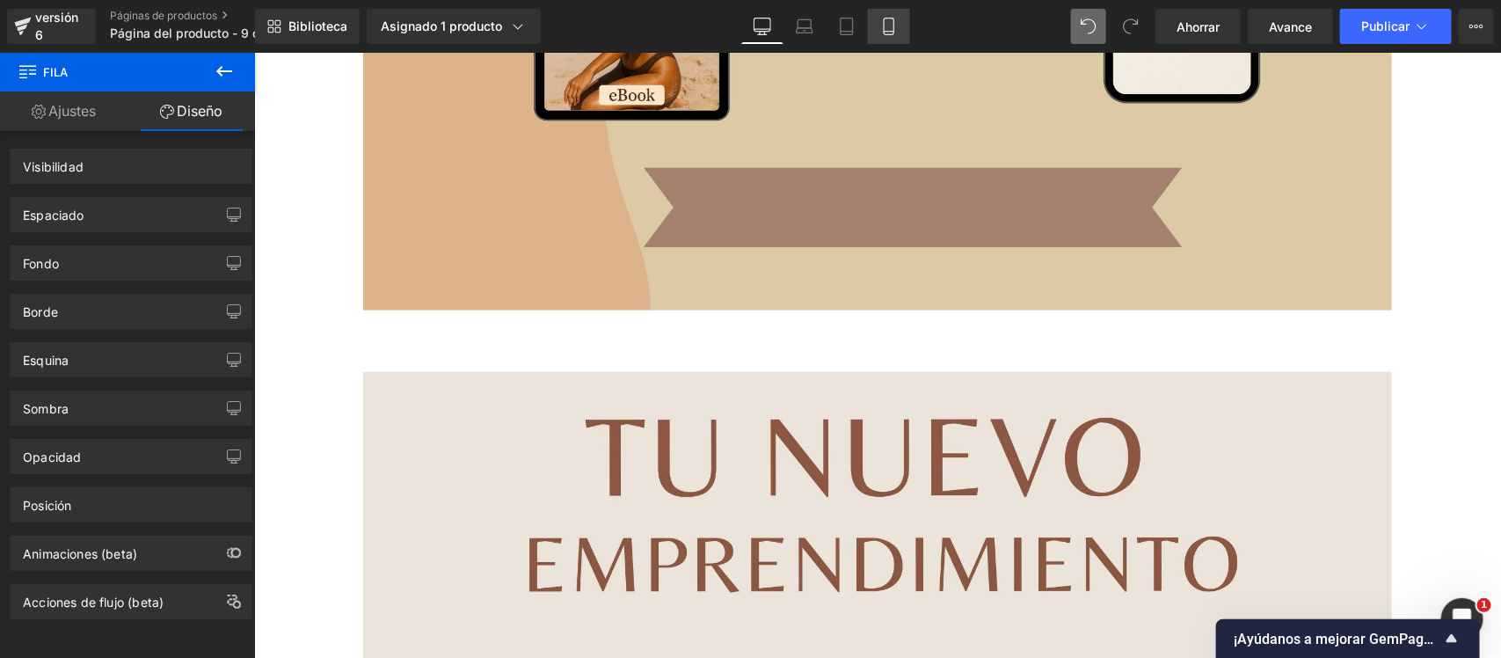
click at [890, 16] on link "Móvil" at bounding box center [889, 26] width 42 height 35
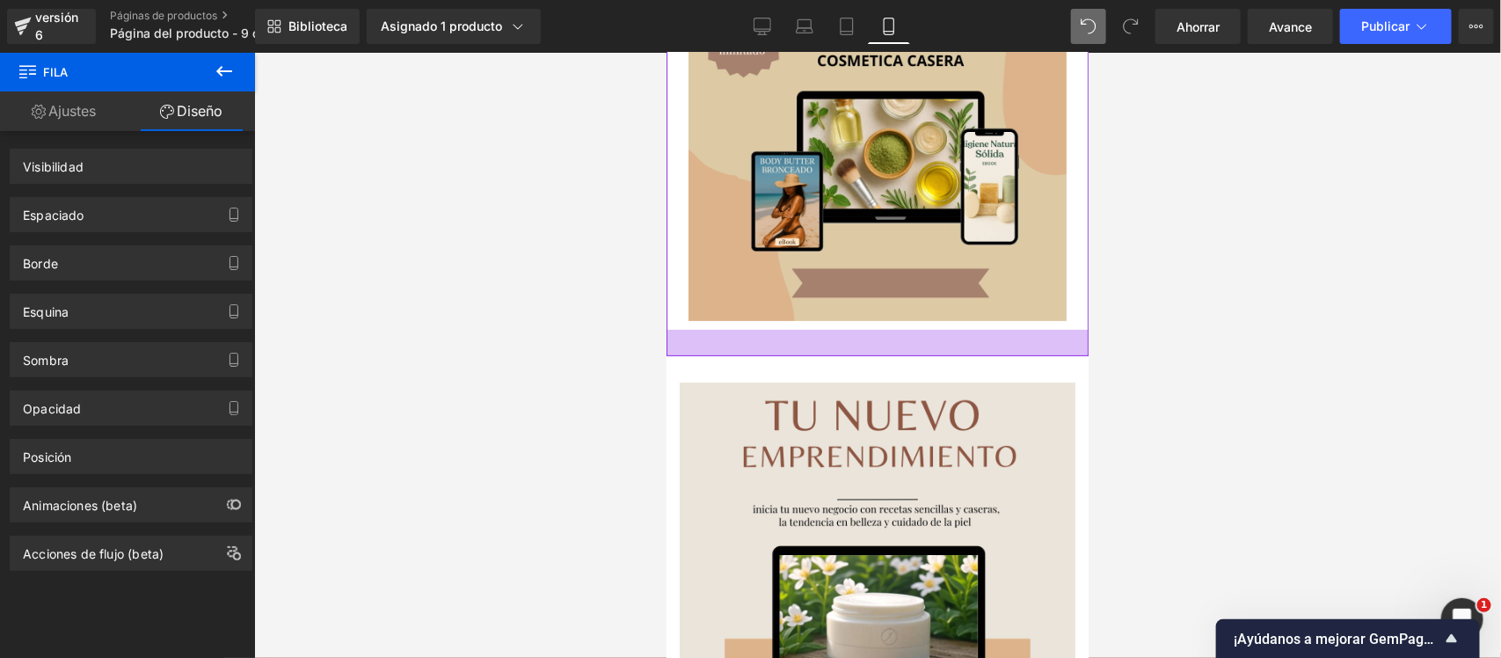
click at [1013, 335] on div at bounding box center [876, 342] width 422 height 26
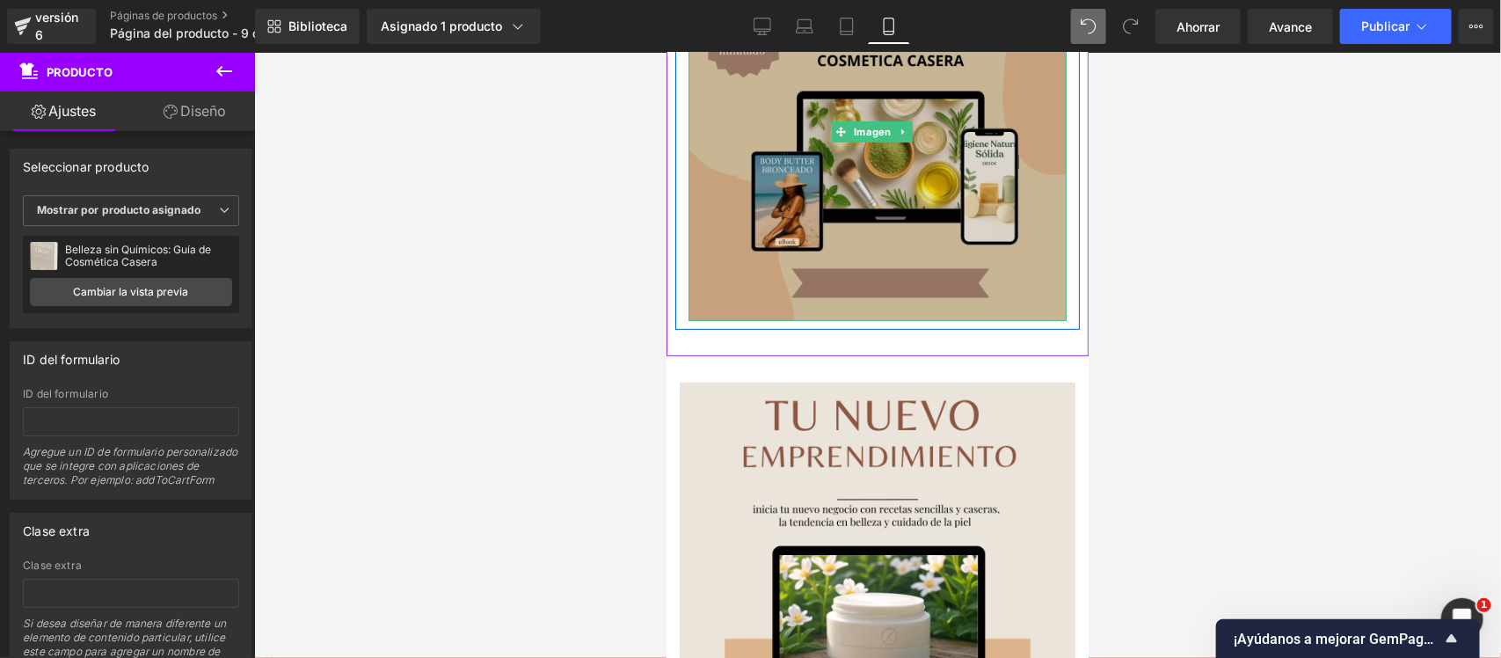
click at [821, 213] on img at bounding box center [876, 131] width 378 height 378
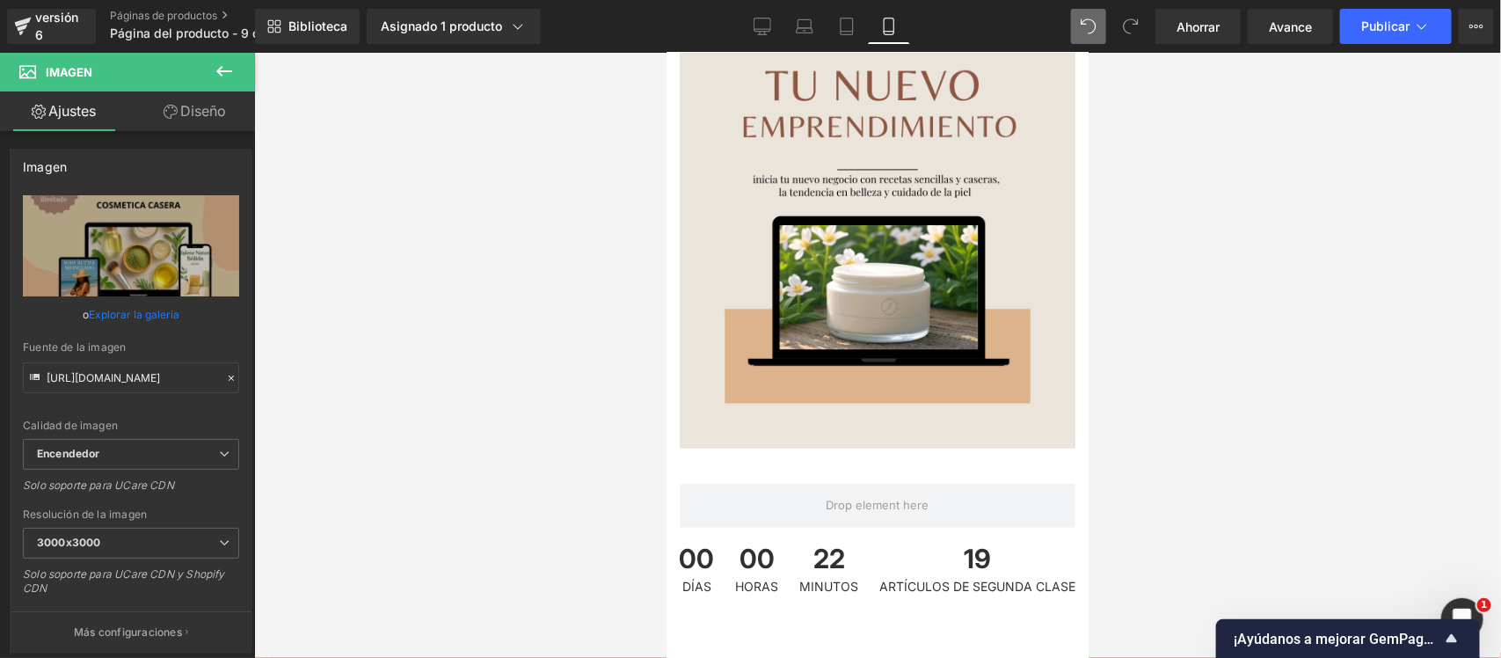
scroll to position [0, 0]
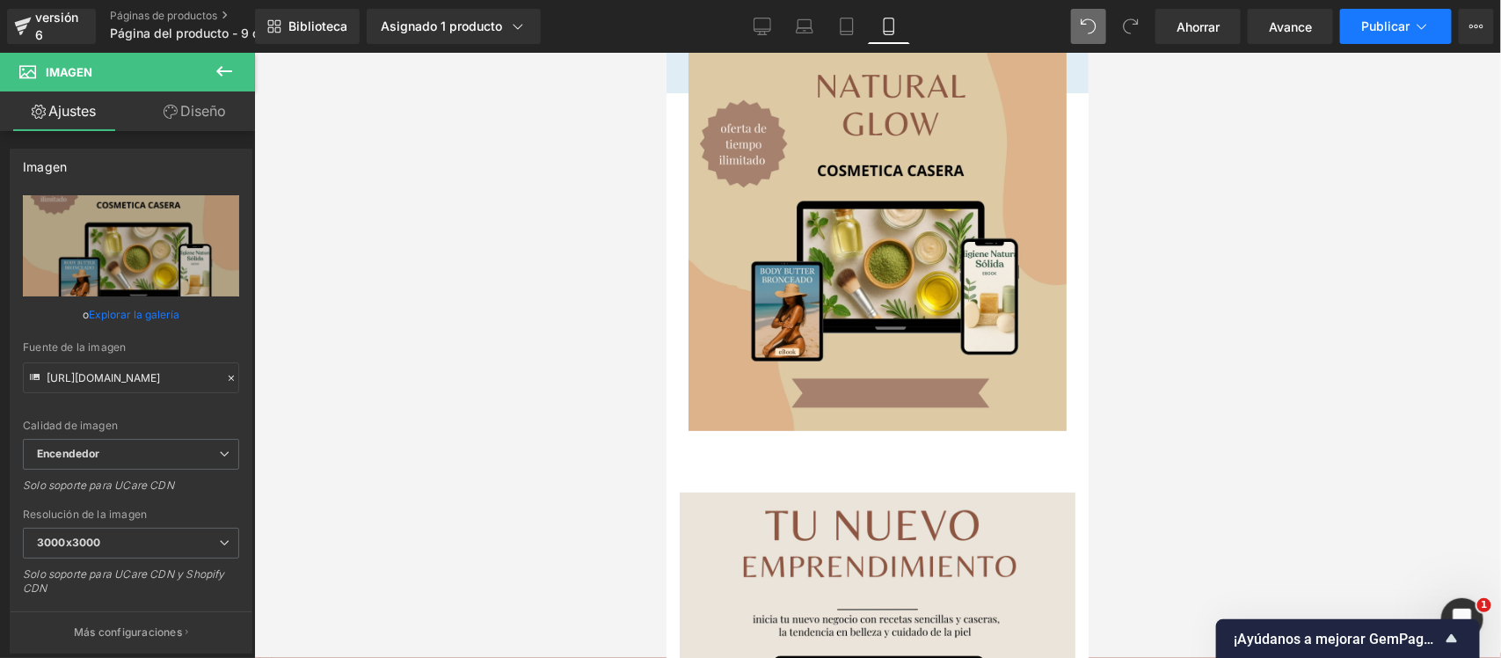
click at [1200, 40] on button "Publicar" at bounding box center [1396, 26] width 112 height 35
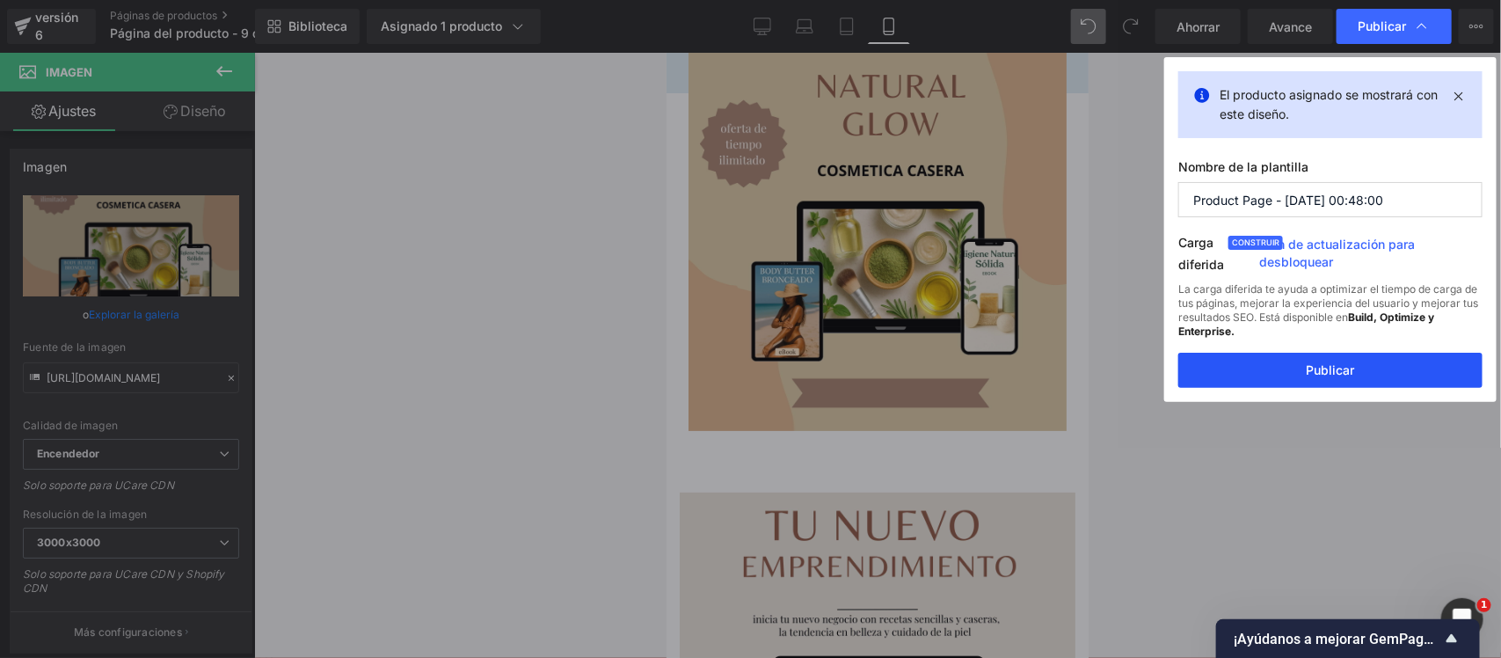
click at [1200, 360] on button "Publicar" at bounding box center [1330, 370] width 304 height 35
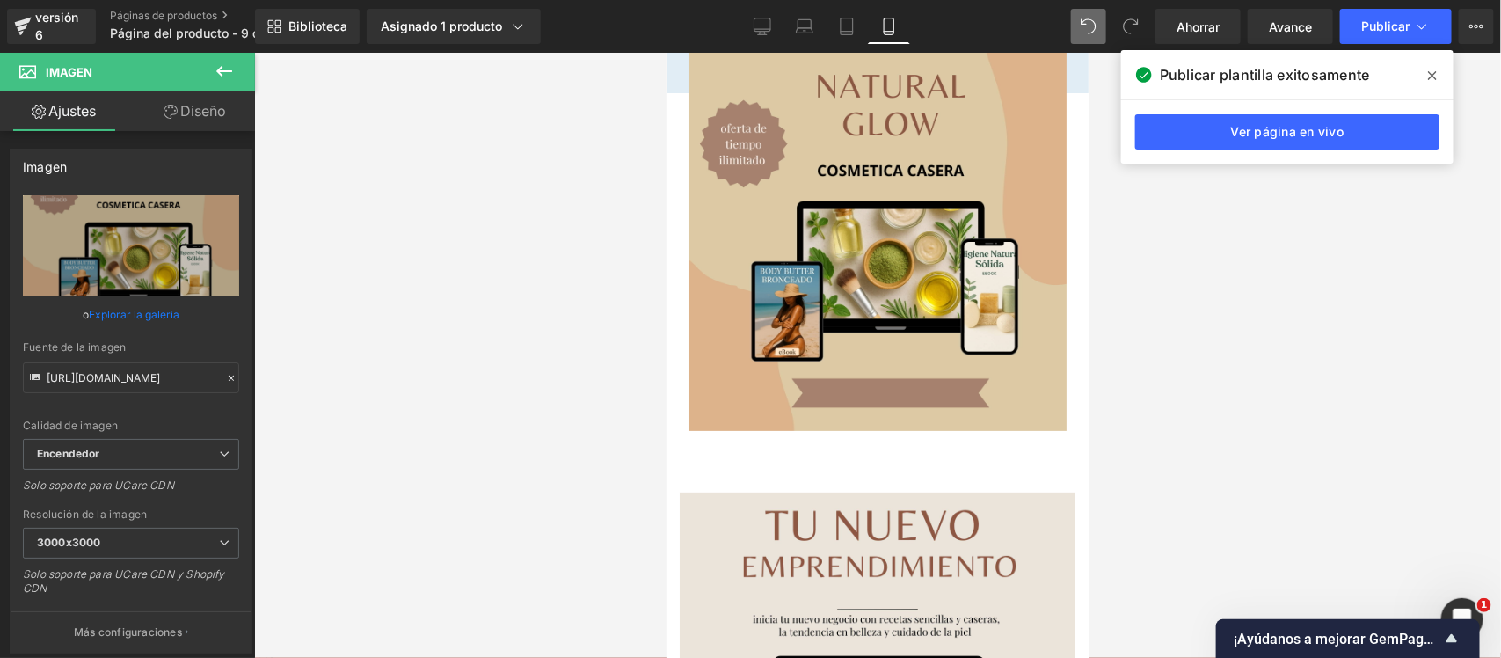
click at [460, 218] on div at bounding box center [877, 355] width 1247 height 605
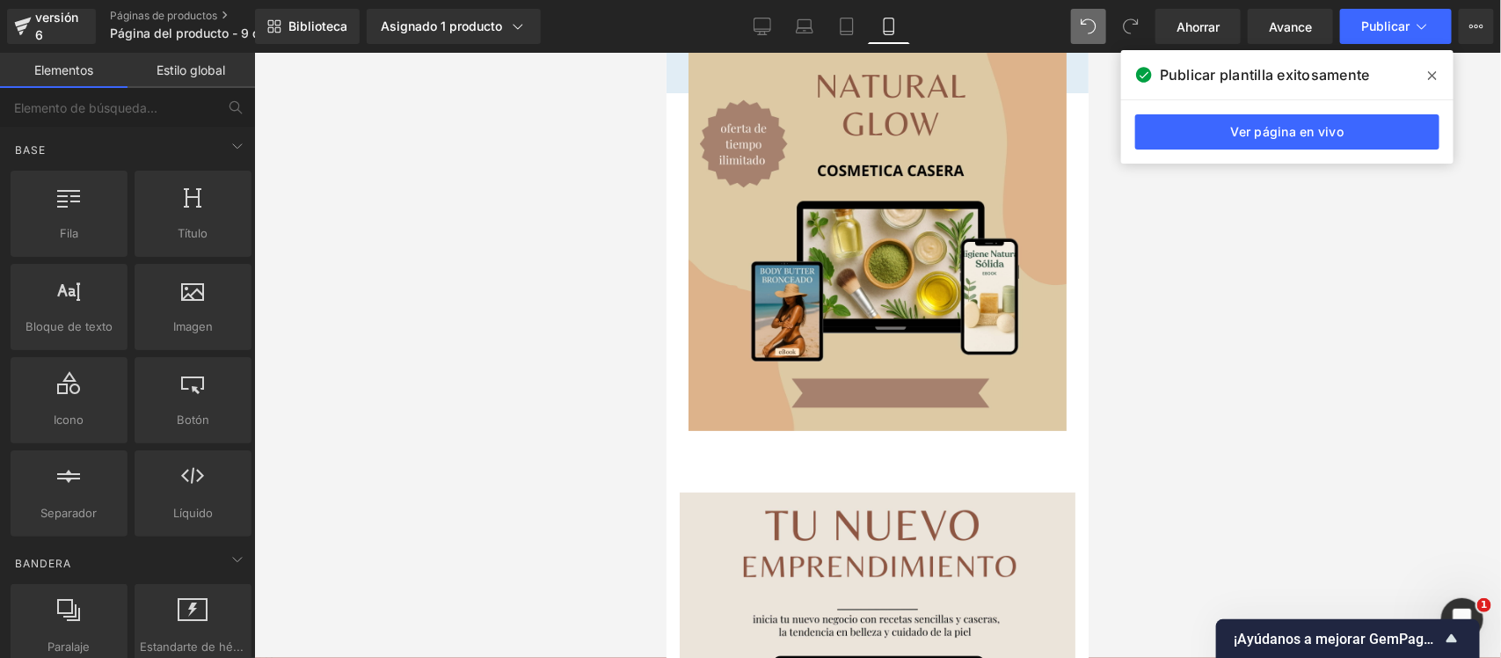
click at [1200, 77] on icon at bounding box center [1432, 76] width 9 height 14
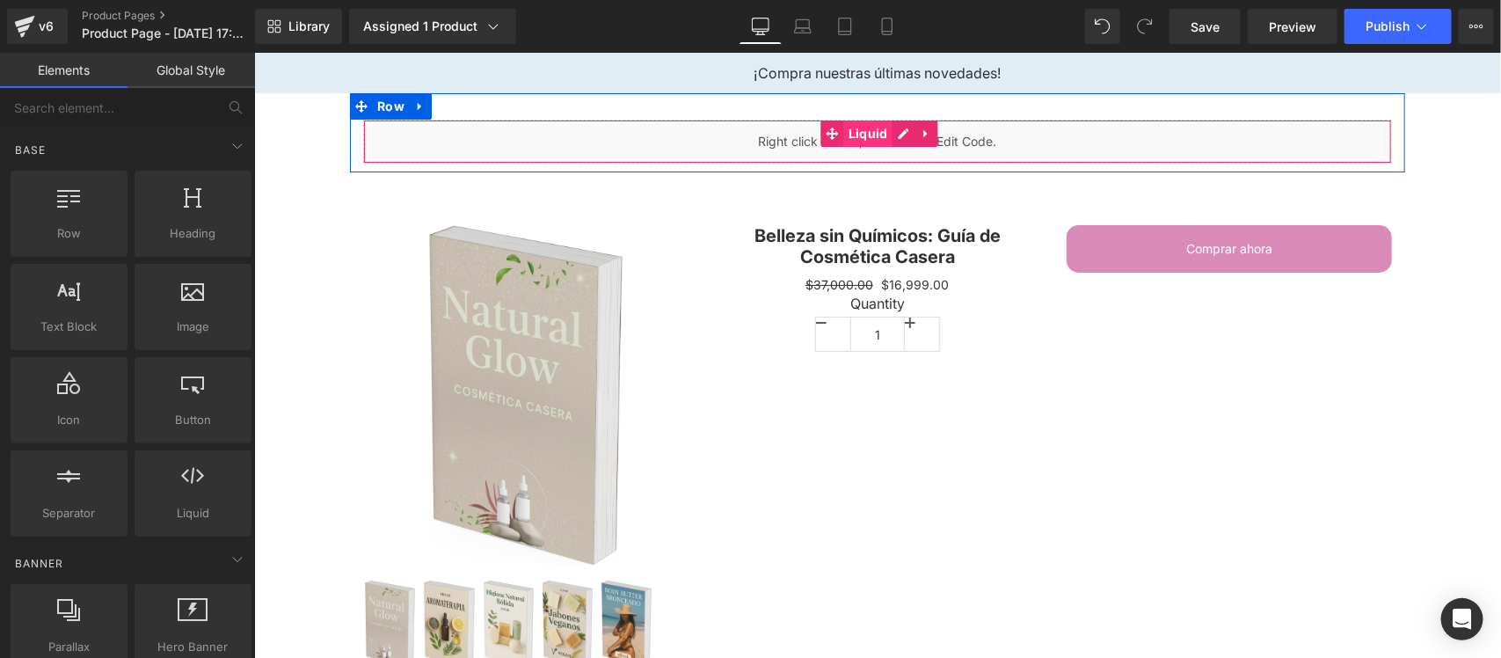
click at [859, 135] on span "Liquid" at bounding box center [867, 133] width 48 height 26
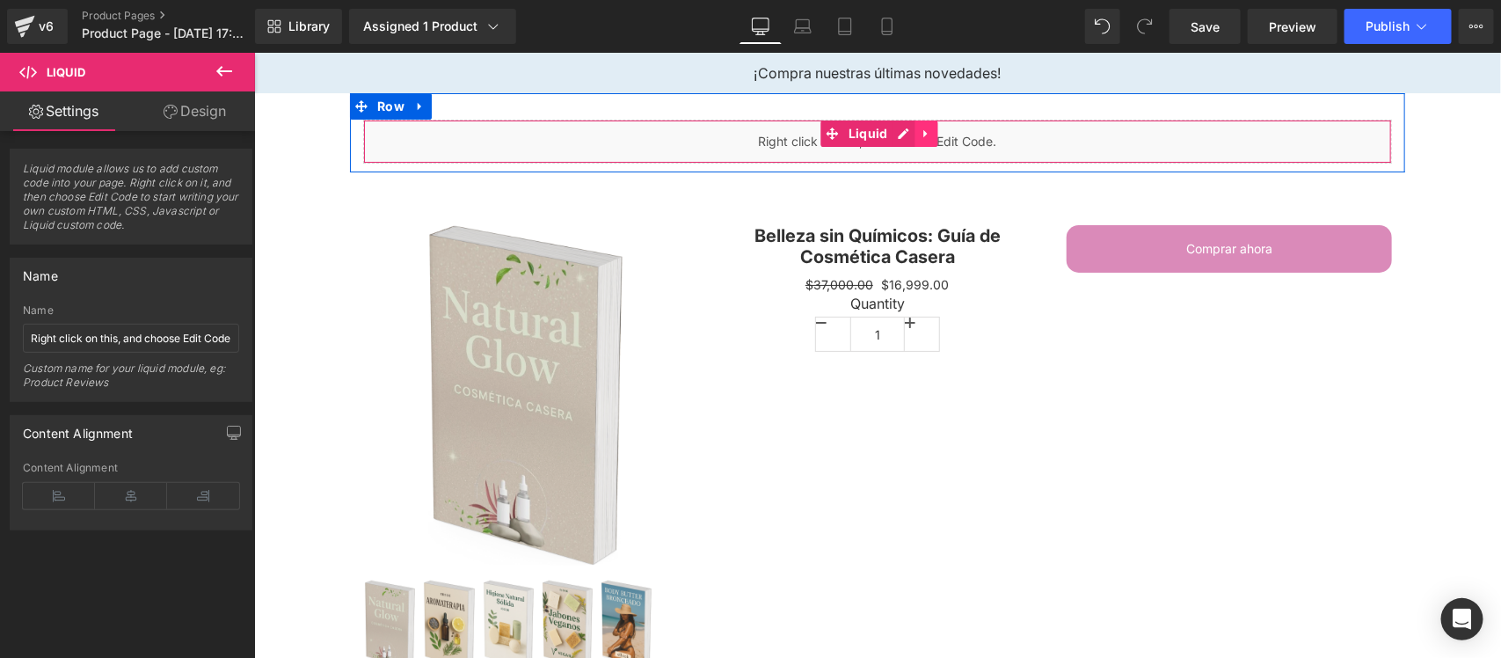
click at [920, 124] on link at bounding box center [925, 133] width 23 height 26
click at [931, 137] on icon at bounding box center [937, 133] width 12 height 12
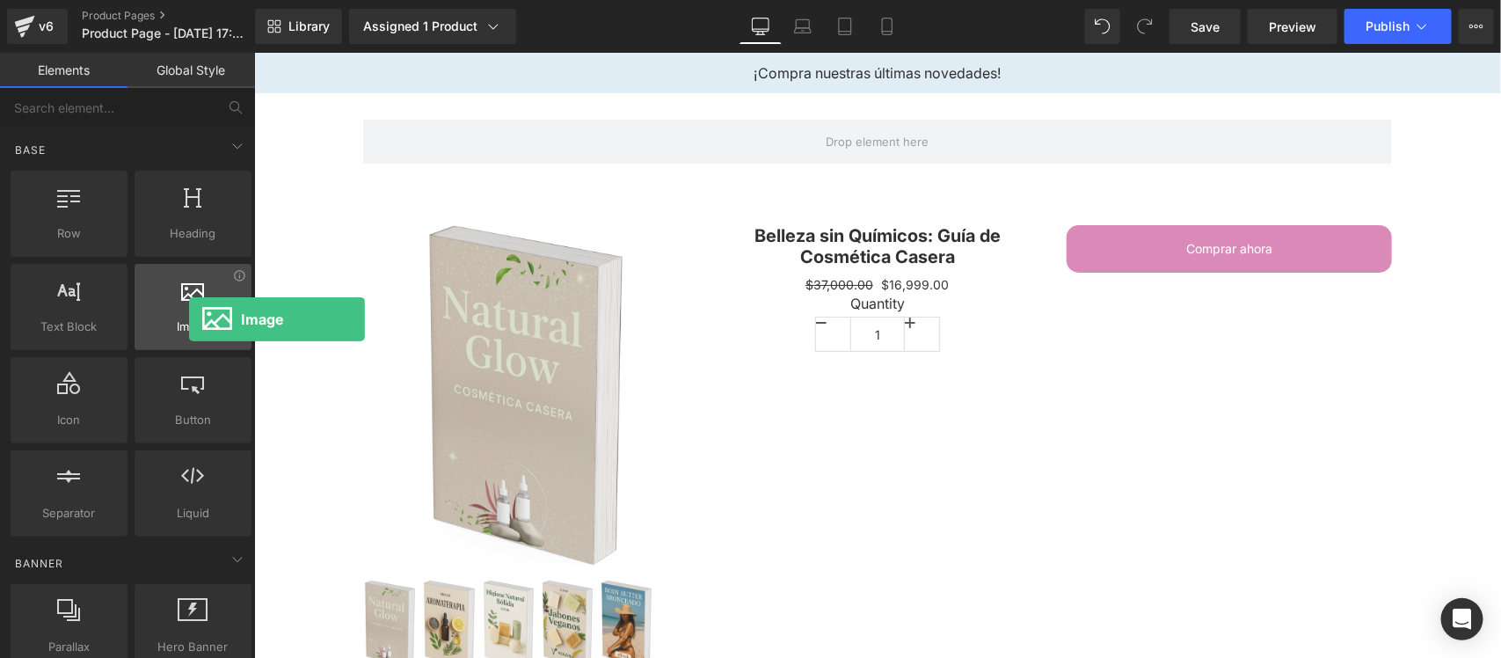
click at [189, 319] on span "Image" at bounding box center [193, 326] width 106 height 18
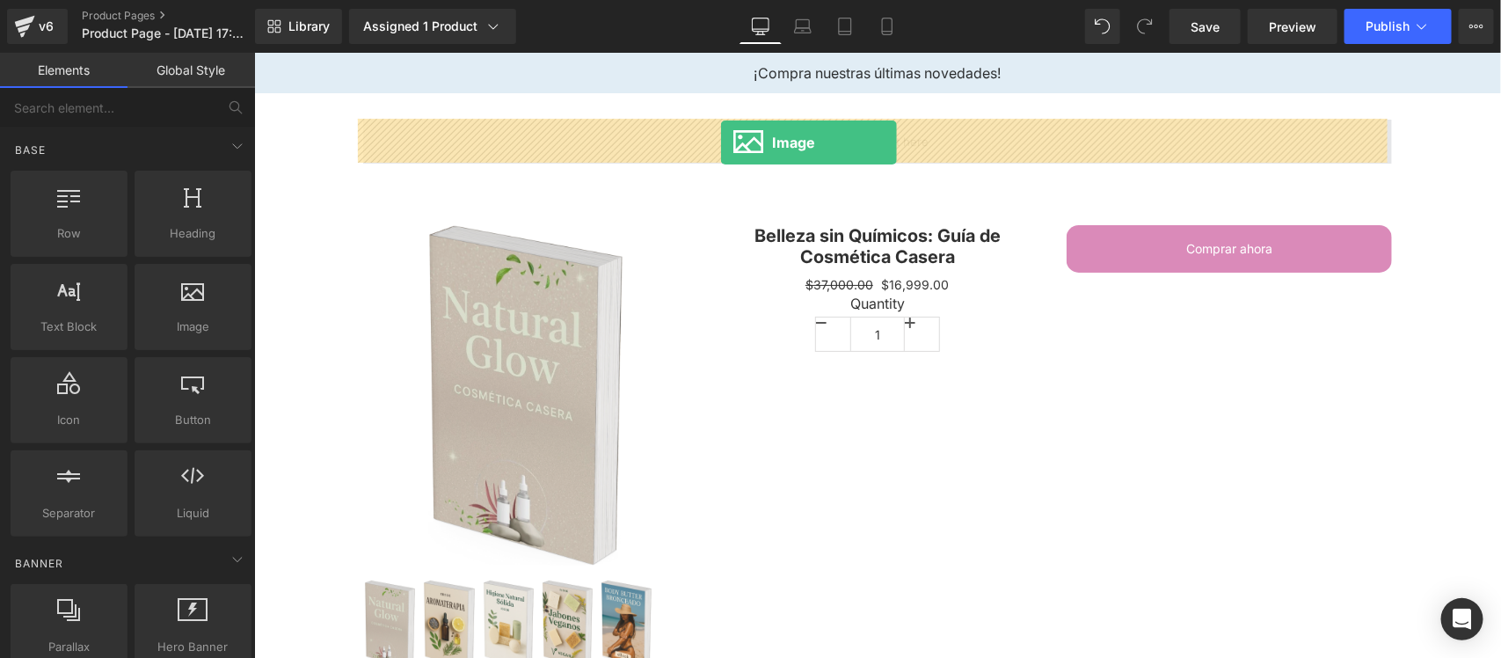
drag, startPoint x: 440, startPoint y: 364, endPoint x: 719, endPoint y: 142, distance: 356.5
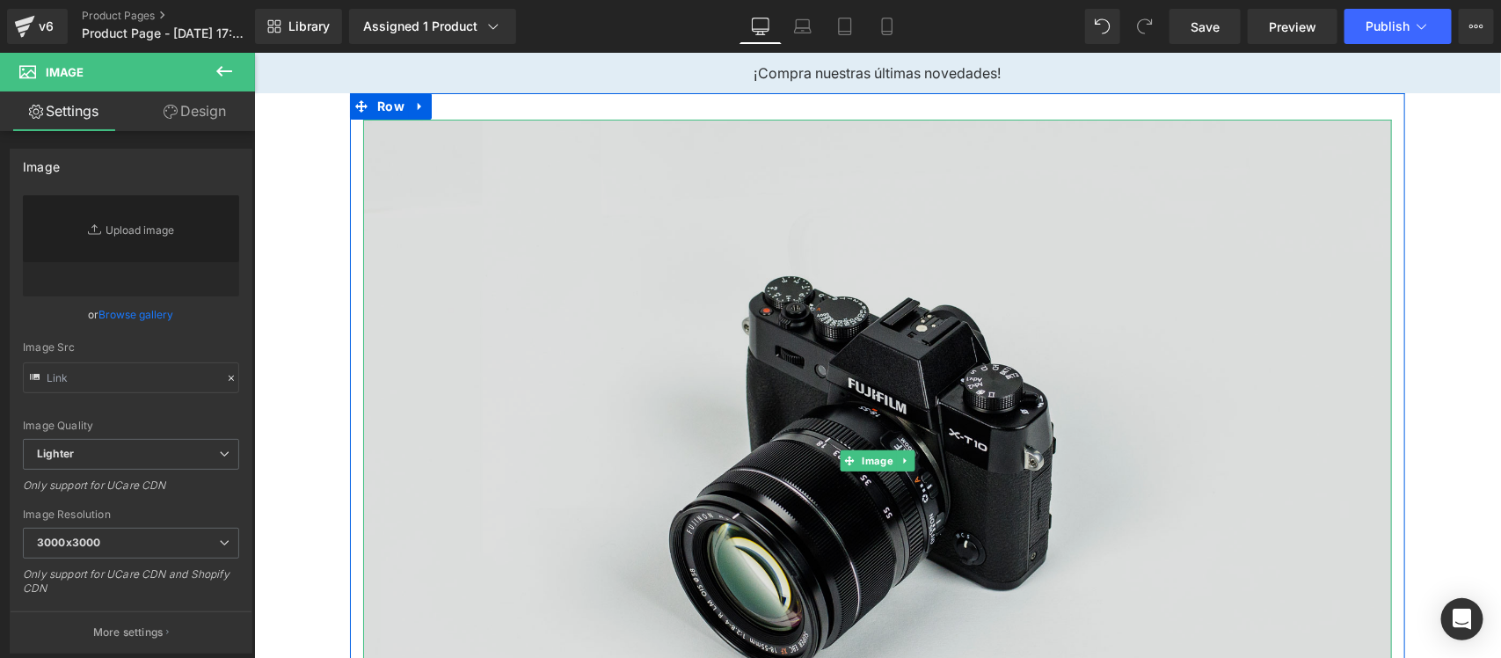
type input "//[DOMAIN_NAME][URL]"
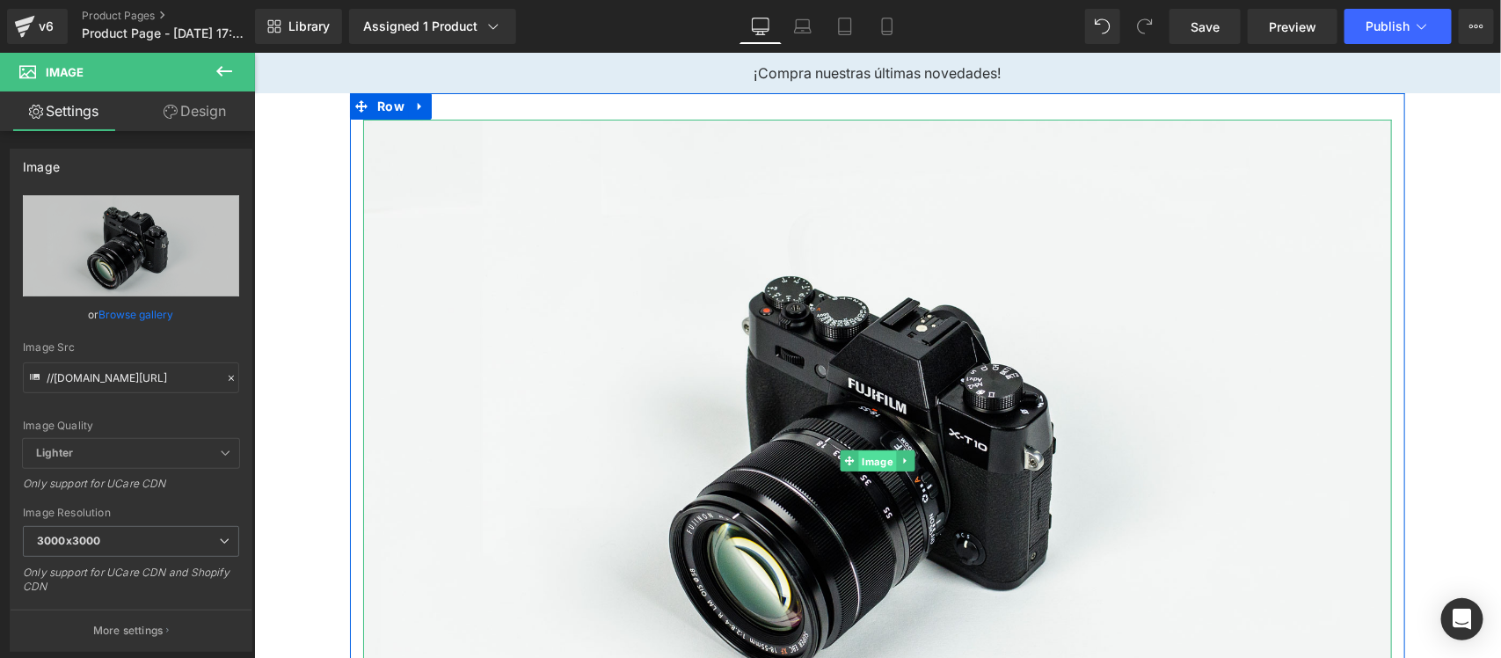
click at [873, 463] on span "Image" at bounding box center [877, 459] width 38 height 21
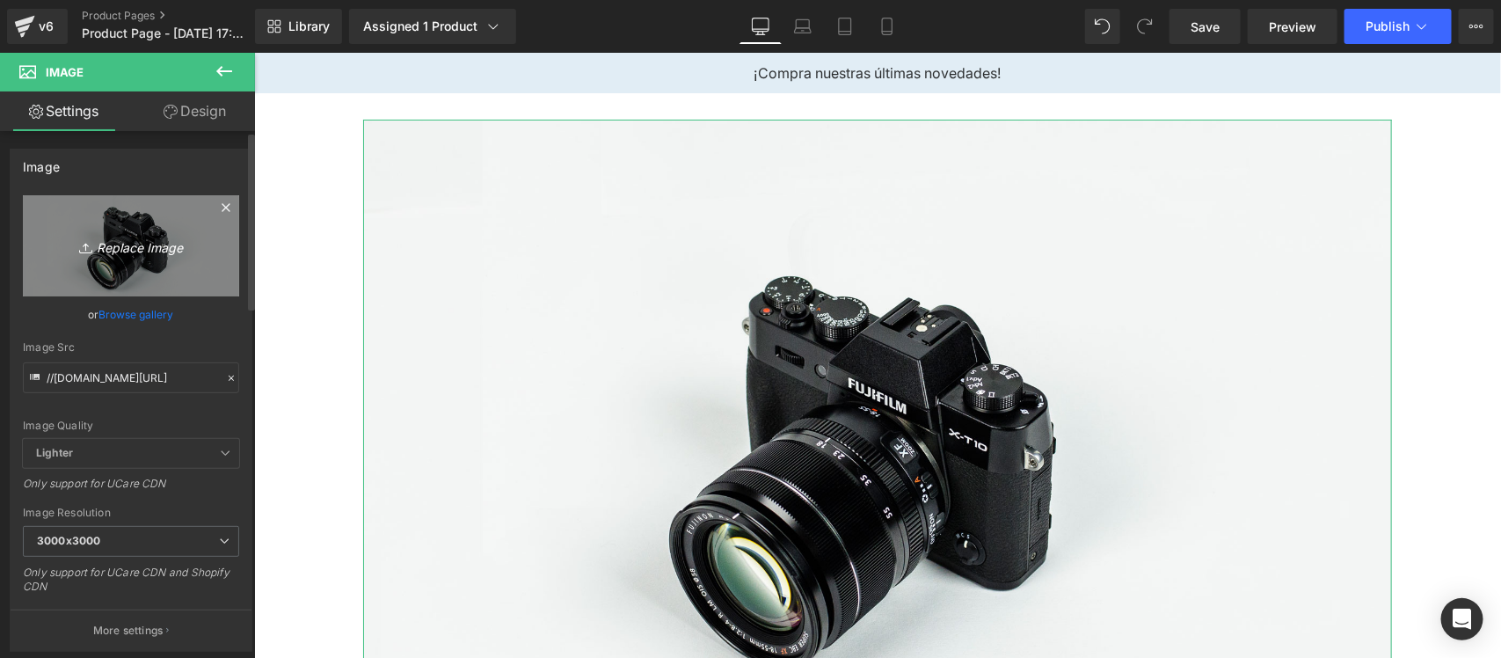
click at [139, 257] on icon "Replace Image" at bounding box center [131, 246] width 141 height 22
type input "C:\fakepath\Natural Glow Logo.jpg"
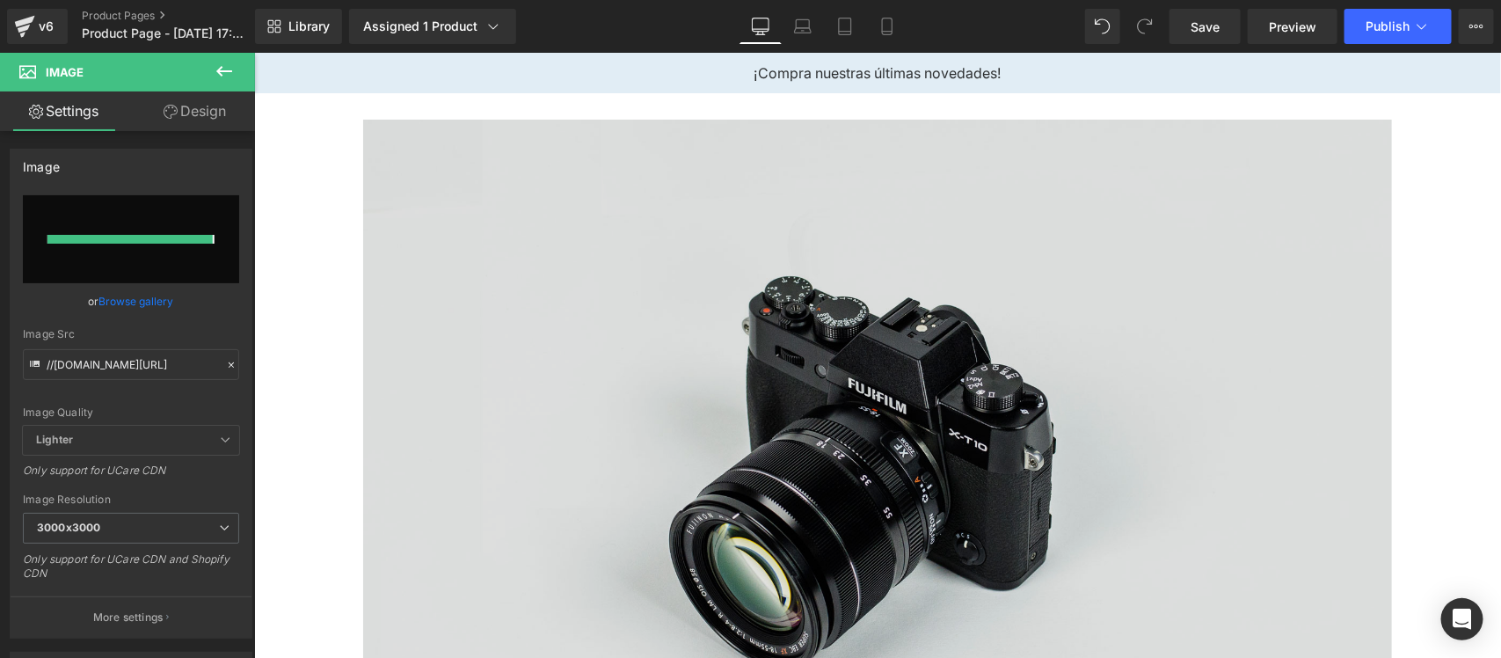
type input "[URL][DOMAIN_NAME]"
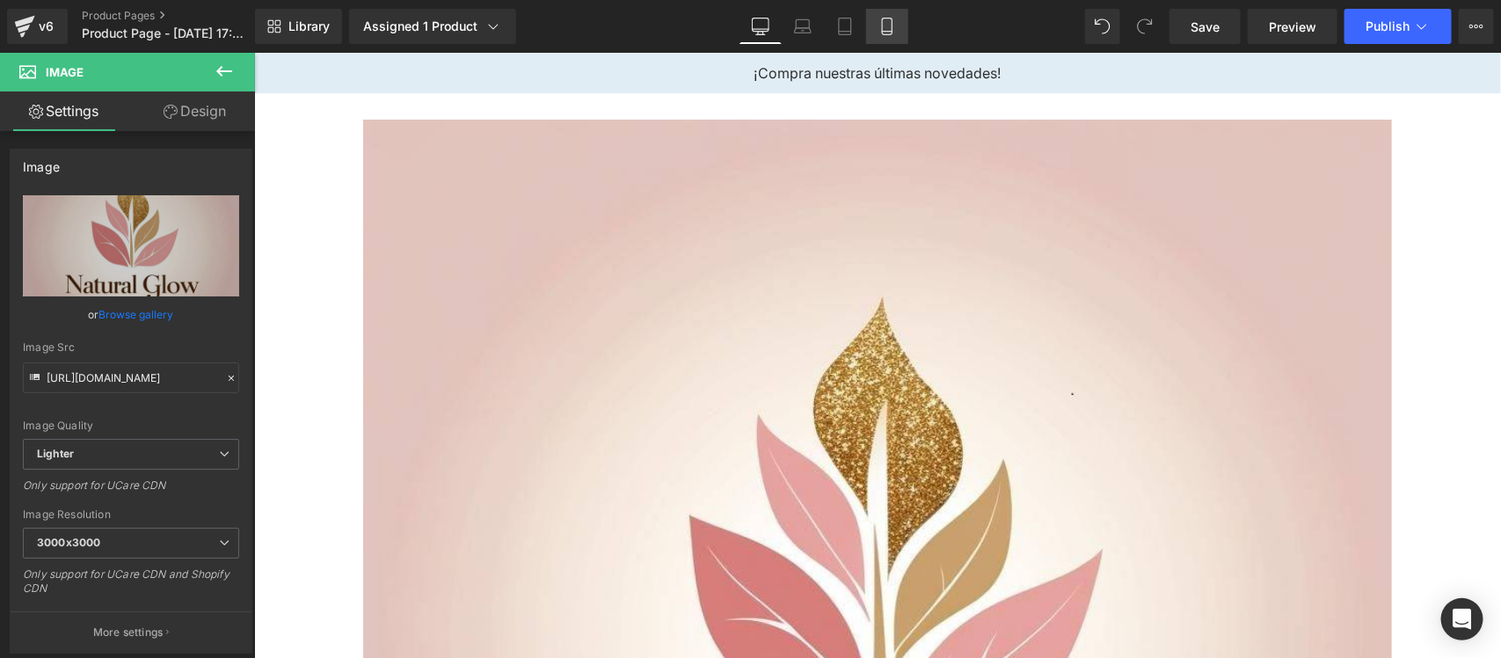
click at [884, 37] on link "Mobile" at bounding box center [887, 26] width 42 height 35
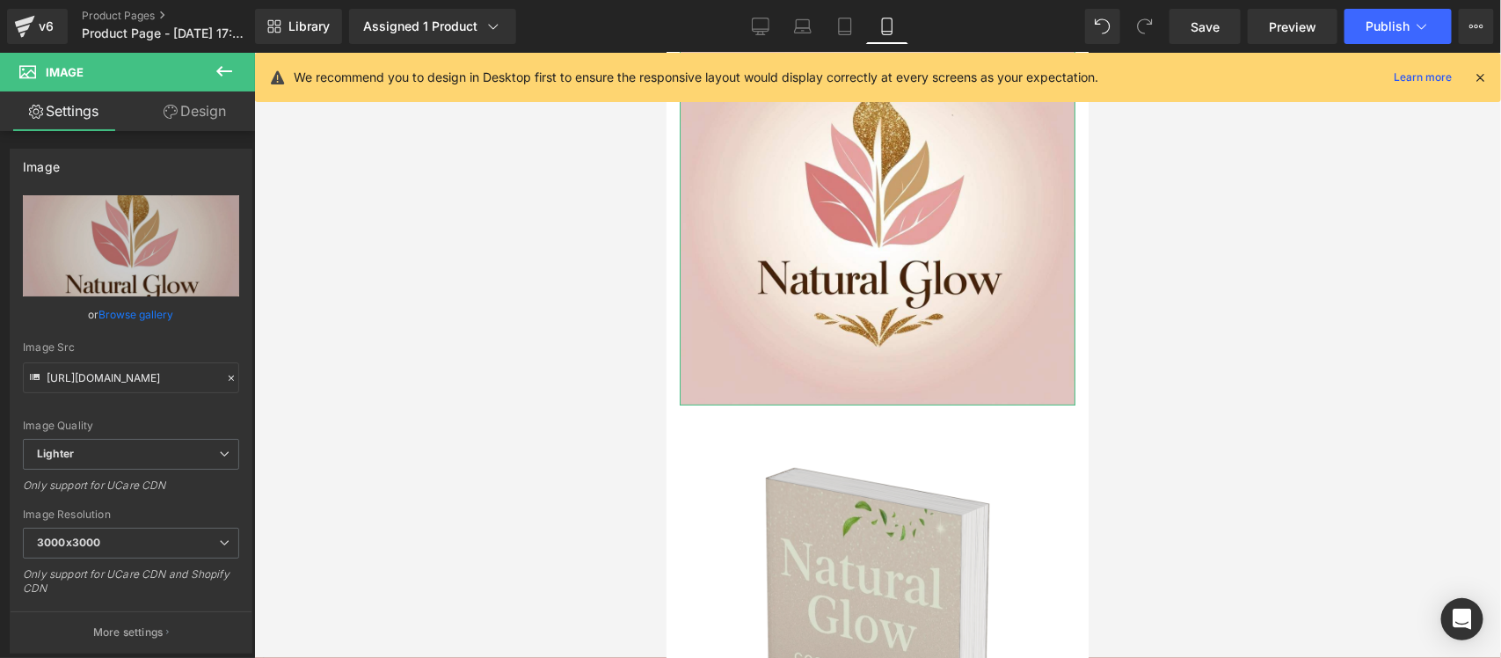
click at [72, 121] on link "Settings" at bounding box center [63, 111] width 127 height 40
click at [185, 103] on link "Design" at bounding box center [194, 111] width 127 height 40
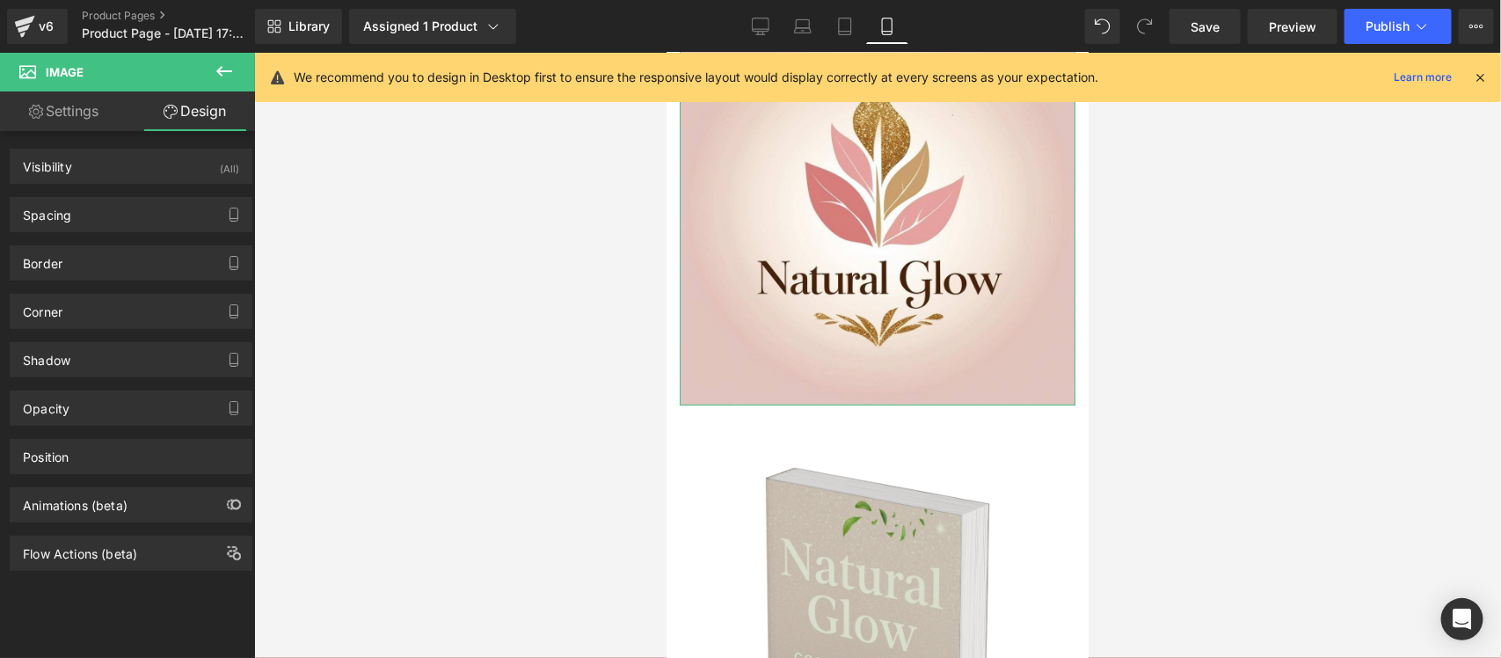
click at [66, 112] on link "Settings" at bounding box center [63, 111] width 127 height 40
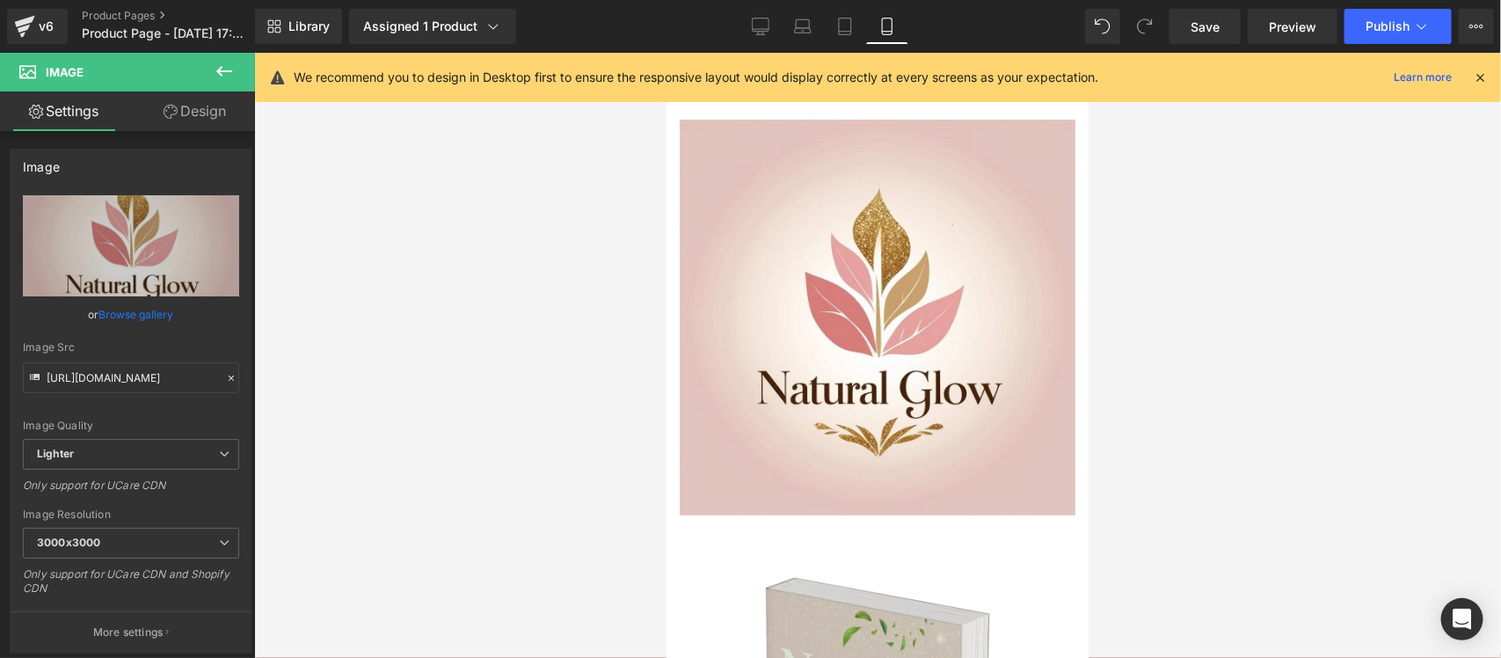
click at [214, 73] on icon at bounding box center [224, 71] width 21 height 21
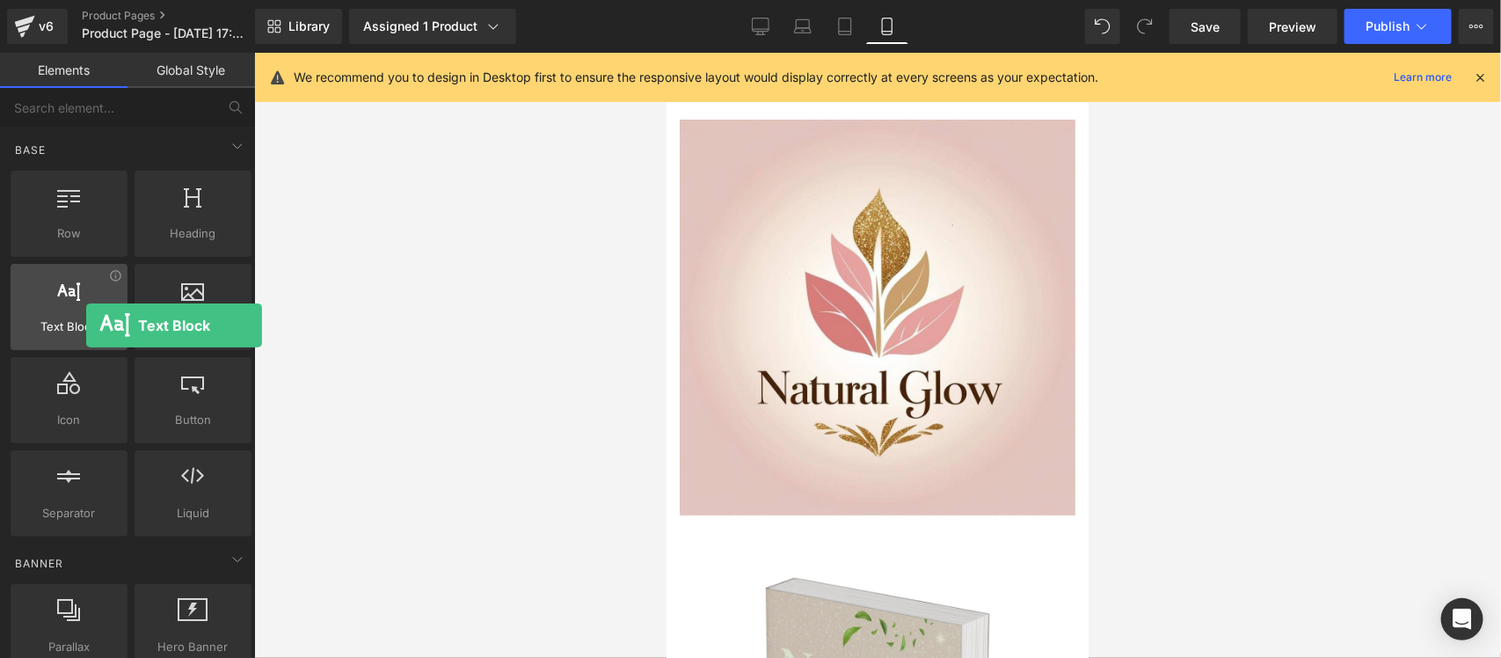
click at [86, 325] on span "Text Block" at bounding box center [69, 326] width 106 height 18
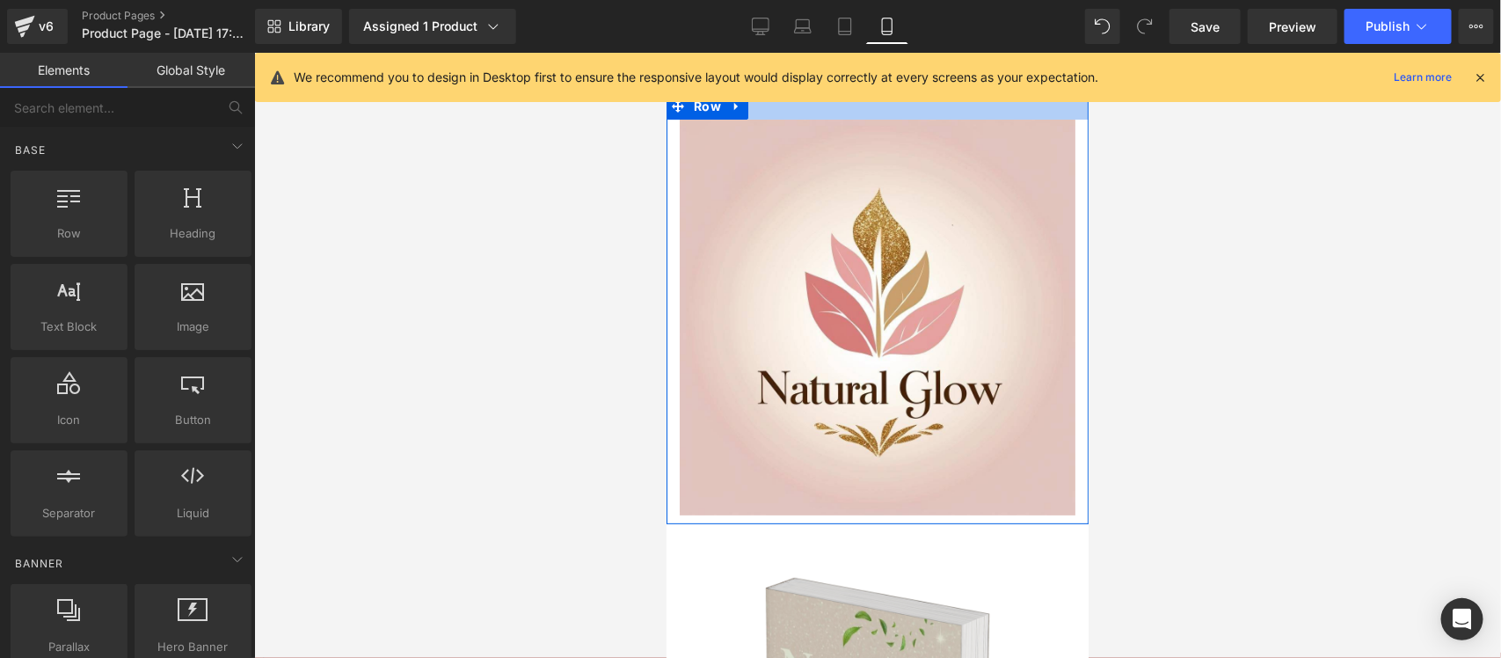
click at [816, 112] on div at bounding box center [876, 105] width 422 height 26
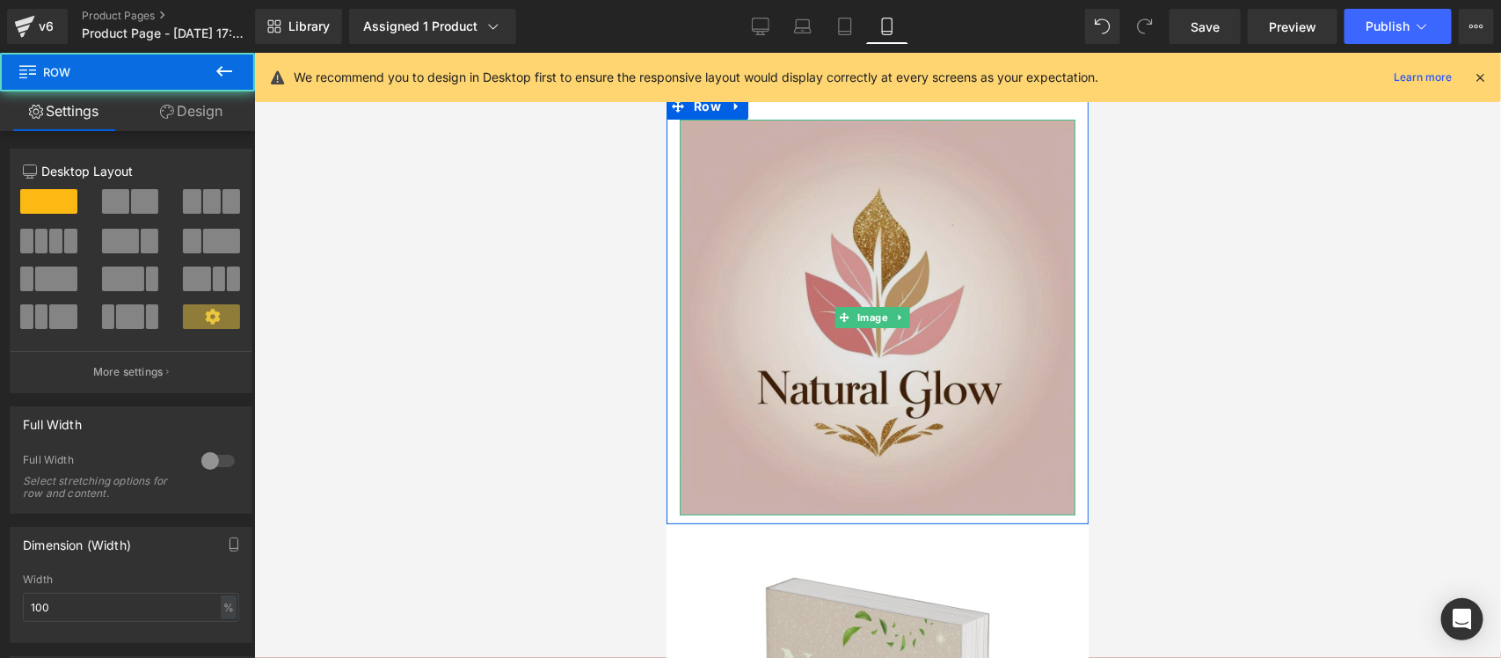
click at [808, 131] on img at bounding box center [877, 317] width 396 height 396
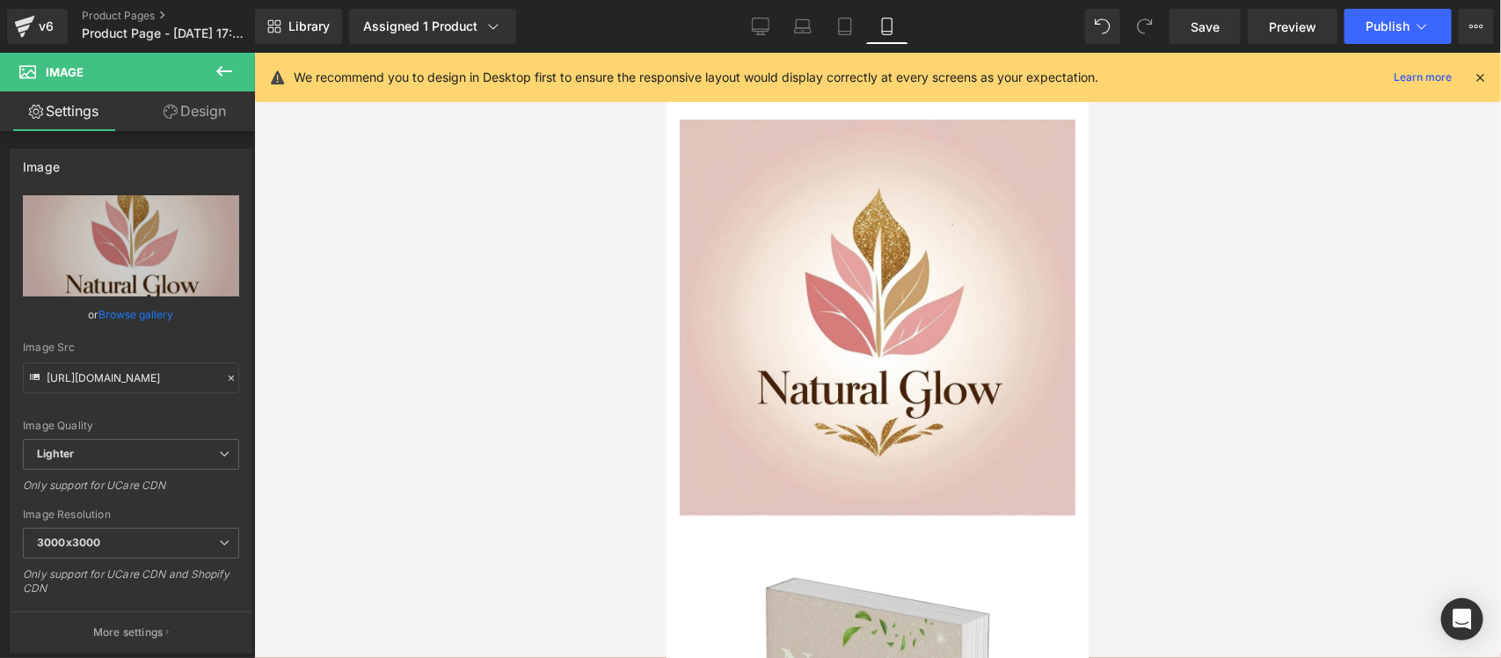
click at [229, 62] on icon at bounding box center [224, 71] width 21 height 21
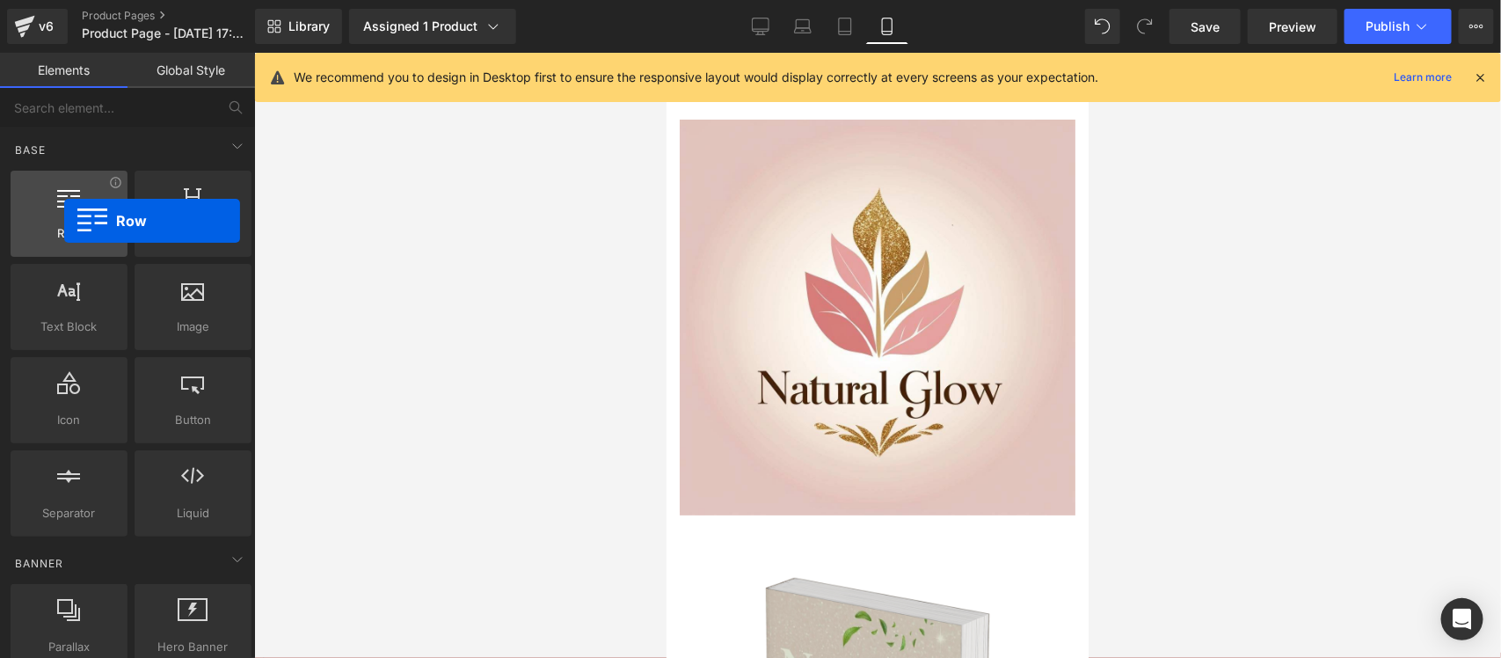
click at [64, 221] on div at bounding box center [69, 205] width 106 height 40
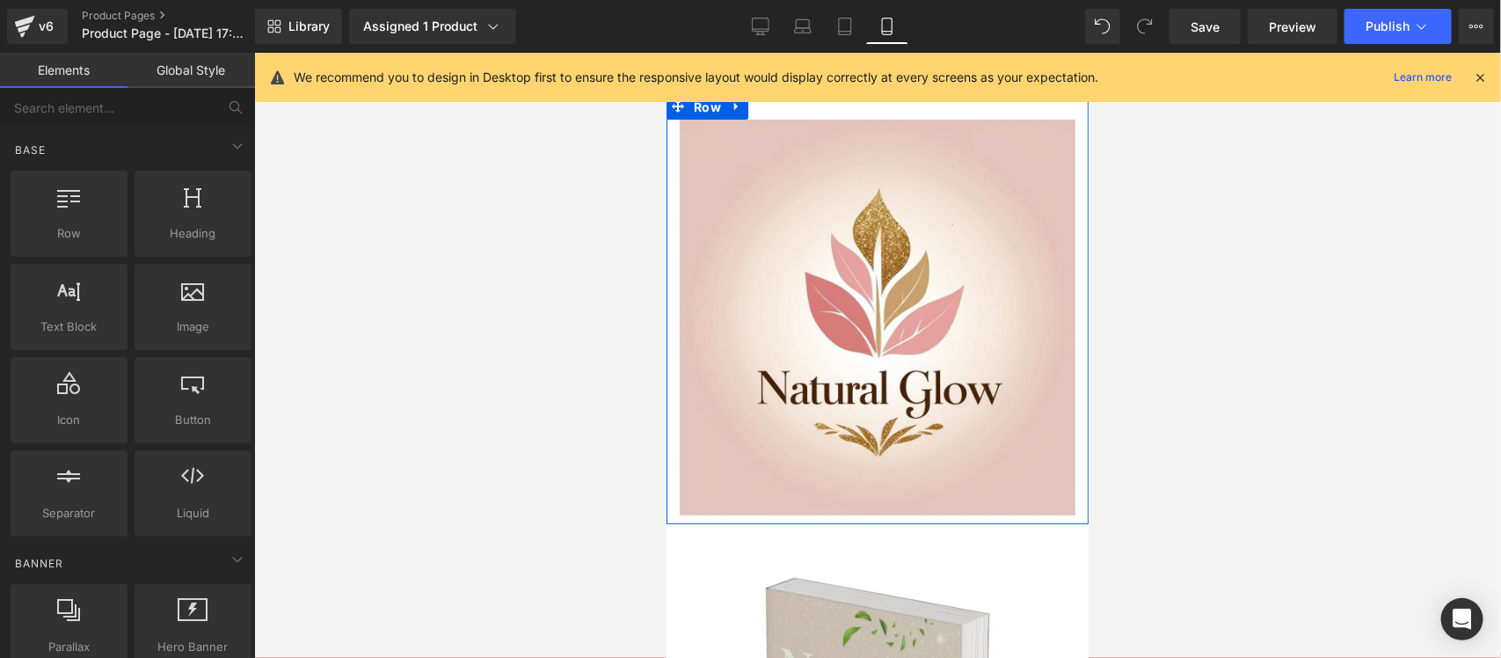
click at [701, 111] on span "Row" at bounding box center [706, 106] width 36 height 26
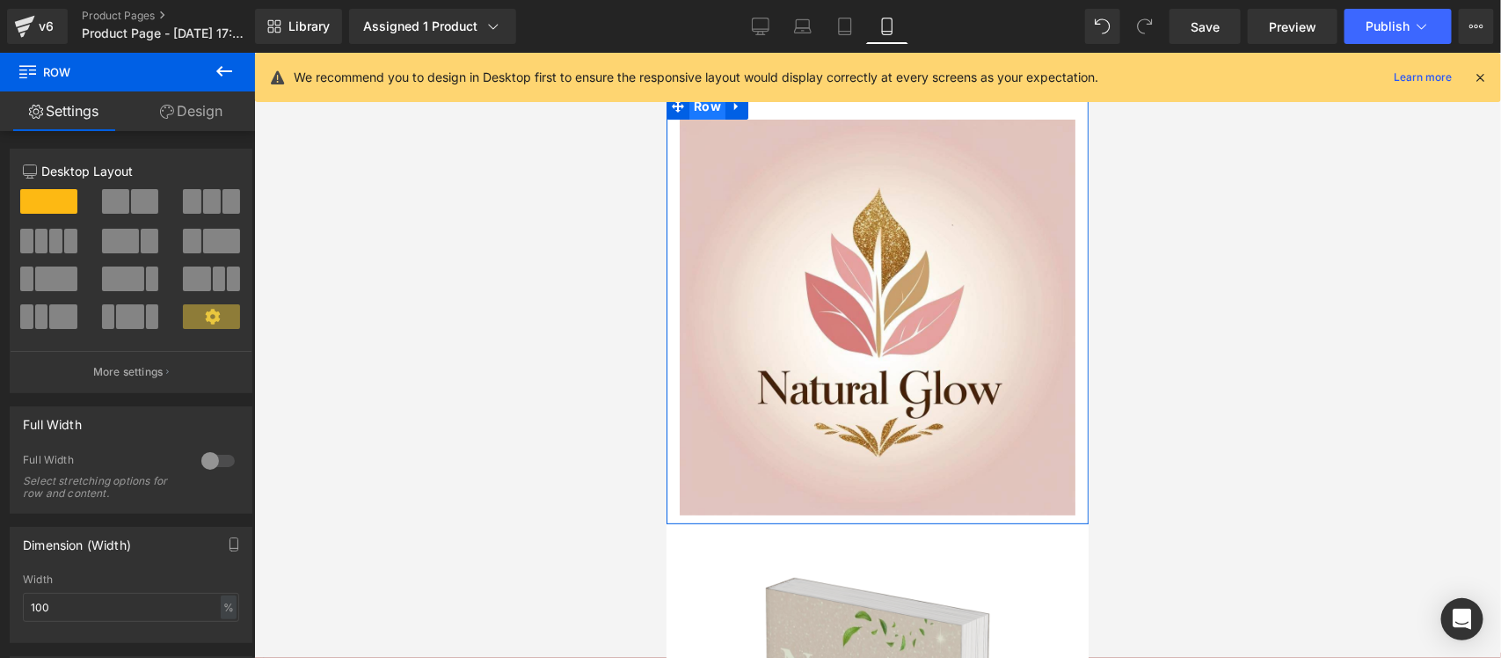
click at [700, 113] on span "Row" at bounding box center [706, 105] width 36 height 26
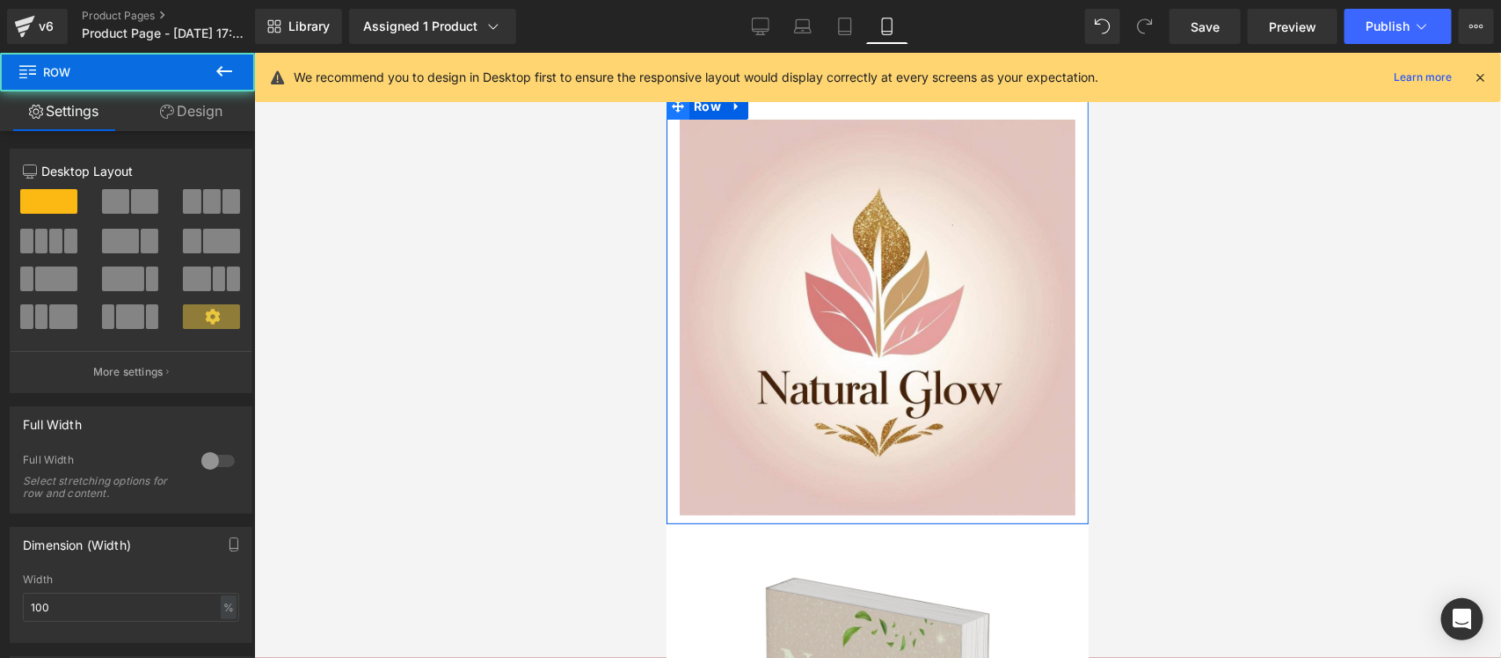
click at [683, 107] on span at bounding box center [676, 105] width 23 height 26
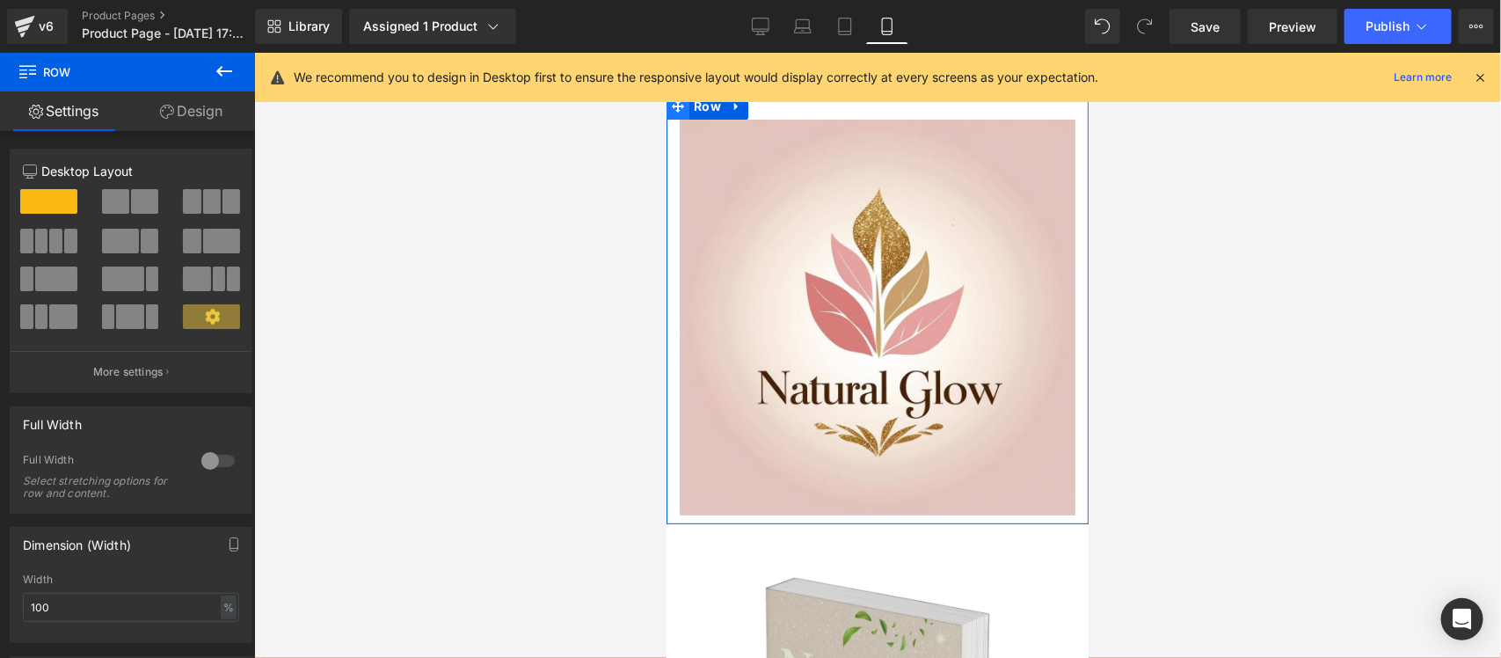
click at [669, 110] on span at bounding box center [676, 105] width 23 height 26
click at [739, 115] on link at bounding box center [735, 105] width 23 height 26
click at [731, 106] on icon at bounding box center [736, 105] width 12 height 13
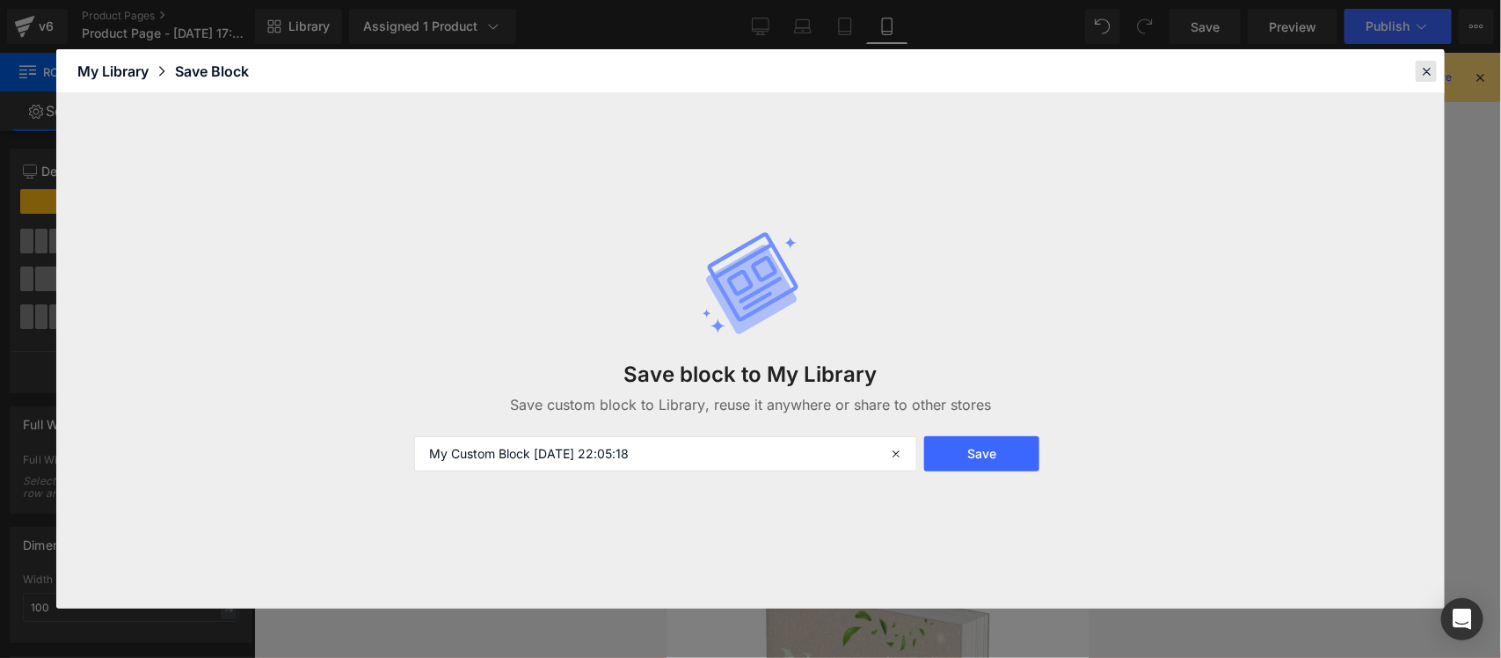
click at [1425, 73] on icon at bounding box center [1426, 71] width 16 height 16
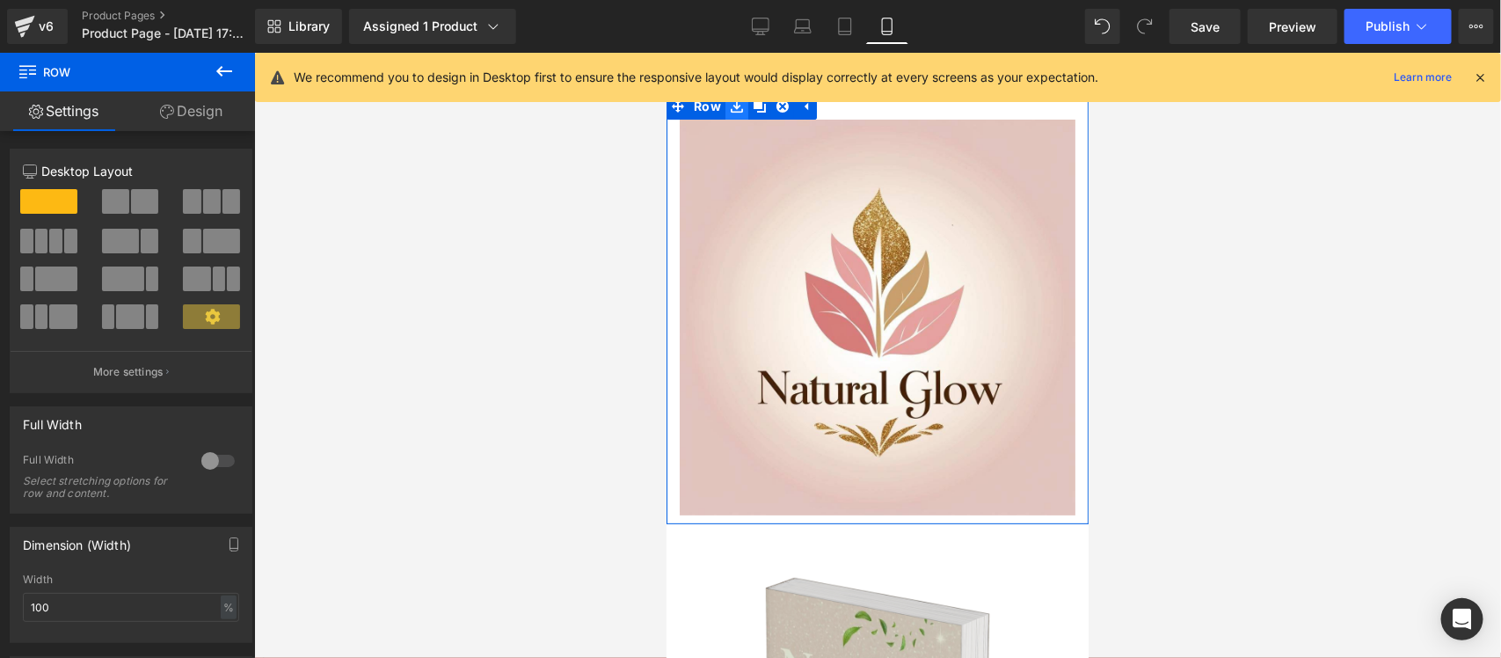
click at [742, 110] on link at bounding box center [735, 105] width 23 height 26
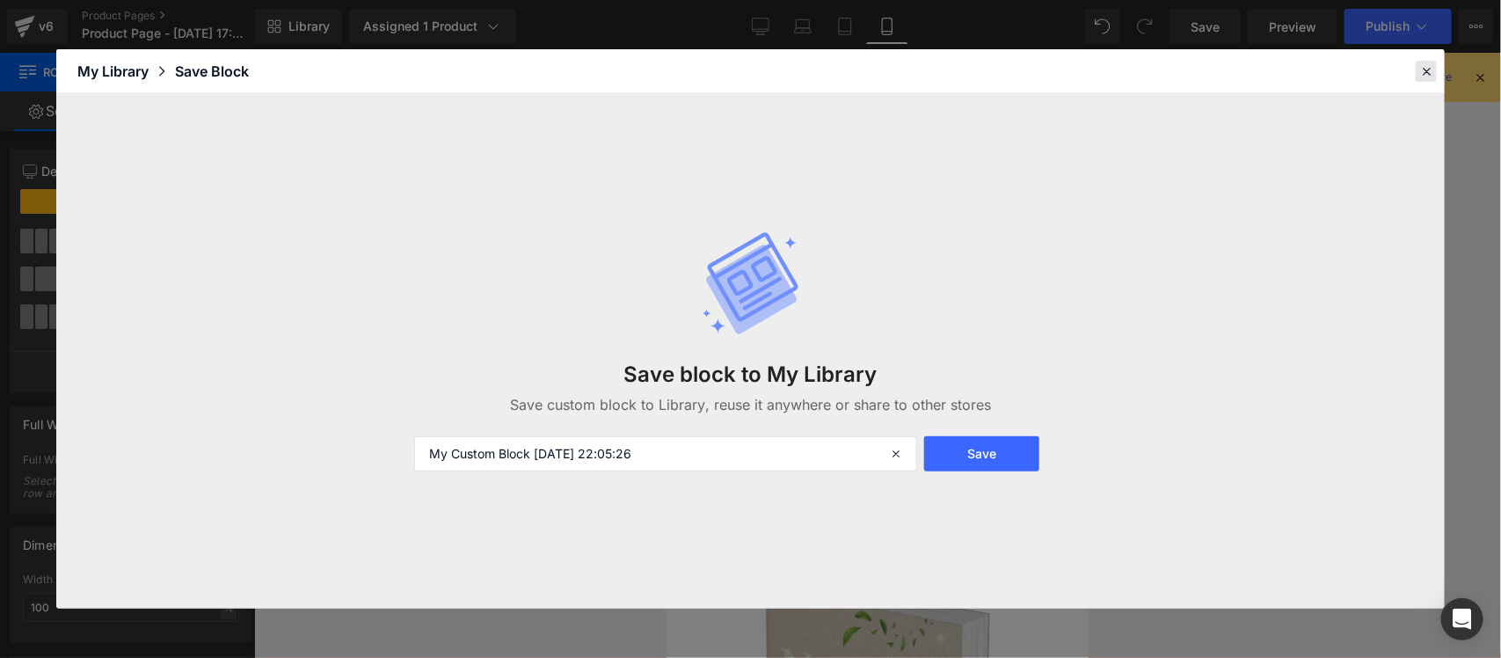
click at [1430, 70] on icon at bounding box center [1426, 71] width 16 height 16
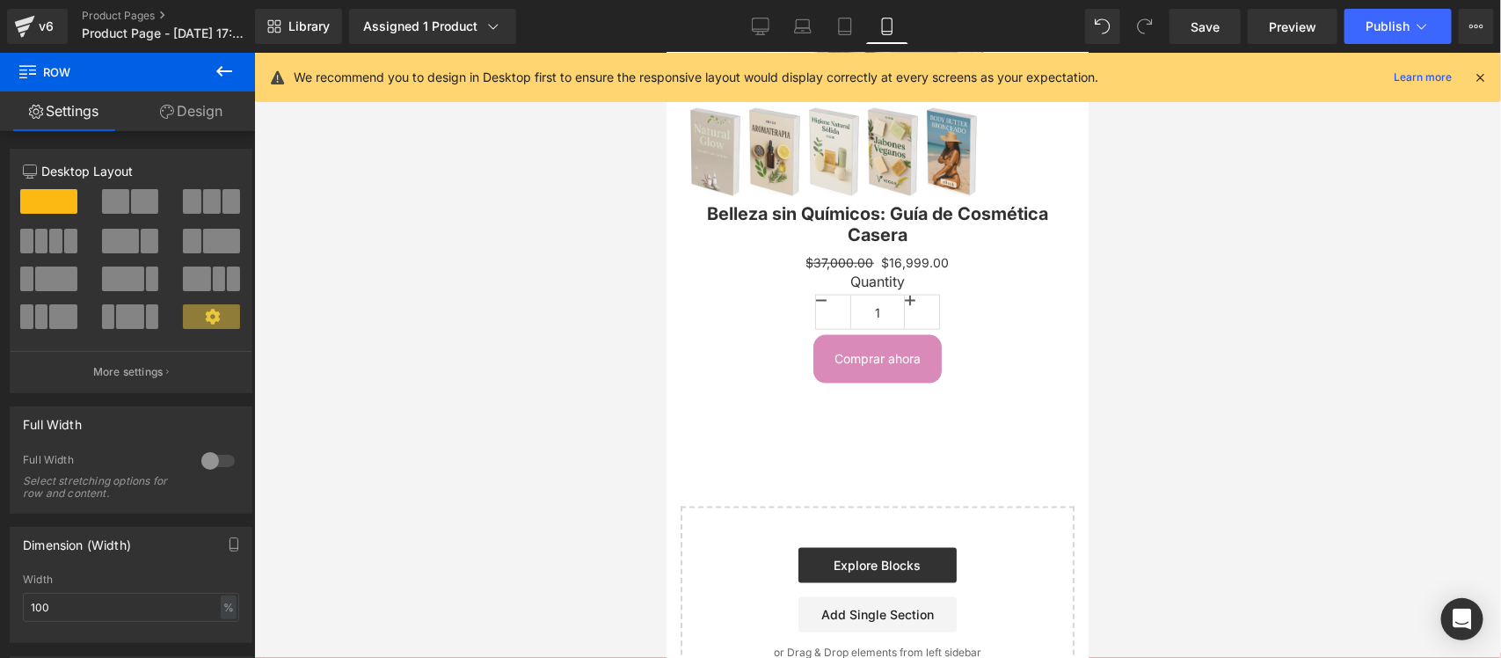
scroll to position [924, 0]
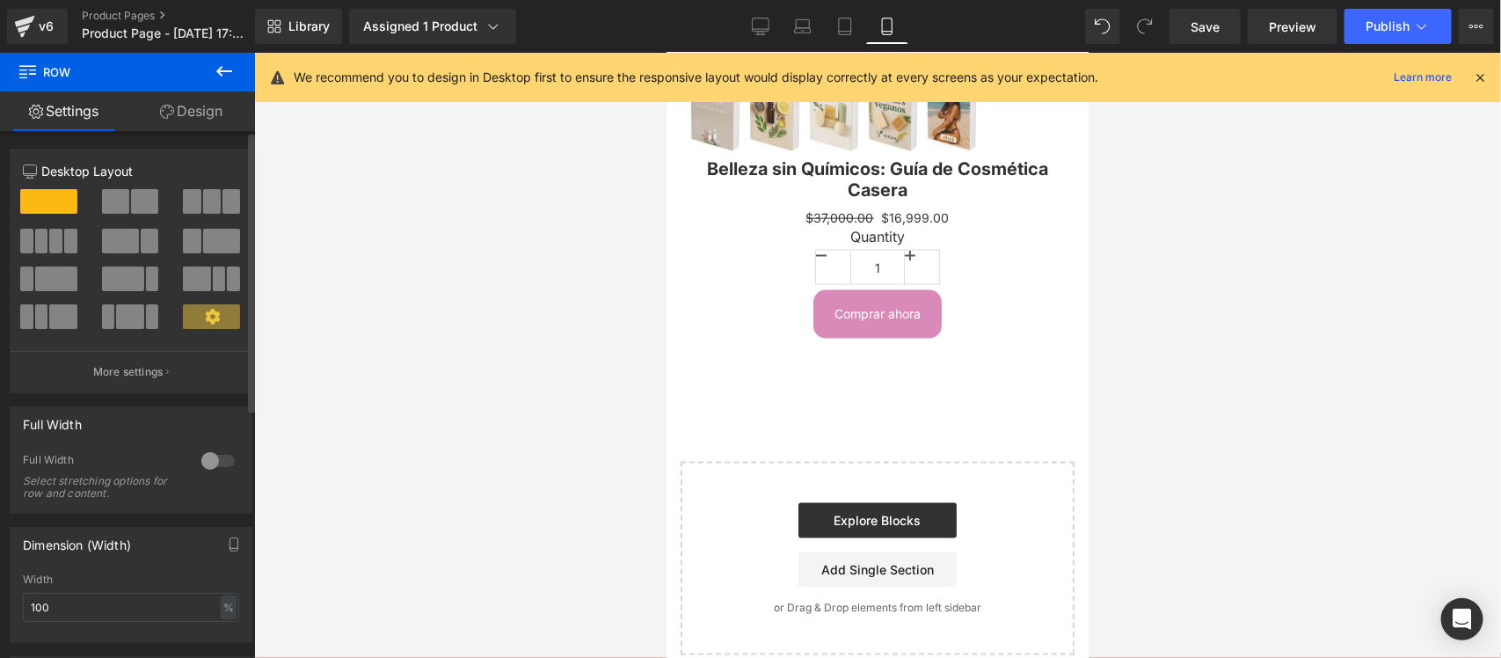
click at [215, 463] on div at bounding box center [218, 461] width 42 height 28
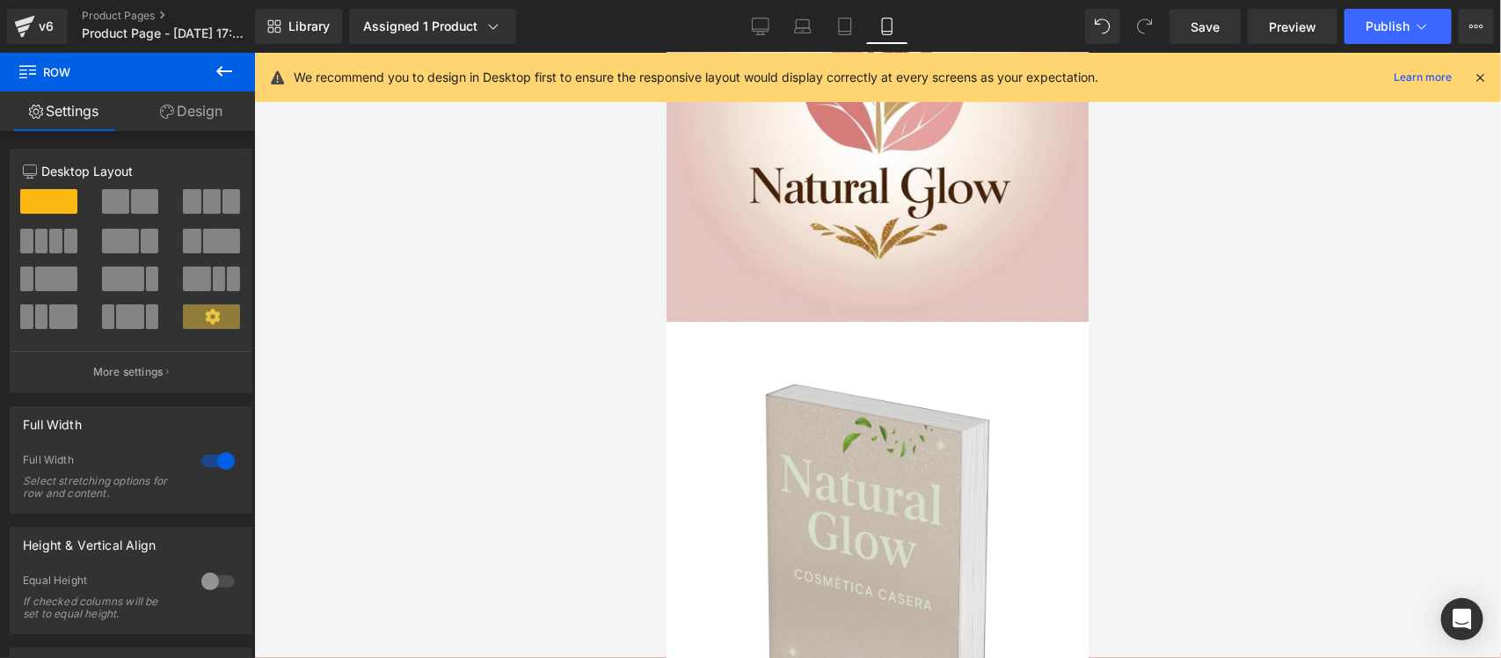
scroll to position [549, 0]
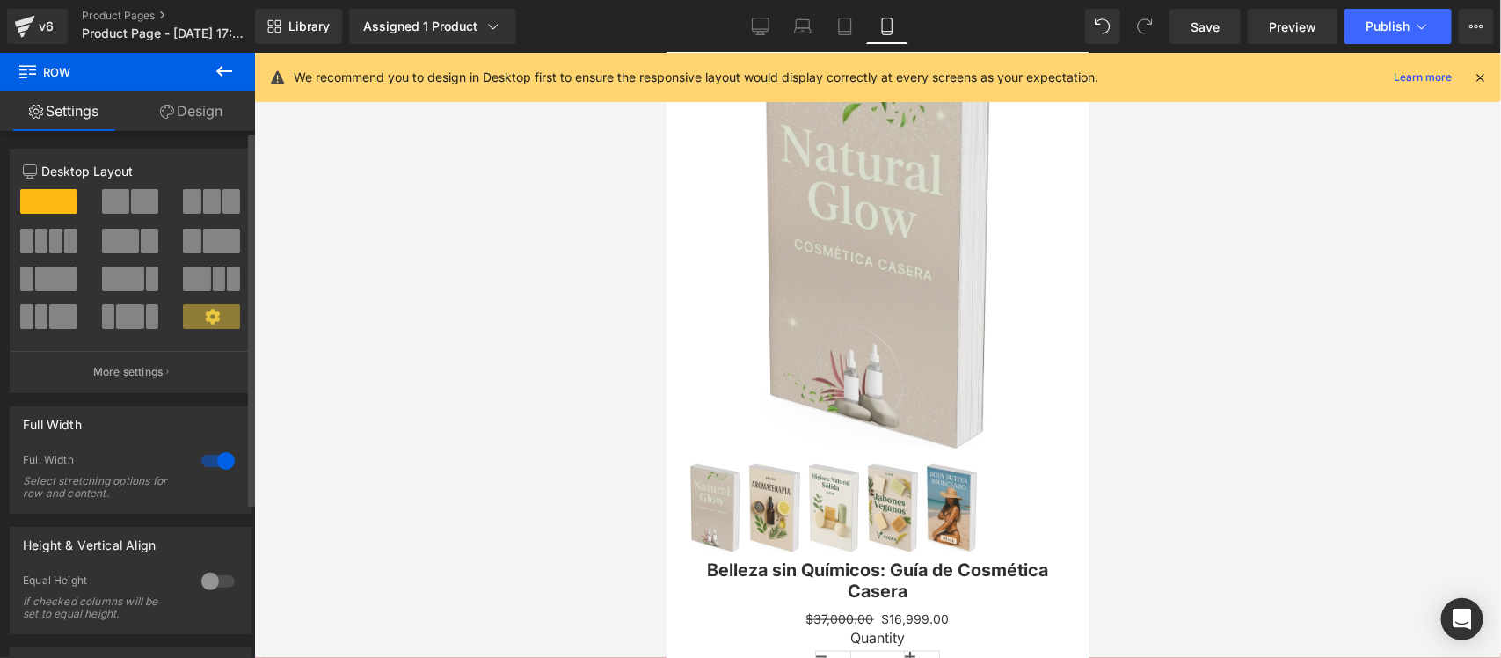
click at [217, 459] on div at bounding box center [218, 461] width 42 height 28
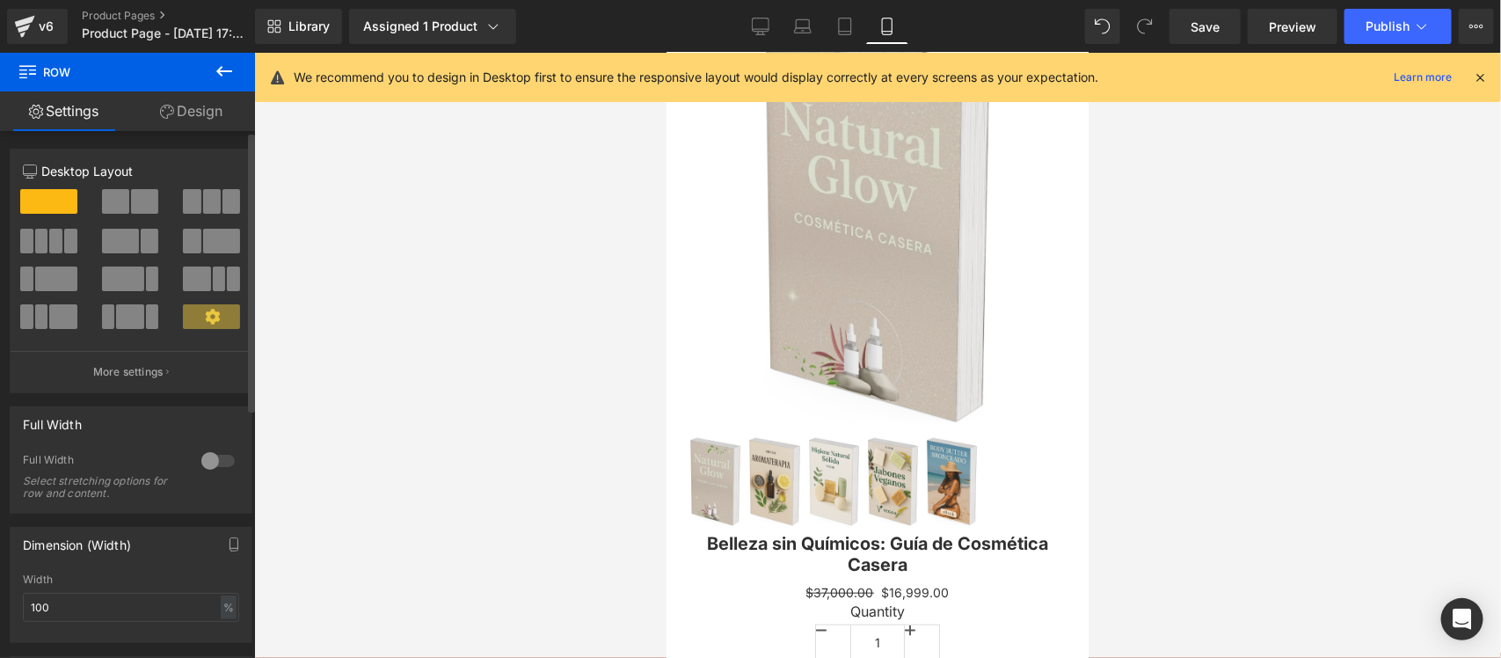
click at [217, 459] on div at bounding box center [218, 461] width 42 height 28
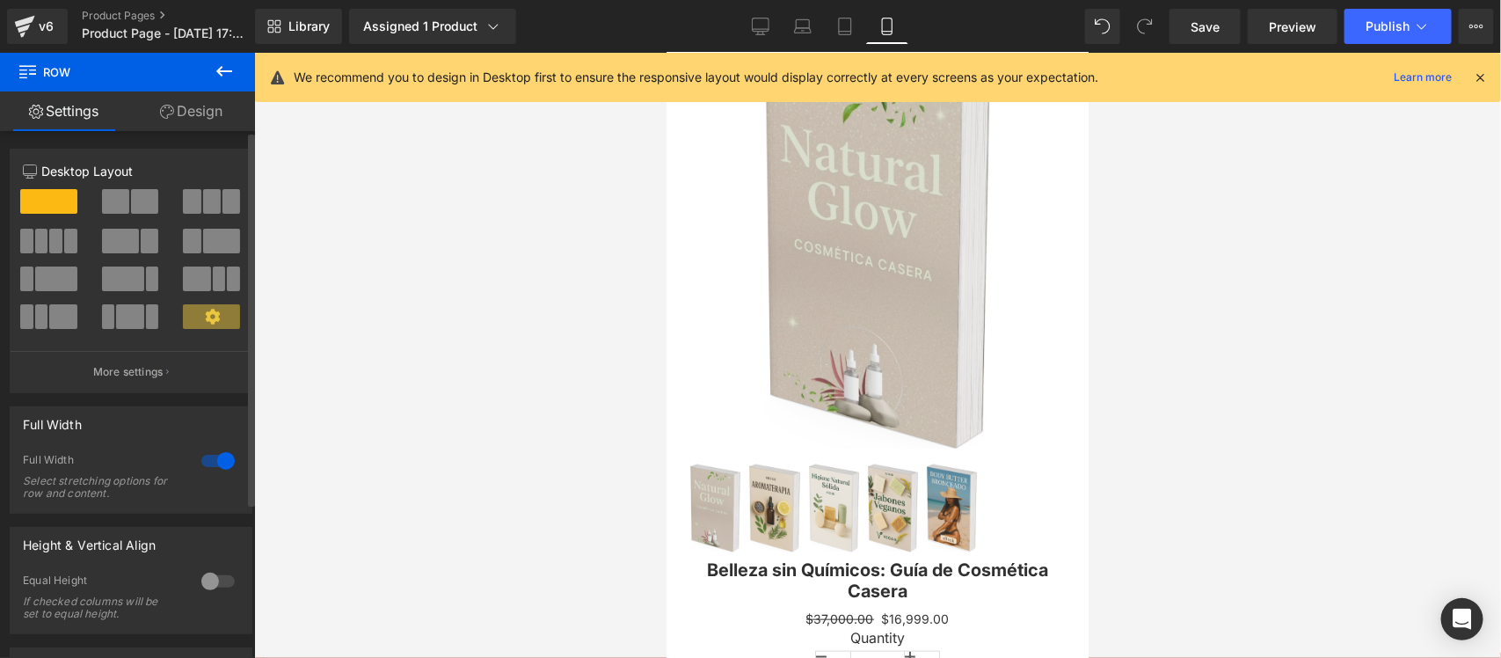
click at [217, 459] on div at bounding box center [218, 461] width 42 height 28
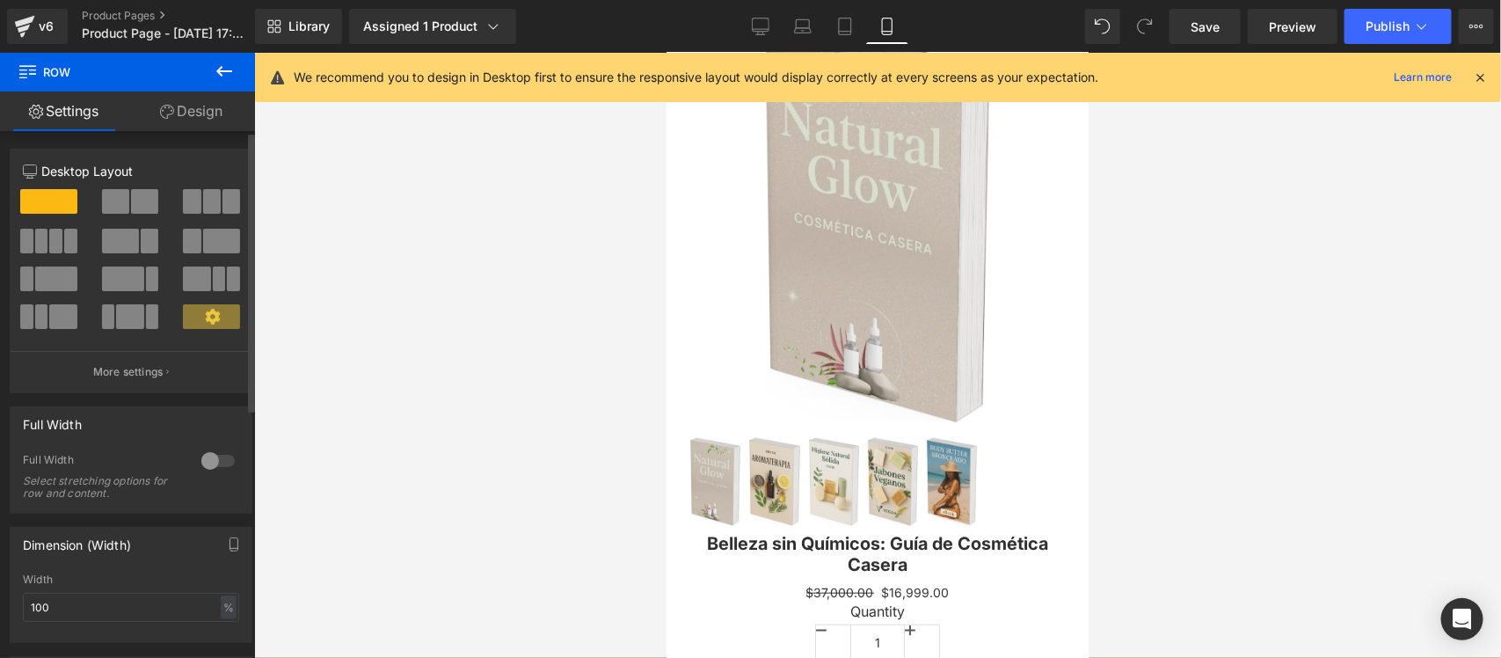
click at [217, 459] on div at bounding box center [218, 461] width 42 height 28
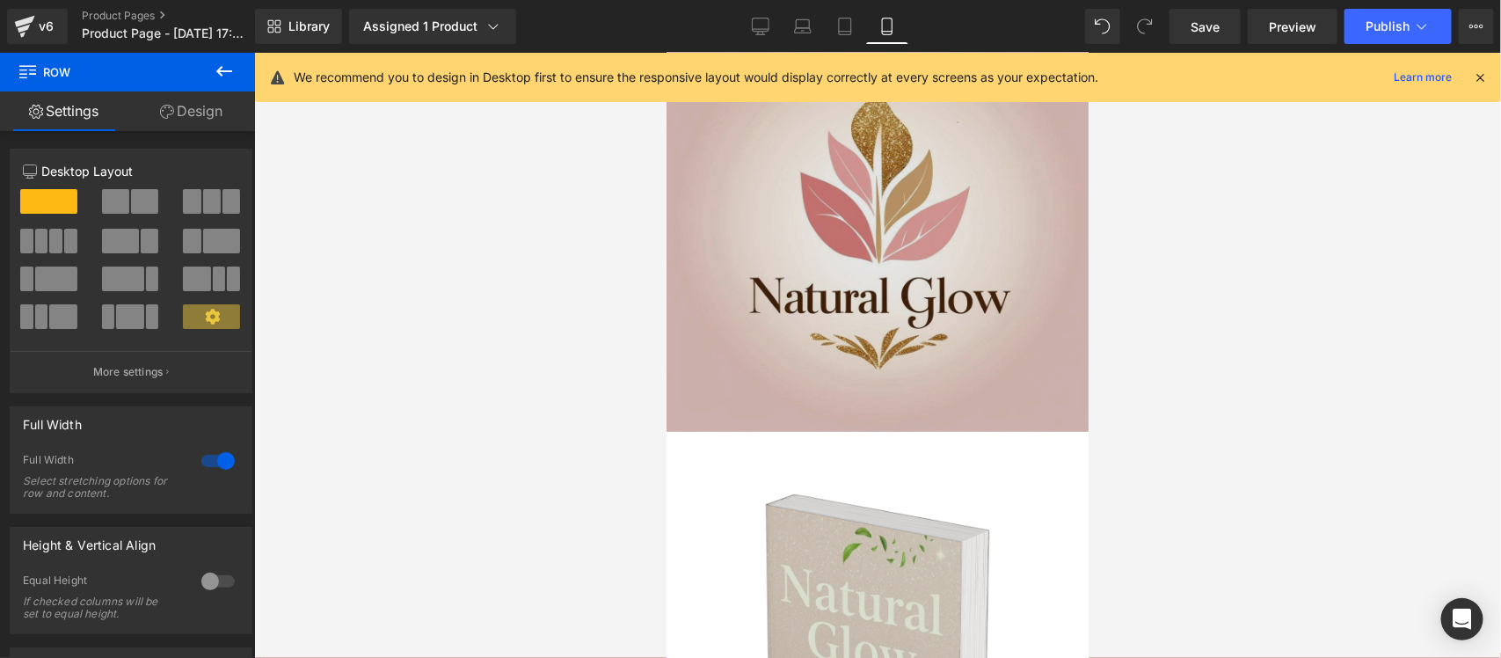
scroll to position [0, 0]
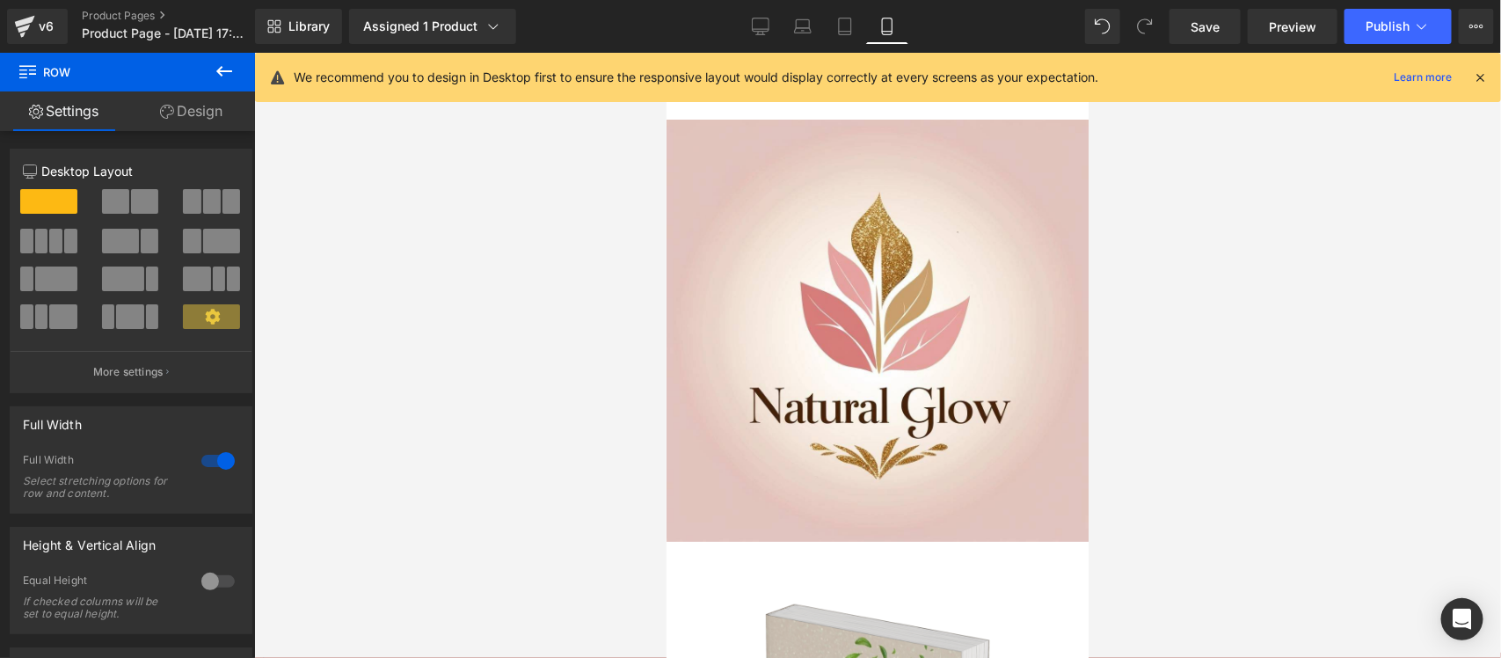
click at [195, 69] on button at bounding box center [224, 72] width 62 height 39
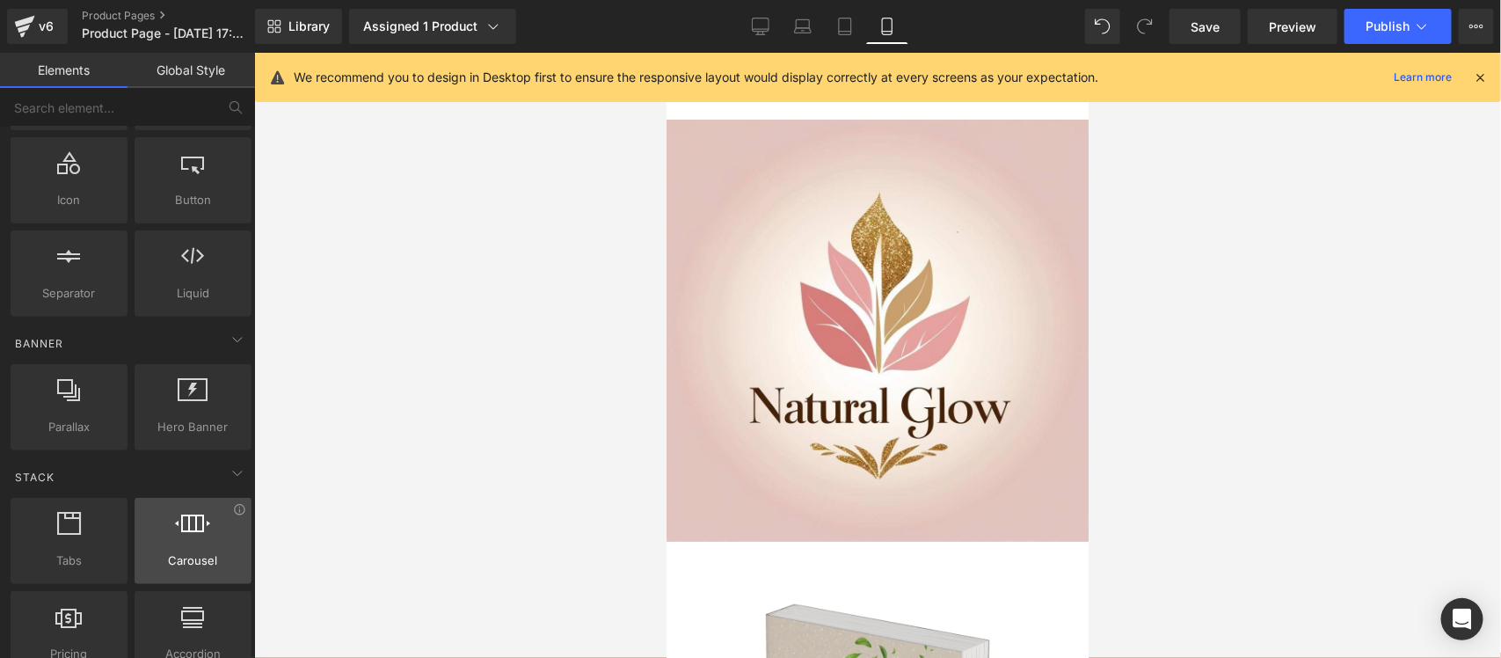
scroll to position [330, 0]
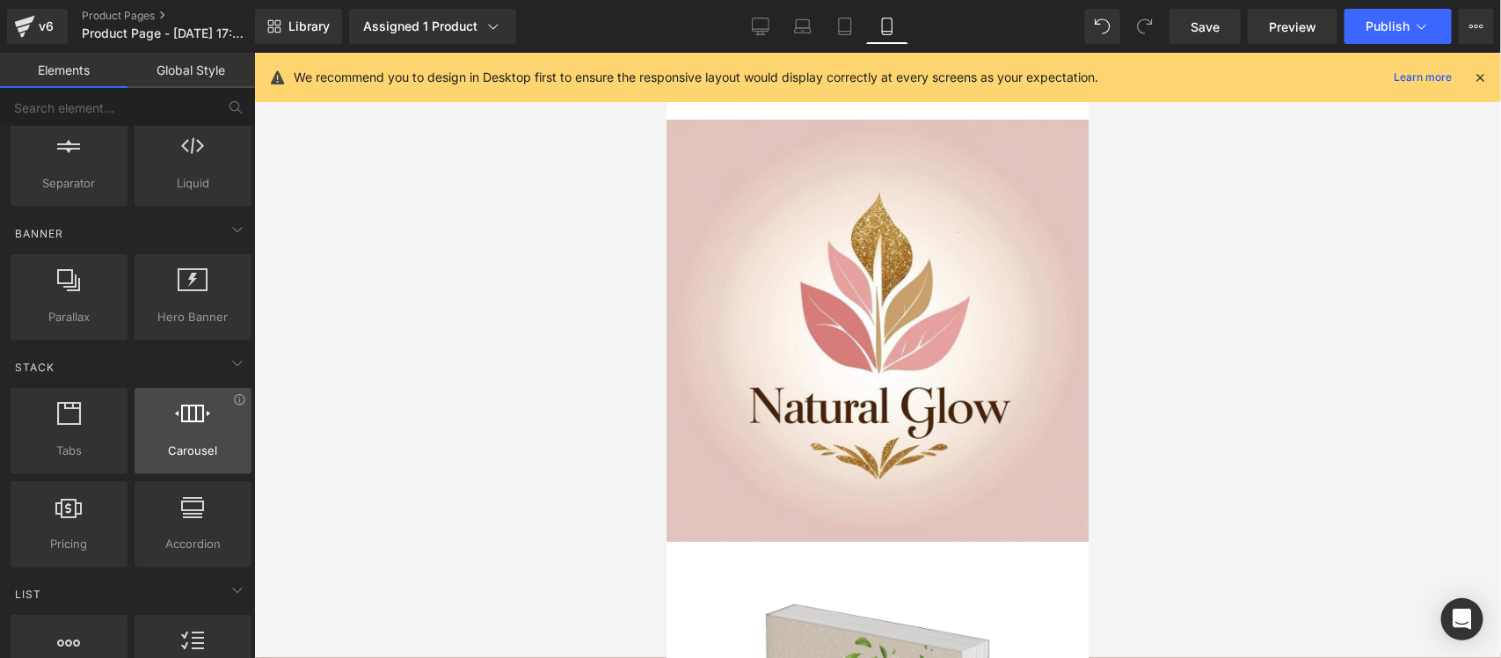
click at [192, 450] on span "Carousel" at bounding box center [193, 450] width 106 height 18
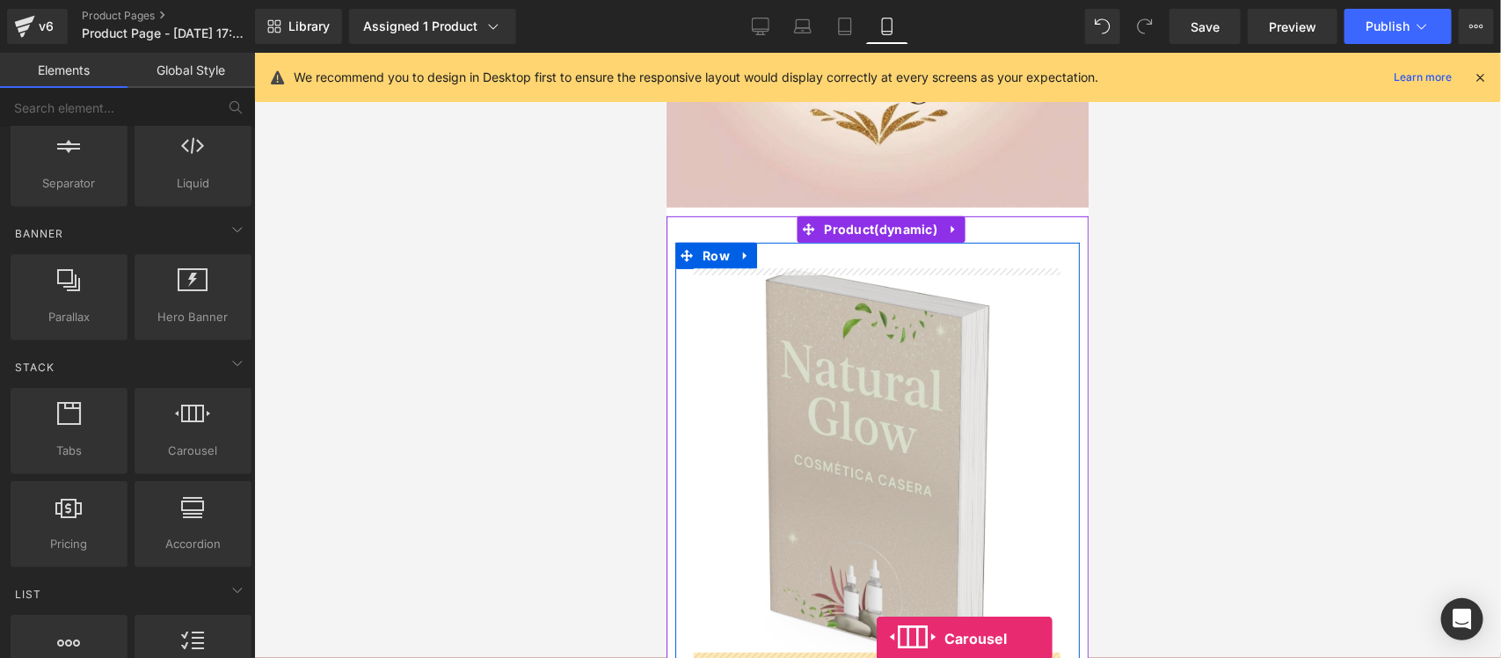
scroll to position [387, 0]
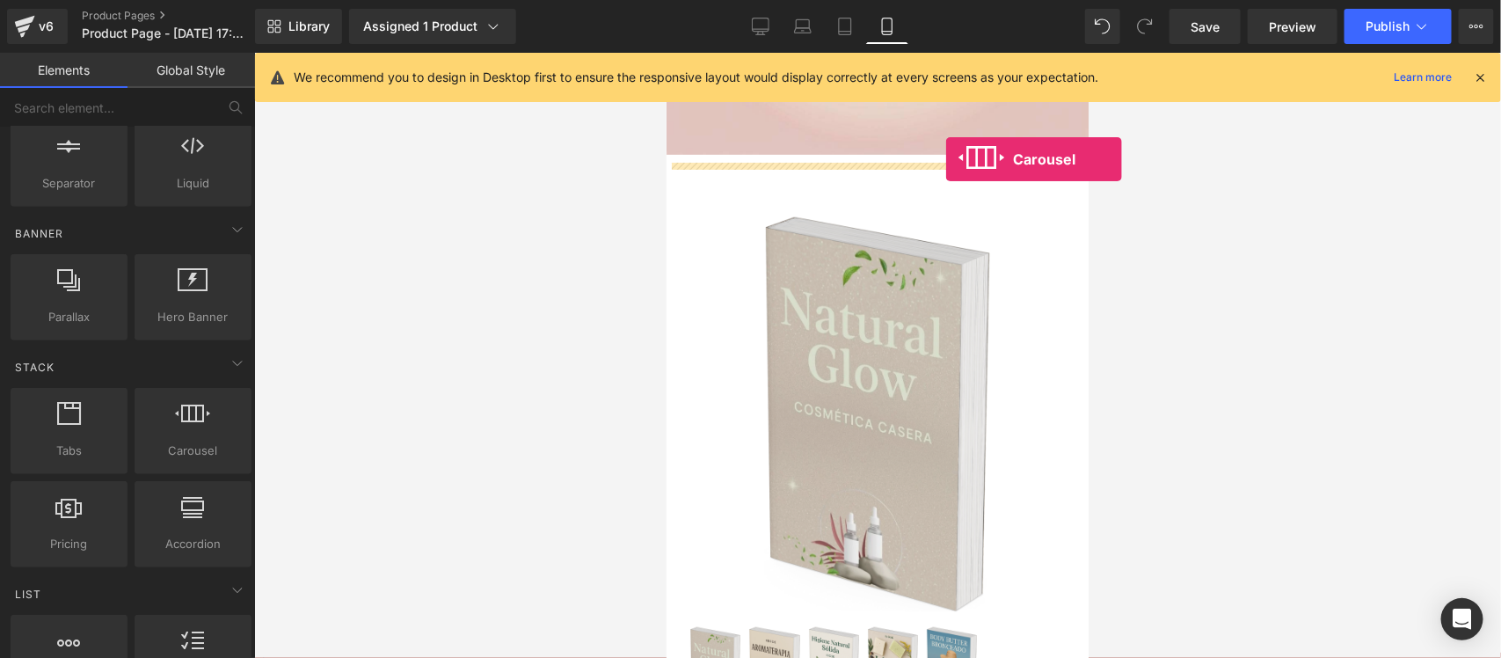
drag, startPoint x: 857, startPoint y: 502, endPoint x: 944, endPoint y: 158, distance: 354.6
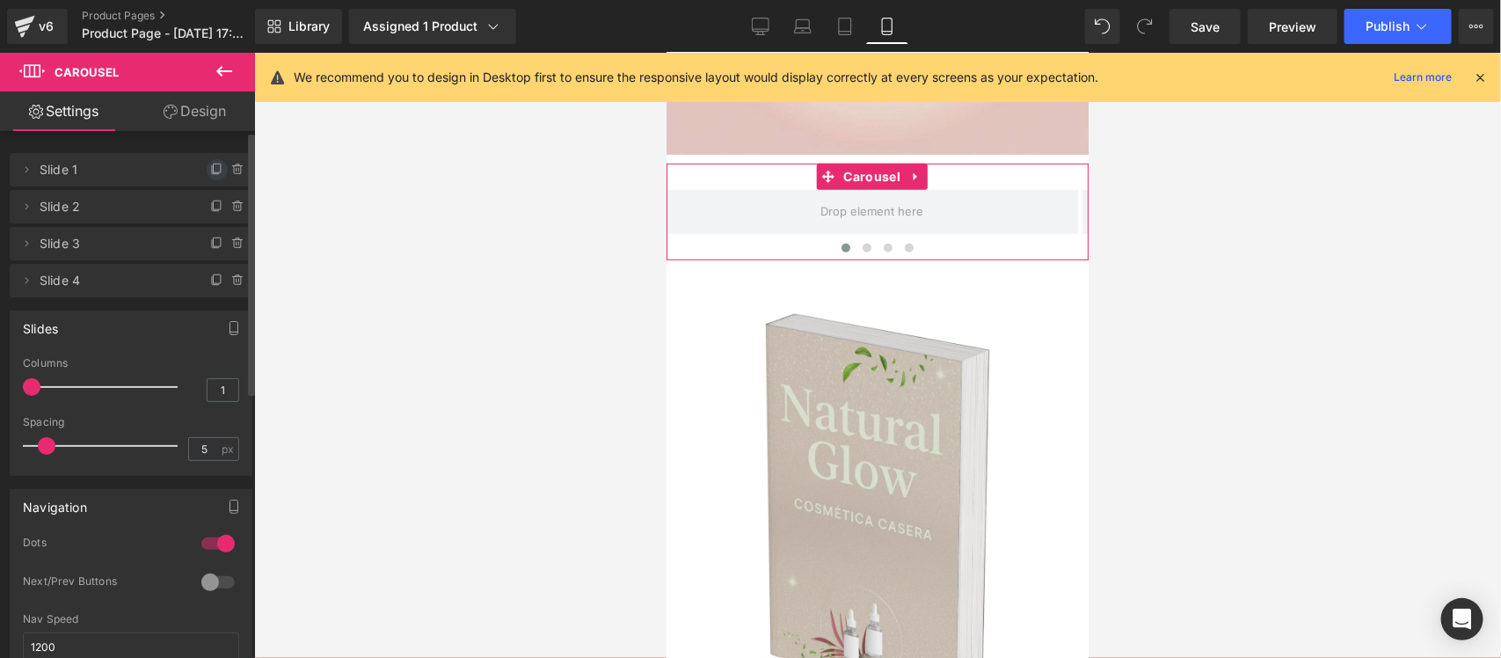
click at [213, 160] on span at bounding box center [217, 169] width 21 height 21
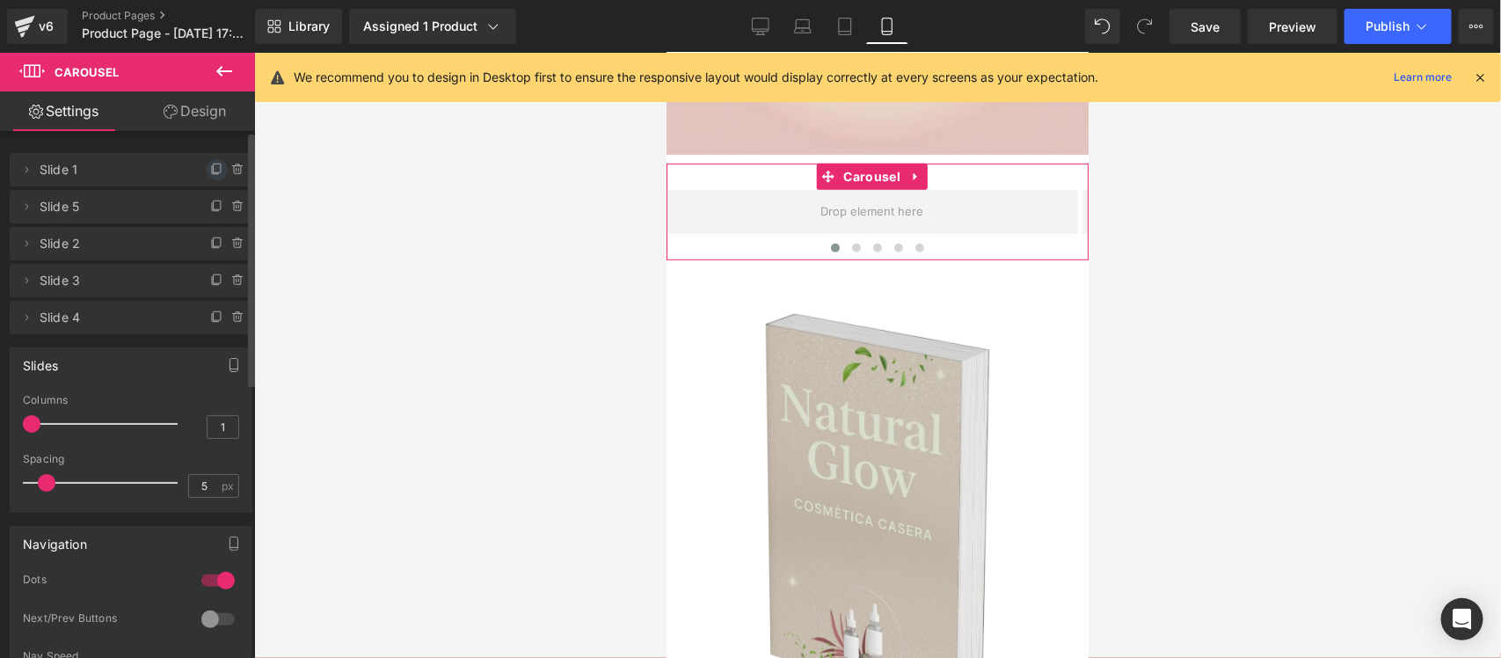
click at [210, 167] on icon at bounding box center [217, 170] width 14 height 14
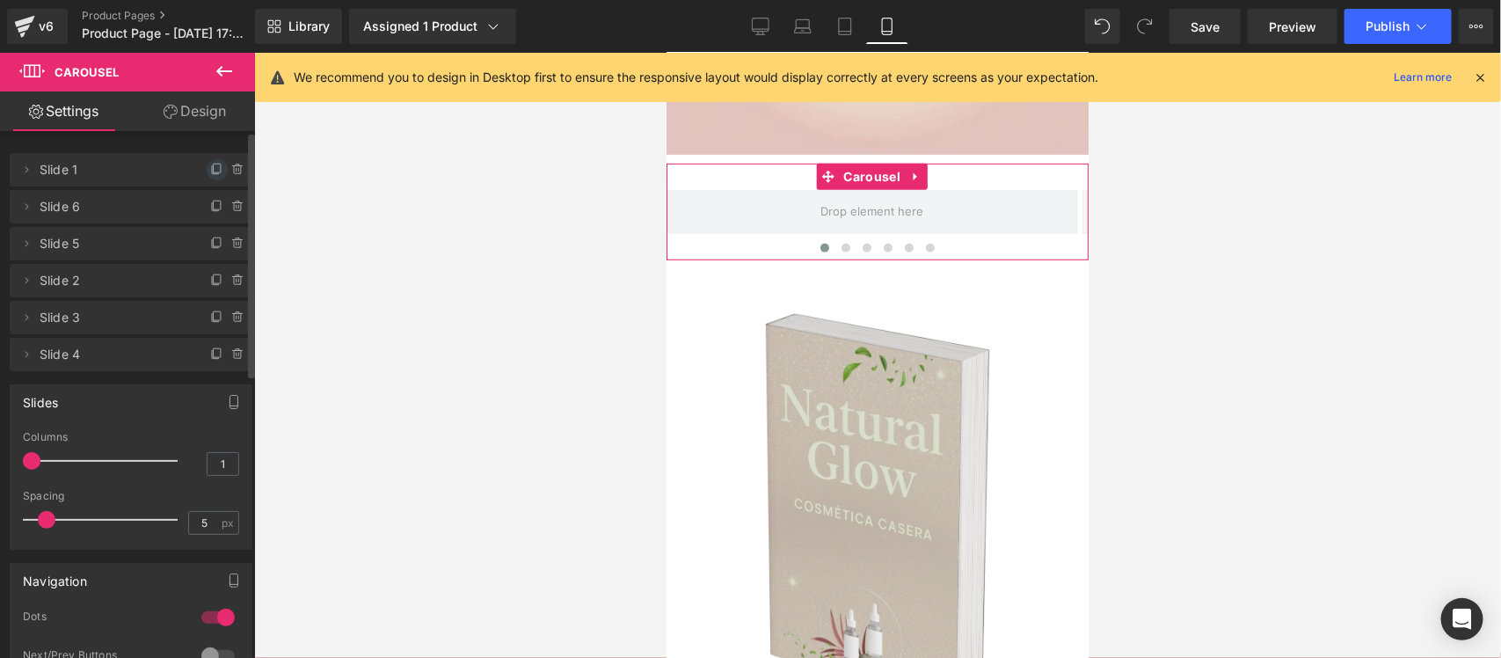
click at [208, 178] on span at bounding box center [217, 169] width 21 height 21
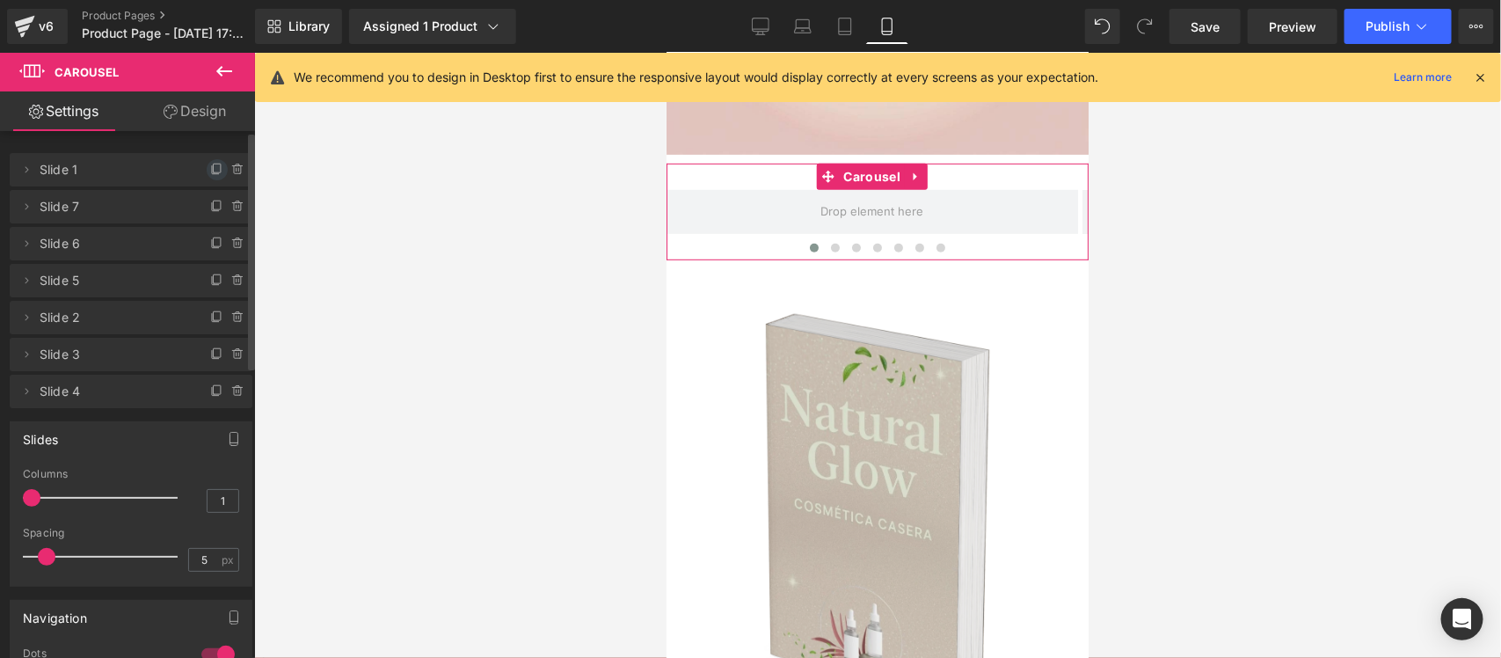
click at [210, 176] on icon at bounding box center [217, 170] width 14 height 14
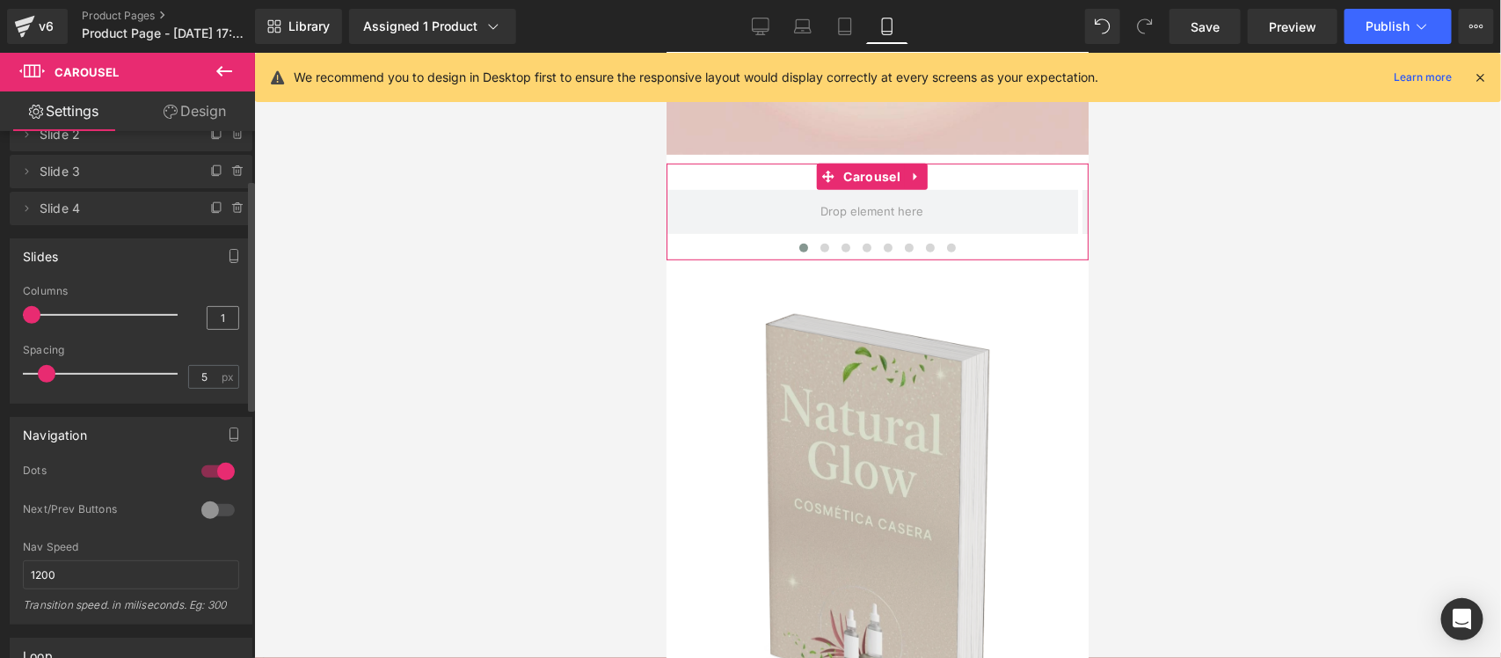
scroll to position [0, 0]
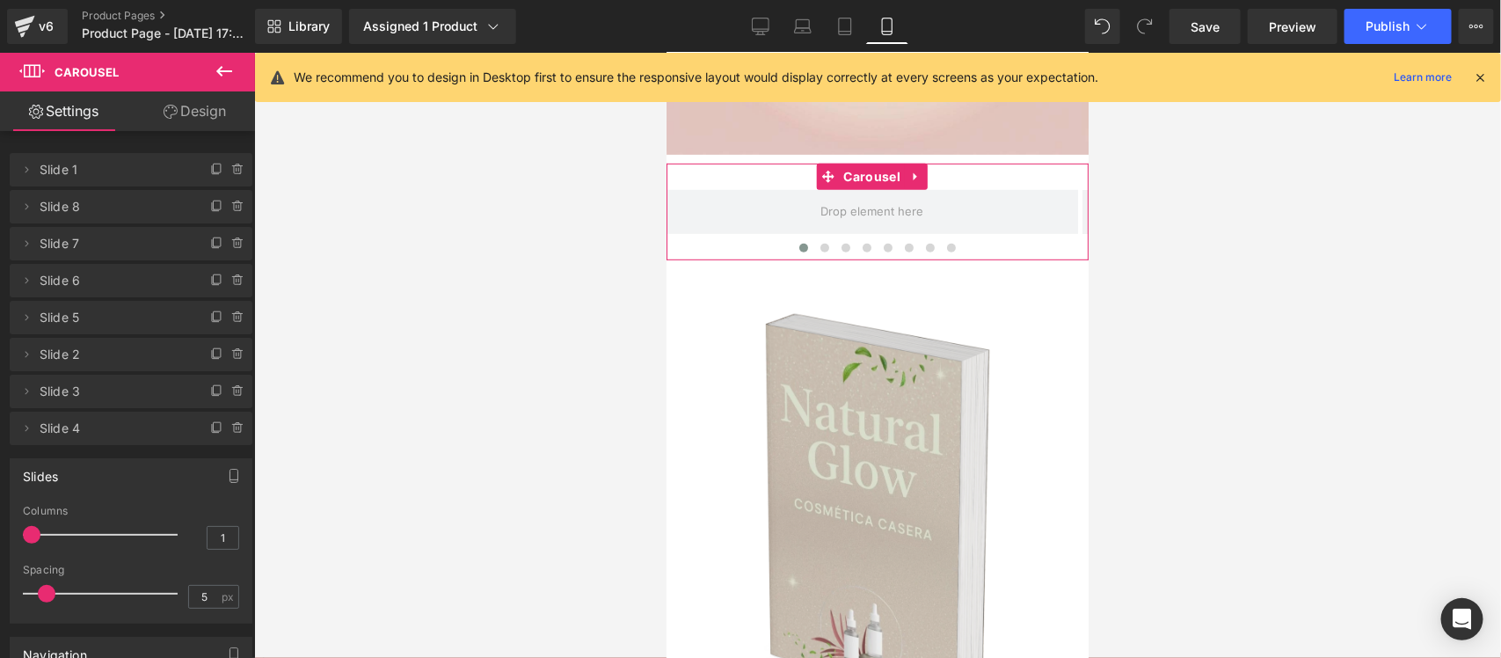
click at [69, 163] on span "Slide 1" at bounding box center [114, 169] width 148 height 33
click at [128, 186] on div "Delete Cancel Slide 1 Slide 1 Delete Cancel Slide 8 Slide 8 Delete Cancel Slide…" at bounding box center [131, 296] width 243 height 295
click at [214, 172] on icon at bounding box center [217, 168] width 7 height 9
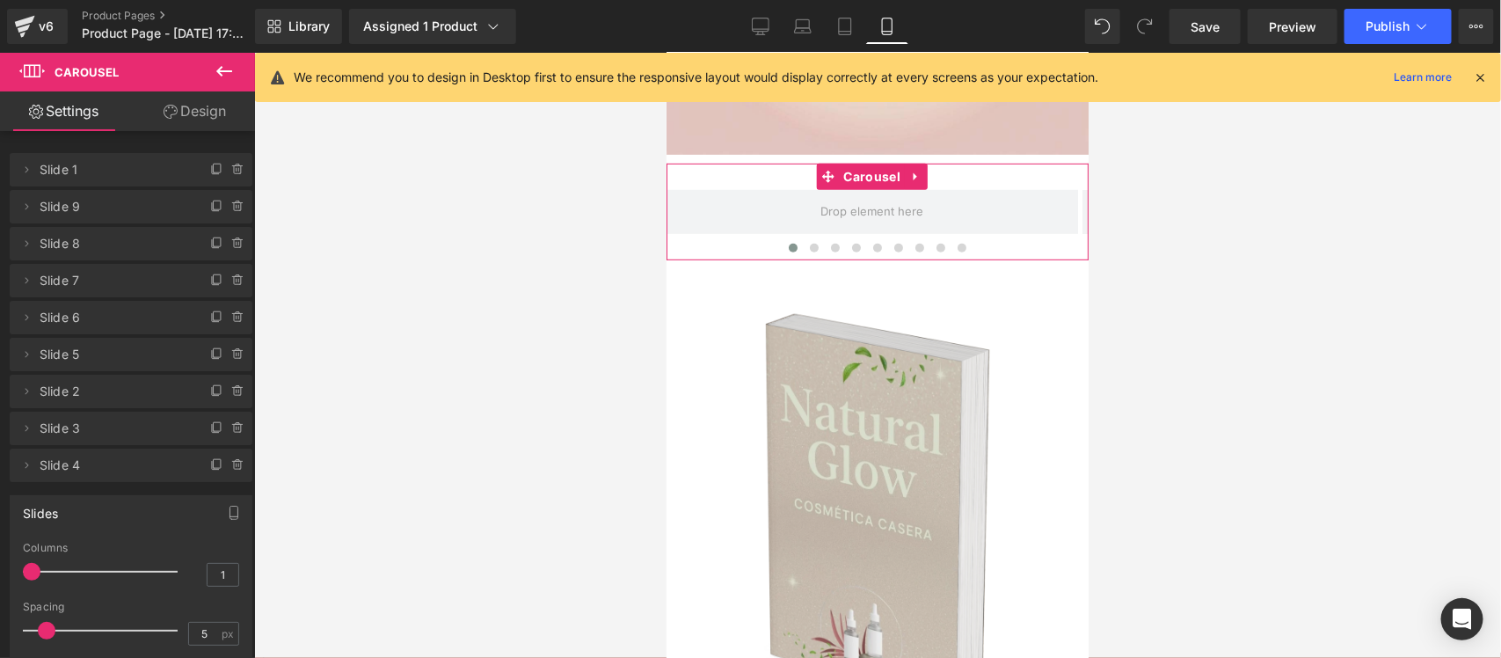
click at [214, 172] on icon at bounding box center [217, 168] width 7 height 9
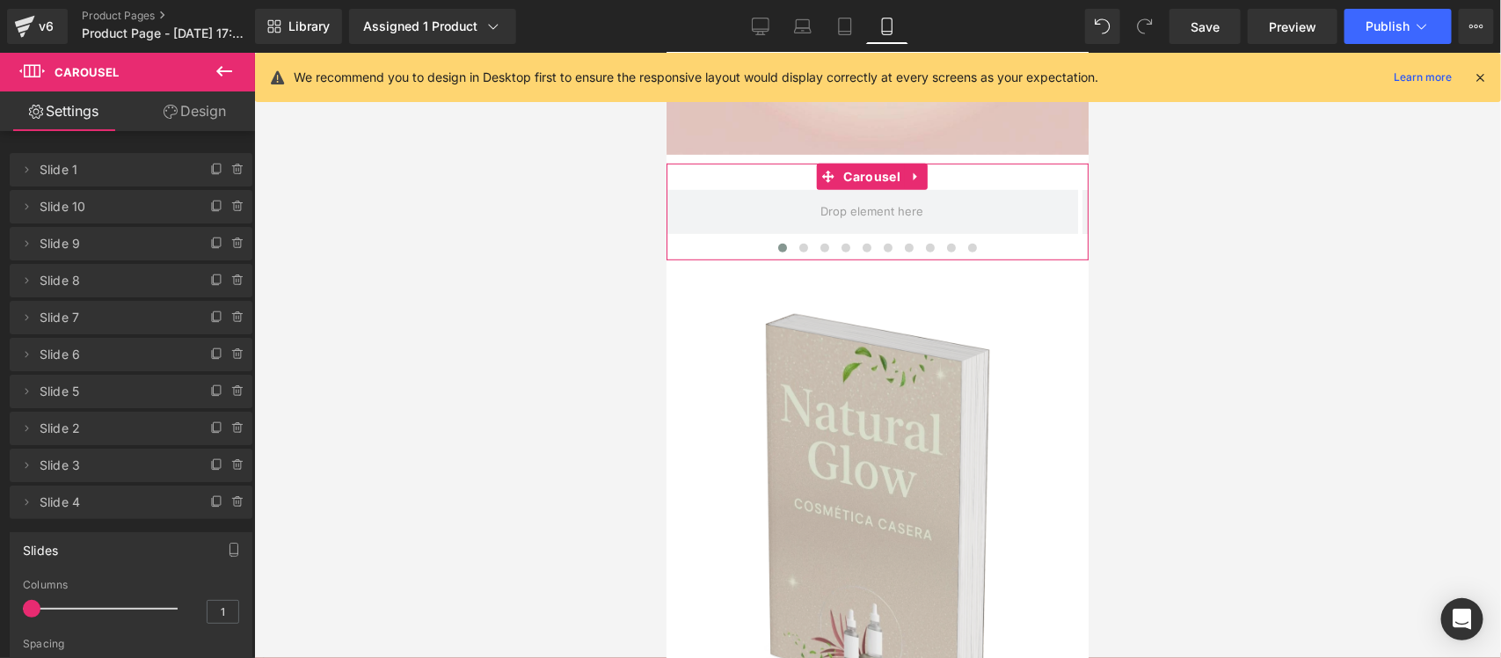
click at [214, 172] on icon at bounding box center [217, 168] width 7 height 9
click at [230, 178] on span at bounding box center [238, 169] width 21 height 21
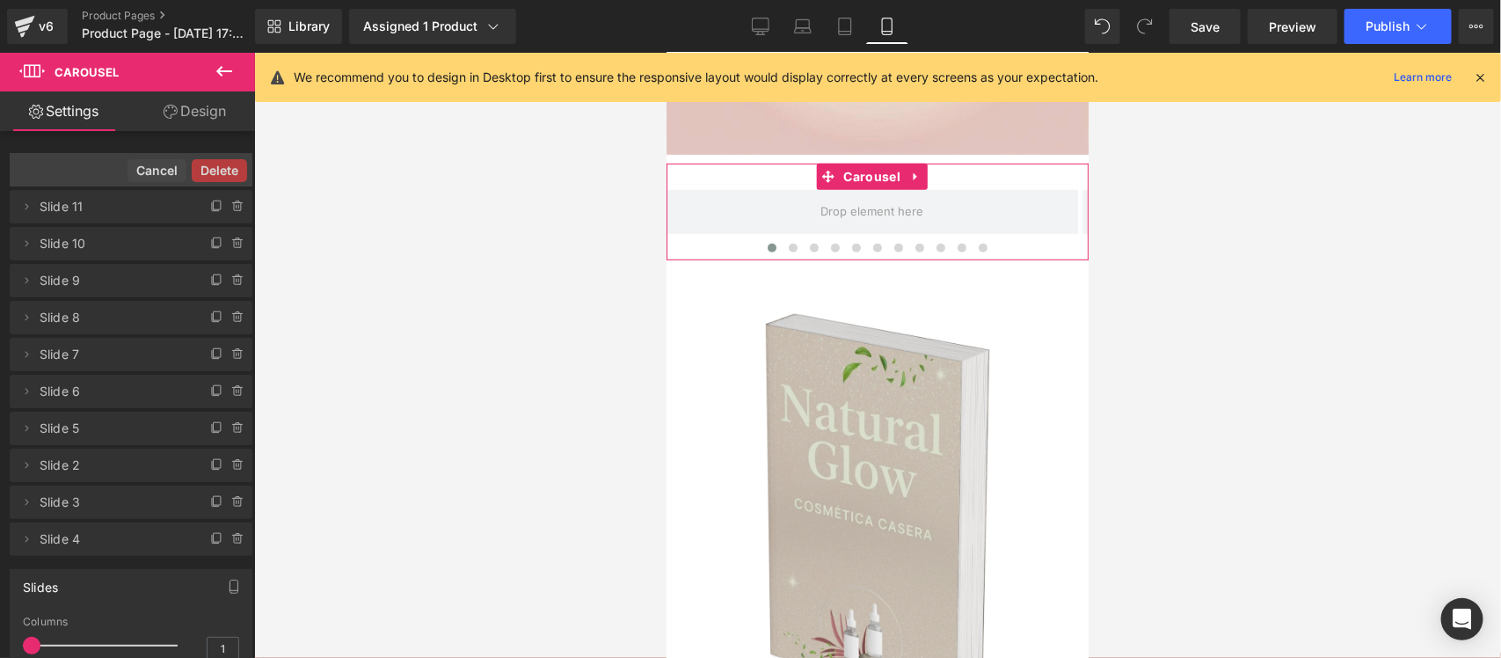
click at [230, 178] on button "Delete" at bounding box center [219, 170] width 55 height 23
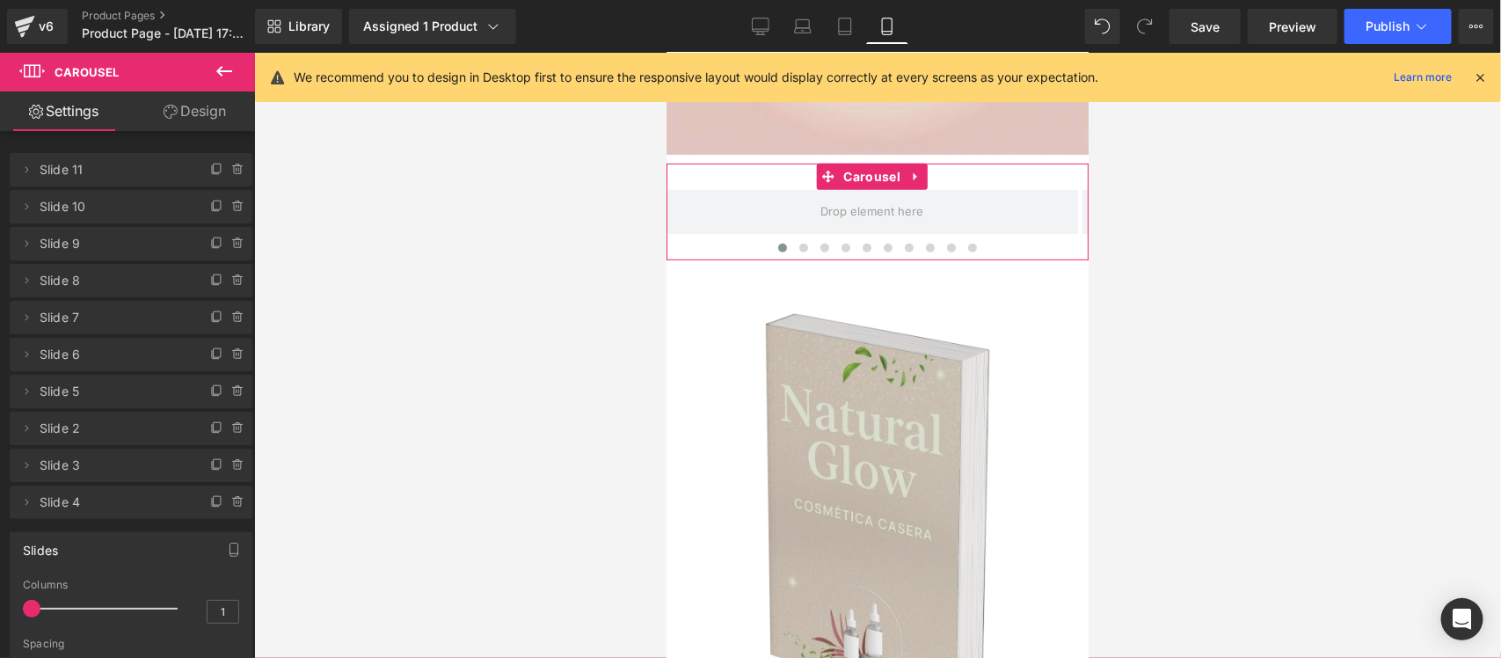
click at [230, 178] on span at bounding box center [238, 169] width 21 height 21
click at [230, 178] on button "Delete" at bounding box center [219, 170] width 55 height 23
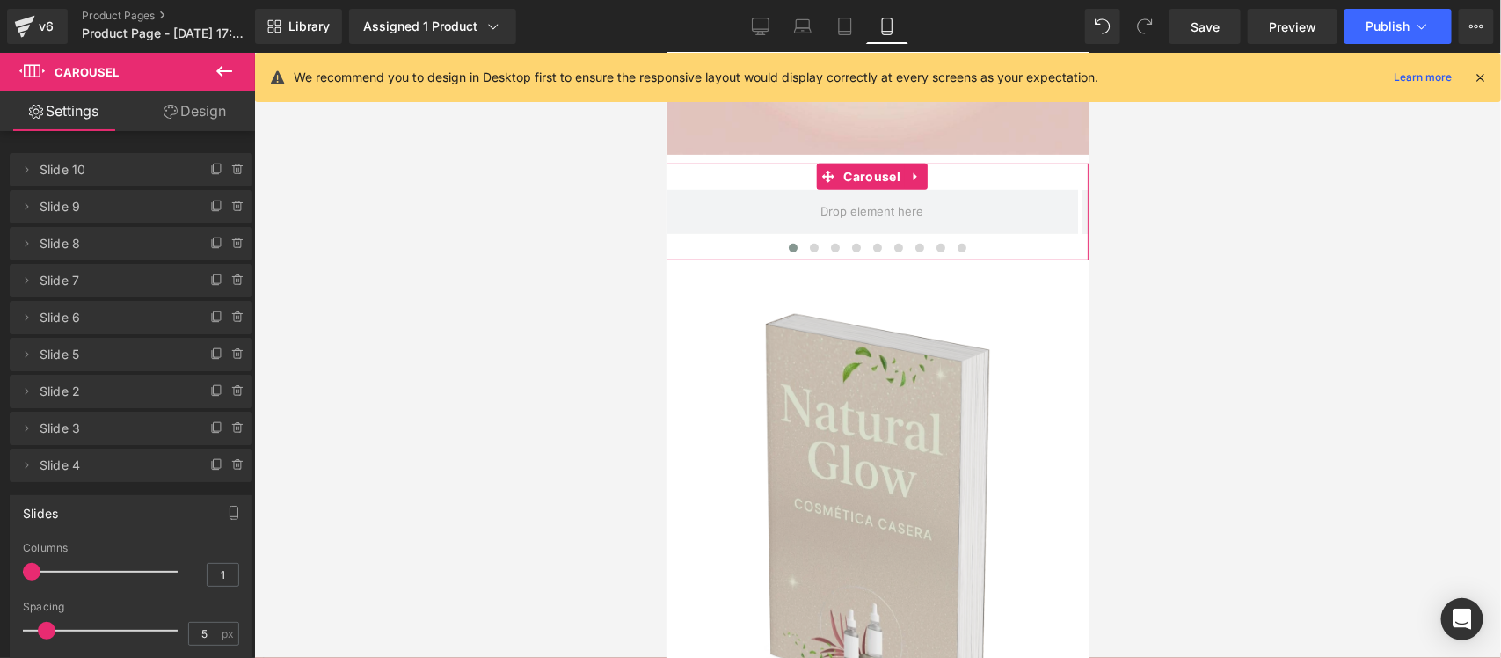
click at [230, 178] on span at bounding box center [238, 169] width 21 height 21
click at [230, 178] on button "Delete" at bounding box center [223, 170] width 55 height 23
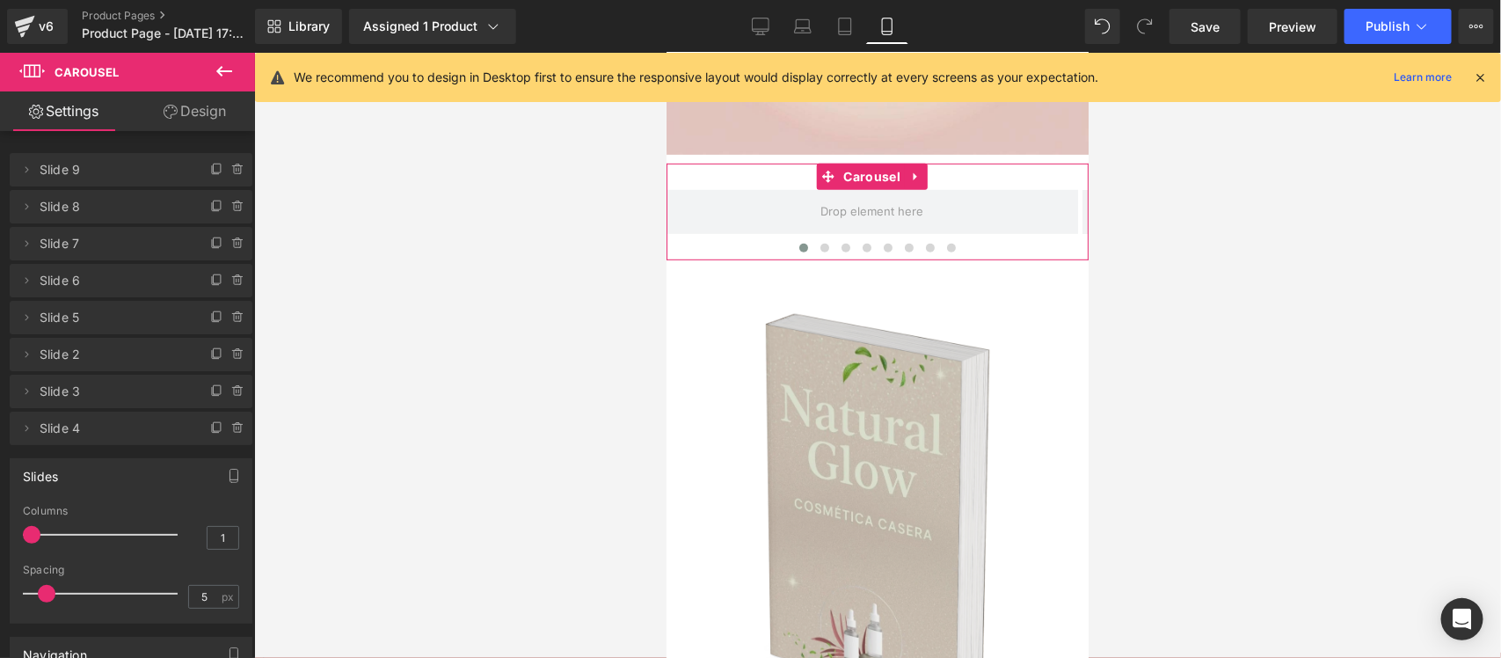
click at [230, 178] on span at bounding box center [238, 169] width 21 height 21
click at [230, 178] on button "Delete" at bounding box center [219, 170] width 55 height 23
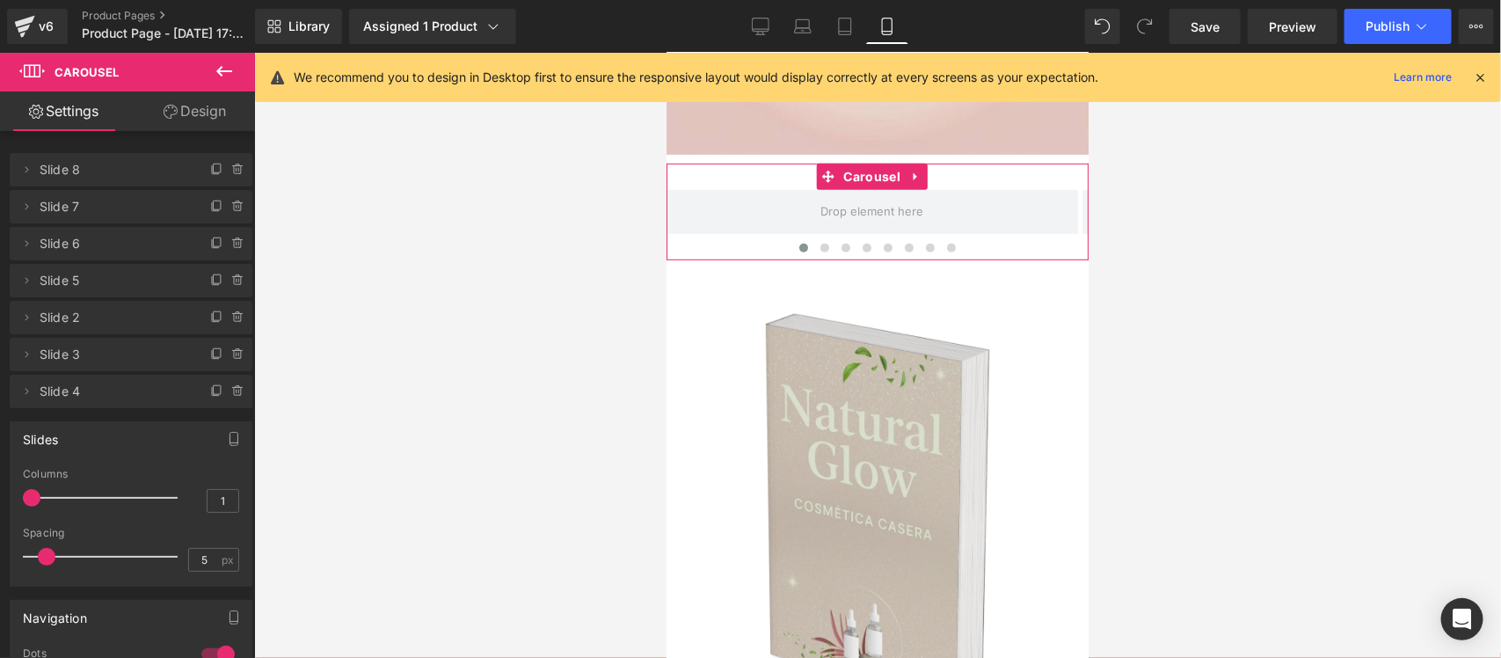
click at [230, 178] on span at bounding box center [238, 169] width 21 height 21
click at [230, 178] on button "Delete" at bounding box center [223, 170] width 55 height 23
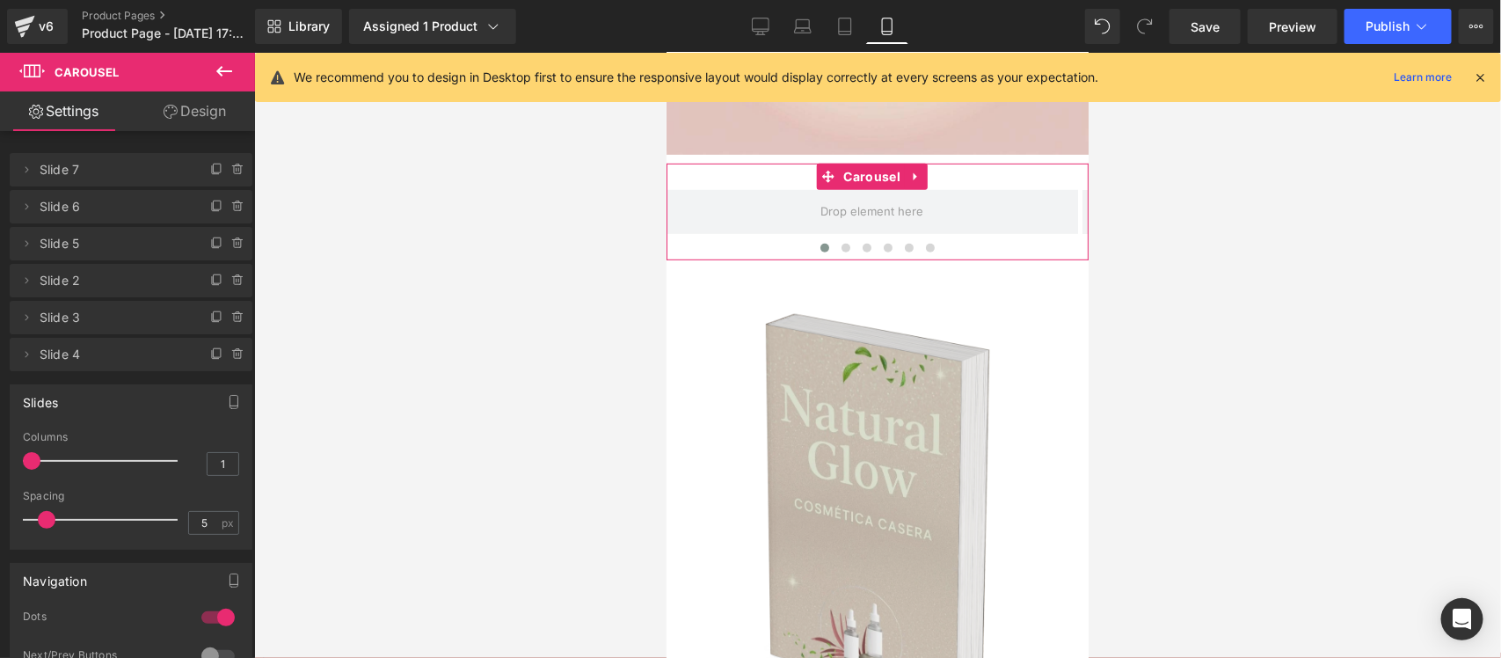
click at [230, 178] on span at bounding box center [238, 169] width 21 height 21
click at [230, 178] on button "Delete" at bounding box center [219, 170] width 55 height 23
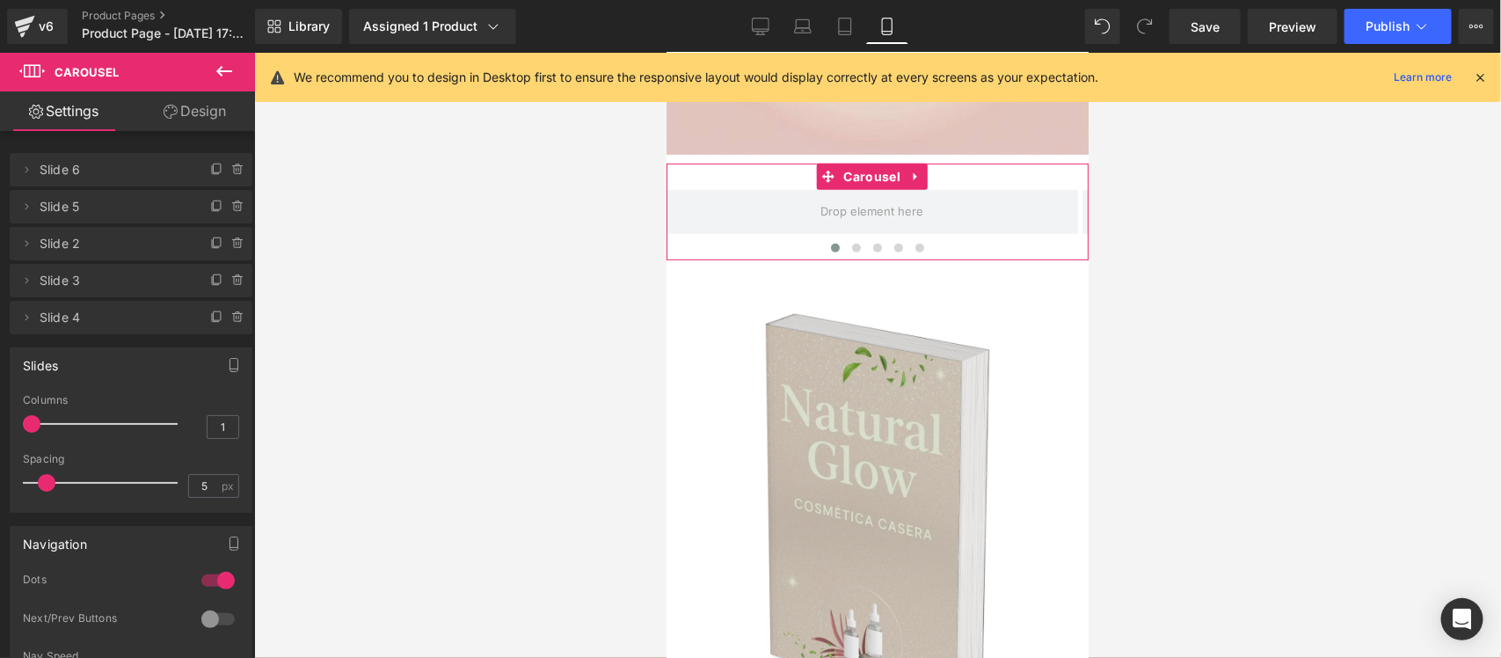
click at [230, 178] on span at bounding box center [238, 169] width 21 height 21
click at [230, 178] on button "Delete" at bounding box center [219, 170] width 55 height 23
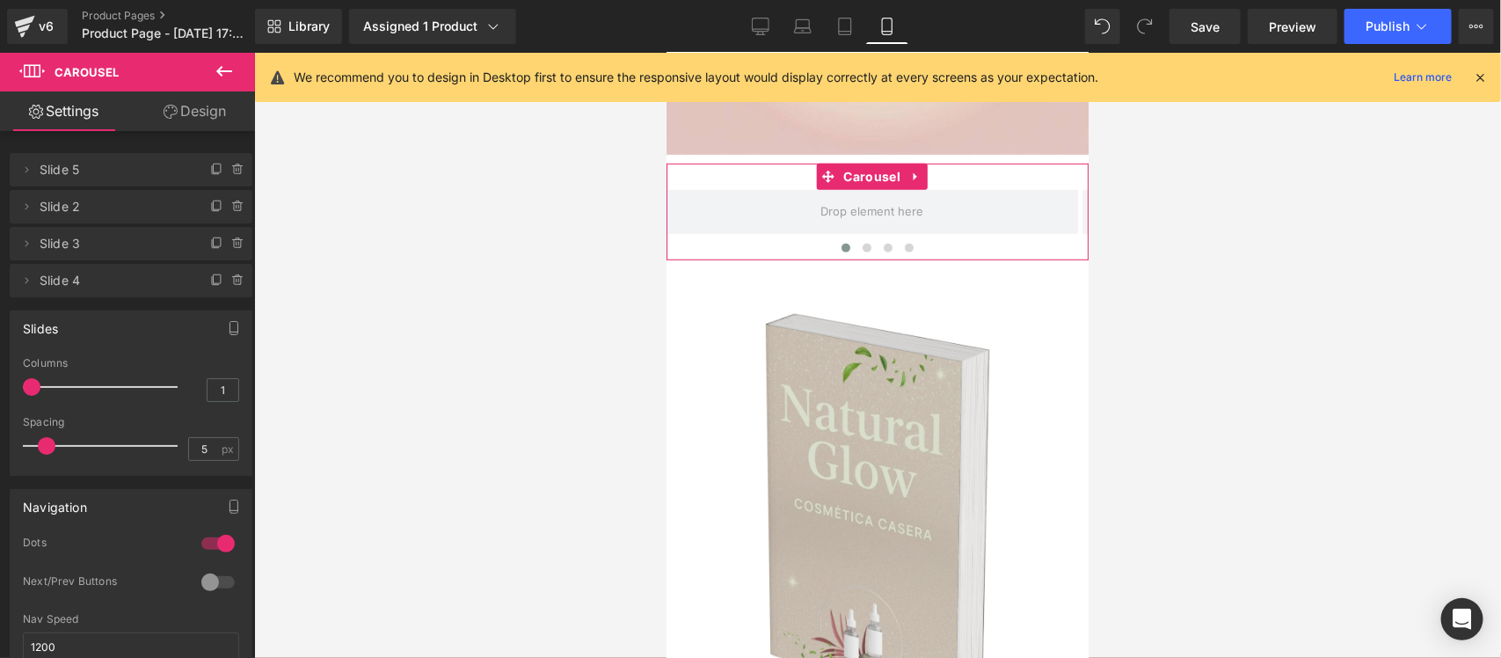
click at [230, 178] on span at bounding box center [238, 169] width 21 height 21
click at [230, 178] on button "Delete" at bounding box center [223, 170] width 55 height 23
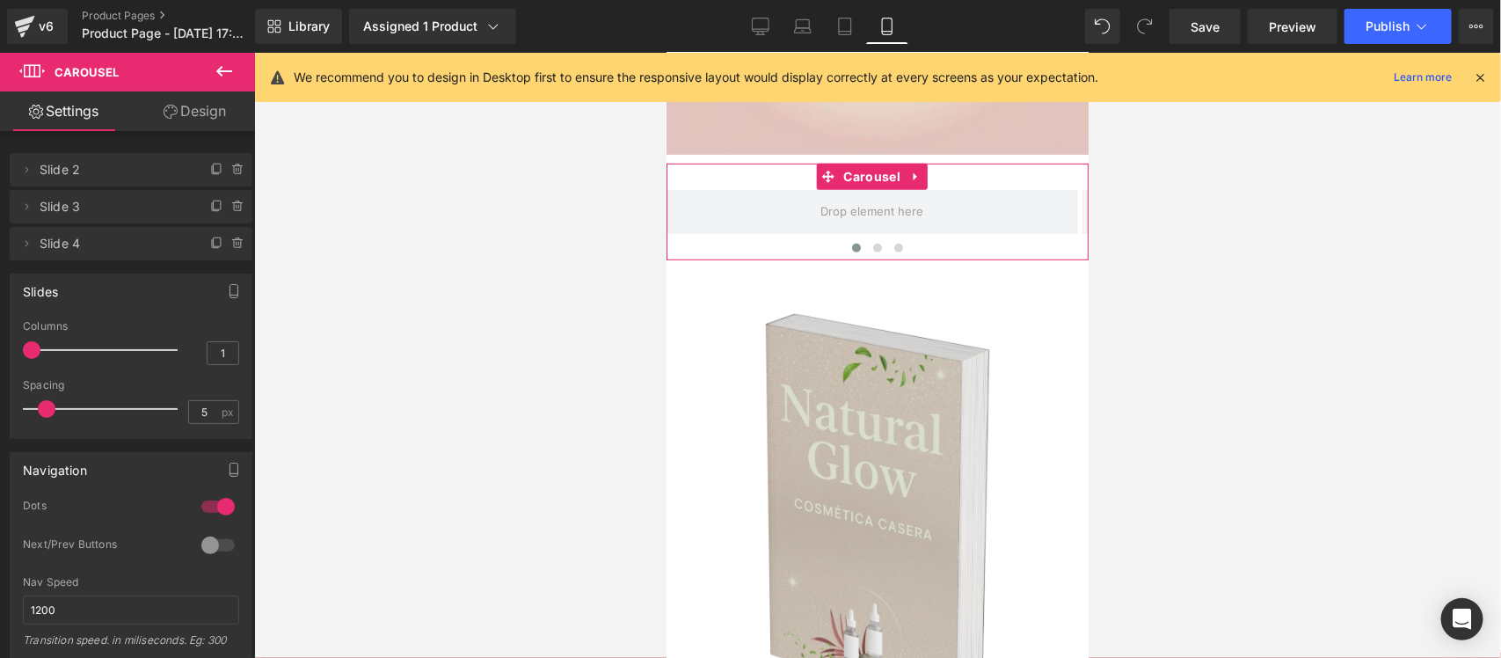
click at [230, 178] on span at bounding box center [238, 169] width 21 height 21
click at [230, 178] on button "Delete" at bounding box center [219, 170] width 55 height 23
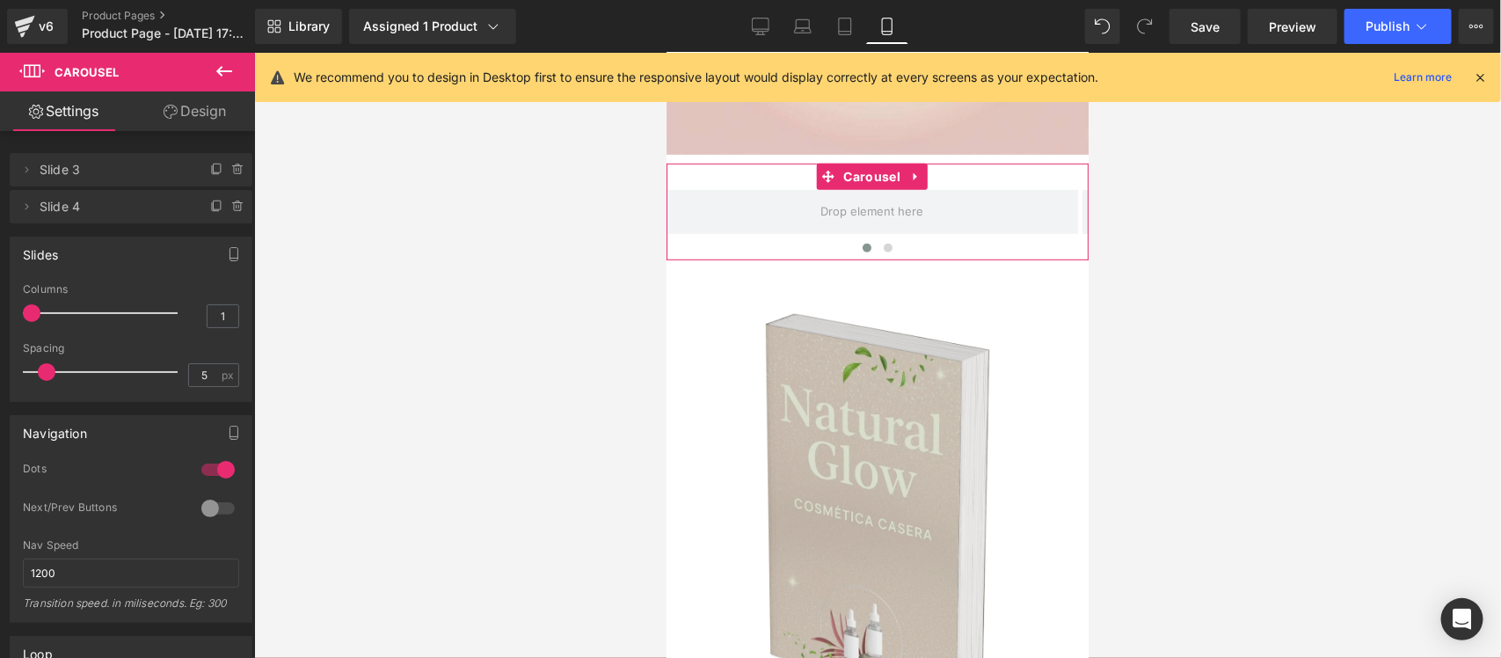
click at [230, 178] on span at bounding box center [238, 169] width 21 height 21
click at [230, 178] on button "Delete" at bounding box center [219, 170] width 55 height 23
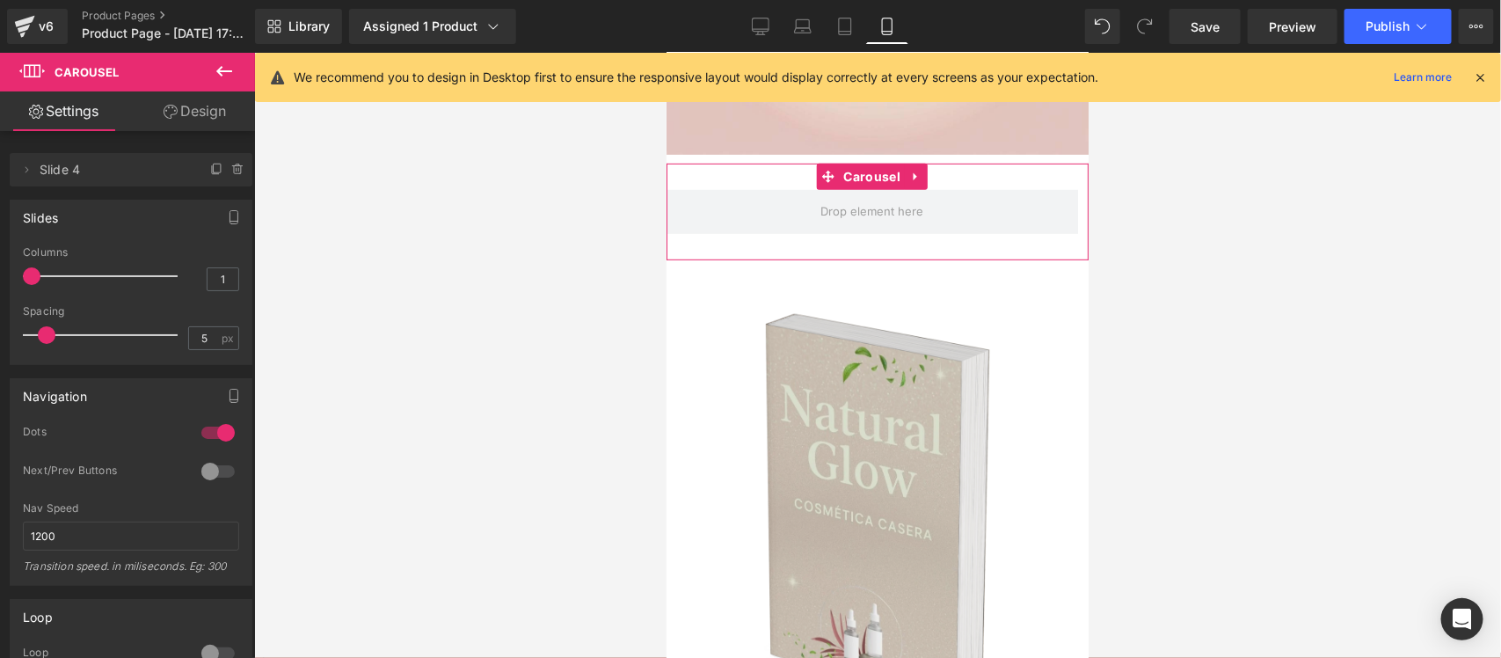
click at [230, 178] on span at bounding box center [238, 169] width 21 height 21
click at [230, 178] on button "Delete" at bounding box center [219, 170] width 55 height 23
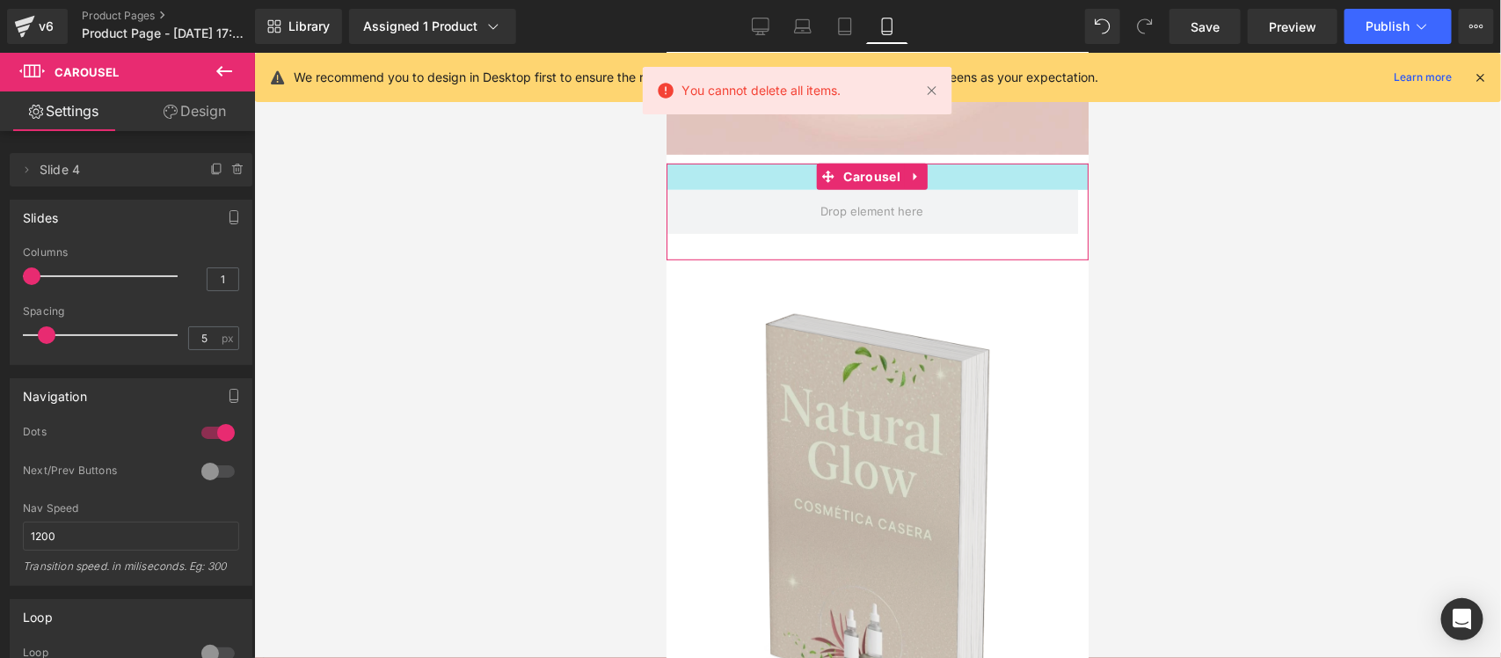
scroll to position [167, 0]
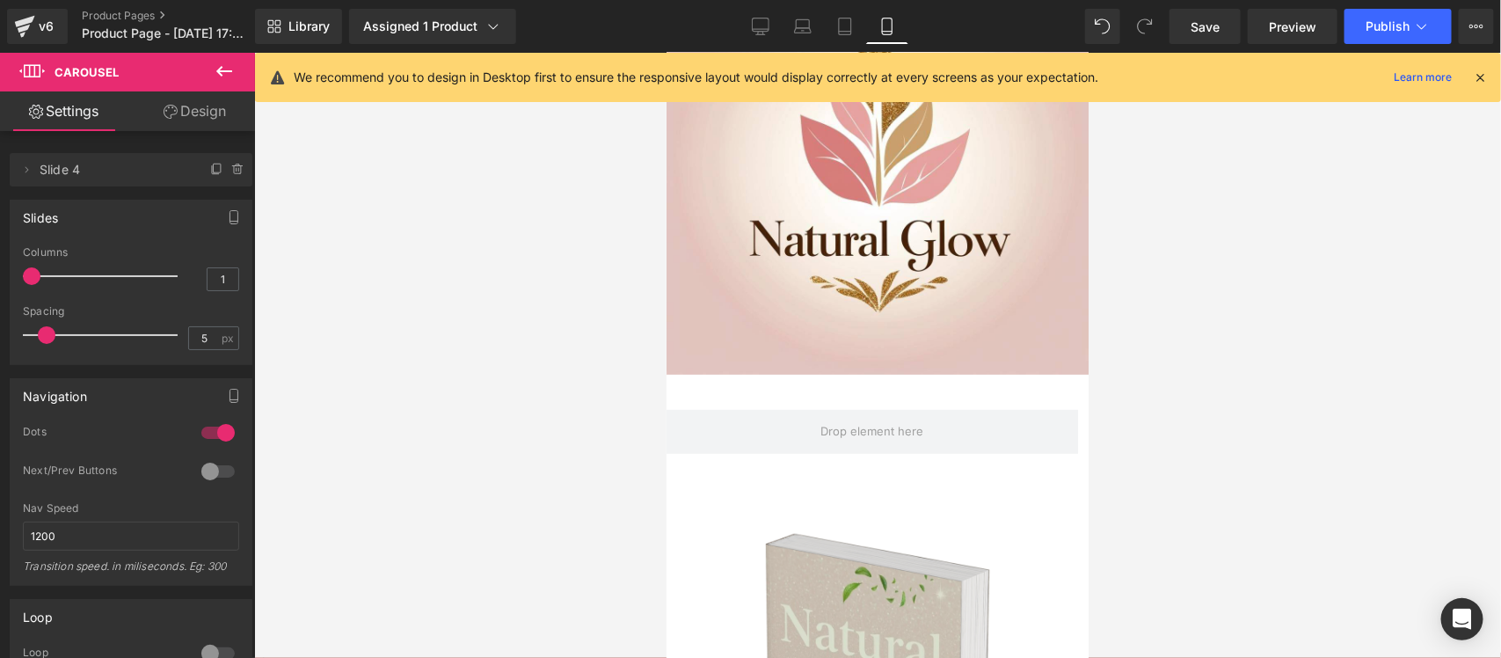
click at [222, 68] on icon at bounding box center [224, 71] width 21 height 21
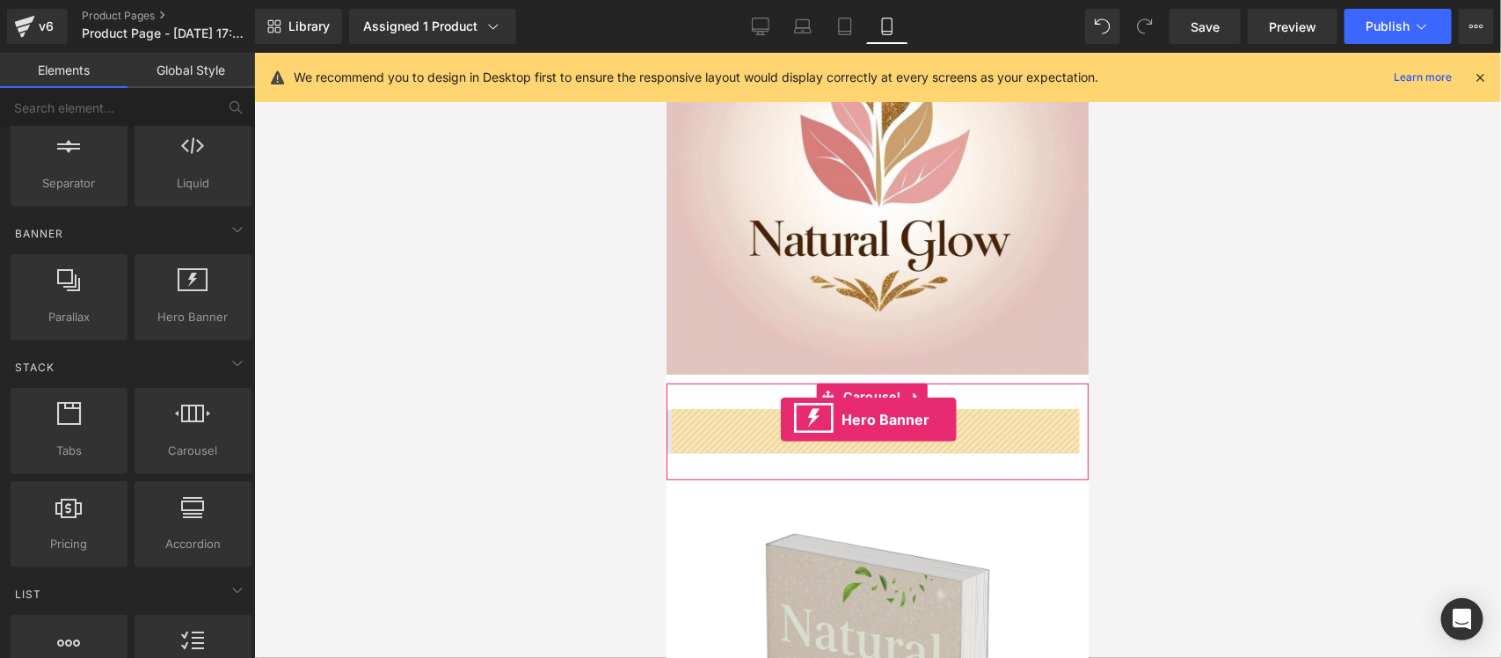
drag, startPoint x: 853, startPoint y: 360, endPoint x: 780, endPoint y: 418, distance: 93.2
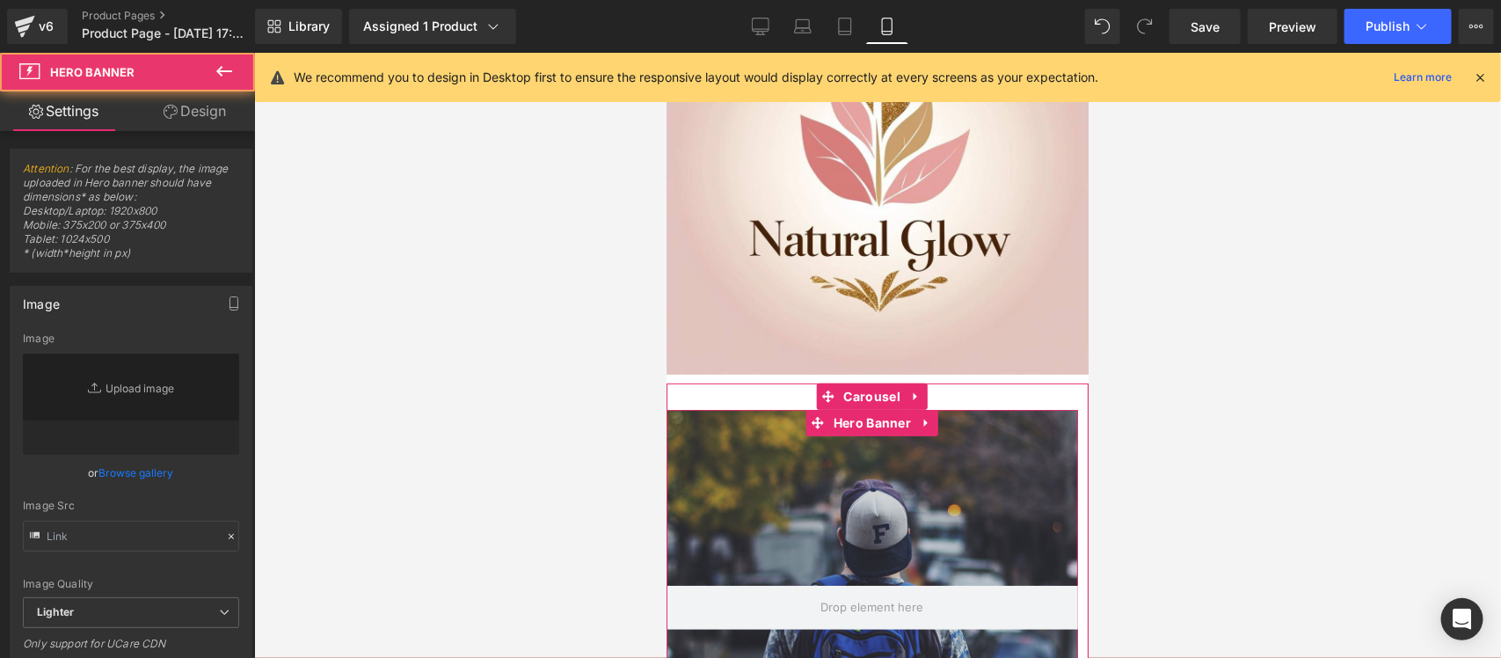
scroll to position [387, 0]
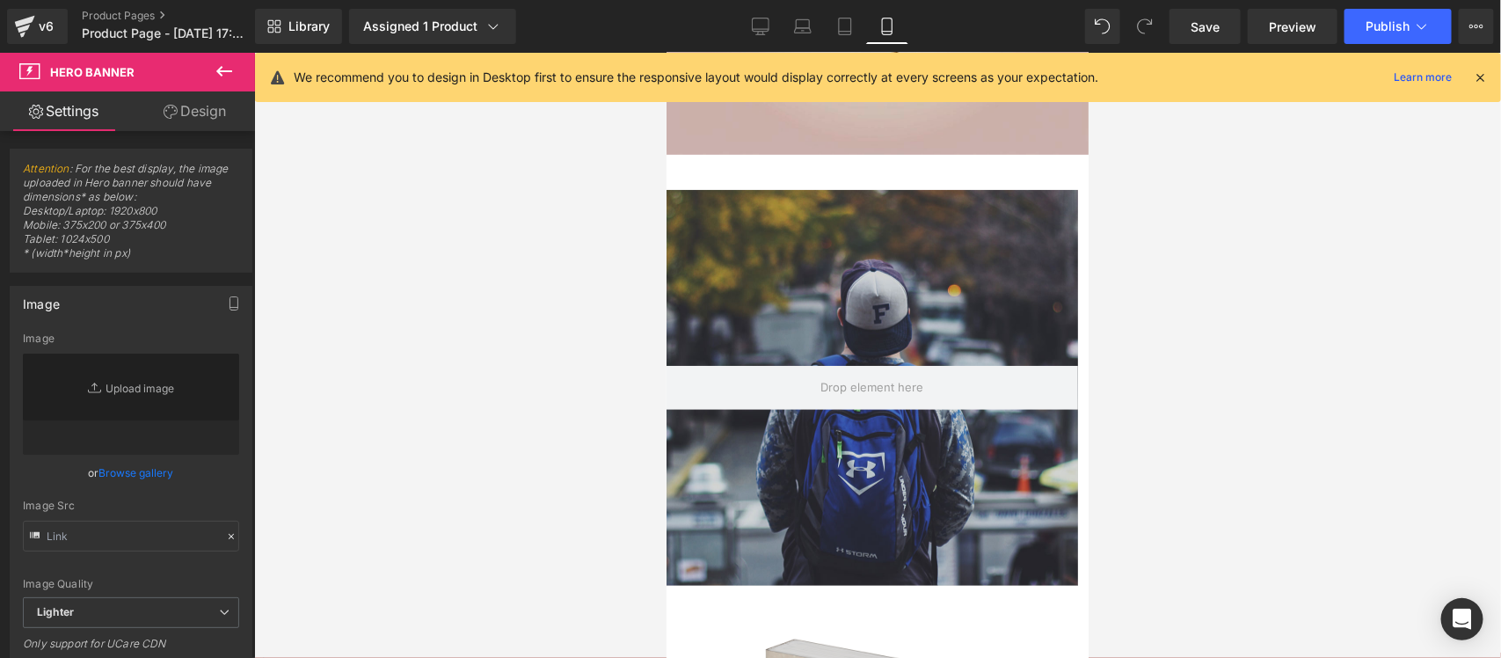
type input "[URL][DOMAIN_NAME]"
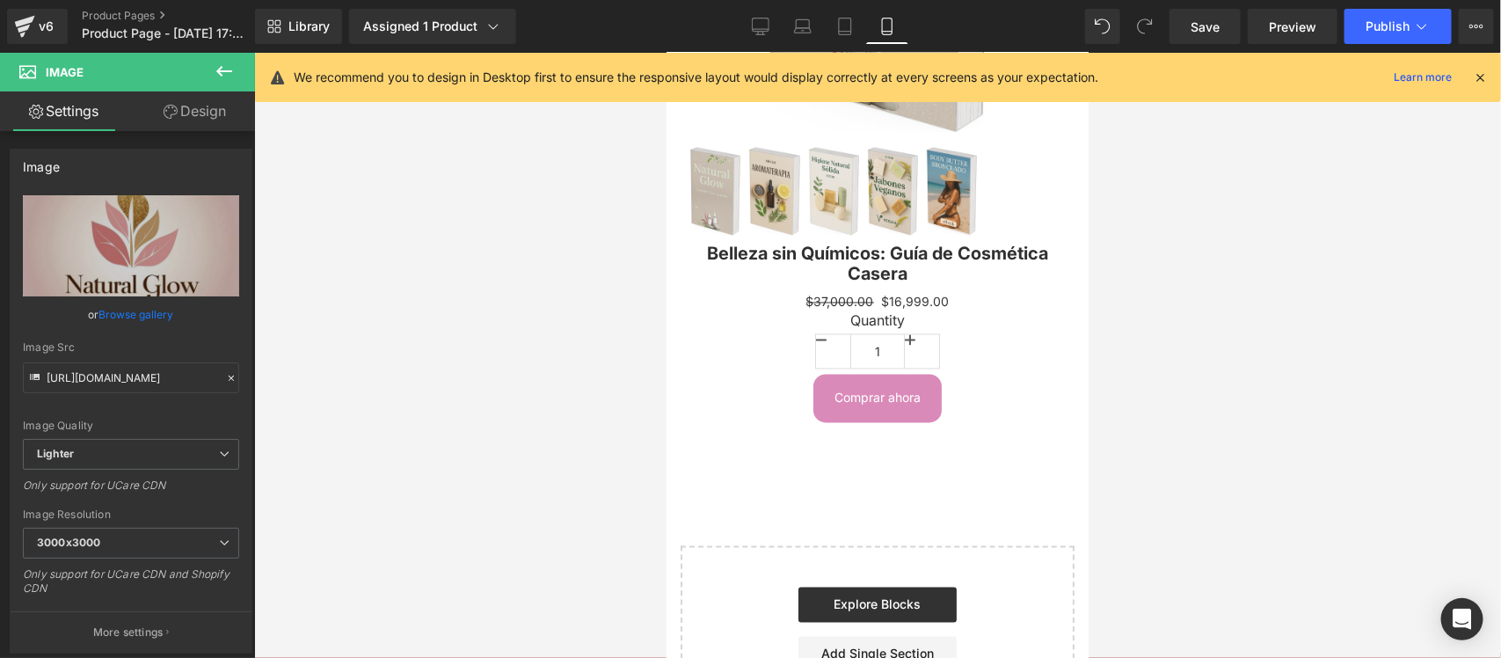
scroll to position [1383, 0]
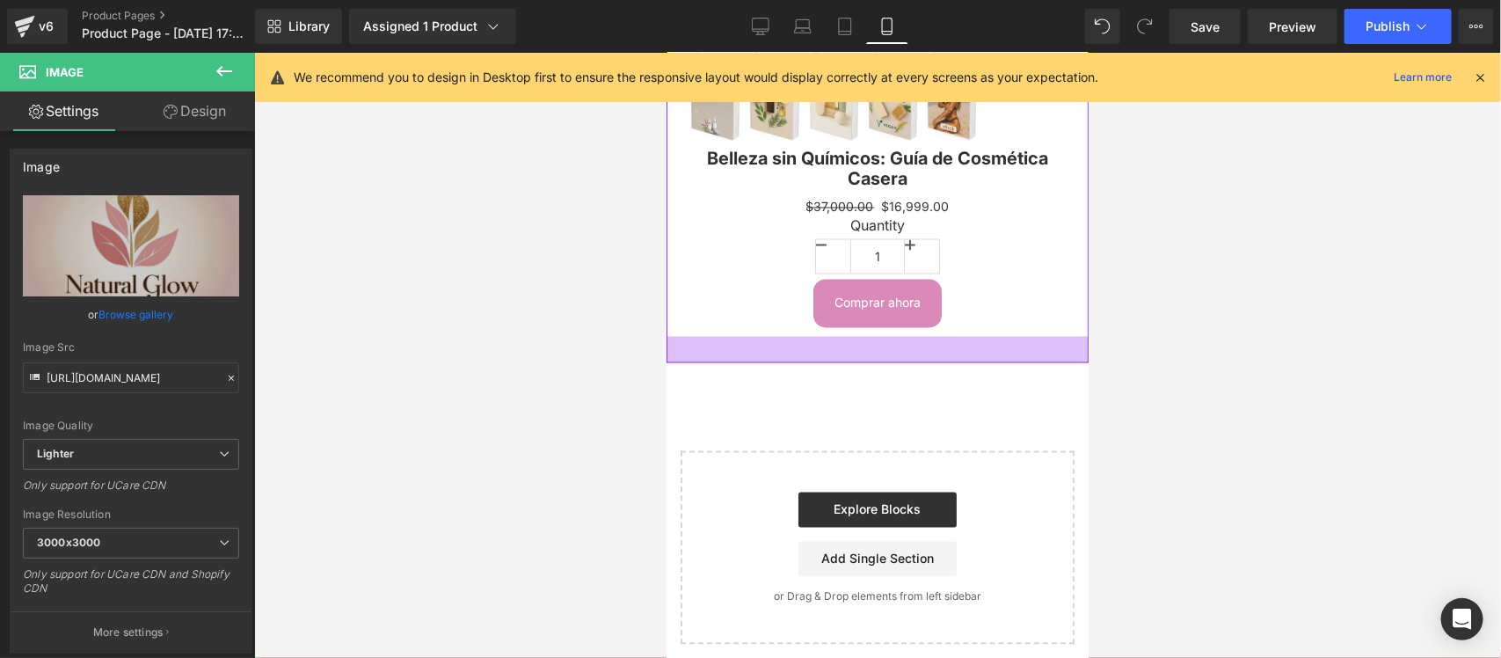
click at [1211, 493] on div at bounding box center [877, 355] width 1247 height 605
click at [1247, 315] on div at bounding box center [877, 355] width 1247 height 605
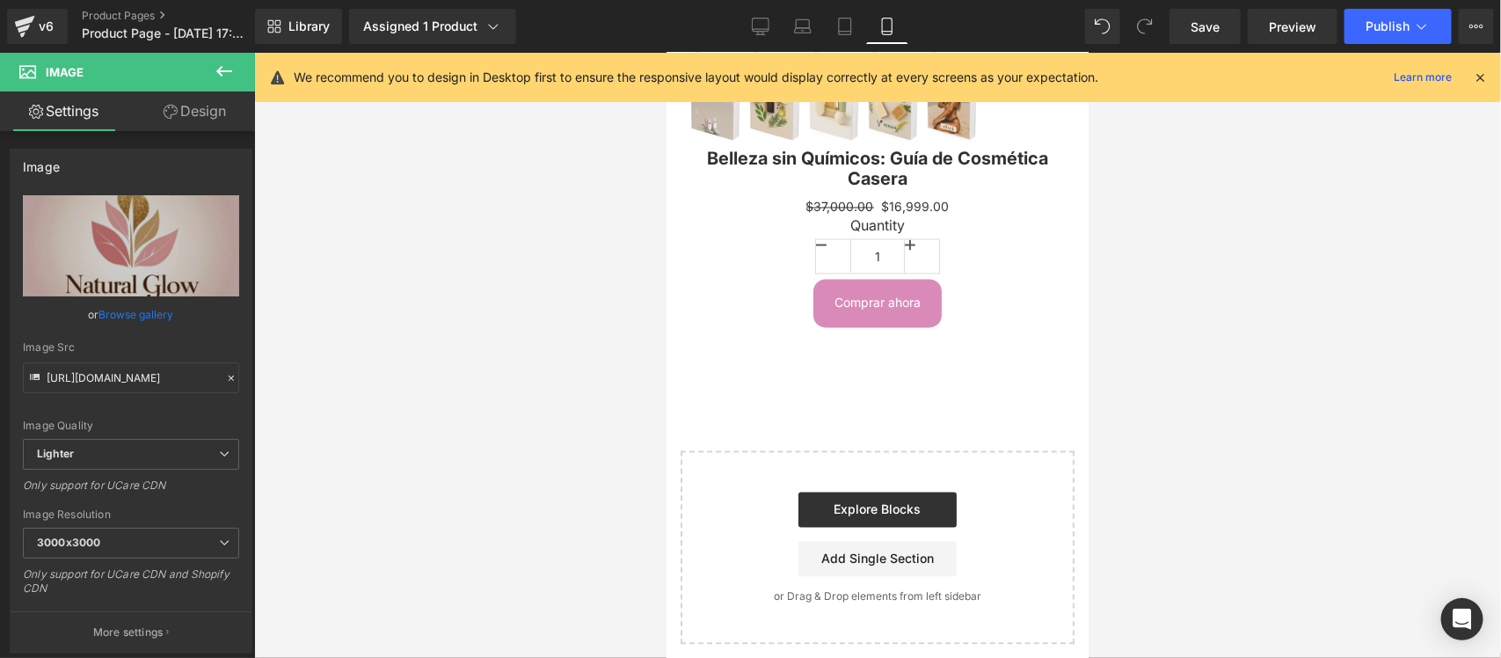
scroll to position [1053, 0]
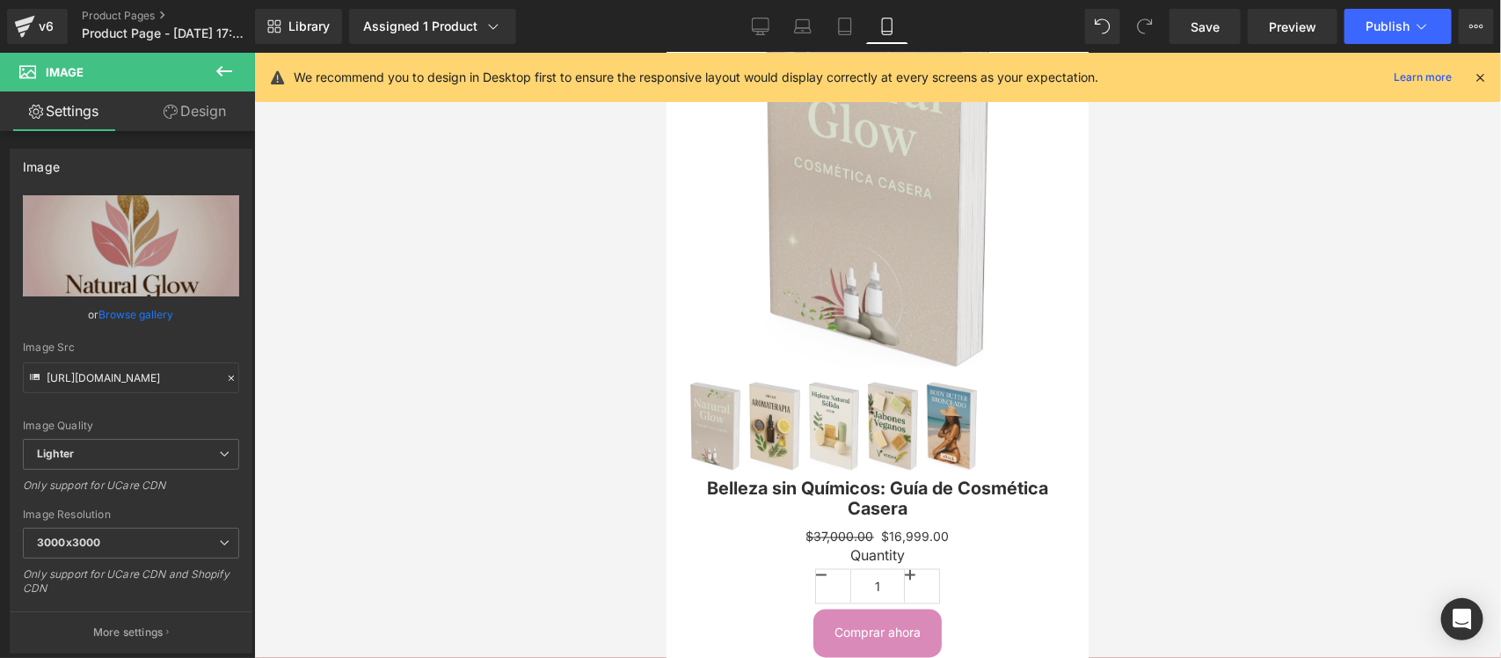
click at [458, 222] on div at bounding box center [877, 355] width 1247 height 605
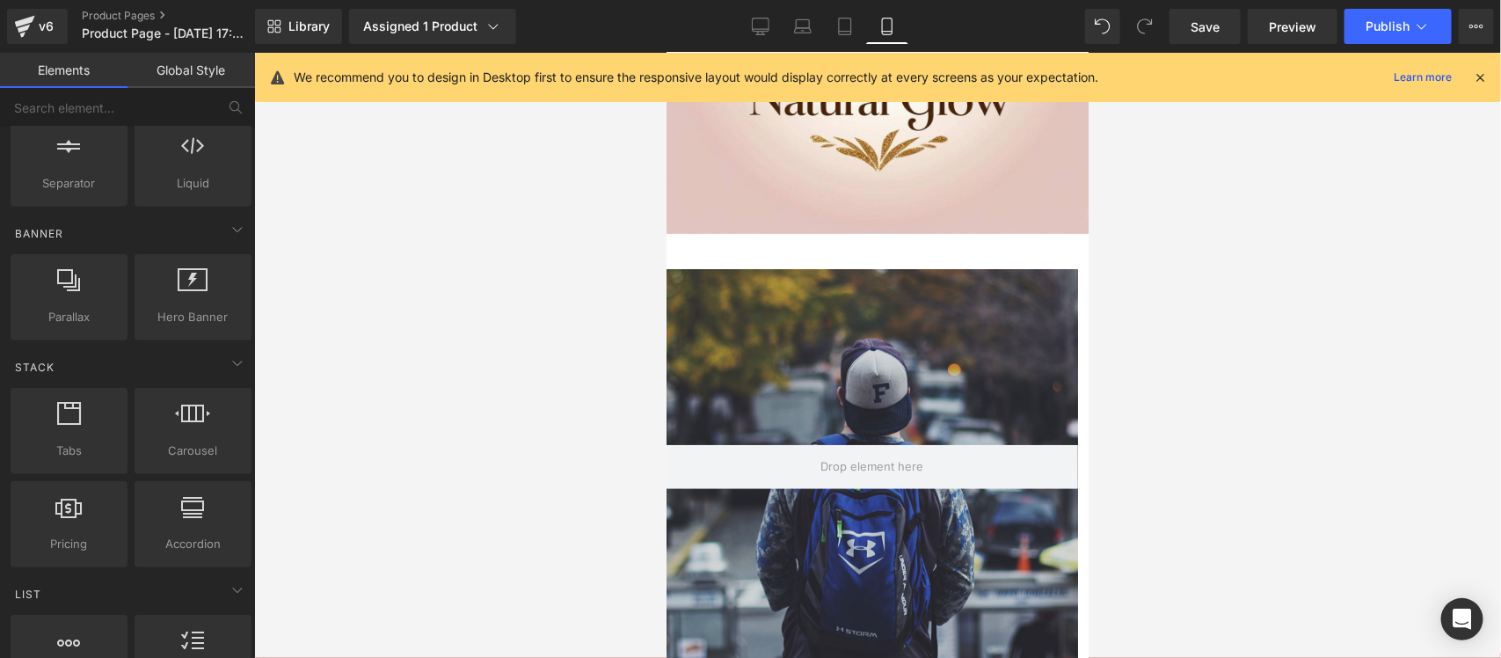
scroll to position [348, 0]
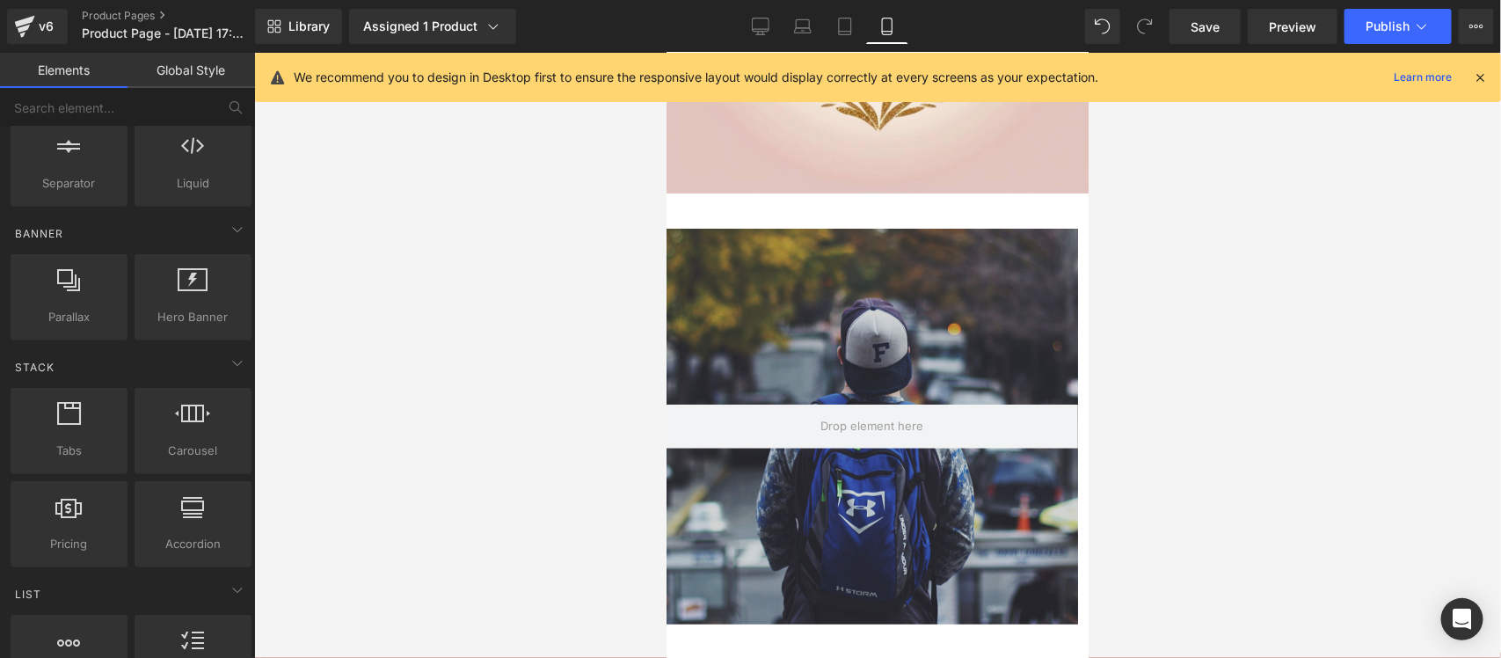
drag, startPoint x: 1080, startPoint y: 462, endPoint x: 1767, endPoint y: 317, distance: 701.7
click at [912, 307] on div at bounding box center [870, 426] width 411 height 396
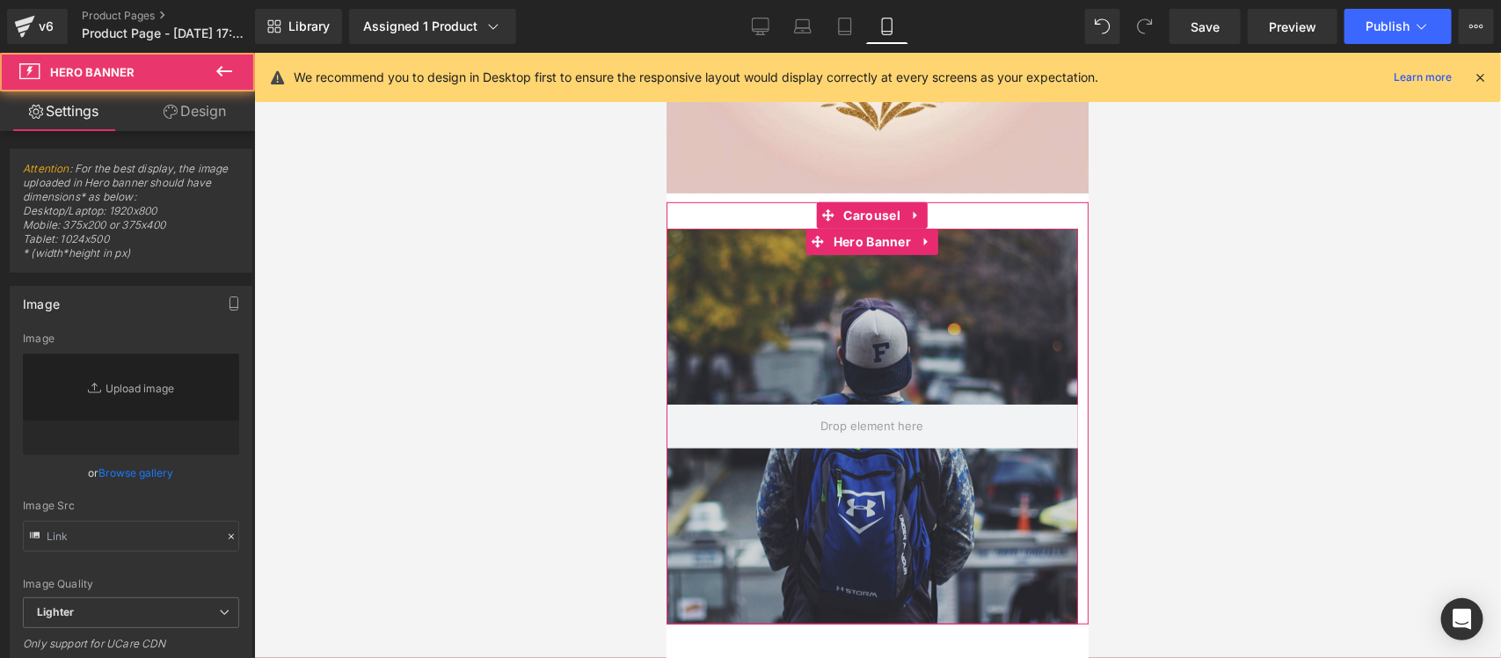
type input "[URL][DOMAIN_NAME]"
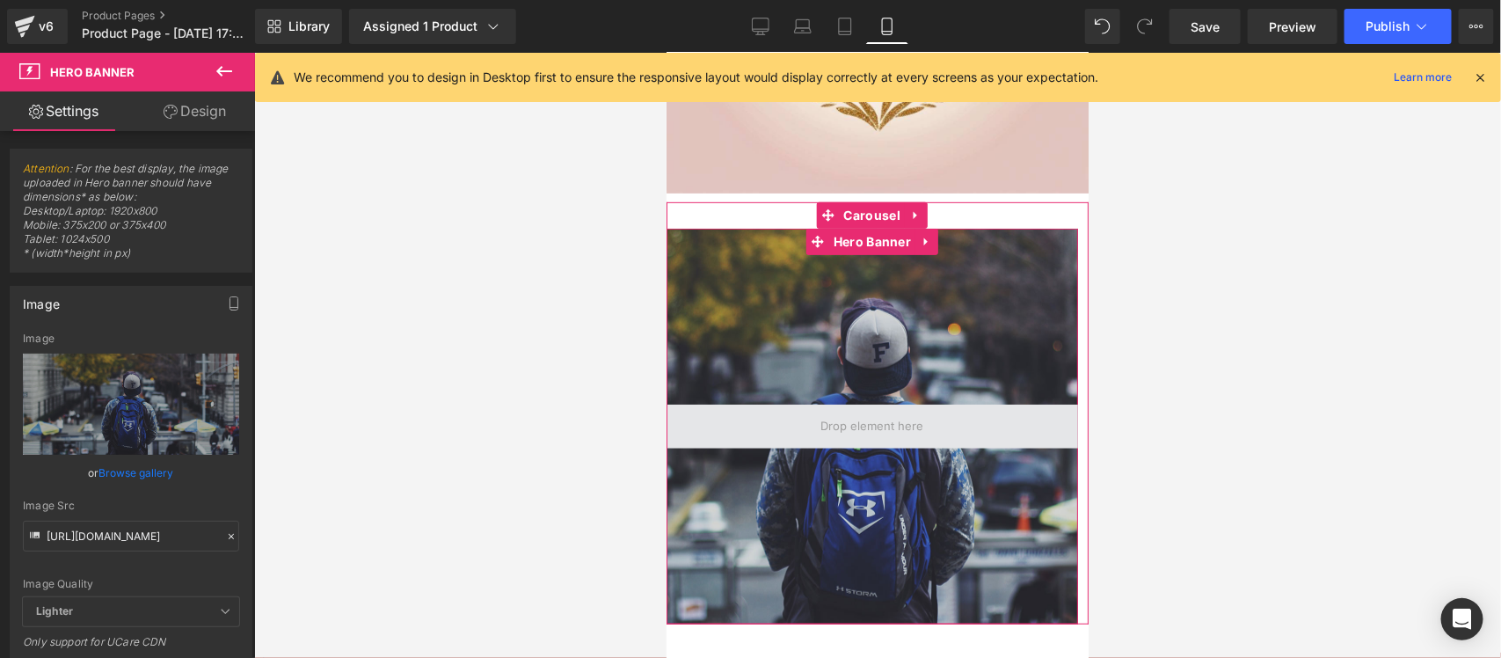
click at [875, 0] on div "Hero Banner You are previewing how the will restyle your page. You can not edit…" at bounding box center [750, 0] width 1501 height 0
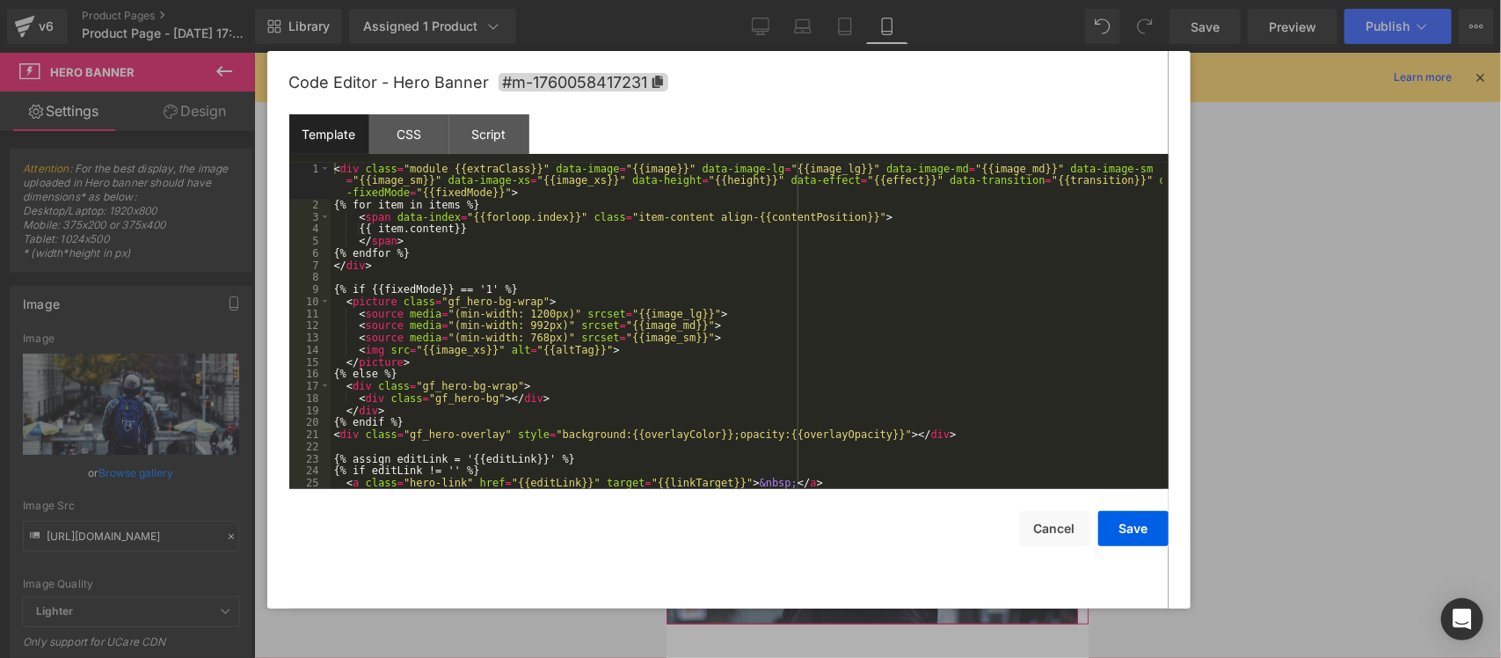
click at [905, 436] on div "< div class = "module {{extraClass}}" data-image = "{{image}}" data-image-lg = …" at bounding box center [747, 350] width 832 height 374
click at [1029, 532] on button "Cancel" at bounding box center [1054, 528] width 70 height 35
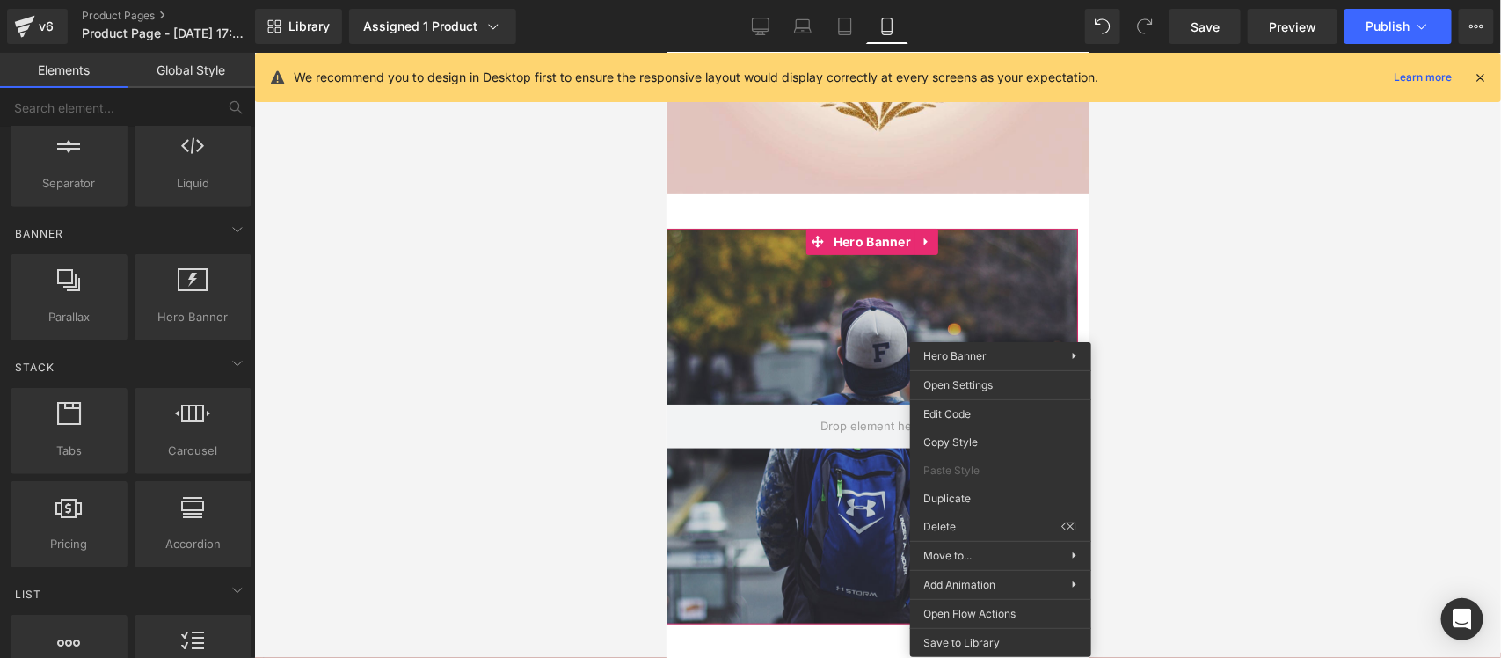
click at [511, 380] on div at bounding box center [877, 355] width 1247 height 605
click at [885, 309] on div at bounding box center [870, 426] width 411 height 396
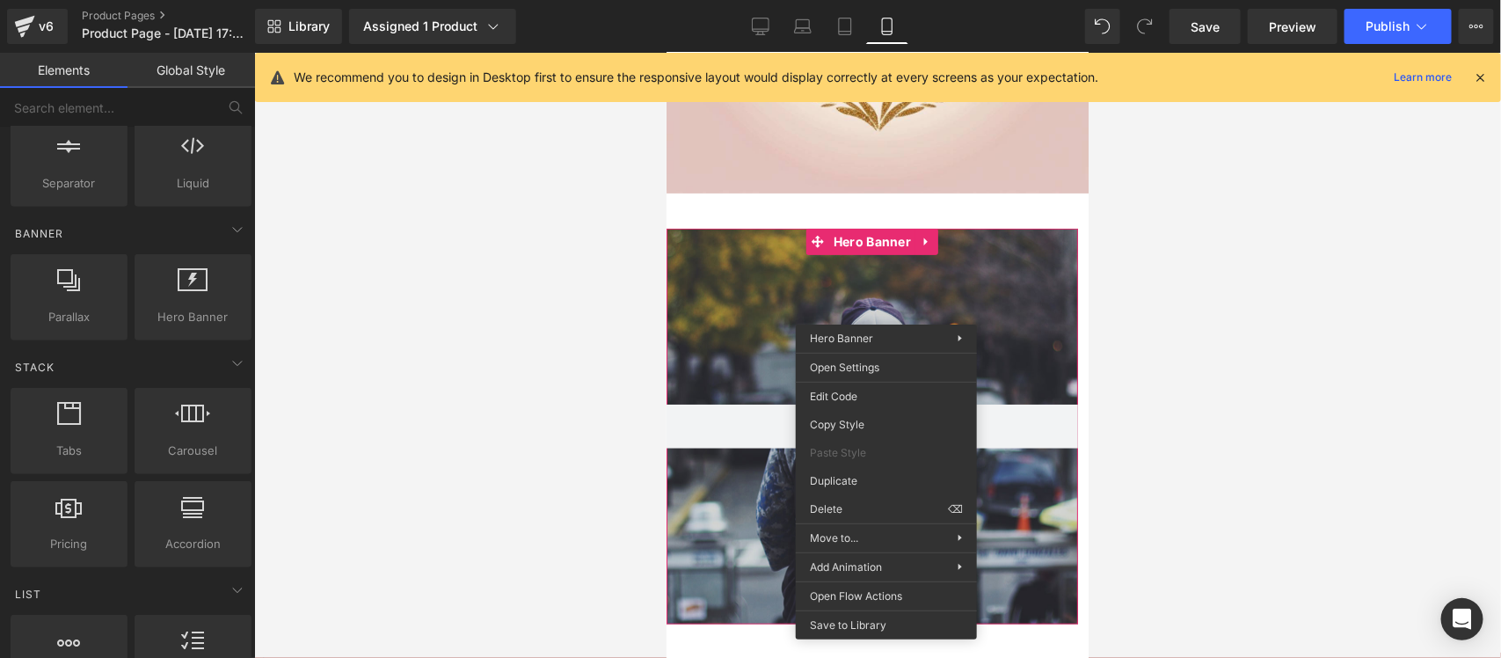
click at [548, 274] on div at bounding box center [877, 355] width 1247 height 605
